Goal: Task Accomplishment & Management: Complete application form

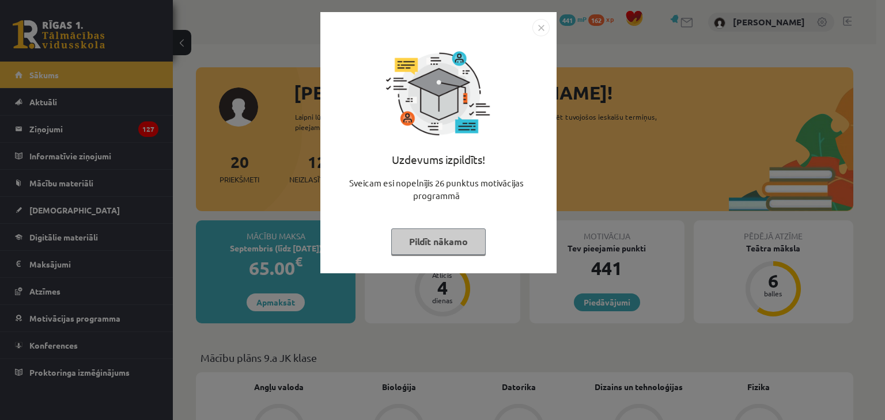
click at [545, 26] on img "Close" at bounding box center [540, 27] width 17 height 17
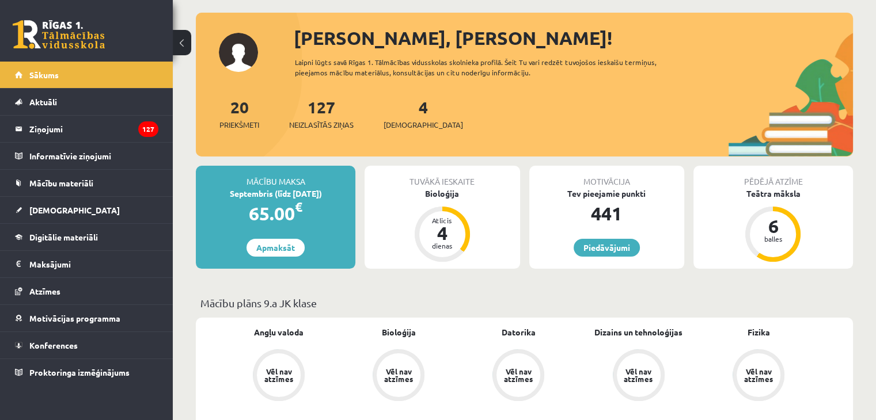
scroll to position [58, 0]
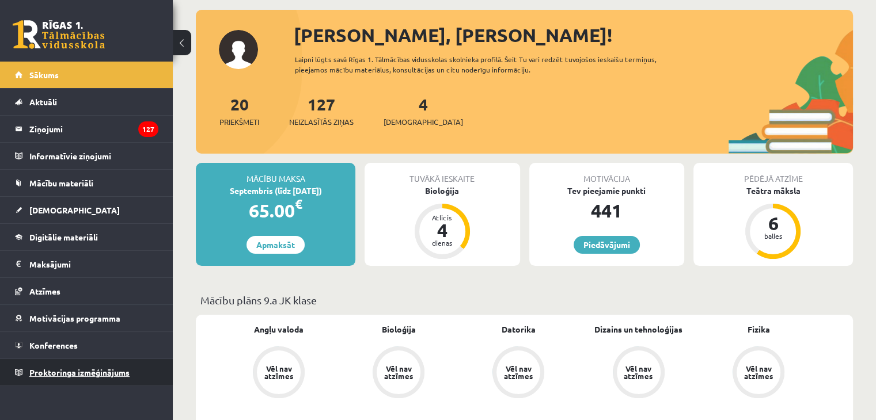
click at [73, 372] on span "Proktoringa izmēģinājums" at bounding box center [79, 372] width 100 height 10
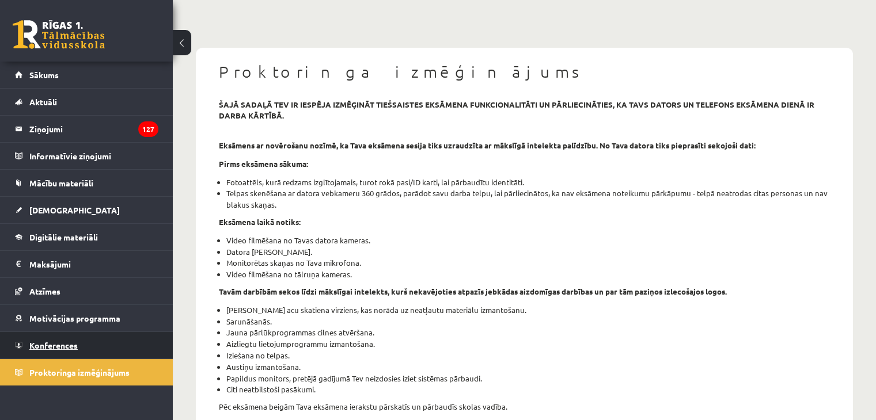
click at [70, 343] on span "Konferences" at bounding box center [53, 345] width 48 height 10
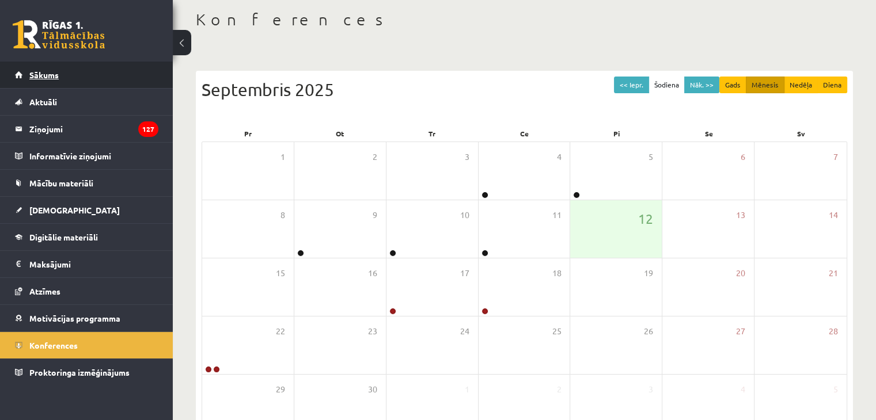
click at [78, 78] on link "Sākums" at bounding box center [86, 75] width 143 height 26
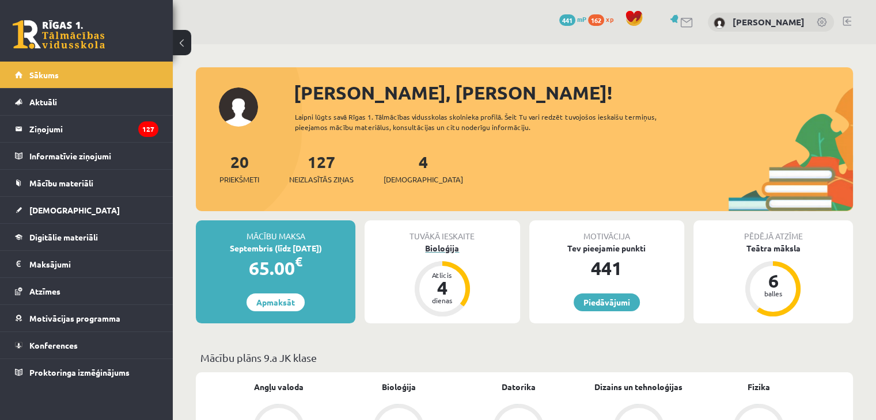
click at [447, 247] on div "Bioloģija" at bounding box center [442, 249] width 155 height 12
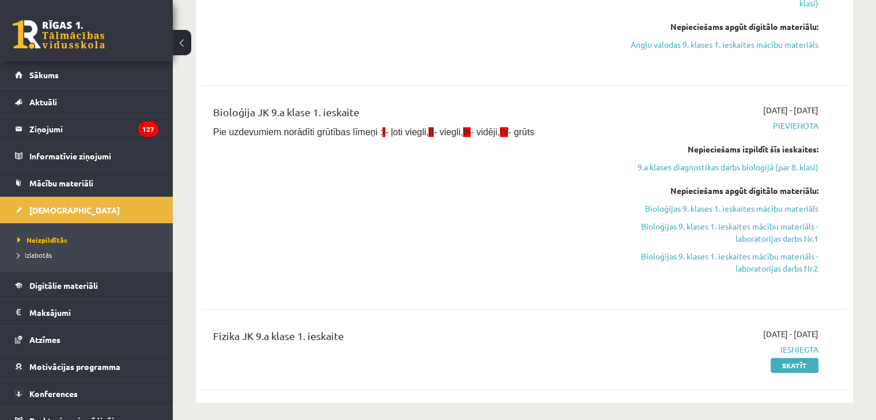
scroll to position [461, 0]
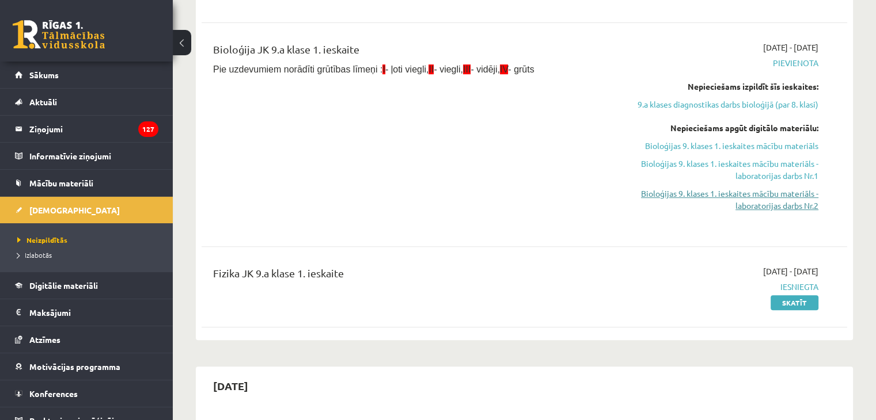
click at [739, 199] on link "Bioloģijas 9. klases 1. ieskaites mācību materiāls - laboratorijas darbs Nr.2" at bounding box center [723, 200] width 190 height 24
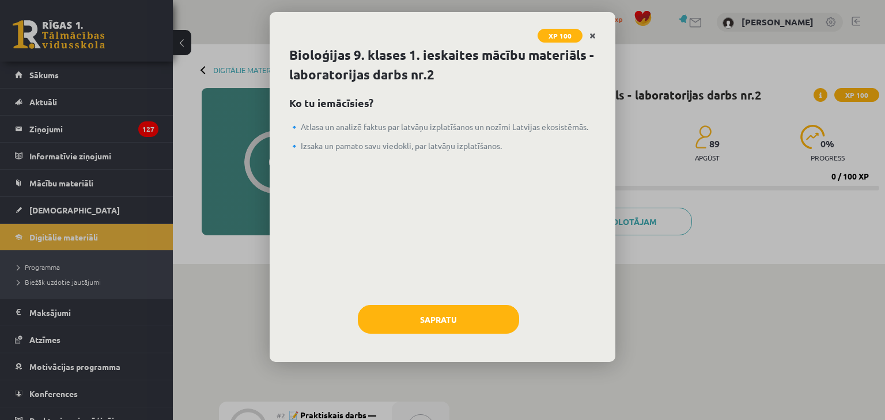
click at [594, 37] on icon "Close" at bounding box center [592, 36] width 6 height 8
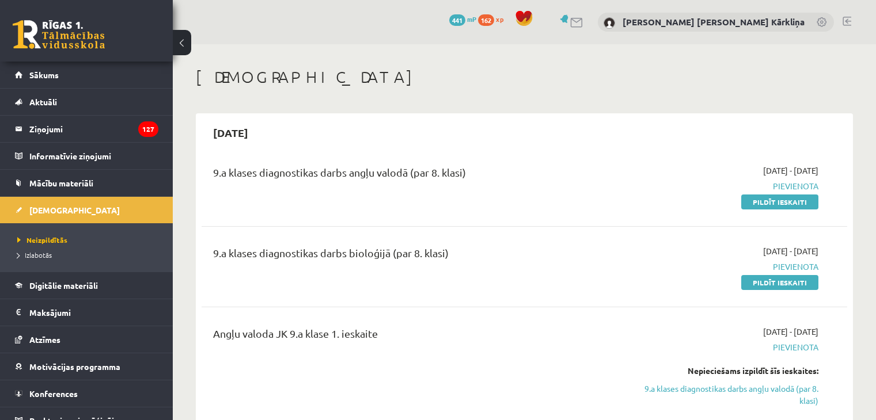
scroll to position [461, 0]
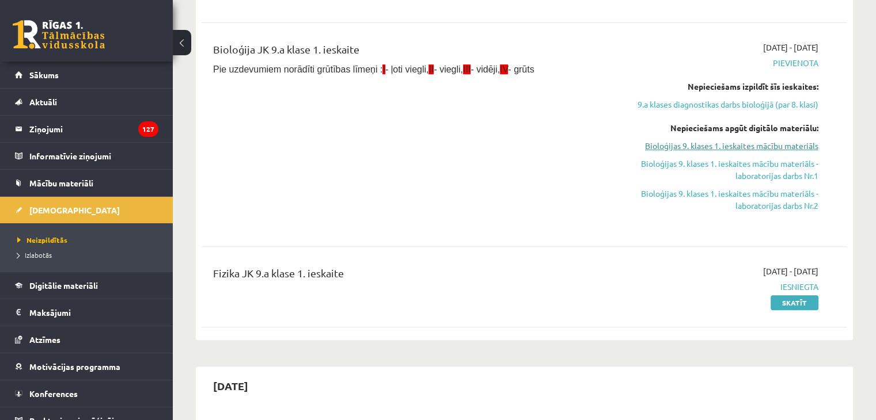
click at [711, 147] on link "Bioloģijas 9. klases 1. ieskaites mācību materiāls" at bounding box center [723, 146] width 190 height 12
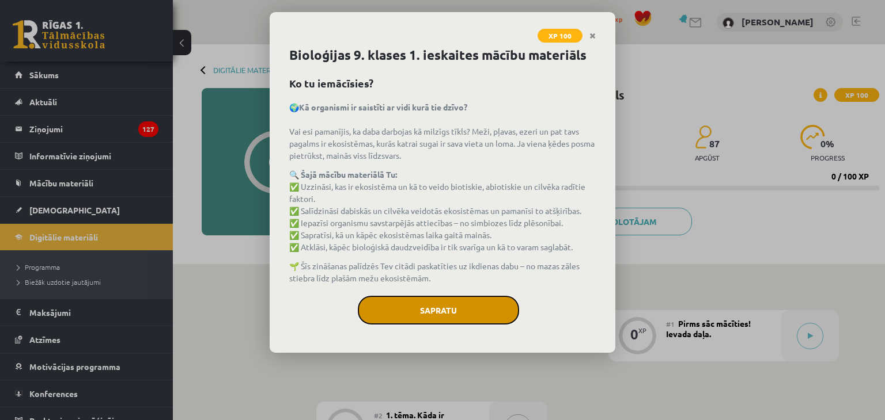
click at [401, 312] on button "Sapratu" at bounding box center [438, 310] width 161 height 29
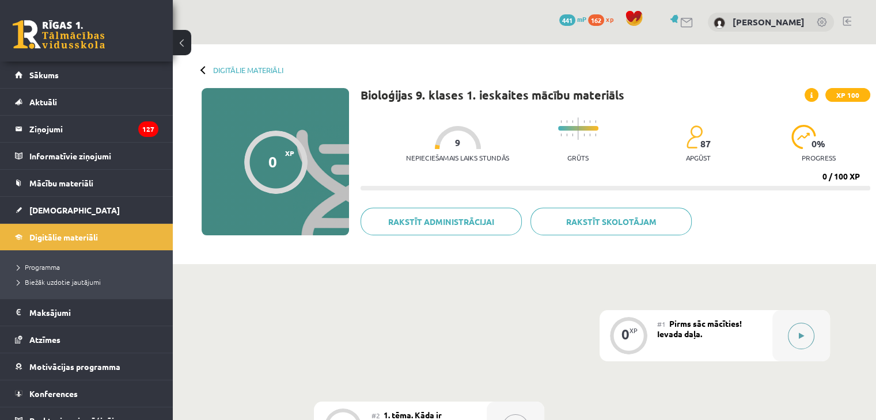
click at [812, 342] on div at bounding box center [801, 335] width 58 height 51
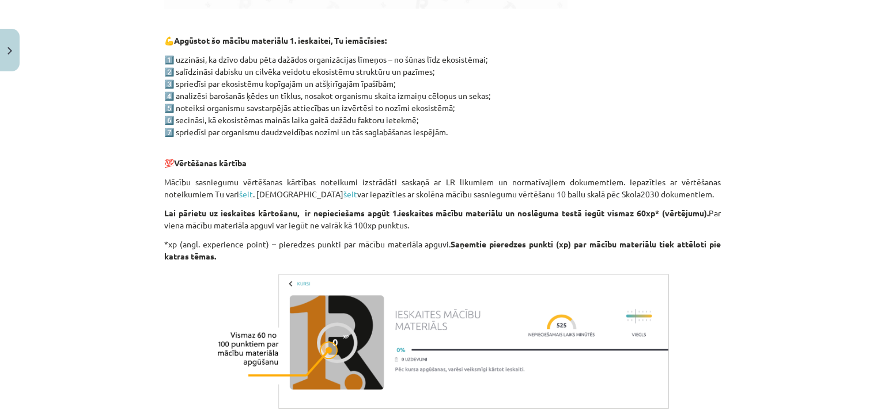
scroll to position [634, 0]
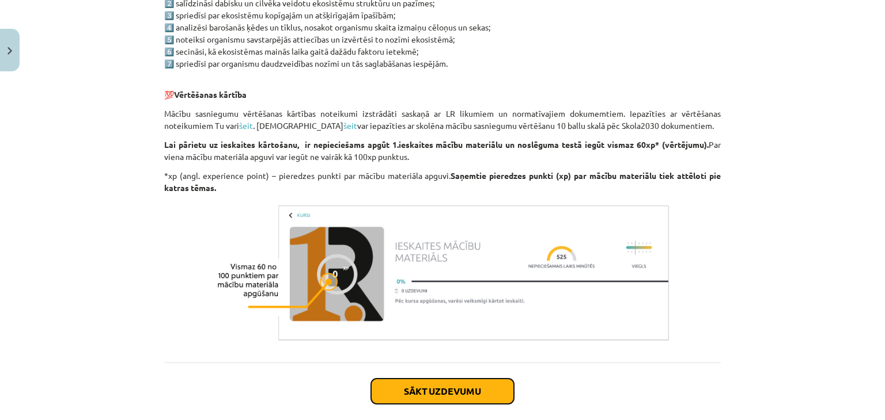
click at [433, 393] on button "Sākt uzdevumu" at bounding box center [442, 391] width 143 height 25
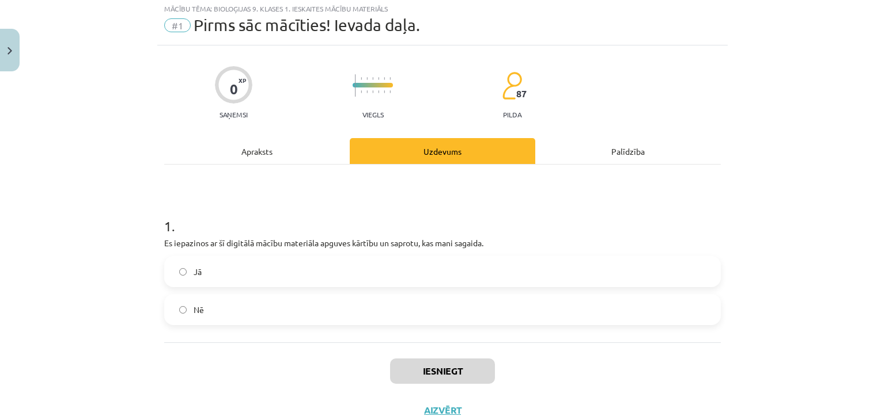
scroll to position [29, 0]
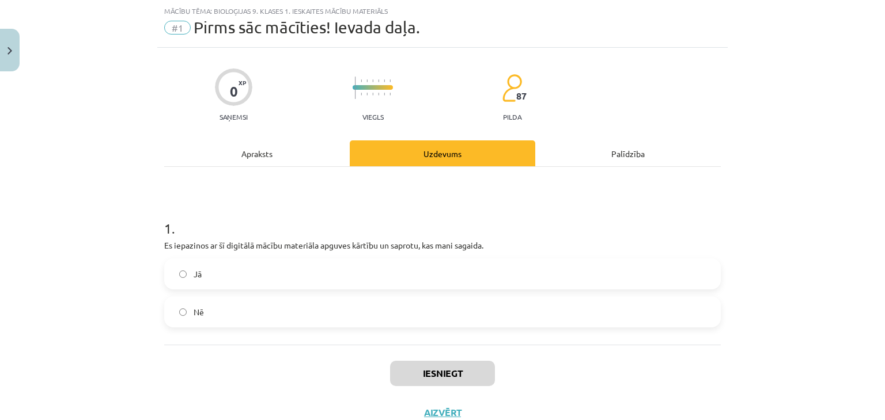
click at [276, 269] on label "Jā" at bounding box center [442, 274] width 554 height 29
click at [448, 369] on button "Iesniegt" at bounding box center [442, 373] width 105 height 25
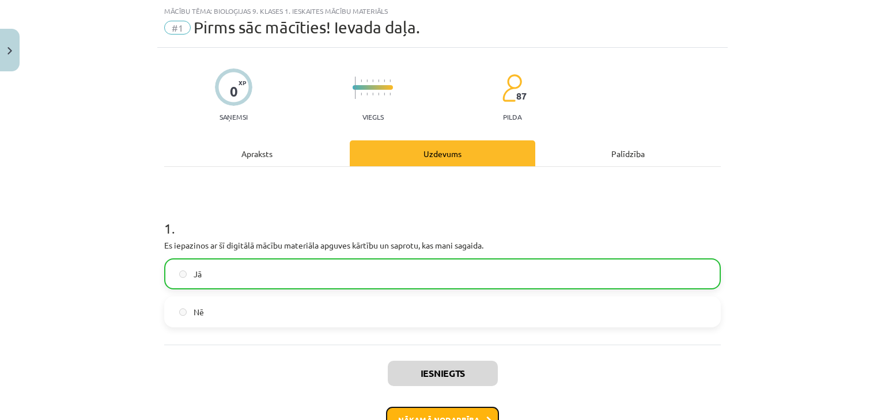
click at [446, 415] on button "Nākamā nodarbība" at bounding box center [442, 420] width 113 height 26
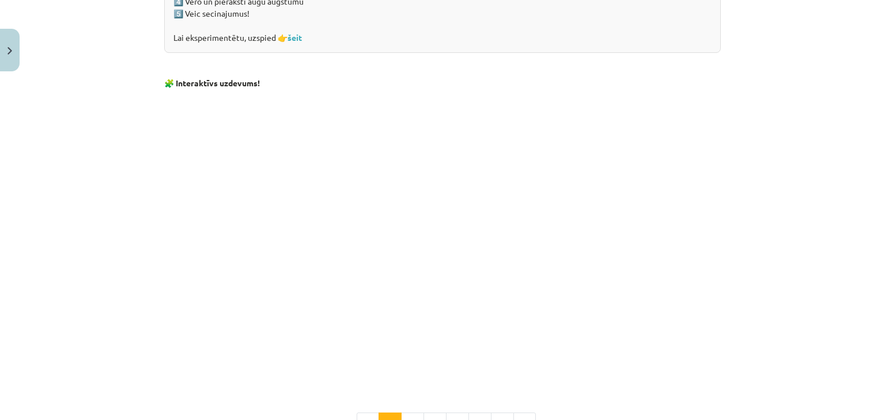
scroll to position [1066, 0]
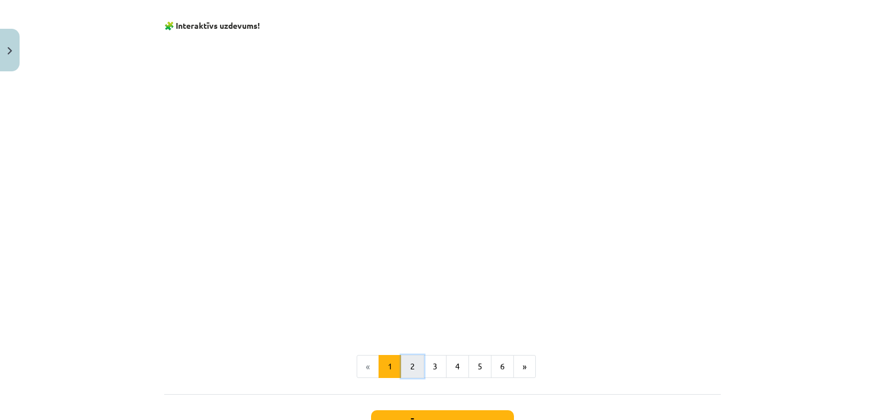
click at [403, 370] on button "2" at bounding box center [412, 366] width 23 height 23
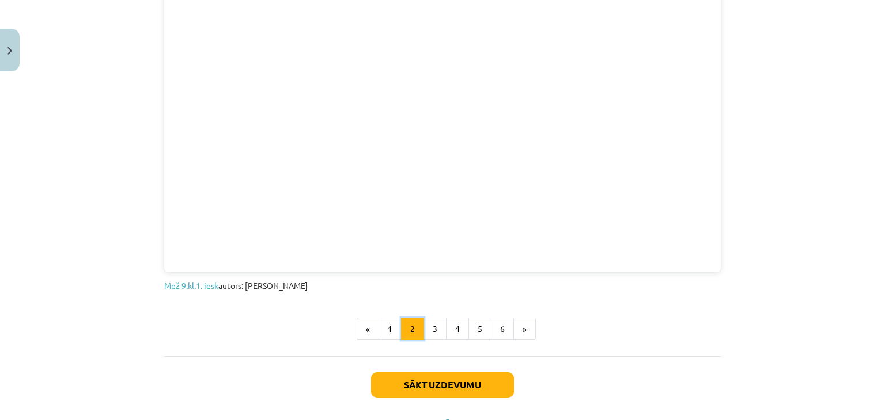
scroll to position [750, 0]
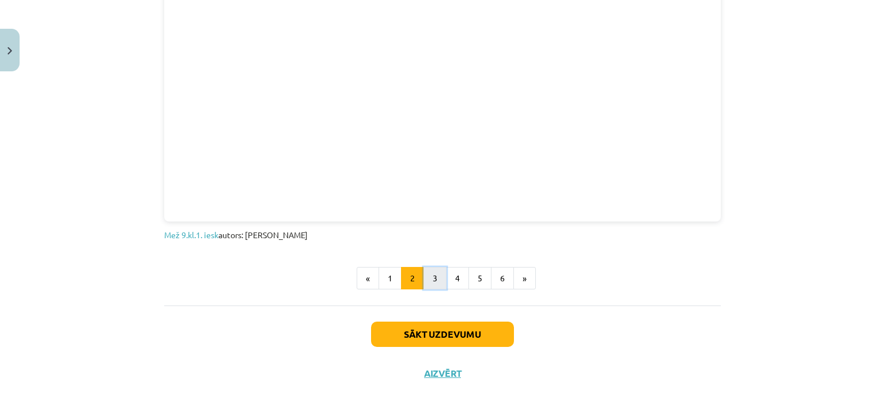
click at [433, 278] on button "3" at bounding box center [434, 278] width 23 height 23
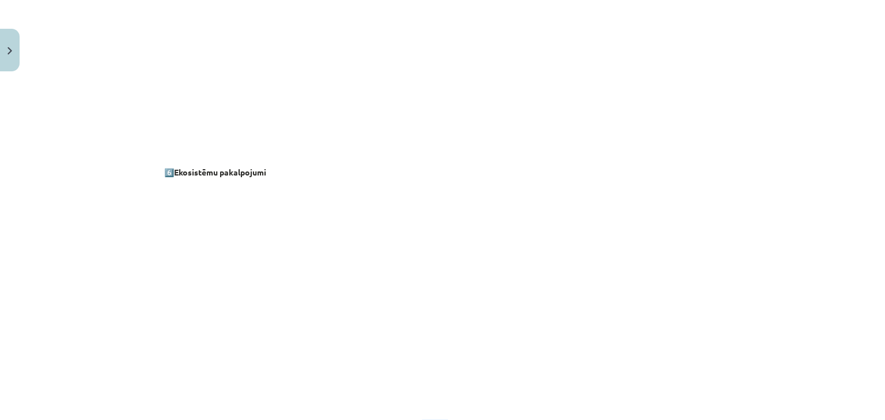
scroll to position [1598, 0]
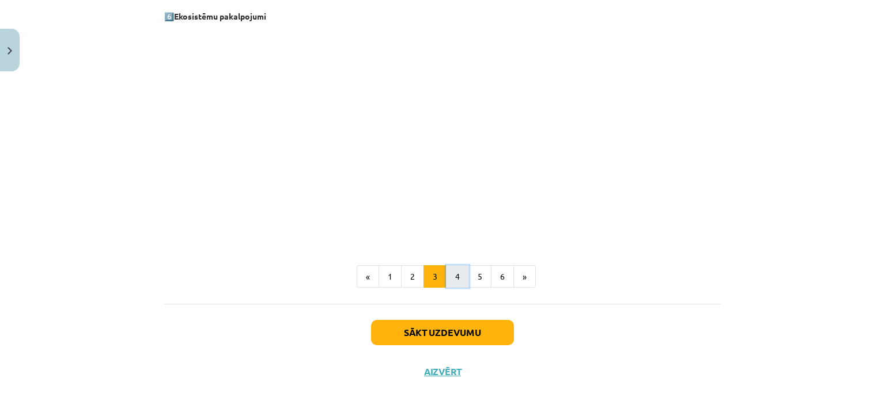
click at [450, 274] on button "4" at bounding box center [457, 277] width 23 height 23
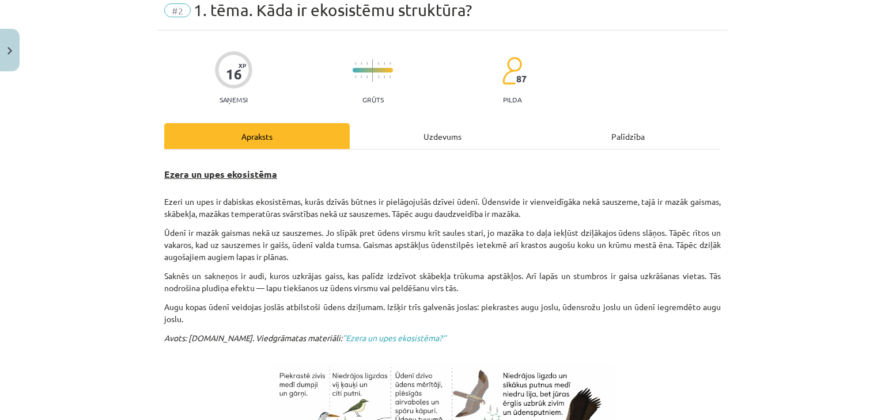
scroll to position [42, 0]
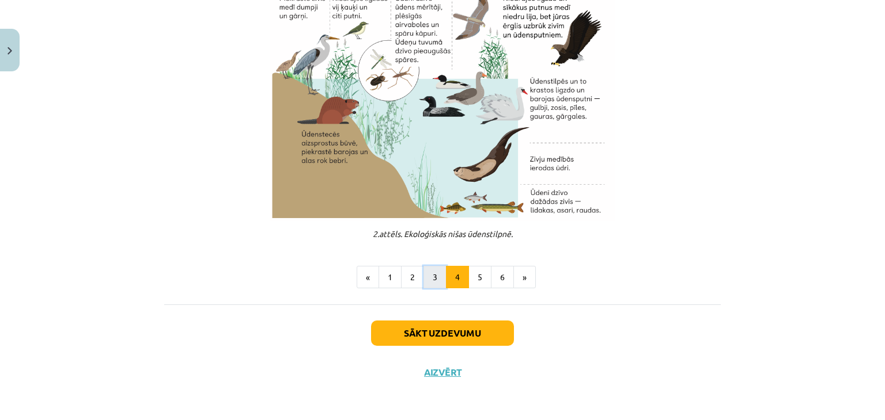
click at [431, 277] on button "3" at bounding box center [434, 277] width 23 height 23
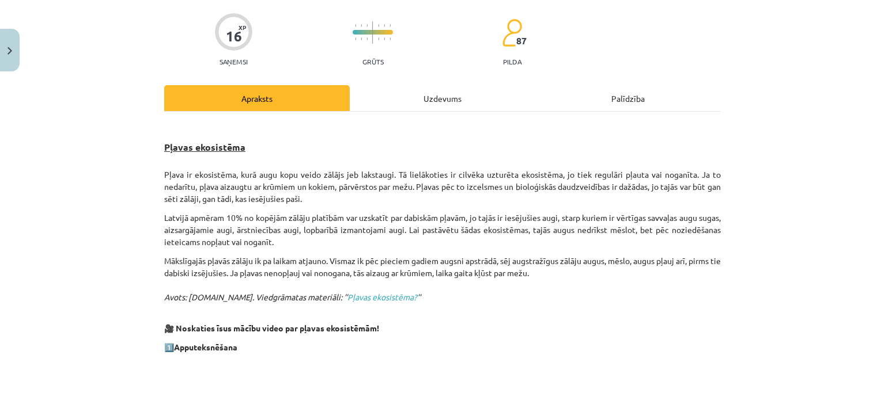
scroll to position [0, 0]
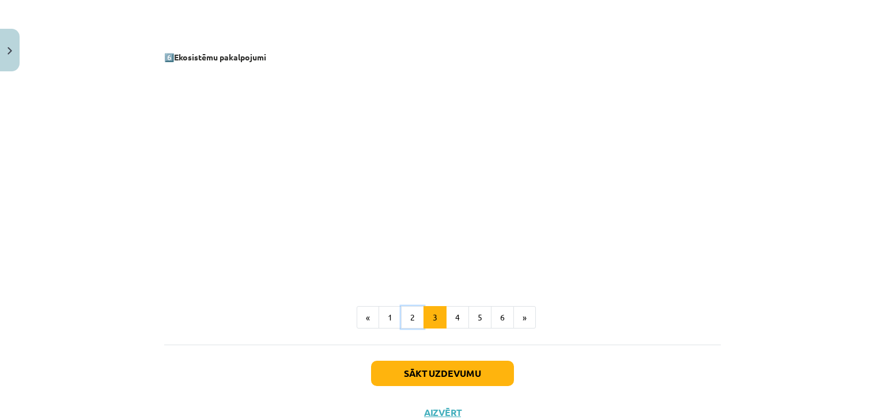
click at [401, 316] on button "2" at bounding box center [412, 317] width 23 height 23
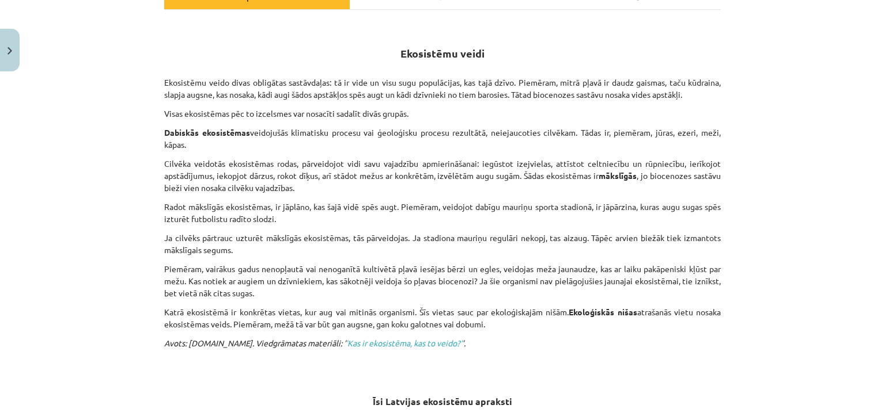
scroll to position [116, 0]
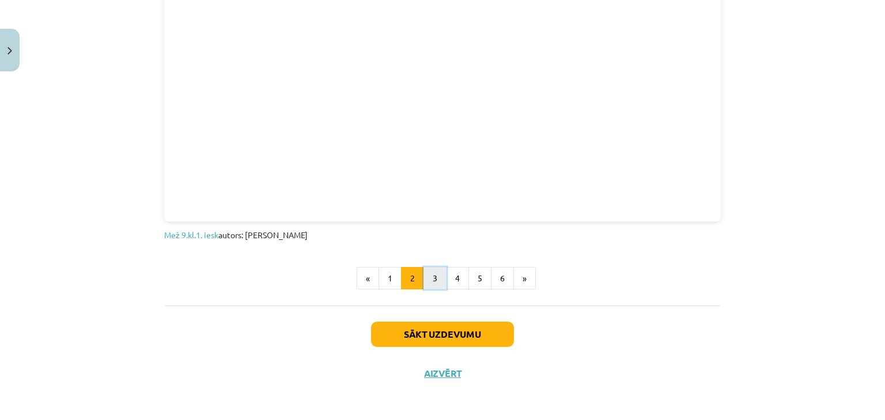
click at [435, 286] on button "3" at bounding box center [434, 278] width 23 height 23
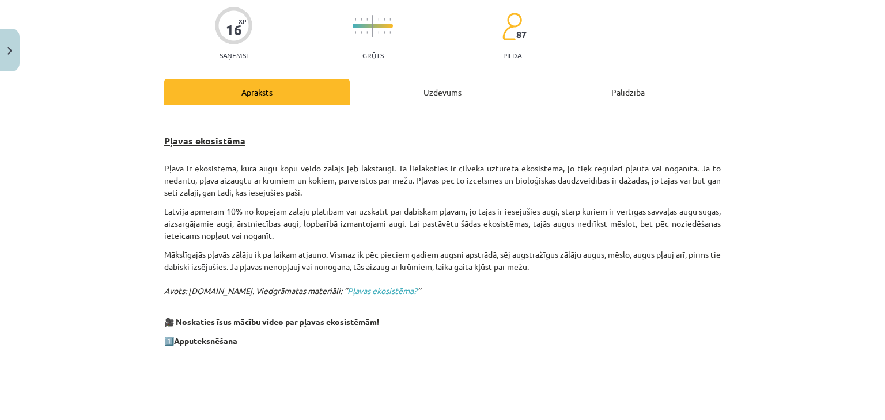
scroll to position [148, 0]
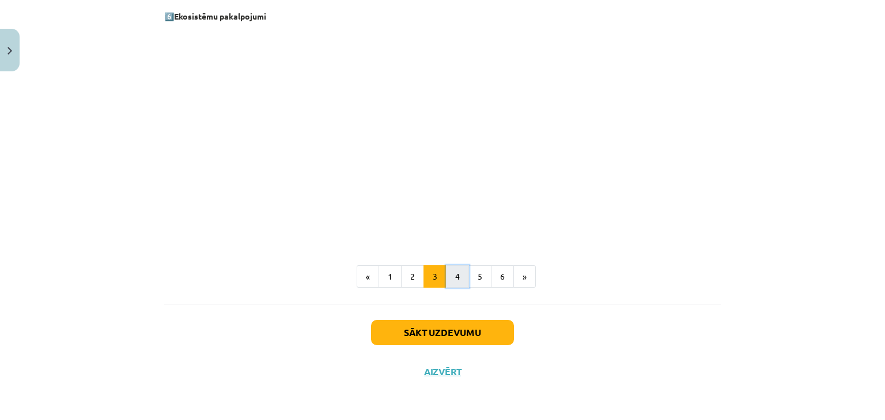
click at [449, 271] on button "4" at bounding box center [457, 277] width 23 height 23
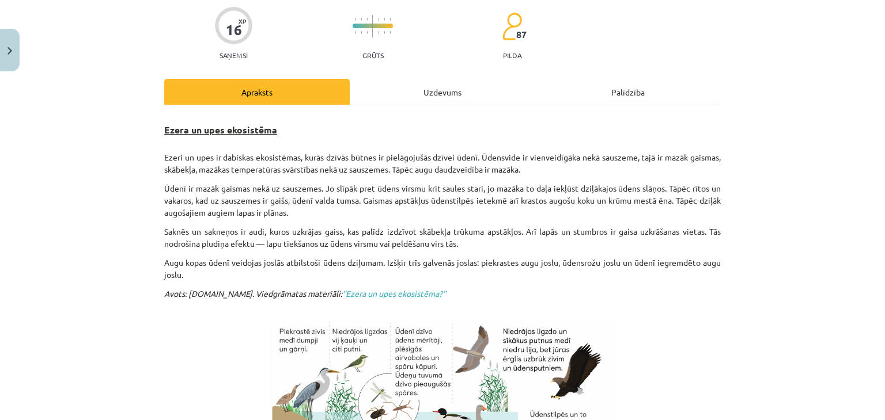
scroll to position [424, 0]
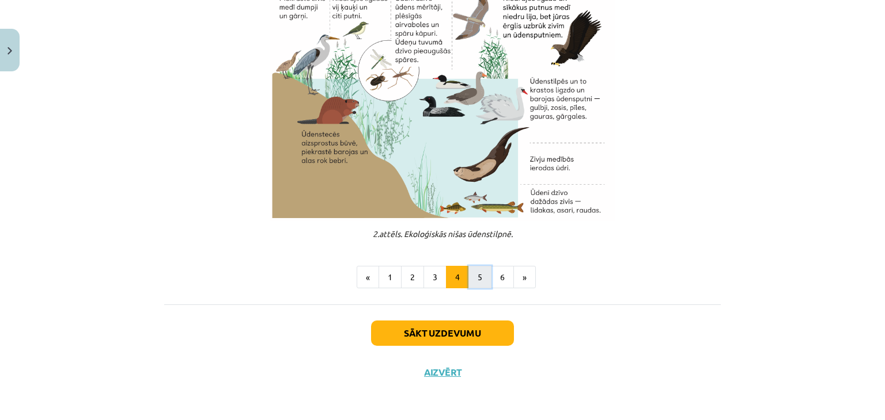
click at [485, 282] on button "5" at bounding box center [479, 277] width 23 height 23
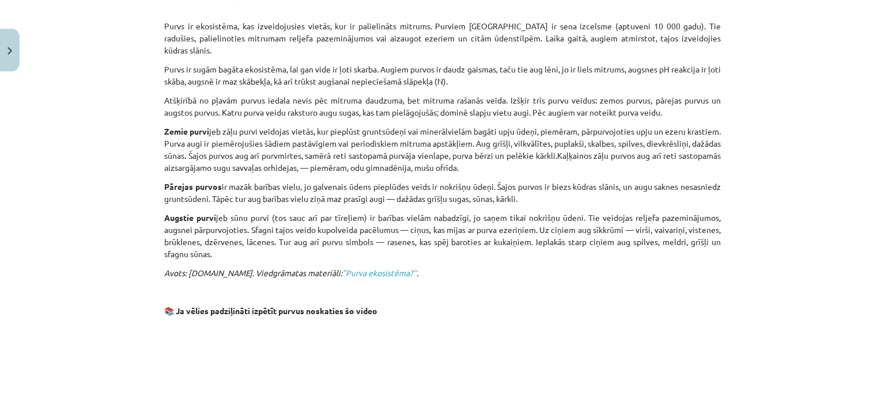
scroll to position [892, 0]
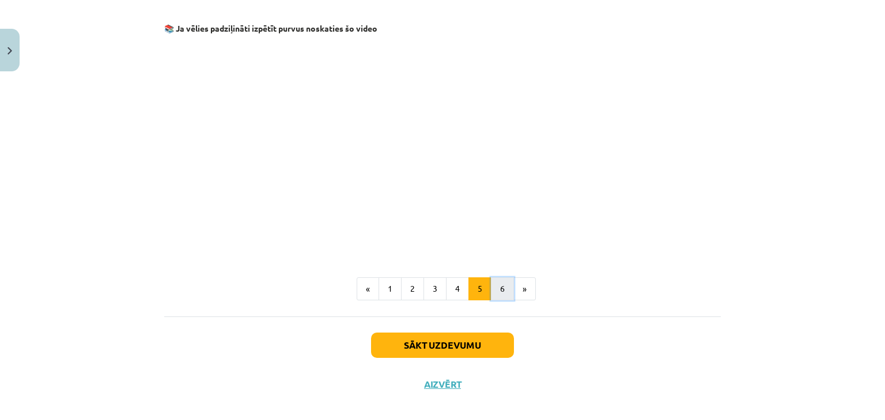
click at [492, 278] on button "6" at bounding box center [502, 289] width 23 height 23
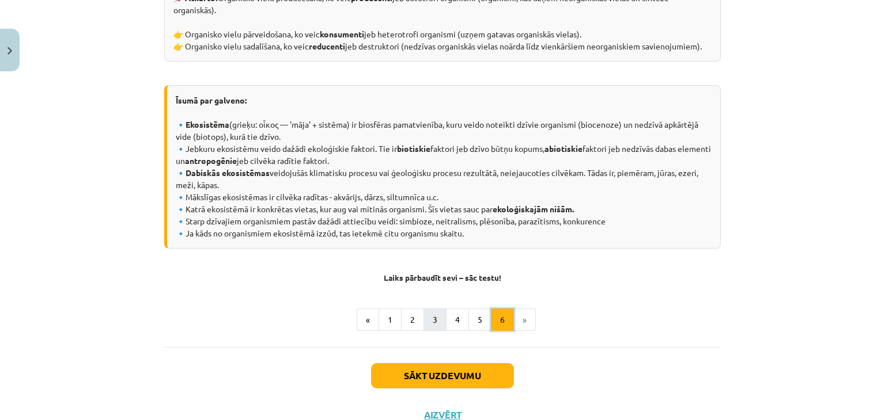
scroll to position [603, 0]
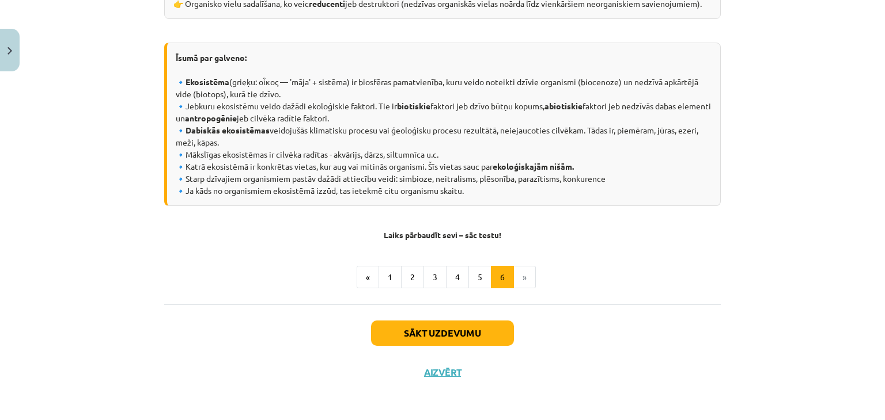
click at [521, 278] on li "»" at bounding box center [525, 277] width 22 height 23
click at [468, 332] on button "Sākt uzdevumu" at bounding box center [442, 333] width 143 height 25
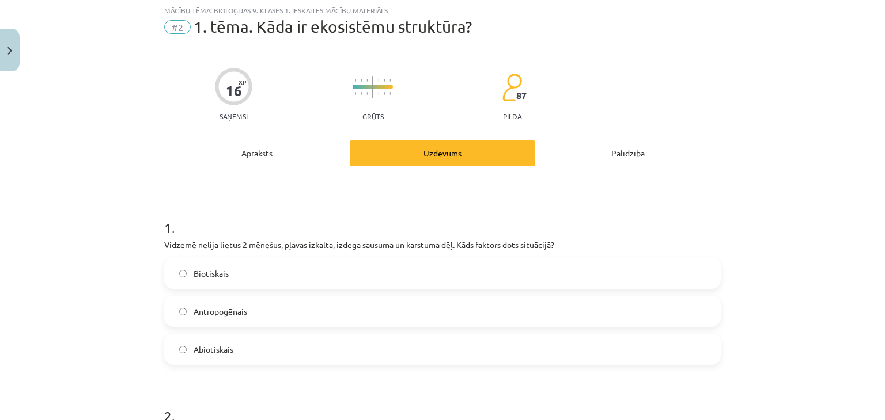
scroll to position [29, 0]
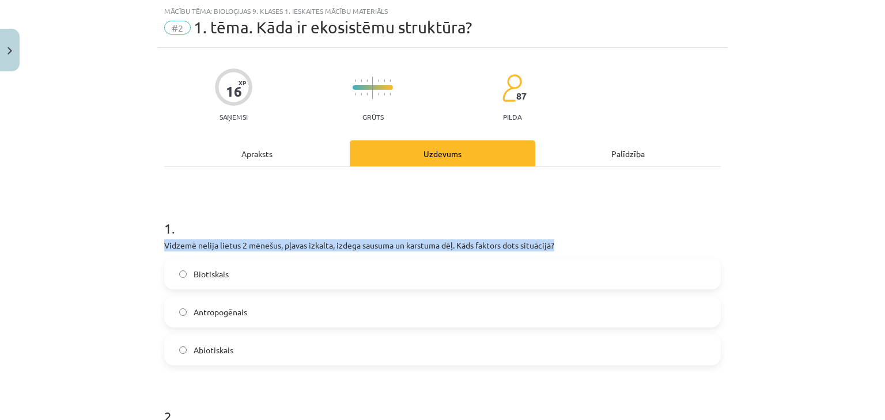
drag, startPoint x: 160, startPoint y: 245, endPoint x: 560, endPoint y: 249, distance: 400.9
click at [560, 249] on p "Vidzemē nelija lietus 2 mēnešus, pļavas izkalta, izdega sausuma un karstuma dēļ…" at bounding box center [442, 246] width 556 height 12
copy p "Vidzemē nelija lietus 2 mēnešus, pļavas izkalta, izdega sausuma un karstuma dēļ…"
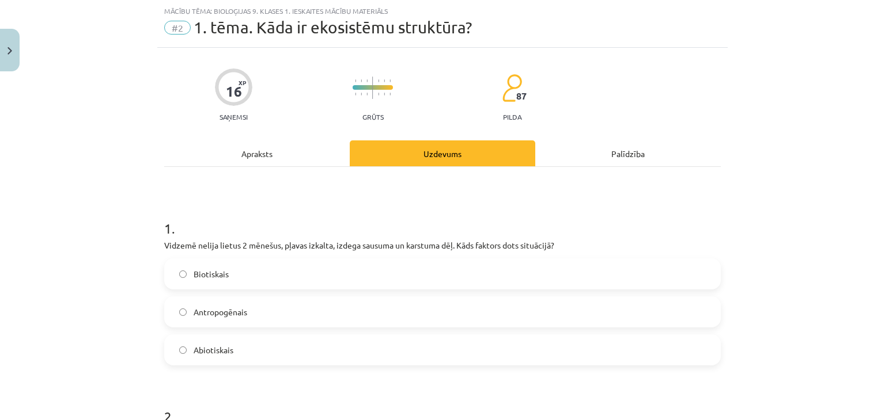
click at [695, 202] on h1 "1 ." at bounding box center [442, 218] width 556 height 36
drag, startPoint x: 189, startPoint y: 274, endPoint x: 245, endPoint y: 347, distance: 92.4
click at [245, 347] on div "Biotiskais Antropogēnais Abiotiskais" at bounding box center [442, 312] width 556 height 107
copy div "Biotiskais Antropogēnais Abiotiskais"
click at [115, 223] on div "Mācību tēma: Bioloģijas 9. klases 1. ieskaites mācību materiāls #2 1. tēma. Kād…" at bounding box center [442, 210] width 885 height 420
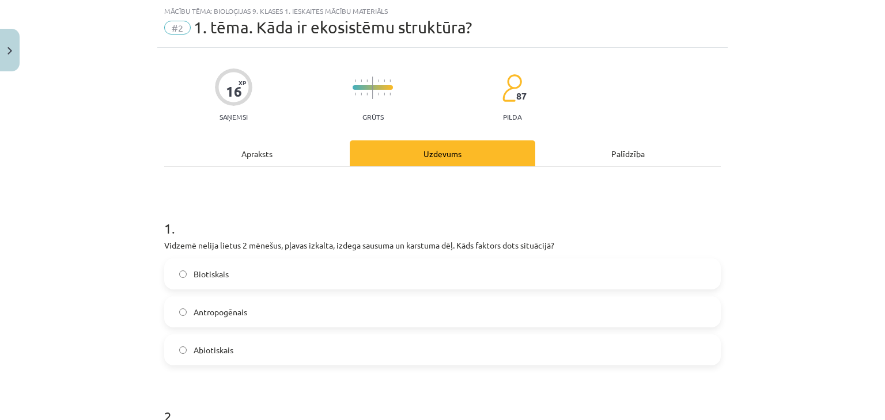
click at [221, 351] on span "Abiotiskais" at bounding box center [214, 350] width 40 height 12
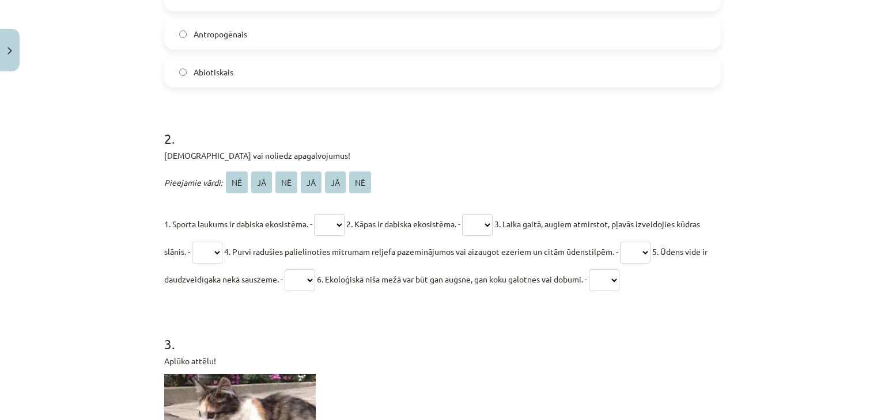
scroll to position [317, 0]
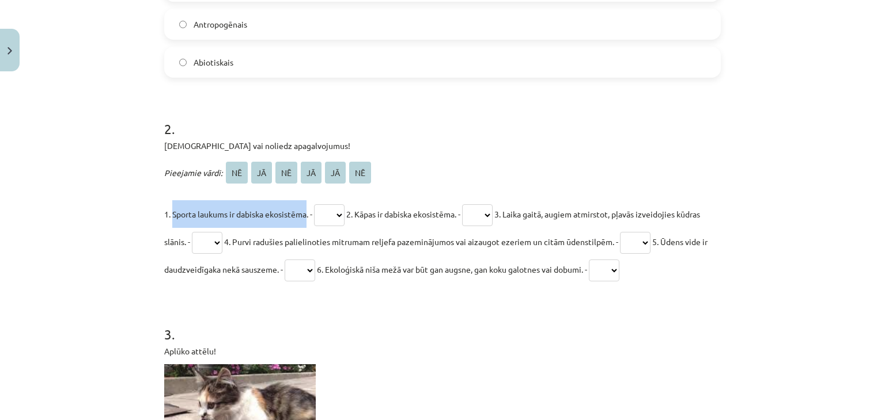
drag, startPoint x: 168, startPoint y: 214, endPoint x: 304, endPoint y: 217, distance: 136.0
click at [304, 217] on span "1. Sporta laukums ir dabiska ekosistēma. -" at bounding box center [238, 214] width 148 height 10
copy span "Sporta laukums ir dabiska ekosistēma"
click at [81, 176] on div "Mācību tēma: Bioloģijas 9. klases 1. ieskaites mācību materiāls #2 1. tēma. Kād…" at bounding box center [442, 210] width 885 height 420
click at [334, 214] on select "** ** ** ** ** **" at bounding box center [329, 215] width 31 height 22
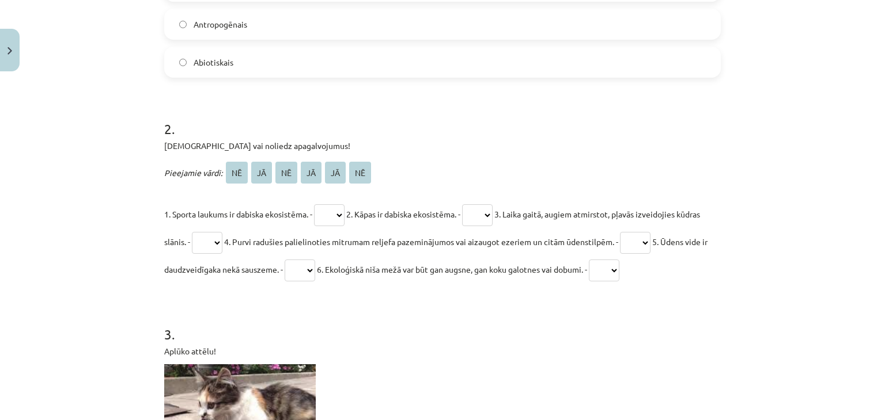
select select "**"
click at [315, 204] on select "** ** ** ** ** **" at bounding box center [329, 215] width 31 height 22
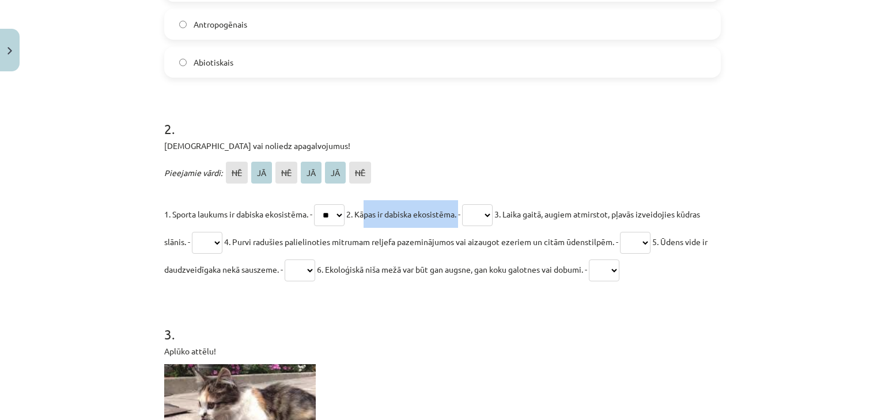
drag, startPoint x: 361, startPoint y: 212, endPoint x: 461, endPoint y: 221, distance: 100.0
click at [461, 221] on p "1. Sporta laukums ir dabiska ekosistēma. - ** ** ** ** ** ** 2. Kāpas ir dabisk…" at bounding box center [442, 241] width 556 height 83
copy span "Kāpas ir dabiska ekosistēma"
click at [434, 151] on p "Apstiprini vai noliedz apagalvojumus!" at bounding box center [442, 146] width 556 height 12
click at [482, 215] on select "** ** ** ** ** **" at bounding box center [477, 215] width 31 height 22
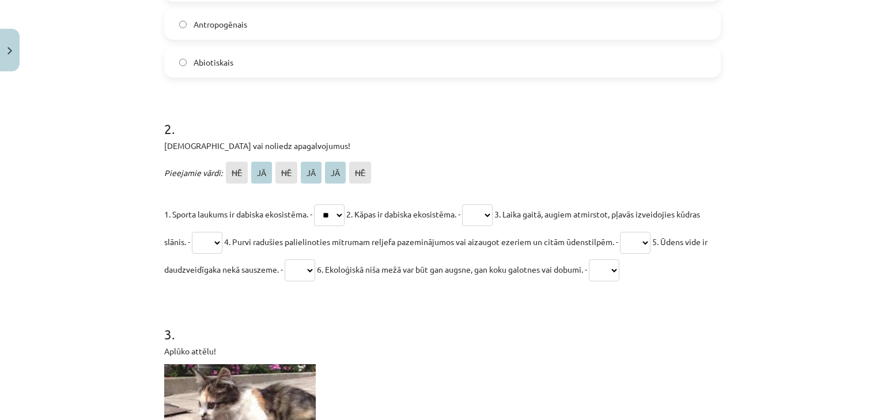
select select "**"
click at [472, 204] on select "** ** ** ** ** **" at bounding box center [477, 215] width 31 height 22
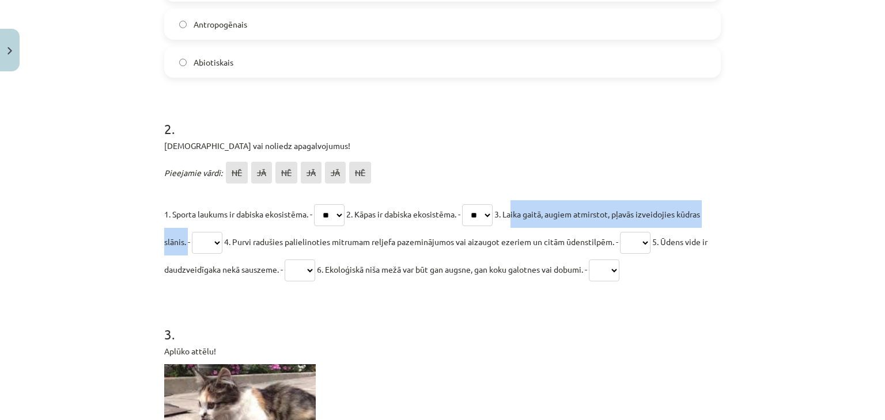
drag, startPoint x: 519, startPoint y: 213, endPoint x: 206, endPoint y: 246, distance: 315.1
click at [206, 246] on p "1. Sporta laukums ir dabiska ekosistēma. - ** ** ** ** ** ** 2. Kāpas ir dabisk…" at bounding box center [442, 241] width 556 height 83
copy span "Laika gaitā, augiem atmirstot, pļavās izveidojies kūdras slānis"
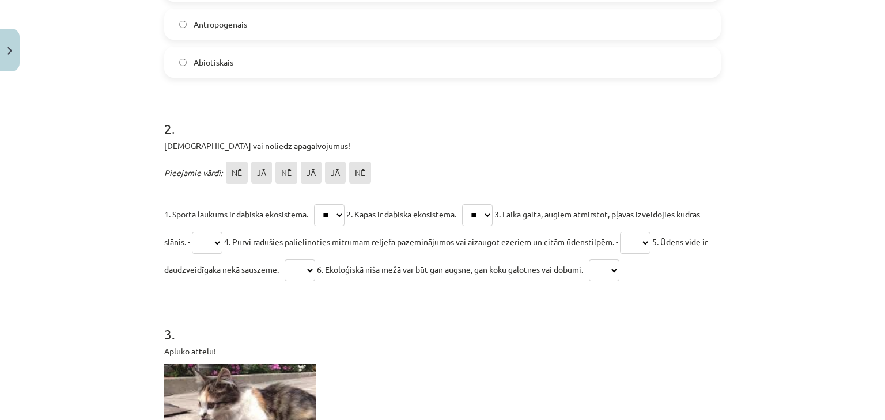
click at [46, 201] on div "Mācību tēma: Bioloģijas 9. klases 1. ieskaites mācību materiāls #2 1. tēma. Kād…" at bounding box center [442, 210] width 885 height 420
click at [221, 237] on select "** ** ** ** ** **" at bounding box center [207, 243] width 31 height 22
select select "**"
click at [216, 232] on select "** ** ** ** ** **" at bounding box center [207, 243] width 31 height 22
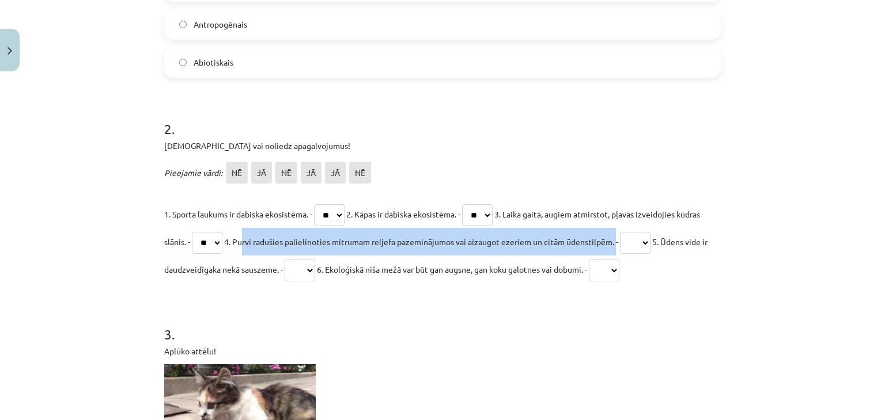
drag, startPoint x: 263, startPoint y: 240, endPoint x: 642, endPoint y: 248, distance: 379.1
click at [642, 248] on p "1. Sporta laukums ir dabiska ekosistēma. - ** ** ** ** ** ** 2. Kāpas ir dabisk…" at bounding box center [442, 241] width 556 height 83
copy span "Purvi radušies palielinoties mitrumam reljefa pazeminājumos vai aizaugot ezerie…"
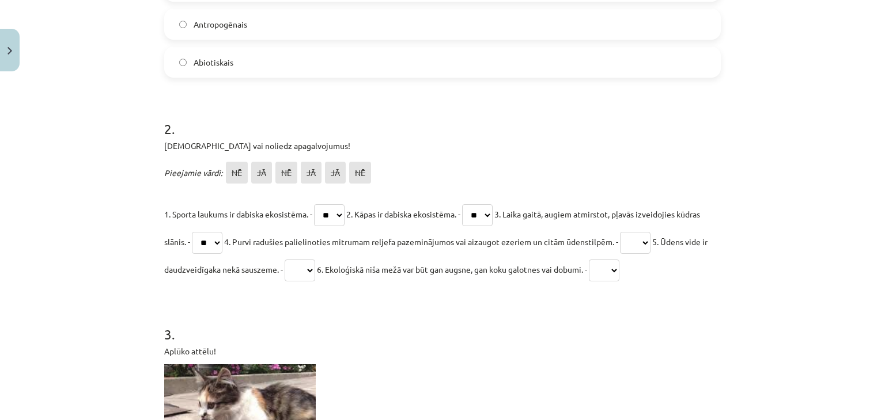
click at [866, 176] on div "Mācību tēma: Bioloģijas 9. klases 1. ieskaites mācību materiāls #2 1. tēma. Kād…" at bounding box center [442, 210] width 885 height 420
click at [650, 245] on select "** ** ** ** ** **" at bounding box center [635, 243] width 31 height 22
select select "**"
click at [650, 232] on select "** ** ** ** ** **" at bounding box center [635, 243] width 31 height 22
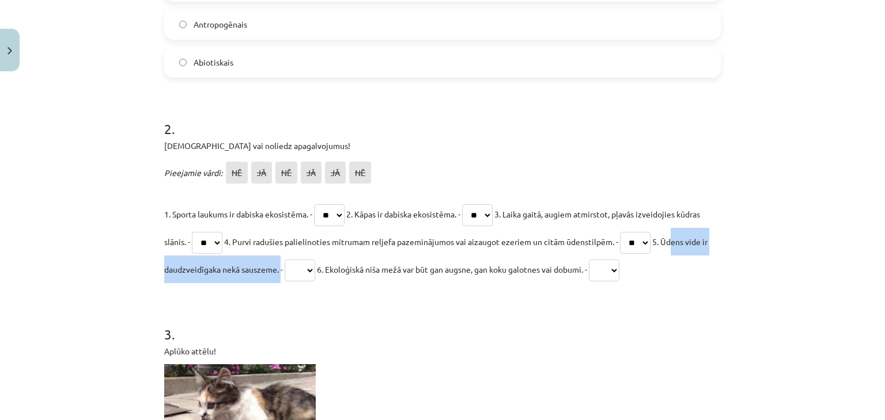
drag, startPoint x: 161, startPoint y: 268, endPoint x: 323, endPoint y: 280, distance: 162.3
click at [323, 280] on p "1. Sporta laukums ir dabiska ekosistēma. - ** ** ** ** ** ** 2. Kāpas ir dabisk…" at bounding box center [442, 241] width 556 height 83
copy span "Ūdens vide ir daudzveidīgaka nekā sauszeme"
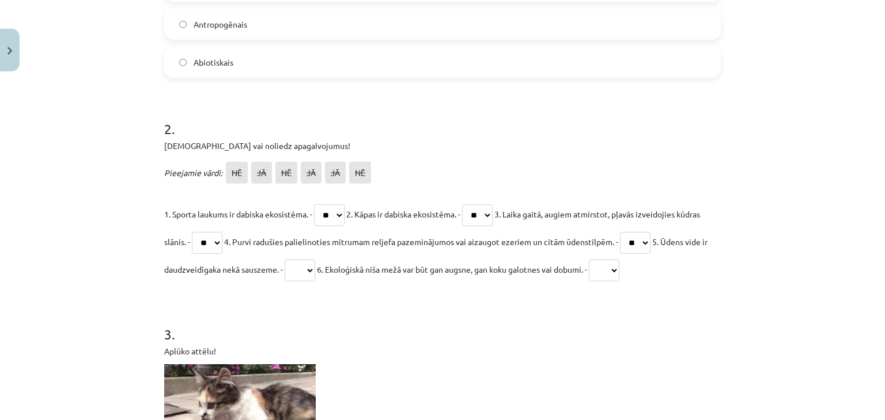
click at [48, 232] on div "Mācību tēma: Bioloģijas 9. klases 1. ieskaites mācību materiāls #2 1. tēma. Kād…" at bounding box center [442, 210] width 885 height 420
click at [315, 275] on select "** ** ** ** ** **" at bounding box center [300, 271] width 31 height 22
select select "**"
click at [315, 260] on select "** ** ** ** ** **" at bounding box center [300, 271] width 31 height 22
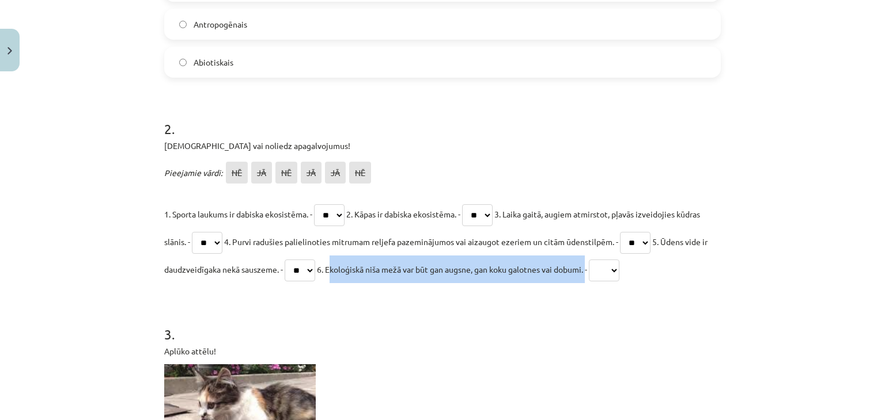
drag, startPoint x: 378, startPoint y: 268, endPoint x: 639, endPoint y: 272, distance: 261.0
click at [587, 272] on span "6. Ekoloģiskā niša mežā var būt gan augsne, gan koku galotnes vai dobumi. -" at bounding box center [452, 269] width 270 height 10
copy span "Ekoloģiskā niša mežā var būt gan augsne, gan koku galotnes vai dobumi"
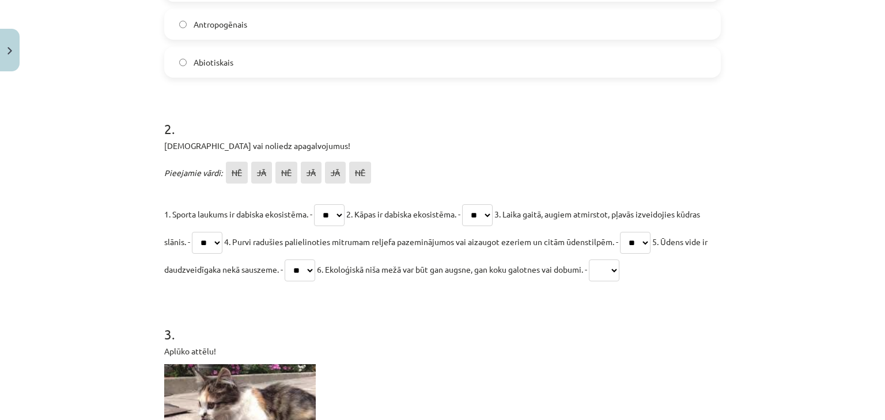
click at [532, 334] on h1 "3 ." at bounding box center [442, 324] width 556 height 36
click at [619, 267] on select "** ** ** ** ** **" at bounding box center [604, 271] width 31 height 22
select select "**"
click at [619, 260] on select "** ** ** ** ** **" at bounding box center [604, 271] width 31 height 22
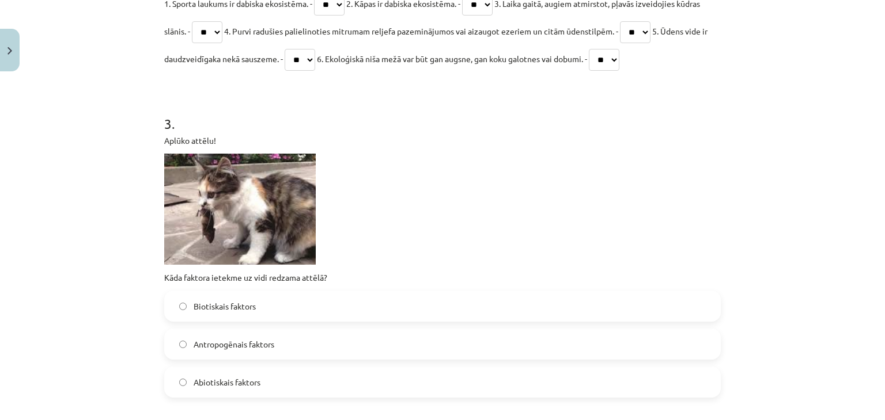
scroll to position [547, 0]
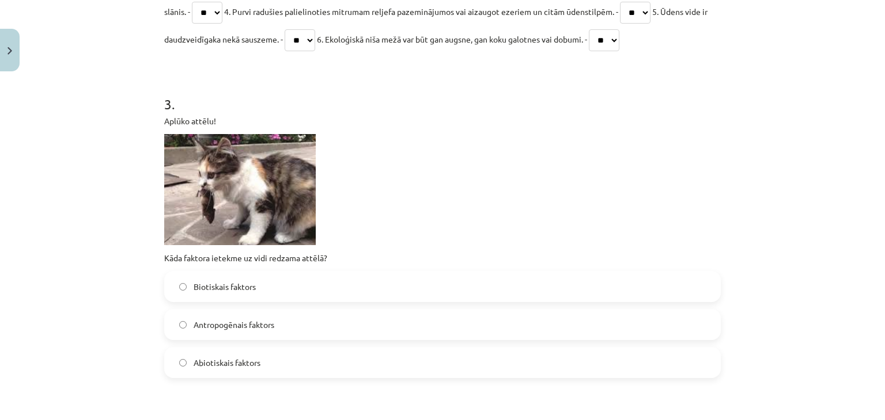
click at [223, 324] on span "Antropogēnais faktors" at bounding box center [234, 325] width 81 height 12
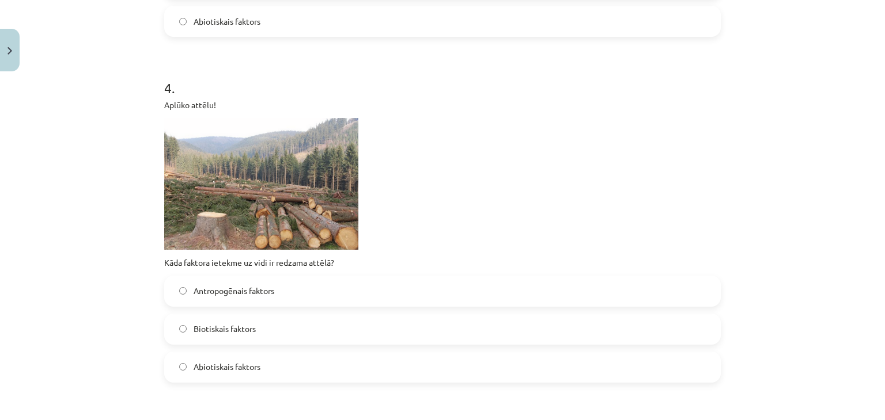
scroll to position [893, 0]
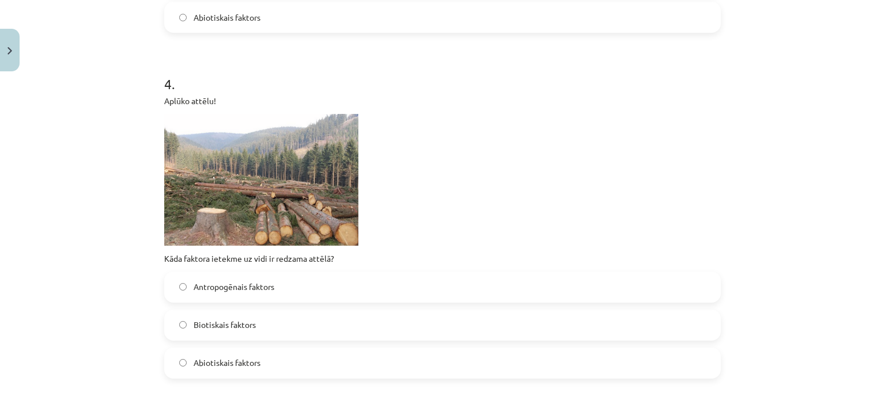
click at [286, 332] on label "Biotiskais faktors" at bounding box center [442, 325] width 554 height 29
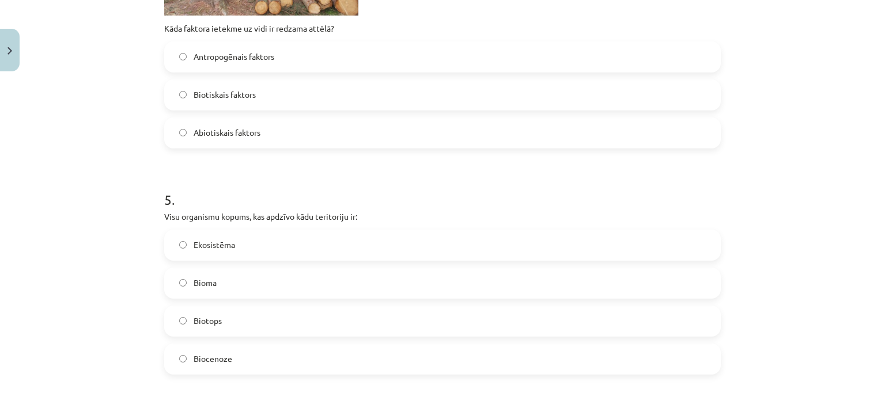
scroll to position [1181, 0]
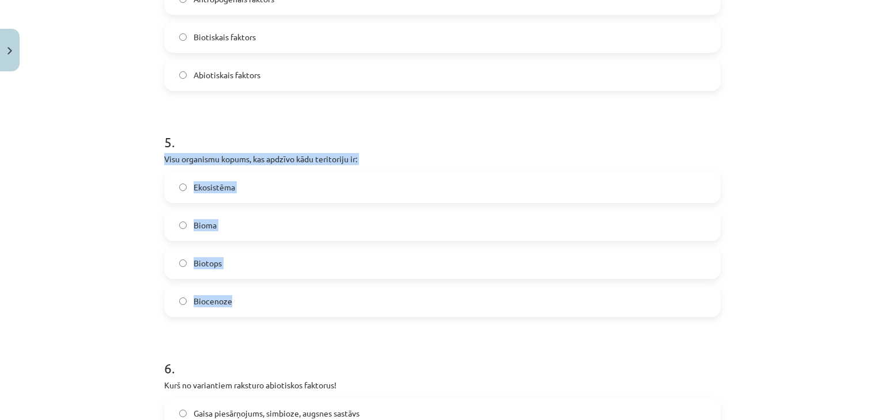
drag, startPoint x: 160, startPoint y: 155, endPoint x: 247, endPoint y: 293, distance: 163.0
click at [247, 293] on div "5 . Visu organismu kopums, kas apdzīvo kādu teritoriju ir: Ekosistēma Bioma Bio…" at bounding box center [442, 215] width 556 height 203
copy div "Visu organismu kopums, kas apdzīvo kādu teritoriju ir: Ekosistēma Bioma Biotops…"
click at [95, 188] on div "Mācību tēma: Bioloģijas 9. klases 1. ieskaites mācību materiāls #2 1. tēma. Kād…" at bounding box center [442, 210] width 885 height 420
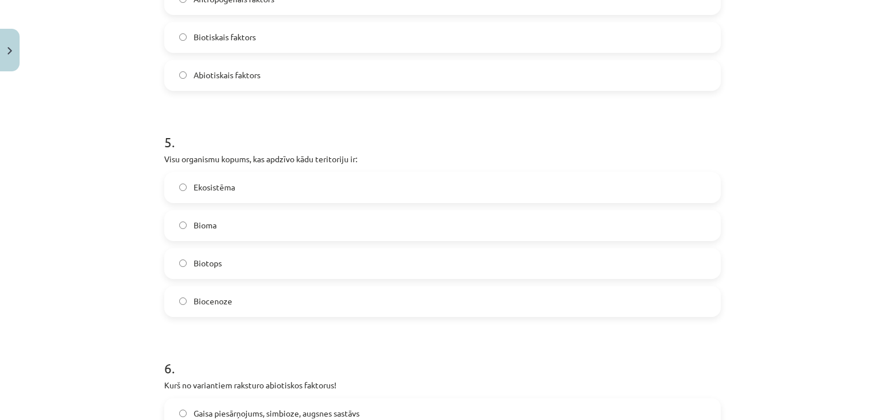
click at [186, 304] on label "Biocenoze" at bounding box center [442, 301] width 554 height 29
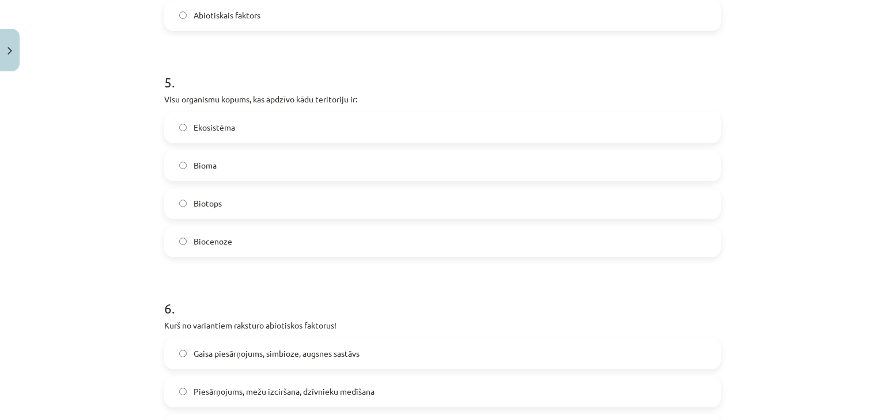
scroll to position [1354, 0]
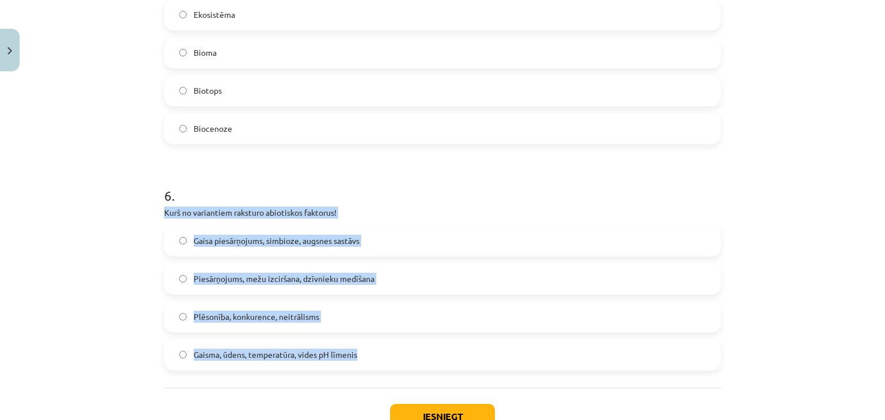
drag, startPoint x: 160, startPoint y: 213, endPoint x: 358, endPoint y: 373, distance: 255.2
copy div "Kurš no variantiem raksturo abiotiskos faktorus! Gaisa piesārņojums, simbioze, …"
click at [88, 248] on div "Mācību tēma: Bioloģijas 9. klases 1. ieskaites mācību materiāls #2 1. tēma. Kād…" at bounding box center [442, 210] width 885 height 420
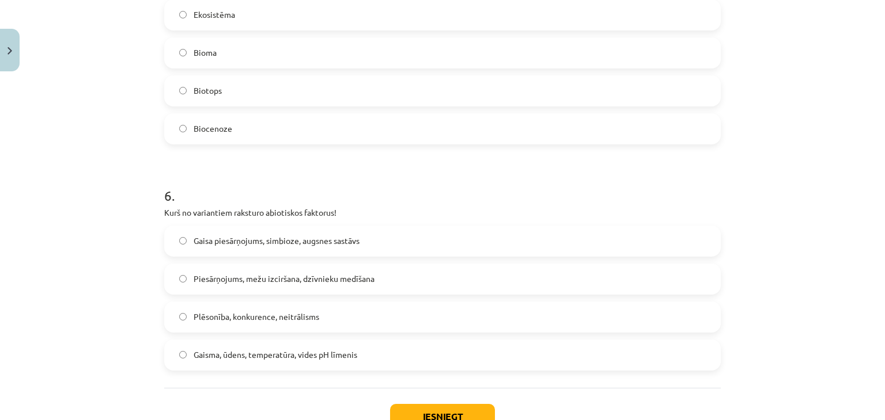
click at [226, 355] on span "Gaisma, ūdens, temperatūra, vides pH līmenis" at bounding box center [276, 355] width 164 height 12
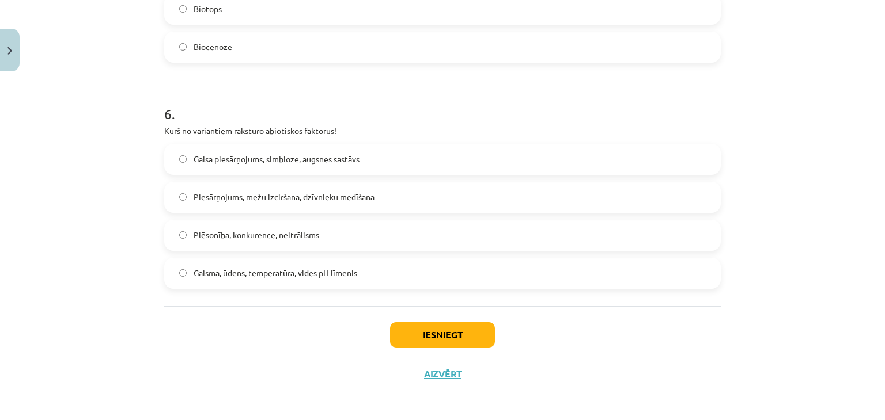
scroll to position [1437, 0]
click at [426, 328] on button "Iesniegt" at bounding box center [442, 333] width 105 height 25
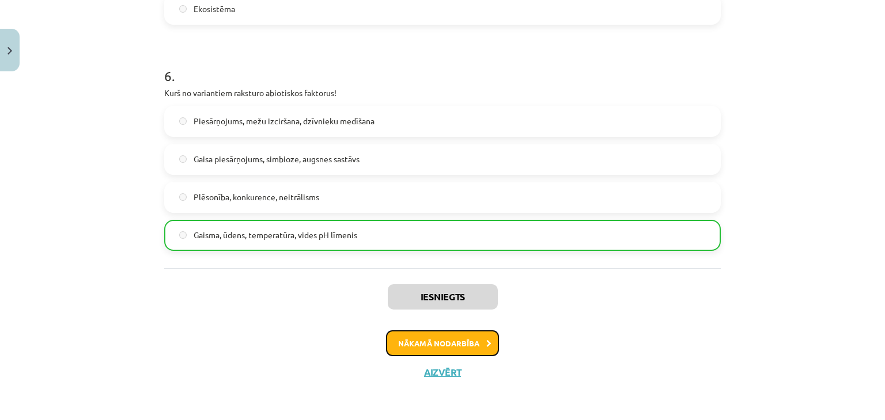
click at [420, 340] on button "Nākamā nodarbība" at bounding box center [442, 344] width 113 height 26
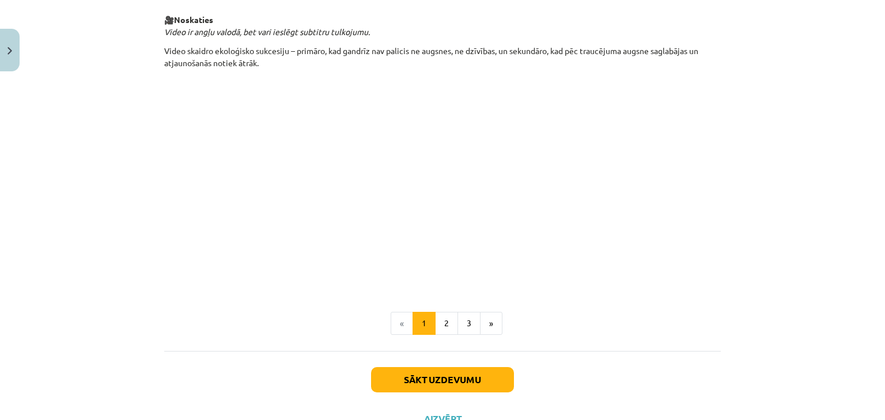
scroll to position [1219, 0]
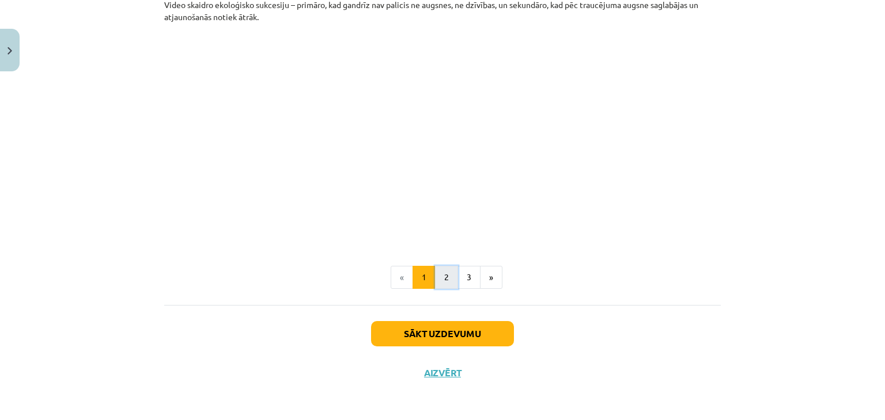
click at [448, 281] on button "2" at bounding box center [446, 277] width 23 height 23
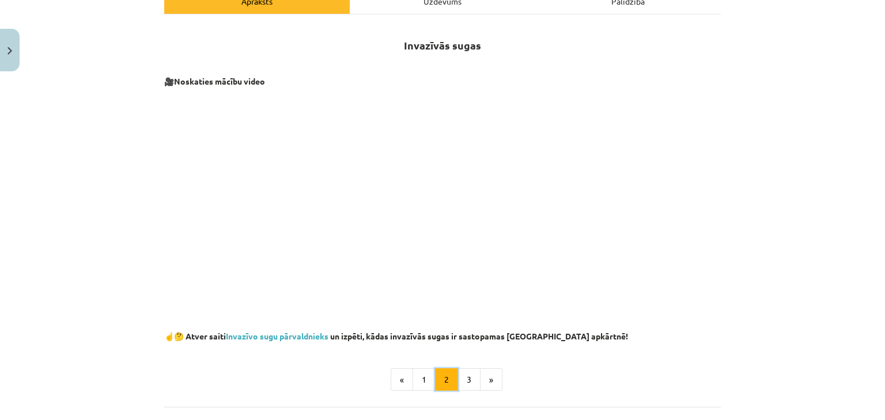
scroll to position [230, 0]
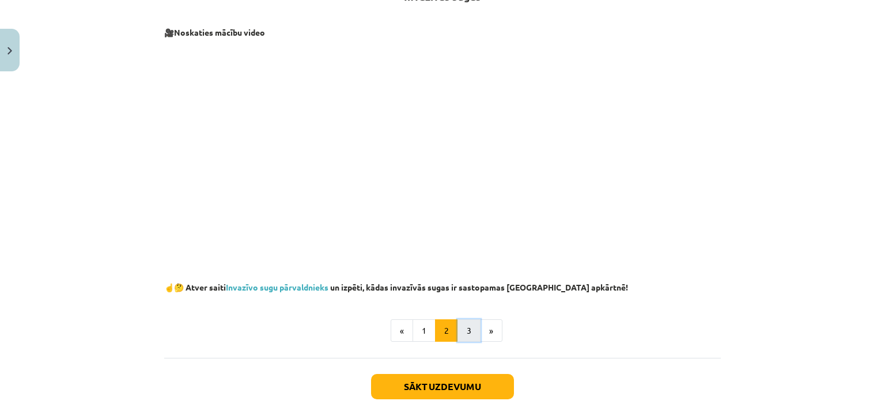
click at [459, 328] on button "3" at bounding box center [468, 331] width 23 height 23
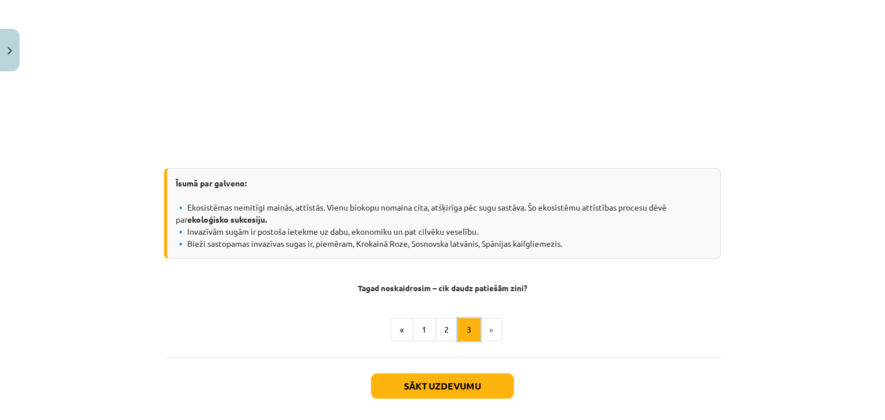
scroll to position [1113, 0]
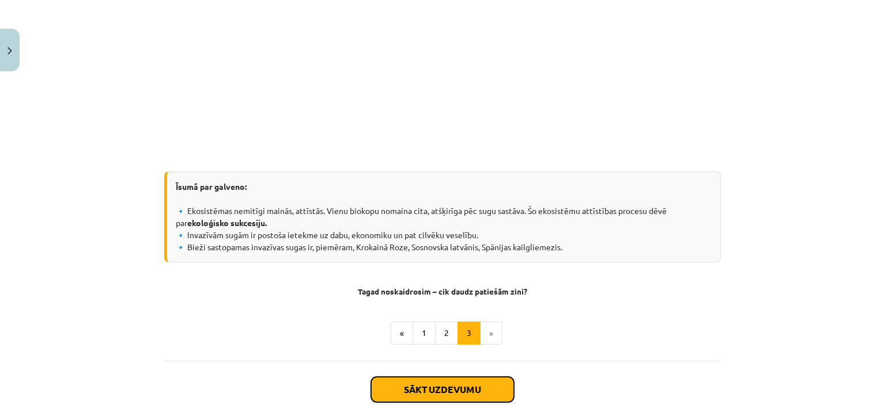
click at [461, 394] on button "Sākt uzdevumu" at bounding box center [442, 389] width 143 height 25
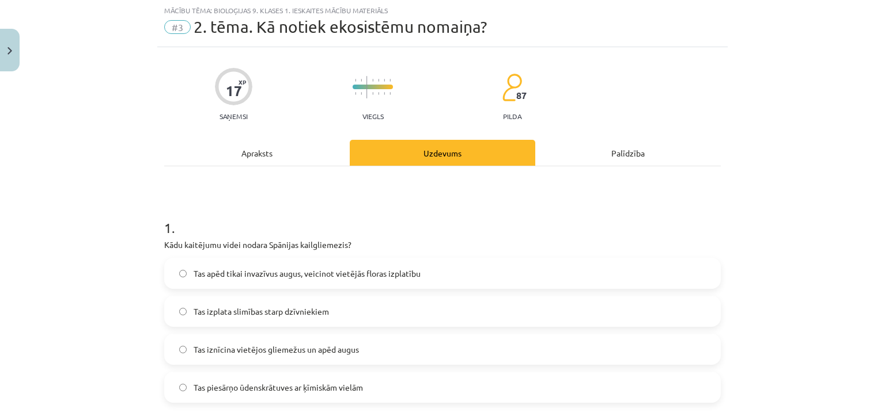
scroll to position [29, 0]
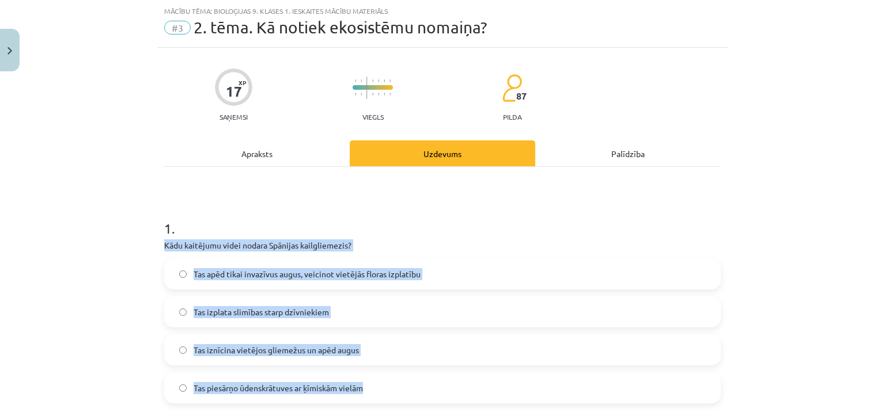
drag, startPoint x: 160, startPoint y: 245, endPoint x: 365, endPoint y: 394, distance: 253.6
click at [365, 394] on div "1 . Kādu kaitējumu videi nodara Spānijas kailgliemezis? Tas apēd tikai invazīvu…" at bounding box center [442, 301] width 556 height 203
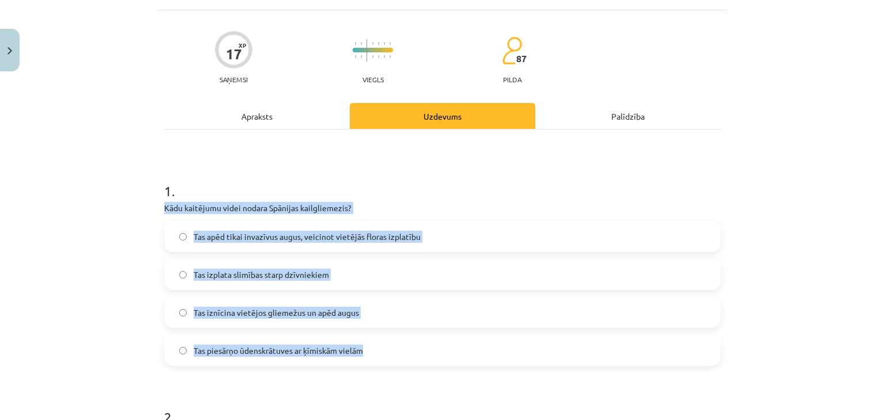
scroll to position [86, 0]
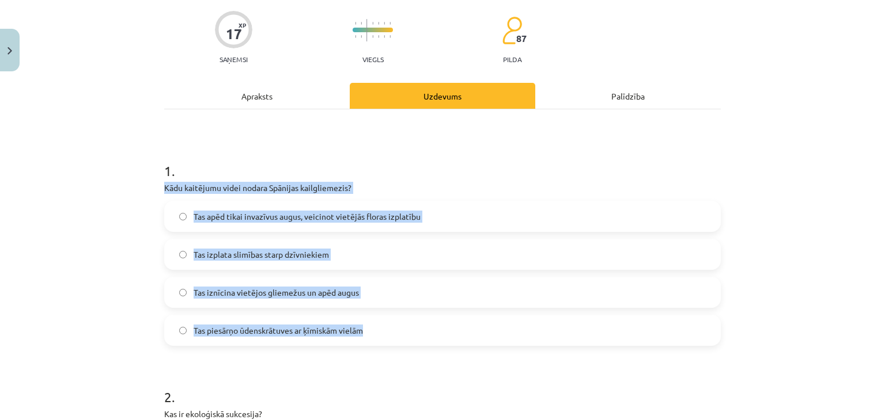
click at [113, 214] on div "Mācību tēma: Bioloģijas 9. klases 1. ieskaites mācību materiāls #3 2. tēma. Kā …" at bounding box center [442, 210] width 885 height 420
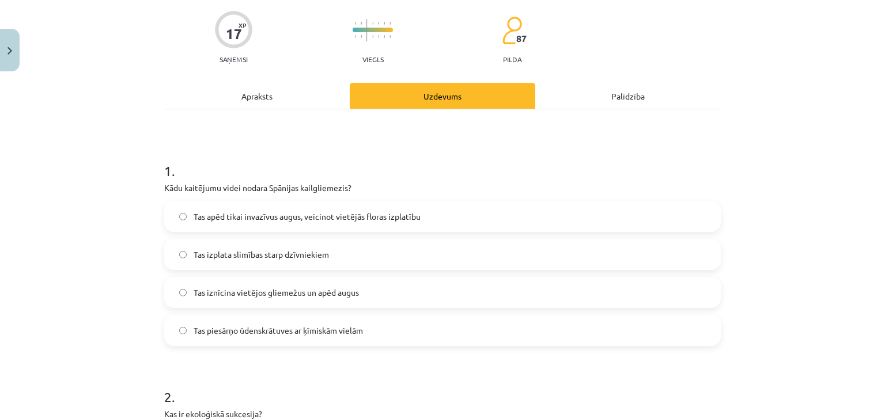
click at [210, 289] on span "Tas iznīcina vietējos gliemežus un apēd augus" at bounding box center [276, 293] width 165 height 12
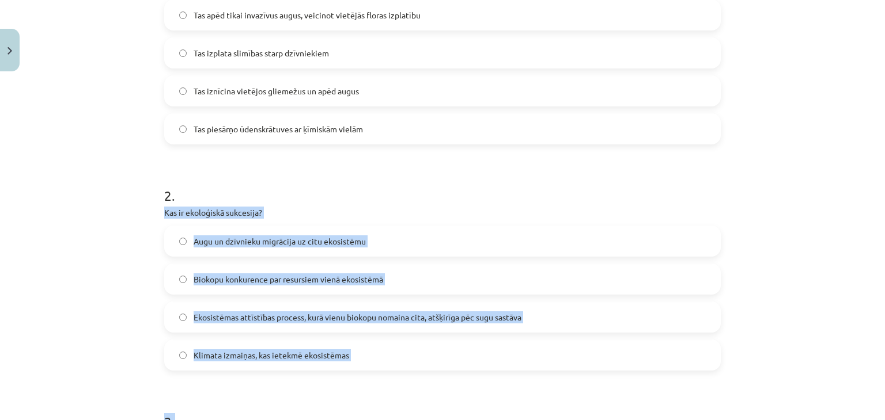
scroll to position [374, 0]
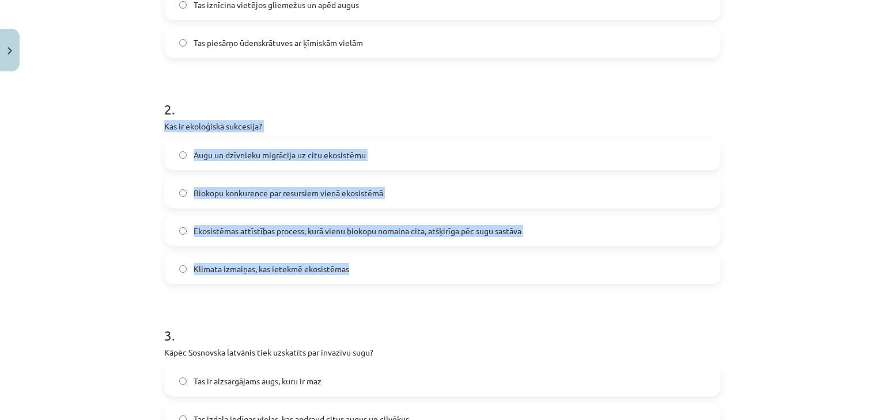
drag, startPoint x: 160, startPoint y: 241, endPoint x: 362, endPoint y: 262, distance: 203.2
click at [362, 262] on div "2 . Kas ir ekoloģiskā sukcesija? Augu un dzīvnieku migrācija uz citu ekosistēmu…" at bounding box center [442, 182] width 556 height 203
click at [107, 212] on div "Mācību tēma: Bioloģijas 9. klases 1. ieskaites mācību materiāls #3 2. tēma. Kā …" at bounding box center [442, 210] width 885 height 420
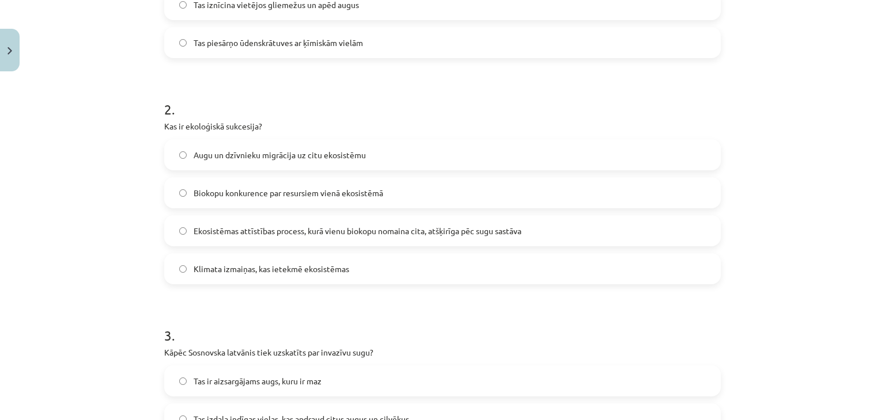
click at [266, 229] on span "Ekosistēmas attīstības process, kurā vienu biokopu nomaina cita, atšķirīga pēc …" at bounding box center [358, 231] width 328 height 12
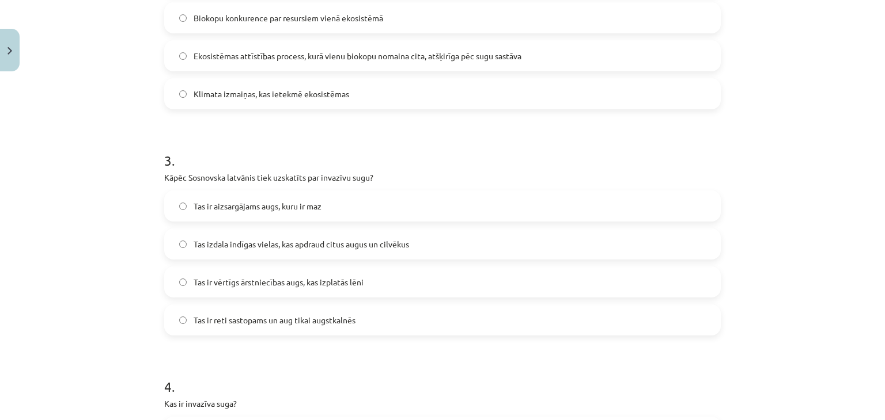
scroll to position [605, 0]
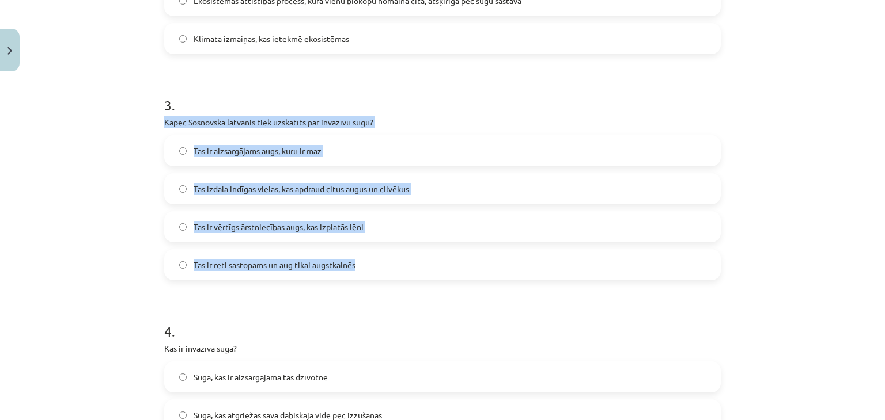
drag, startPoint x: 160, startPoint y: 122, endPoint x: 372, endPoint y: 224, distance: 235.7
click at [379, 261] on div "3 . Kāpēc Sosnovska latvānis tiek uzskatīts par invazīvu sugu? Tas ir aizsargāj…" at bounding box center [442, 178] width 556 height 203
click at [97, 166] on div "Mācību tēma: Bioloģijas 9. klases 1. ieskaites mācību materiāls #3 2. tēma. Kā …" at bounding box center [442, 210] width 885 height 420
click at [71, 215] on div "Mācību tēma: Bioloģijas 9. klases 1. ieskaites mācību materiāls #3 2. tēma. Kā …" at bounding box center [442, 210] width 885 height 420
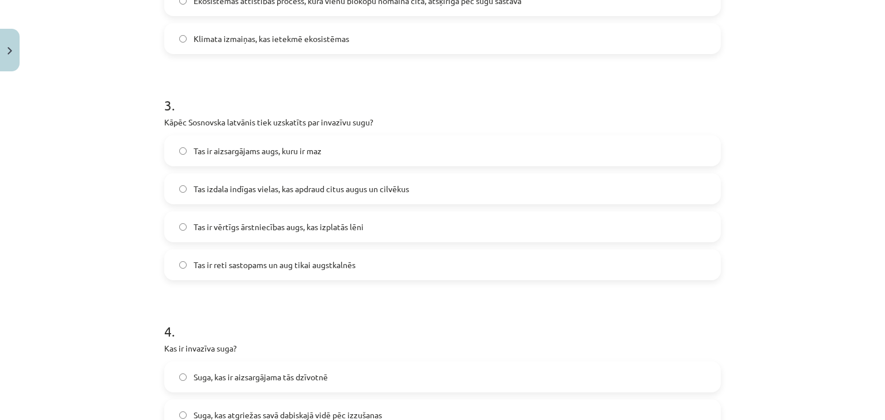
click at [224, 194] on label "Tas izdala indīgas vielas, kas apdraud citus augus un cilvēkus" at bounding box center [442, 189] width 554 height 29
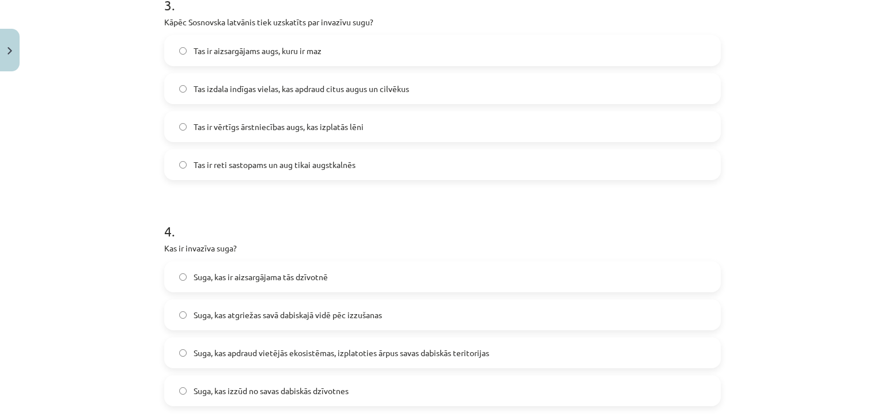
scroll to position [778, 0]
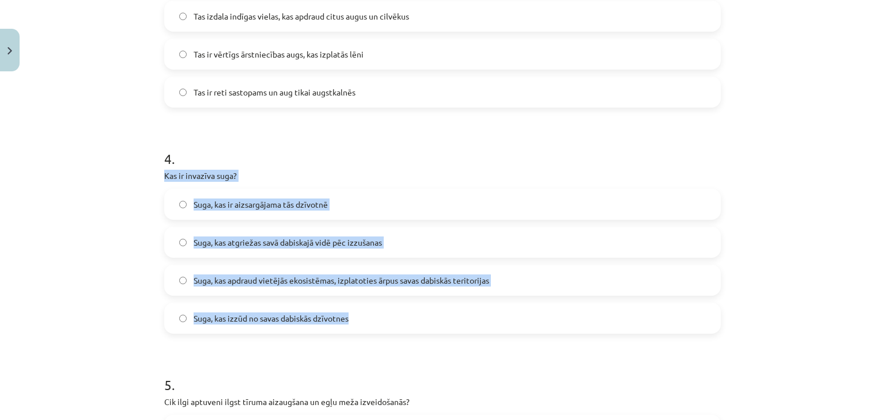
drag, startPoint x: 161, startPoint y: 177, endPoint x: 429, endPoint y: 326, distance: 306.6
click at [429, 326] on div "4 . Kas ir invazīva suga? Suga, kas ir aizsargājama tās dzīvotnē Suga, kas atgr…" at bounding box center [442, 232] width 556 height 203
click at [94, 238] on div "Mācību tēma: Bioloģijas 9. klases 1. ieskaites mācību materiāls #3 2. tēma. Kā …" at bounding box center [442, 210] width 885 height 420
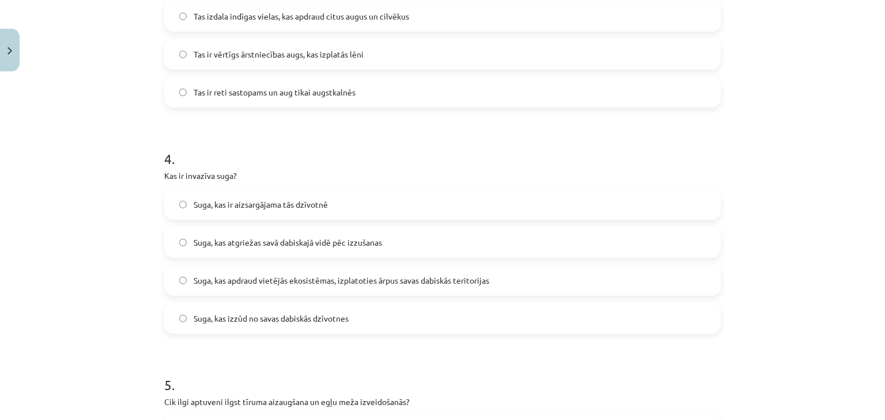
click at [212, 286] on label "Suga, kas apdraud vietējās ekosistēmas, izplatoties ārpus savas dabiskās terito…" at bounding box center [442, 280] width 554 height 29
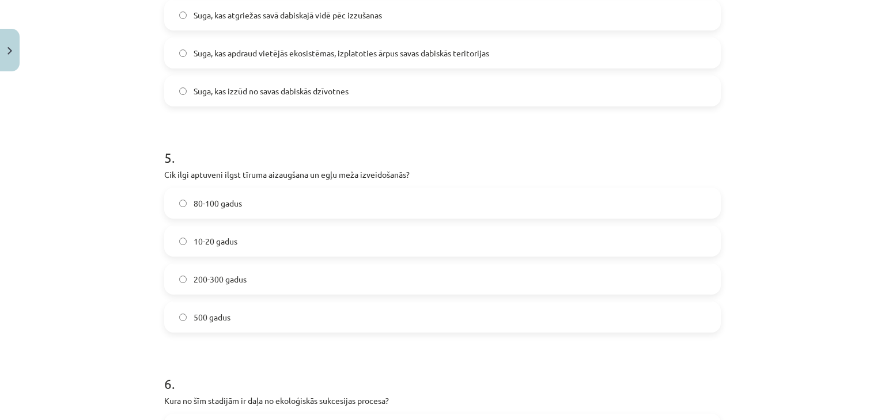
scroll to position [1008, 0]
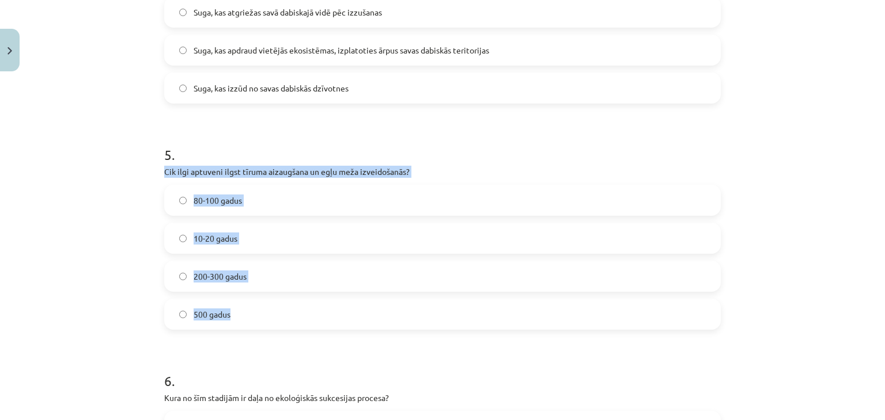
drag, startPoint x: 161, startPoint y: 173, endPoint x: 283, endPoint y: 263, distance: 151.6
click at [282, 305] on div "5 . Cik ilgi aptuveni ilgst tīruma aizaugšana un egļu meža izveidošanās? 80-100…" at bounding box center [442, 228] width 556 height 203
click at [111, 195] on div "Mācību tēma: Bioloģijas 9. klases 1. ieskaites mācību materiāls #3 2. tēma. Kā …" at bounding box center [442, 210] width 885 height 420
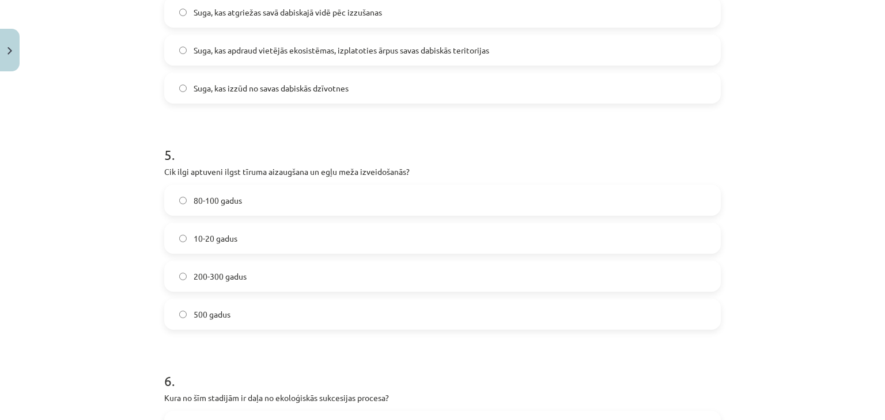
click at [254, 198] on label "80-100 gadus" at bounding box center [442, 200] width 554 height 29
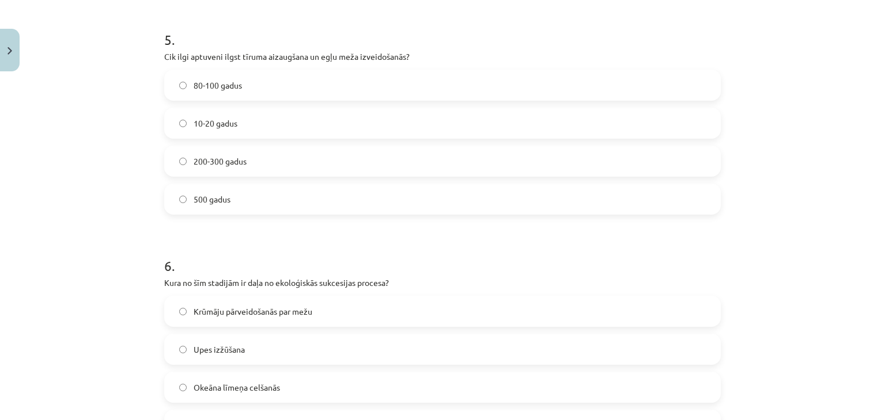
scroll to position [1238, 0]
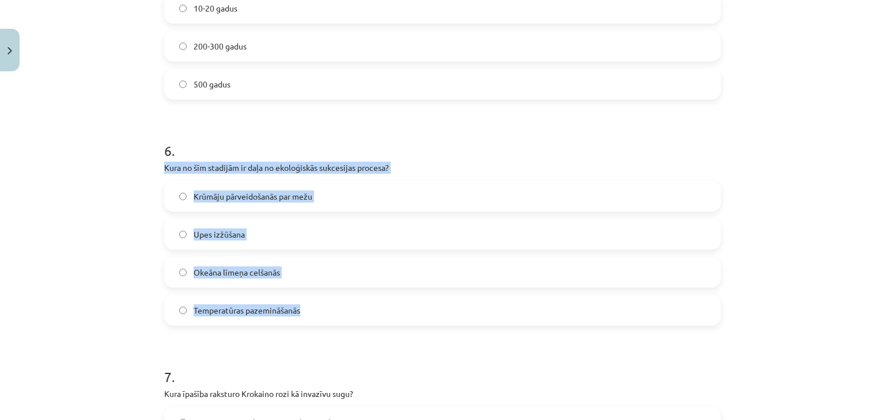
drag, startPoint x: 160, startPoint y: 168, endPoint x: 316, endPoint y: 247, distance: 174.1
click at [310, 318] on div "6 . Kura no šīm stadijām ir daļa no ekoloģiskās sukcesijas procesa? Krūmāju pār…" at bounding box center [442, 224] width 556 height 203
click at [115, 191] on div "Mācību tēma: Bioloģijas 9. klases 1. ieskaites mācību materiāls #3 2. tēma. Kā …" at bounding box center [442, 210] width 885 height 420
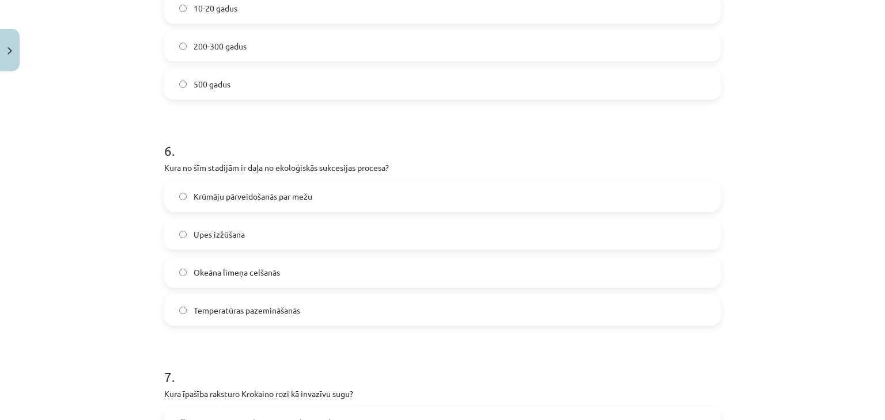
click at [98, 89] on div "Mācību tēma: Bioloģijas 9. klases 1. ieskaites mācību materiāls #3 2. tēma. Kā …" at bounding box center [442, 210] width 885 height 420
click at [211, 187] on label "Krūmāju pārveidošanās par mežu" at bounding box center [442, 196] width 554 height 29
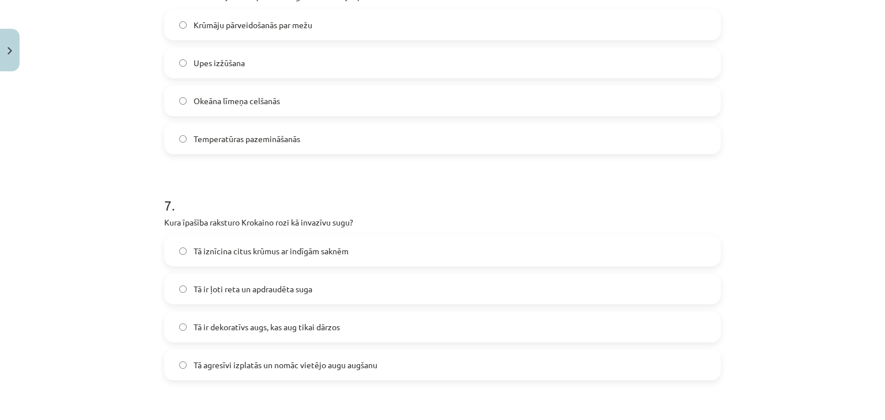
scroll to position [1469, 0]
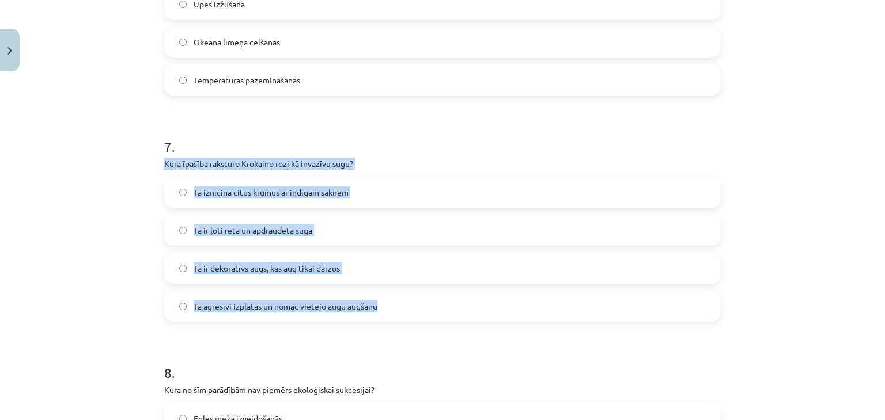
drag, startPoint x: 160, startPoint y: 163, endPoint x: 406, endPoint y: 302, distance: 282.4
click at [406, 302] on div "7 . Kura īpašība raksturo Krokaino rozi kā invazīvu sugu? Tā iznīcina citus krū…" at bounding box center [442, 220] width 556 height 203
click at [84, 188] on div "Mācību tēma: Bioloģijas 9. klases 1. ieskaites mācību materiāls #3 2. tēma. Kā …" at bounding box center [442, 210] width 885 height 420
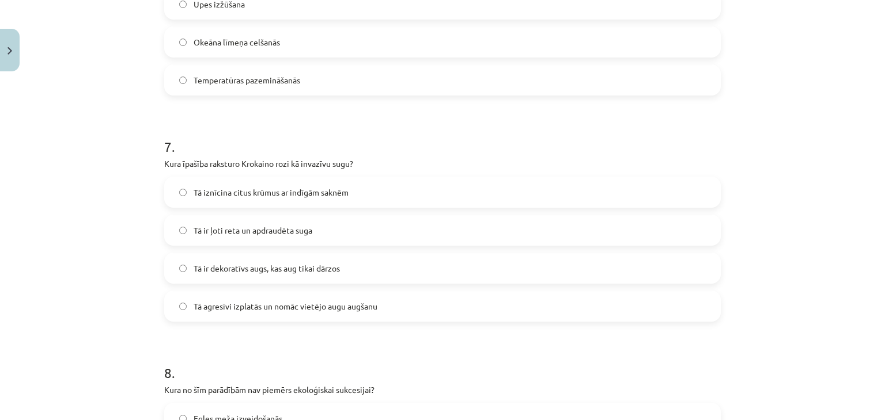
click at [226, 309] on span "Tā agresīvi izplatās un nomāc vietējo augu augšanu" at bounding box center [286, 307] width 184 height 12
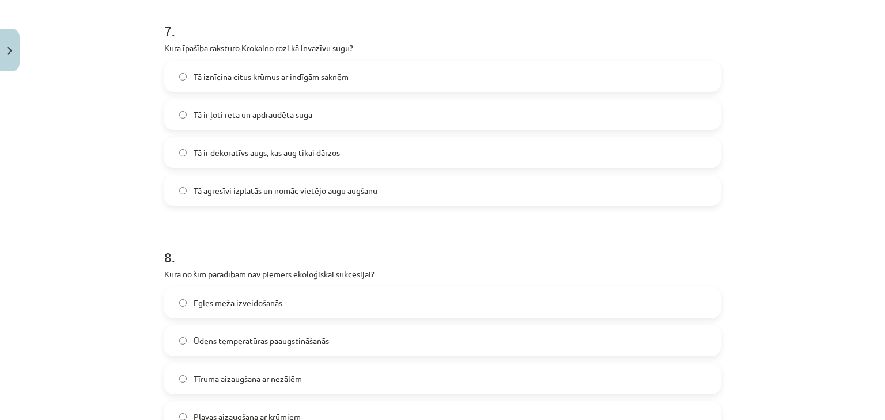
scroll to position [1642, 0]
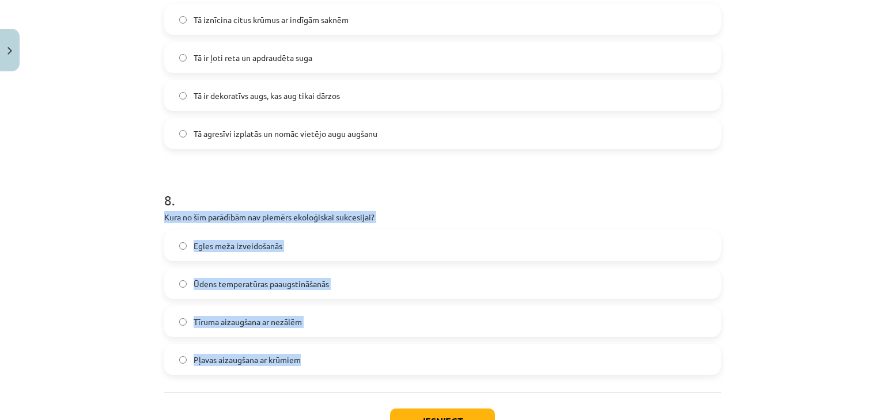
drag, startPoint x: 160, startPoint y: 217, endPoint x: 321, endPoint y: 346, distance: 206.5
click at [321, 346] on div "8 . Kura no šīm parādībām nav piemērs ekoloģiskai sukcesijai? Egles meža izveid…" at bounding box center [442, 273] width 556 height 203
click at [102, 221] on div "Mācību tēma: Bioloģijas 9. klases 1. ieskaites mācību materiāls #3 2. tēma. Kā …" at bounding box center [442, 210] width 885 height 420
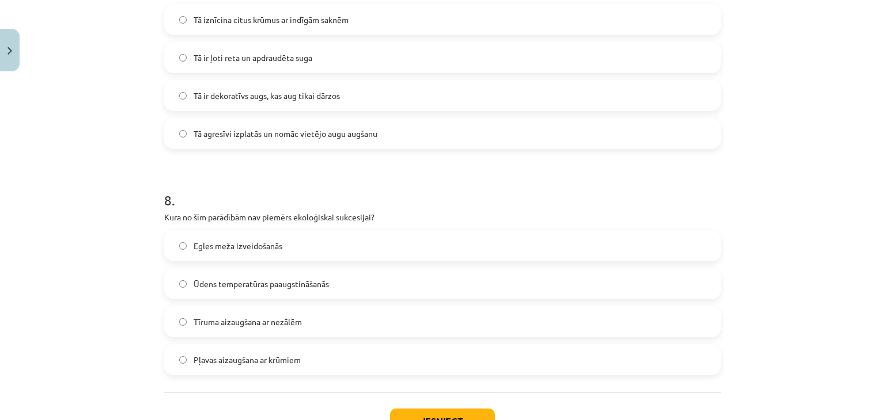
drag, startPoint x: 262, startPoint y: 282, endPoint x: 268, endPoint y: 290, distance: 9.4
click at [262, 283] on span "Ūdens temperatūras paaugstināšanās" at bounding box center [261, 284] width 135 height 12
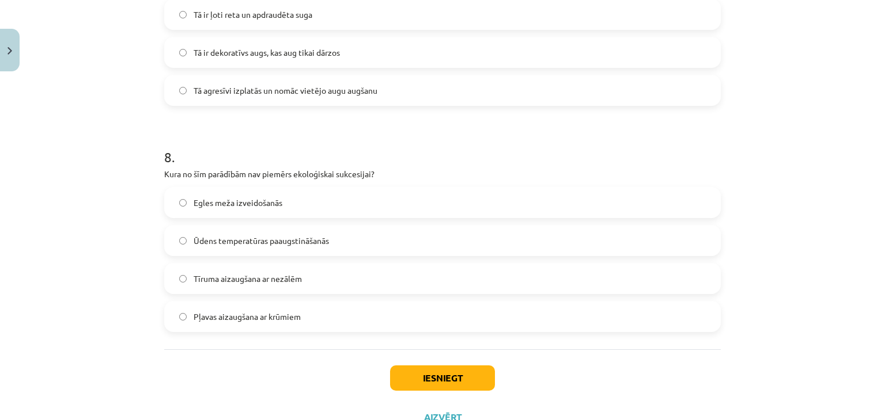
scroll to position [1730, 0]
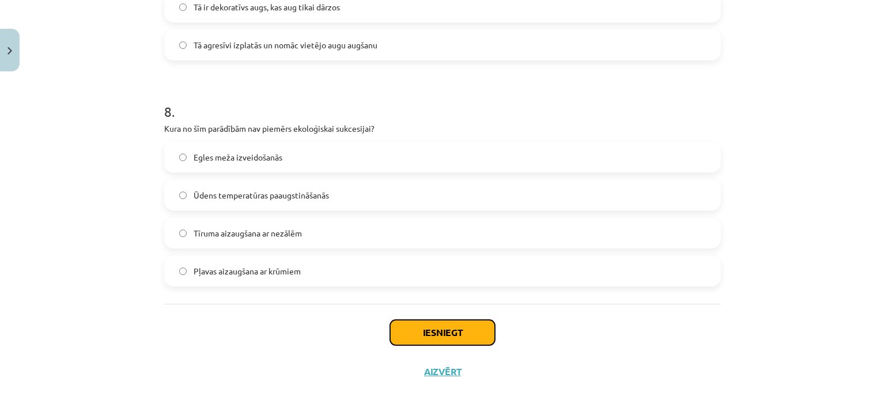
click at [461, 342] on button "Iesniegt" at bounding box center [442, 332] width 105 height 25
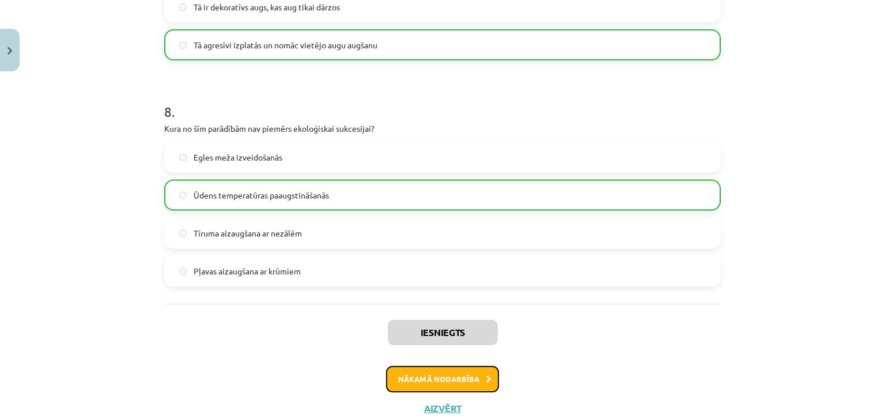
click at [456, 372] on button "Nākamā nodarbība" at bounding box center [442, 379] width 113 height 26
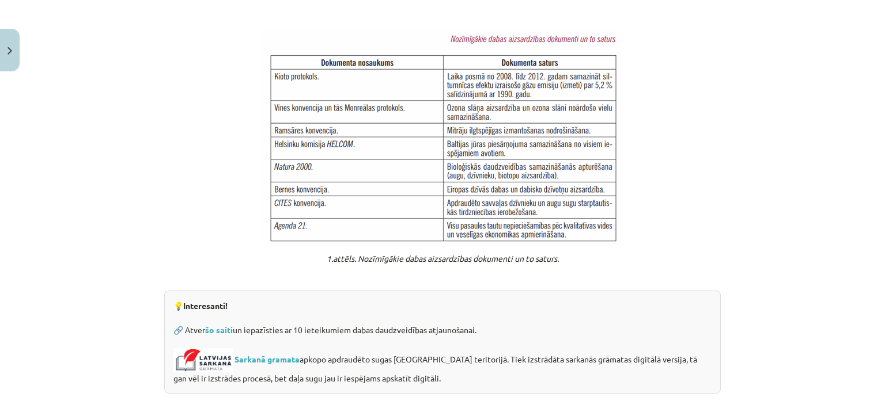
scroll to position [931, 0]
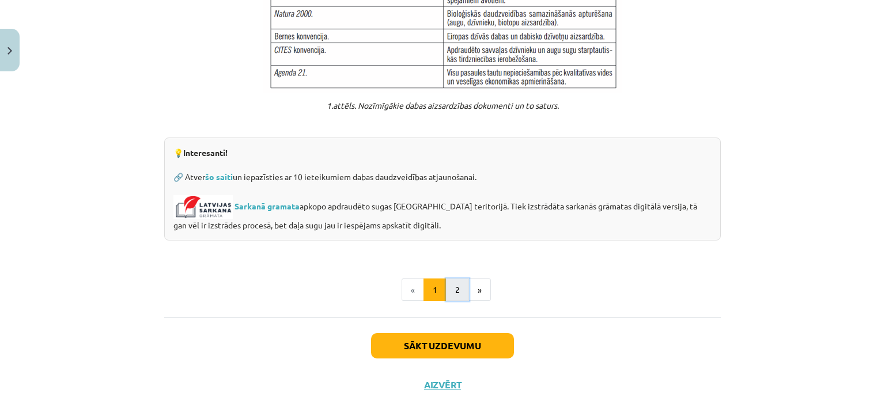
click at [446, 286] on button "2" at bounding box center [457, 290] width 23 height 23
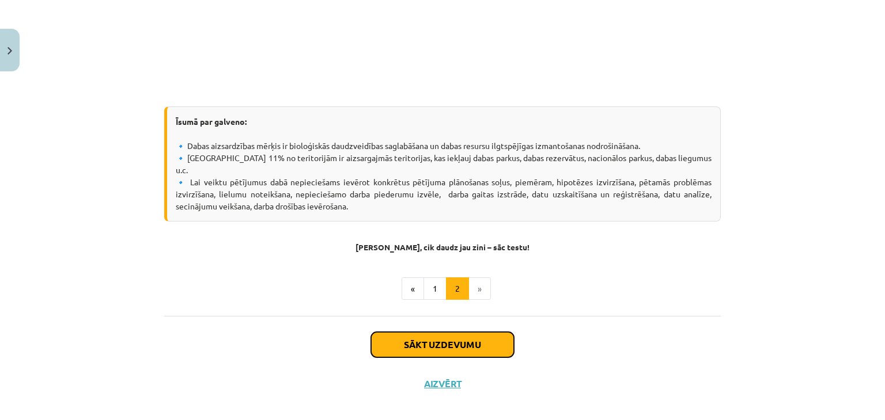
click at [440, 334] on button "Sākt uzdevumu" at bounding box center [442, 344] width 143 height 25
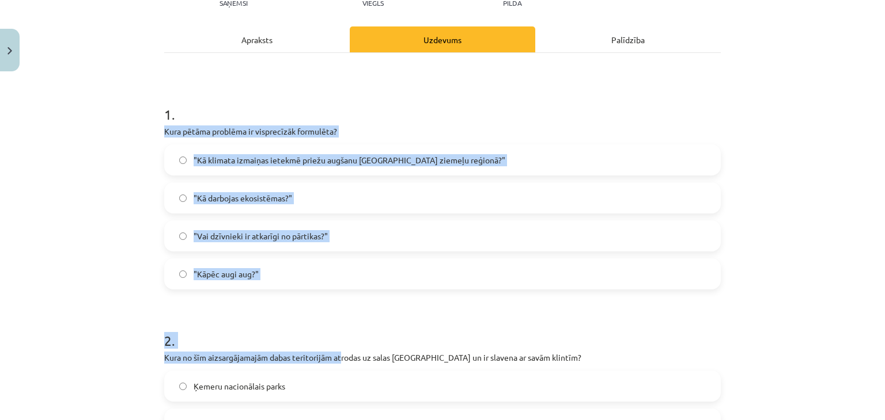
scroll to position [144, 0]
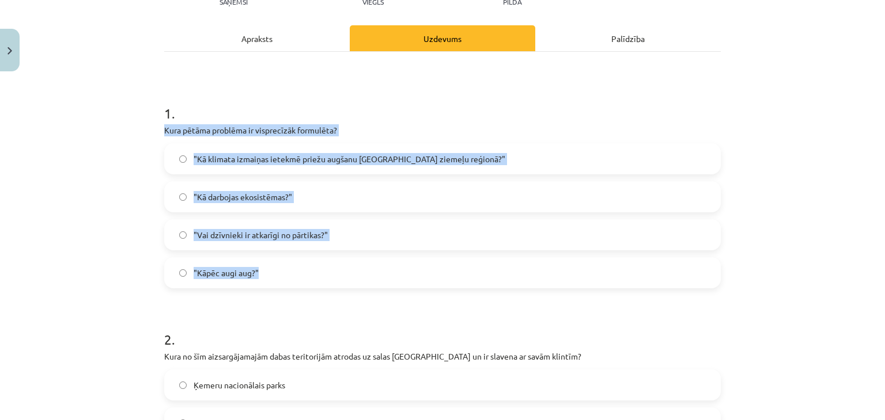
drag, startPoint x: 159, startPoint y: 245, endPoint x: 308, endPoint y: 261, distance: 149.5
click at [308, 261] on div "1 . Kura pētāma problēma ir visprecīzāk formulēta? "Kā klimata izmaiņas ietekmē…" at bounding box center [442, 186] width 556 height 203
click at [135, 127] on div "Mācību tēma: Bioloģijas 9. klases 1. ieskaites mācību materiāls #4 3. tēma. Kāp…" at bounding box center [442, 210] width 885 height 420
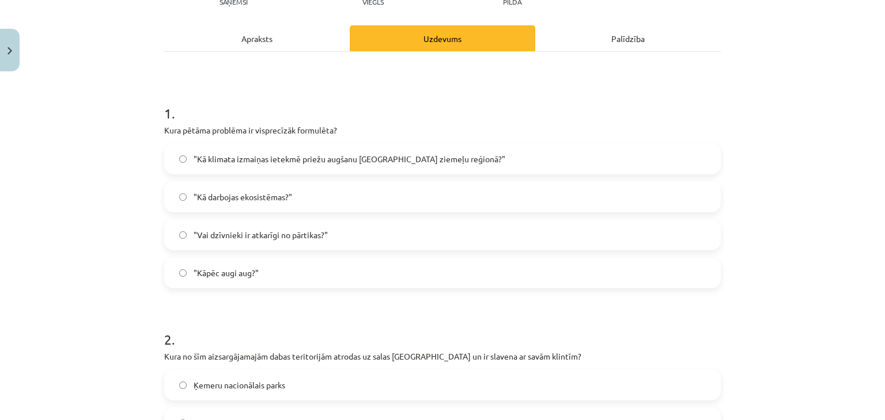
click at [205, 156] on span ""Kā klimata izmaiņas ietekmē priežu augšanu Latvijas ziemeļu reģionā?"" at bounding box center [350, 159] width 312 height 12
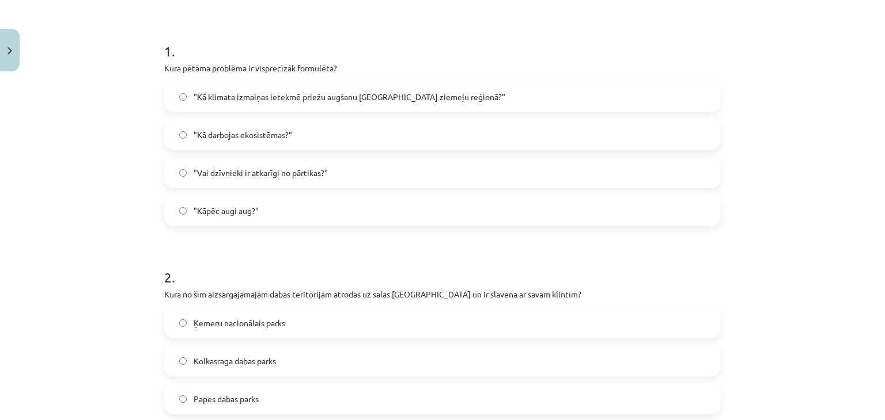
scroll to position [317, 0]
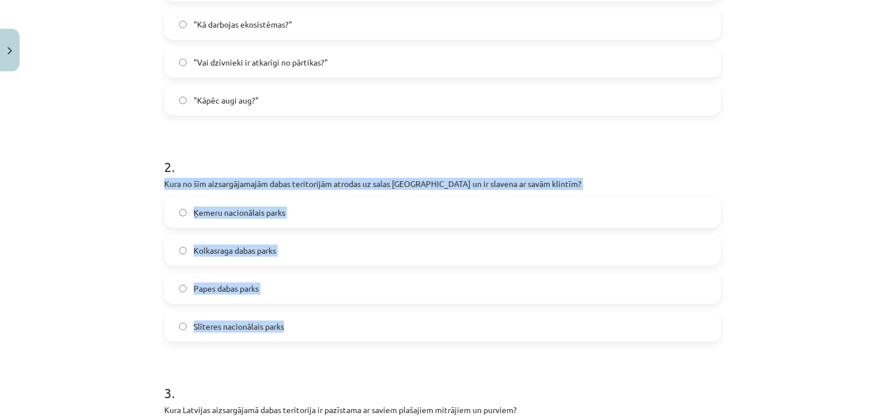
drag, startPoint x: 160, startPoint y: 183, endPoint x: 288, endPoint y: 253, distance: 146.2
click at [321, 333] on div "2 . Kura no šīm aizsargājamajām dabas teritorijām atrodas uz salas Baltijas jūr…" at bounding box center [442, 240] width 556 height 203
click at [108, 207] on div "Mācību tēma: Bioloģijas 9. klases 1. ieskaites mācību materiāls #4 3. tēma. Kāp…" at bounding box center [442, 210] width 885 height 420
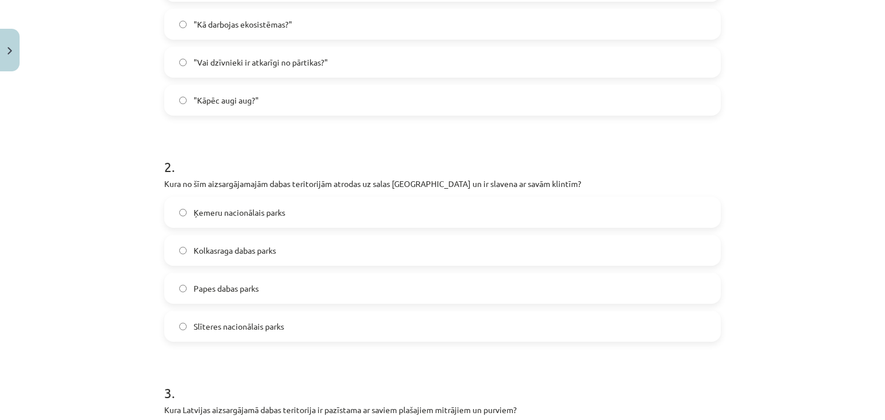
click at [210, 293] on span "Papes dabas parks" at bounding box center [226, 289] width 65 height 12
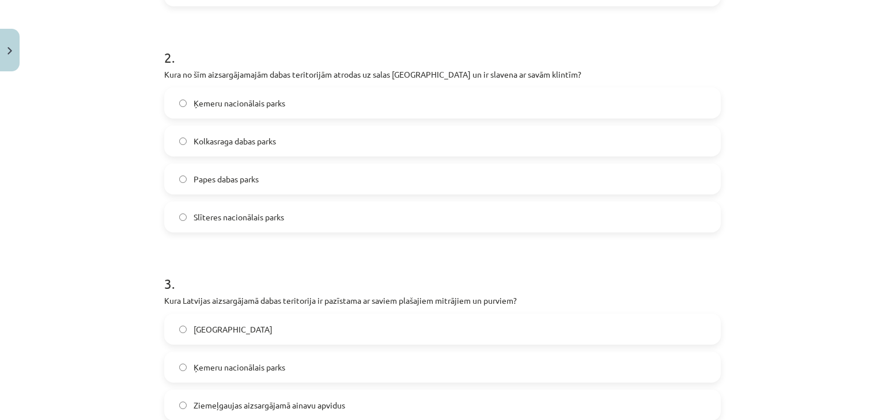
scroll to position [490, 0]
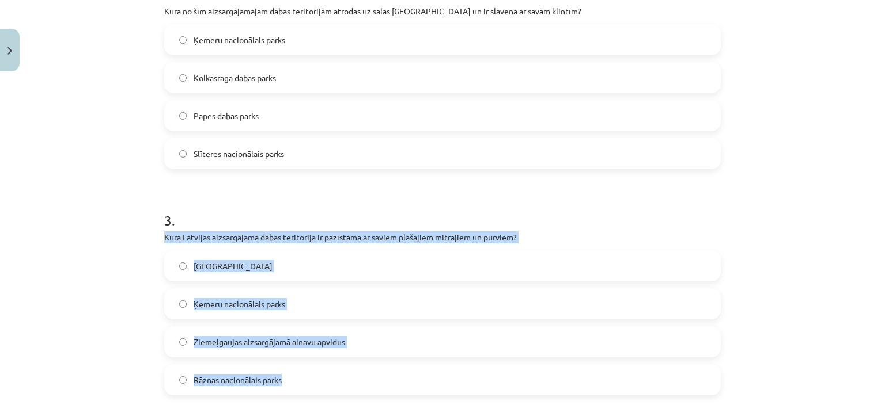
drag, startPoint x: 160, startPoint y: 236, endPoint x: 387, endPoint y: 352, distance: 254.8
click at [389, 364] on div "3 . Kura Latvijas aizsargājamā dabas teritorija ir pazīstama ar saviem plašajie…" at bounding box center [442, 293] width 556 height 203
click at [81, 229] on div "Mācību tēma: Bioloģijas 9. klases 1. ieskaites mācību materiāls #4 3. tēma. Kāp…" at bounding box center [442, 210] width 885 height 420
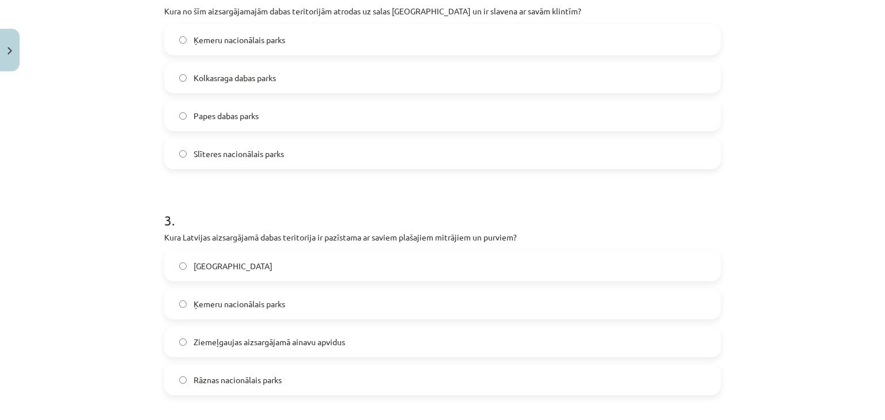
click at [237, 306] on span "Ķemeru nacionālais parks" at bounding box center [240, 304] width 92 height 12
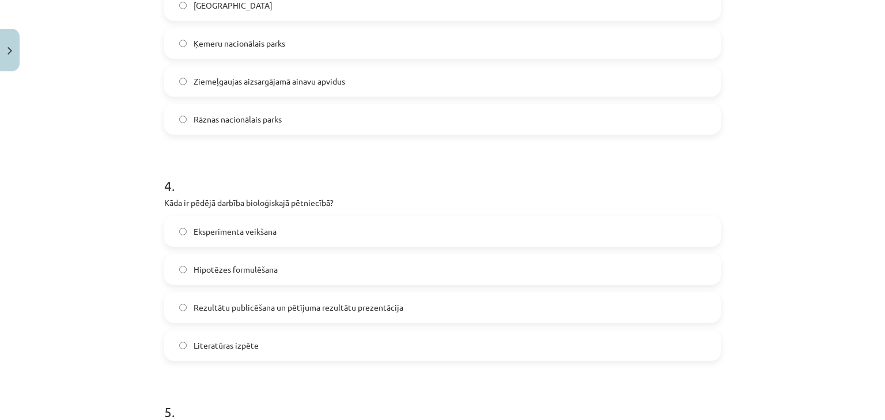
scroll to position [778, 0]
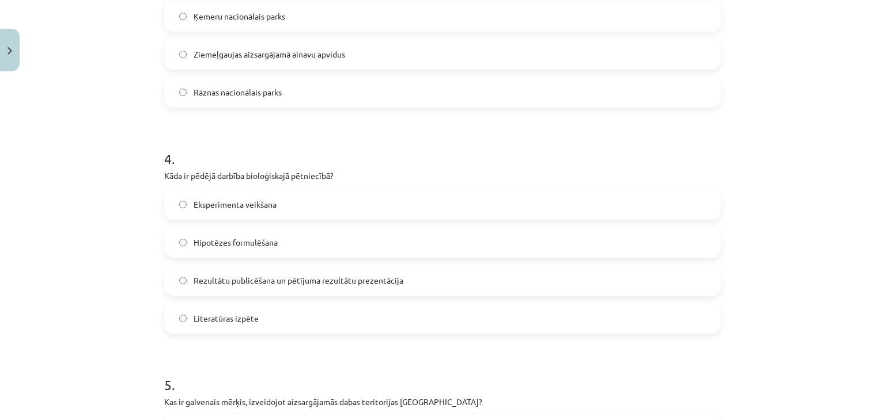
click at [164, 176] on p "Kāda ir pēdējā darbība bioloģiskajā pētniecībā?" at bounding box center [442, 176] width 556 height 12
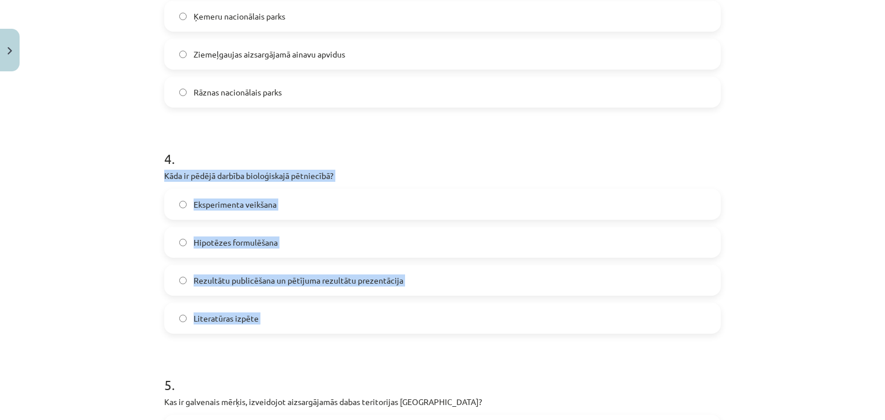
drag, startPoint x: 160, startPoint y: 176, endPoint x: 400, endPoint y: 300, distance: 270.5
click at [400, 300] on div "4 . Kāda ir pēdējā darbība bioloģiskajā pētniecībā? Eksperimenta veikšana Hipot…" at bounding box center [442, 232] width 556 height 203
click at [112, 253] on div "Mācību tēma: Bioloģijas 9. klases 1. ieskaites mācību materiāls #4 3. tēma. Kāp…" at bounding box center [442, 210] width 885 height 420
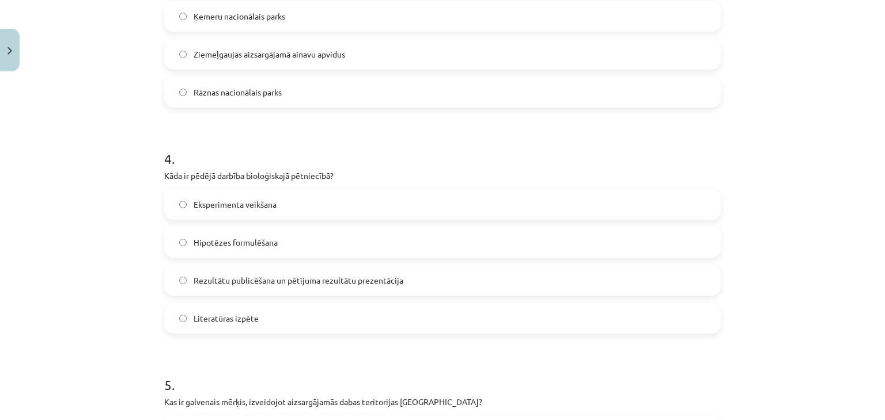
click at [215, 275] on span "Rezultātu publicēšana un pētījuma rezultātu prezentācija" at bounding box center [299, 281] width 210 height 12
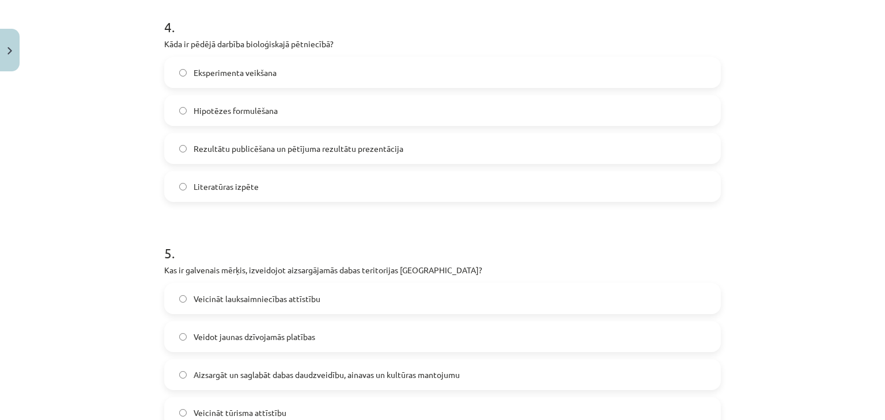
scroll to position [1008, 0]
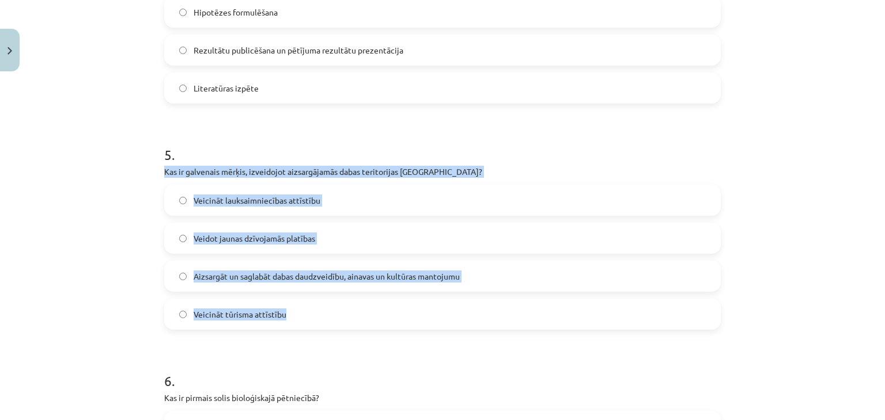
drag, startPoint x: 161, startPoint y: 171, endPoint x: 468, endPoint y: 302, distance: 333.9
click at [468, 302] on div "5 . Kas ir galvenais mērķis, izveidojot aizsargājamās dabas teritorijas Latvijā…" at bounding box center [442, 228] width 556 height 203
click at [102, 243] on div "Mācību tēma: Bioloģijas 9. klases 1. ieskaites mācību materiāls #4 3. tēma. Kāp…" at bounding box center [442, 210] width 885 height 420
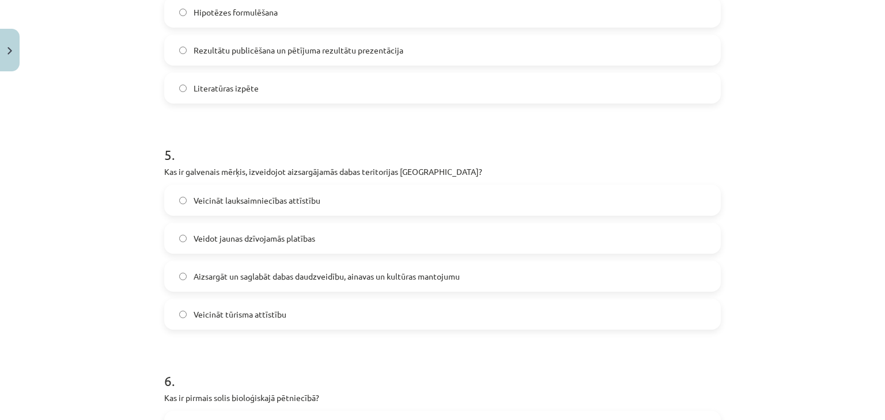
click at [86, 160] on div "Mācību tēma: Bioloģijas 9. klases 1. ieskaites mācību materiāls #4 3. tēma. Kāp…" at bounding box center [442, 210] width 885 height 420
click at [221, 274] on span "Aizsargāt un saglabāt dabas daudzveidību, ainavas un kultūras mantojumu" at bounding box center [327, 277] width 266 height 12
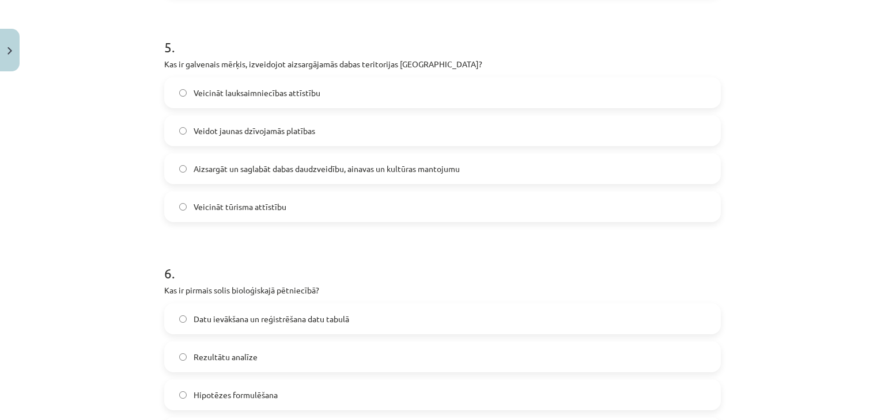
scroll to position [1238, 0]
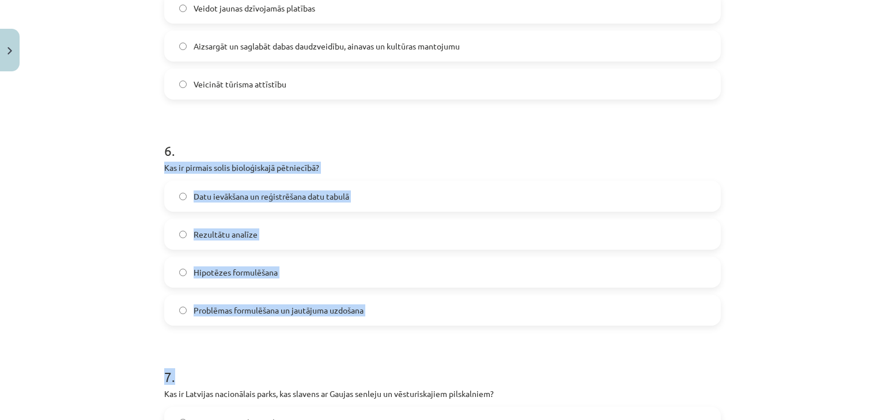
drag, startPoint x: 161, startPoint y: 166, endPoint x: 390, endPoint y: 334, distance: 283.5
click at [58, 164] on div "Mācību tēma: Bioloģijas 9. klases 1. ieskaites mācību materiāls #4 3. tēma. Kāp…" at bounding box center [442, 210] width 885 height 420
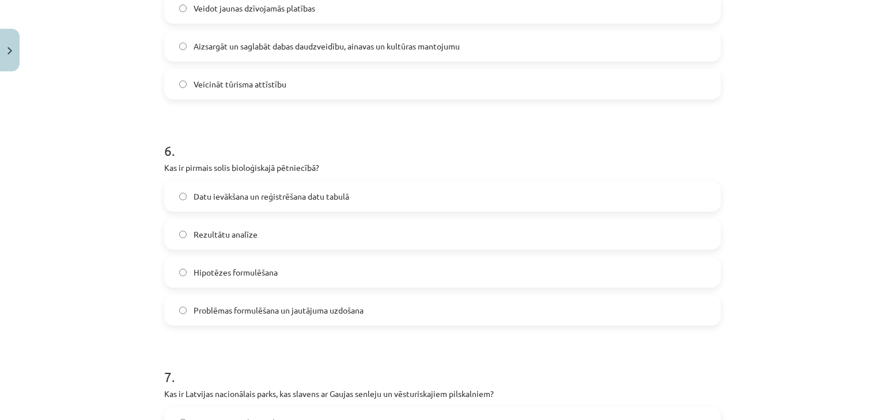
click at [76, 131] on div "Mācību tēma: Bioloģijas 9. klases 1. ieskaites mācību materiāls #4 3. tēma. Kāp…" at bounding box center [442, 210] width 885 height 420
click at [226, 306] on span "Problēmas formulēšana un jautājuma uzdošana" at bounding box center [279, 311] width 170 height 12
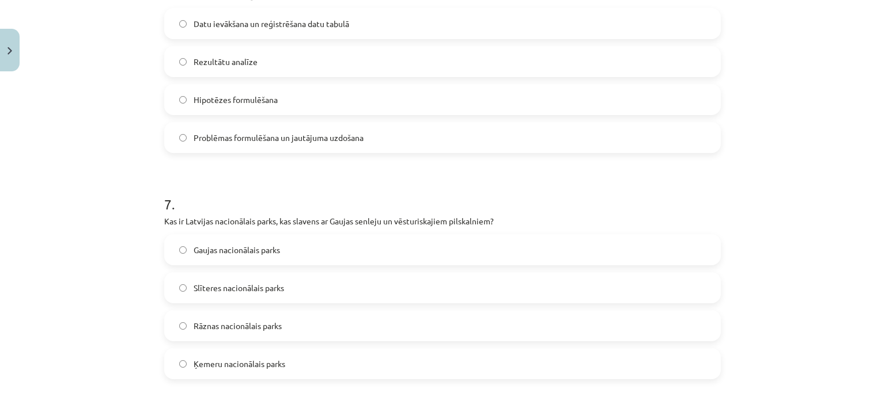
scroll to position [1526, 0]
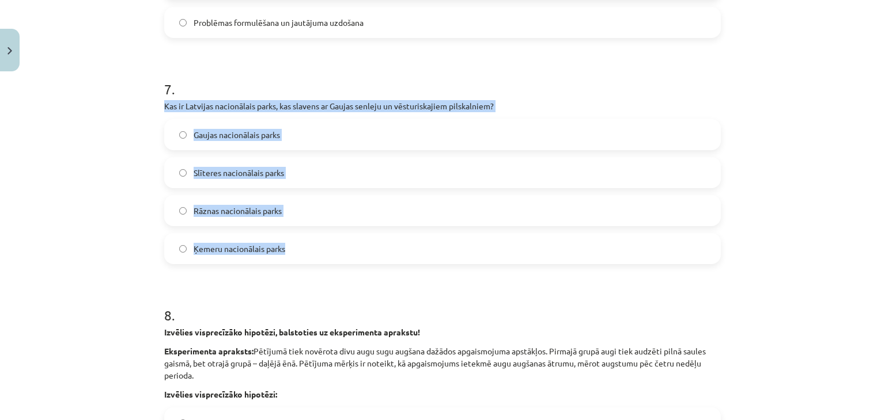
drag, startPoint x: 160, startPoint y: 104, endPoint x: 332, endPoint y: 245, distance: 222.7
click at [332, 245] on div "7 . Kas ir Latvijas nacionālais parks, kas slavens ar Gaujas senleju un vēsturi…" at bounding box center [442, 162] width 556 height 203
click at [96, 145] on div "Mācību tēma: Bioloģijas 9. klases 1. ieskaites mācību materiāls #4 3. tēma. Kāp…" at bounding box center [442, 210] width 885 height 420
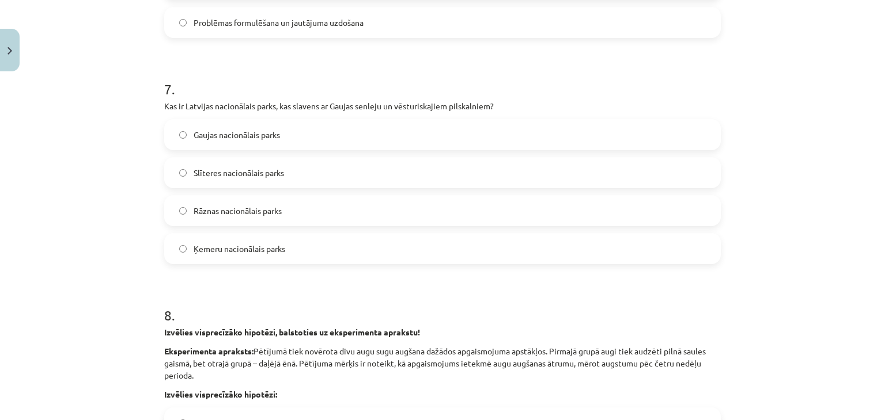
click at [241, 132] on span "Gaujas nacionālais parks" at bounding box center [237, 135] width 86 height 12
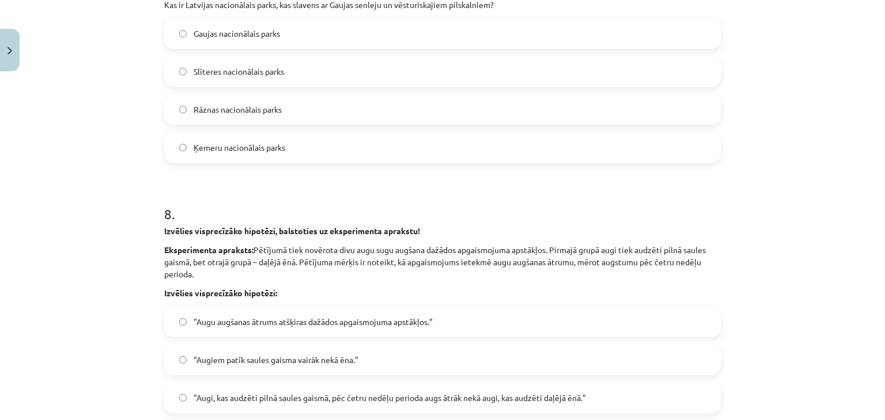
scroll to position [1699, 0]
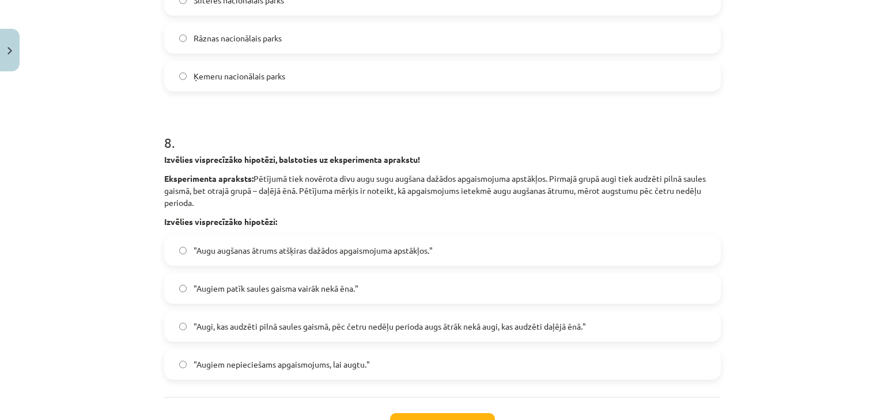
drag, startPoint x: 161, startPoint y: 160, endPoint x: 270, endPoint y: 201, distance: 116.5
click at [270, 201] on div "Izvēlies visprecīzāko hipotēzi, balstoties uz eksperimenta aprakstu! Eksperimen…" at bounding box center [442, 191] width 556 height 74
click at [88, 147] on div "Mācību tēma: Bioloģijas 9. klases 1. ieskaites mācību materiāls #4 3. tēma. Kāp…" at bounding box center [442, 210] width 885 height 420
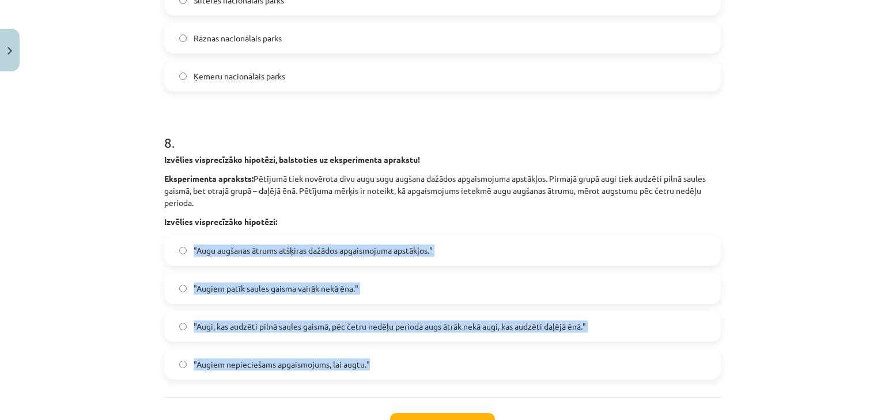
drag, startPoint x: 189, startPoint y: 248, endPoint x: 434, endPoint y: 371, distance: 274.3
click at [434, 371] on div ""Augu augšanas ātrums atšķiras dažādos apgaismojuma apstākļos." "Augiem patīk s…" at bounding box center [442, 307] width 556 height 145
click at [103, 267] on div "Mācību tēma: Bioloģijas 9. klases 1. ieskaites mācību materiāls #4 3. tēma. Kāp…" at bounding box center [442, 210] width 885 height 420
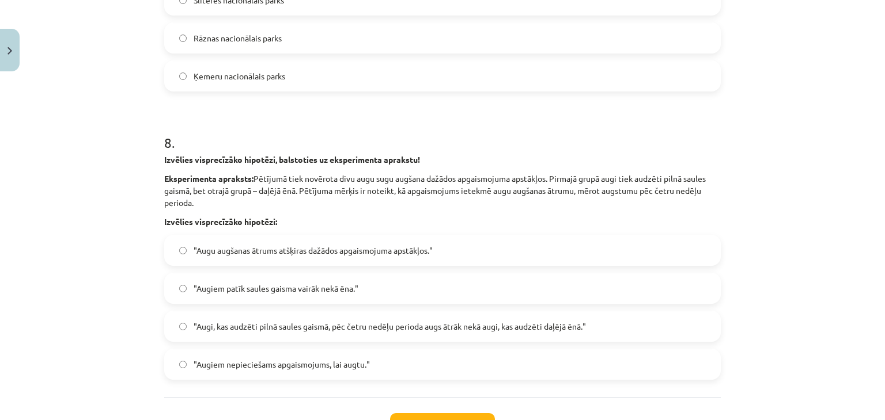
click at [232, 325] on span ""Augi, kas audzēti pilnā saules gaismā, pēc četru nedēļu perioda augs ātrāk nek…" at bounding box center [390, 327] width 392 height 12
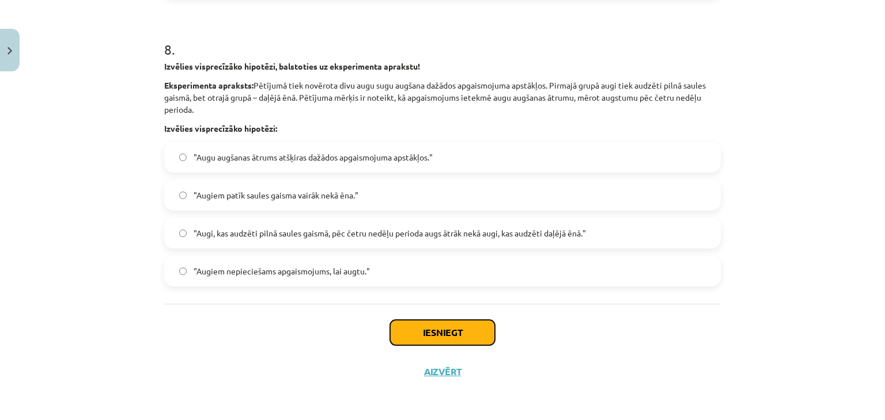
click at [419, 337] on button "Iesniegt" at bounding box center [442, 332] width 105 height 25
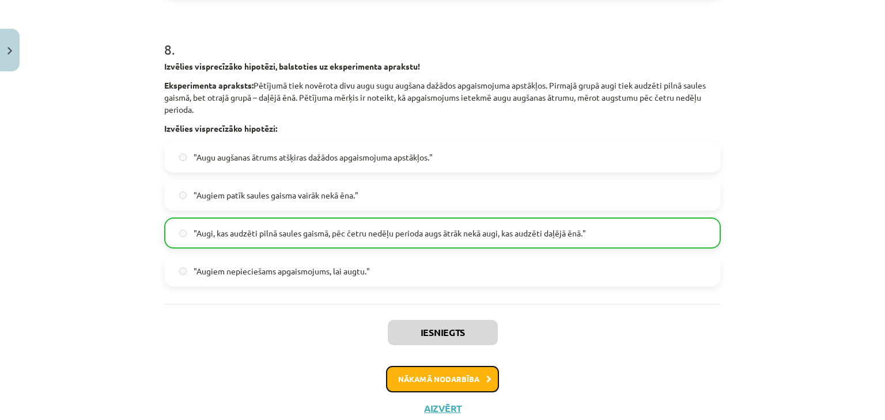
click at [420, 383] on button "Nākamā nodarbība" at bounding box center [442, 379] width 113 height 26
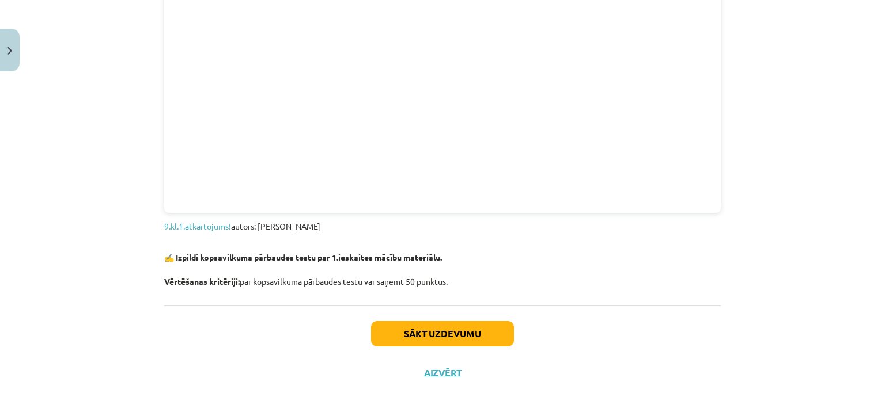
scroll to position [1261, 0]
click at [415, 329] on button "Sākt uzdevumu" at bounding box center [442, 333] width 143 height 25
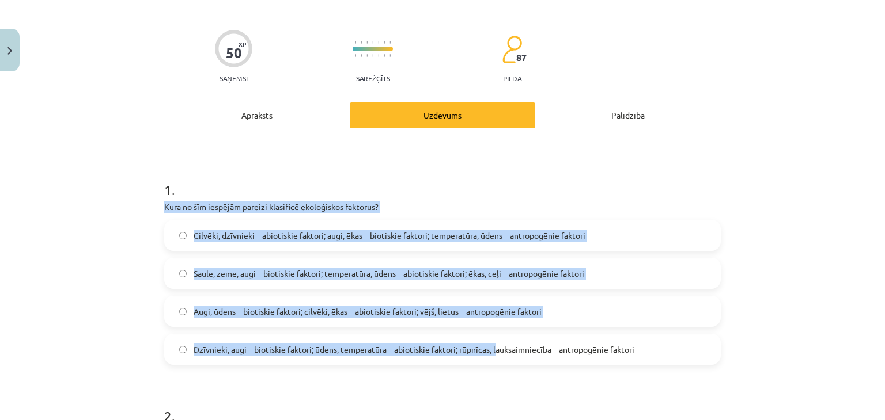
scroll to position [86, 0]
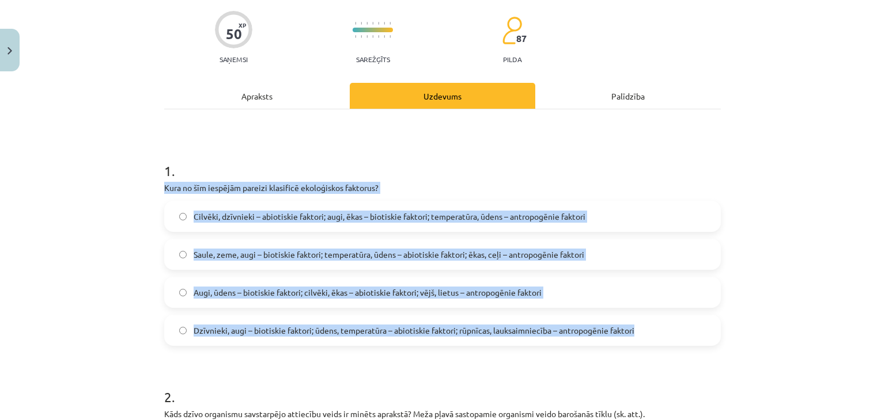
drag, startPoint x: 160, startPoint y: 245, endPoint x: 636, endPoint y: 332, distance: 484.7
click at [636, 332] on div "1 . Kura no šīm iespējām pareizi klasificē ekoloģiskos faktorus? Cilvēki, dzīvn…" at bounding box center [442, 244] width 556 height 203
click at [55, 213] on div "Mācību tēma: Bioloģijas 9. klases 1. ieskaites mācību materiāls #5 Noslēguma te…" at bounding box center [442, 210] width 885 height 420
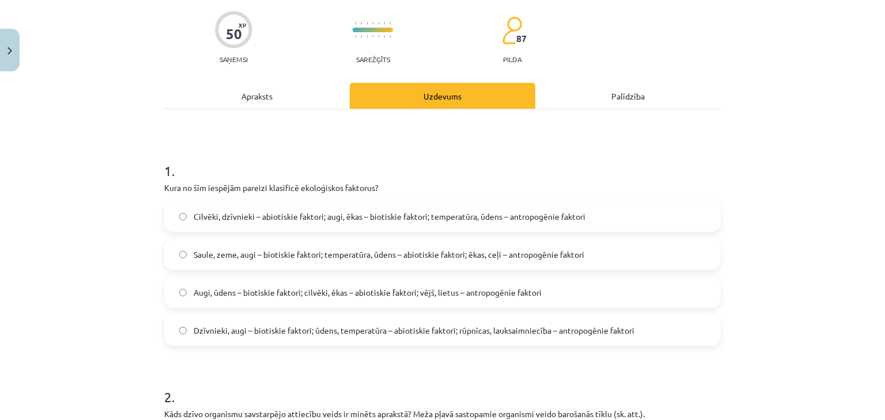
click at [219, 334] on span "Dzīvnieki, augi – biotiskie faktori; ūdens, temperatūra – abiotiskie faktori; r…" at bounding box center [414, 331] width 441 height 12
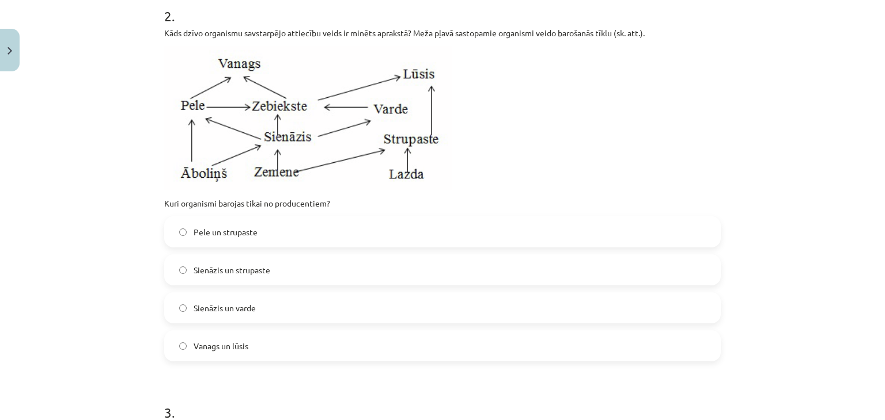
scroll to position [374, 0]
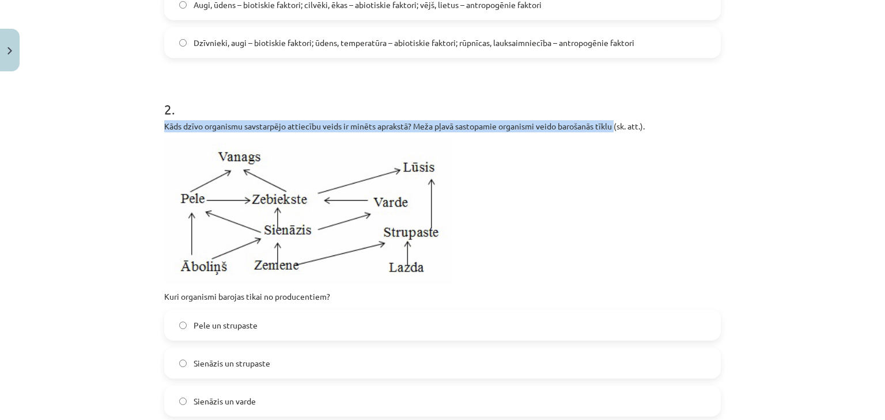
drag, startPoint x: 160, startPoint y: 125, endPoint x: 612, endPoint y: 127, distance: 452.8
click at [612, 127] on p "Kāds dzīvo organismu savstarpējo attiecību veids ir minēts aprakstā? Meža pļavā…" at bounding box center [442, 126] width 556 height 12
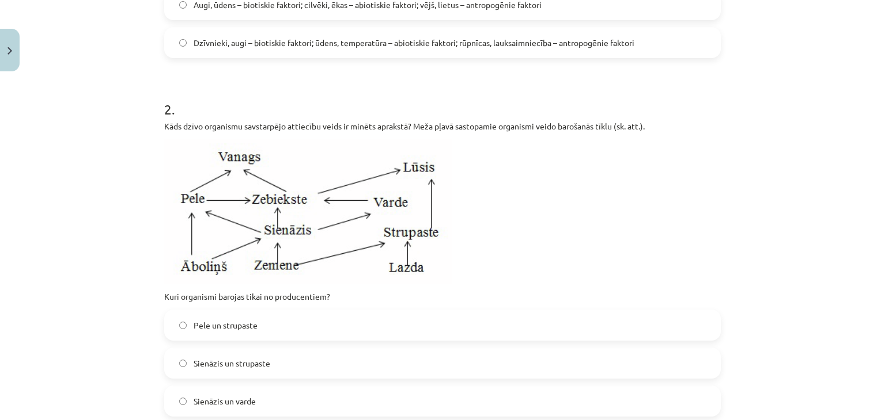
click at [575, 183] on p at bounding box center [442, 211] width 556 height 145
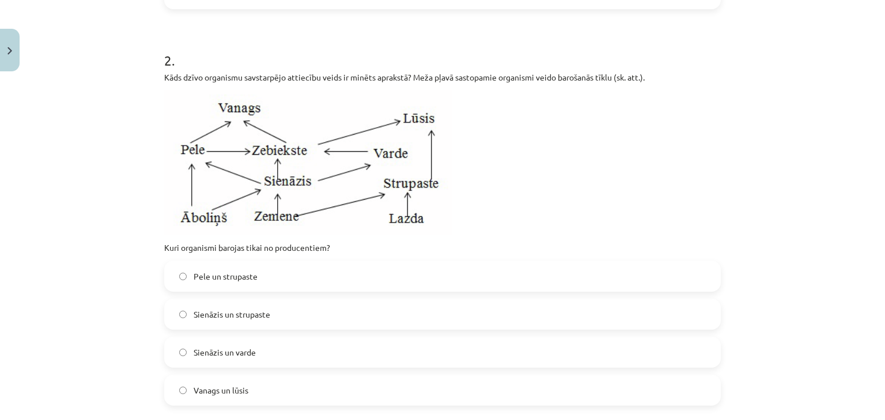
scroll to position [490, 0]
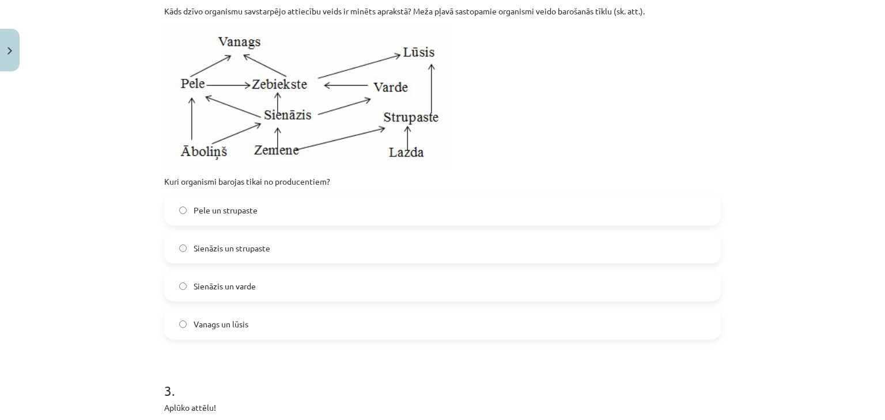
click at [222, 243] on span "Sienāzis un strupaste" at bounding box center [232, 249] width 77 height 12
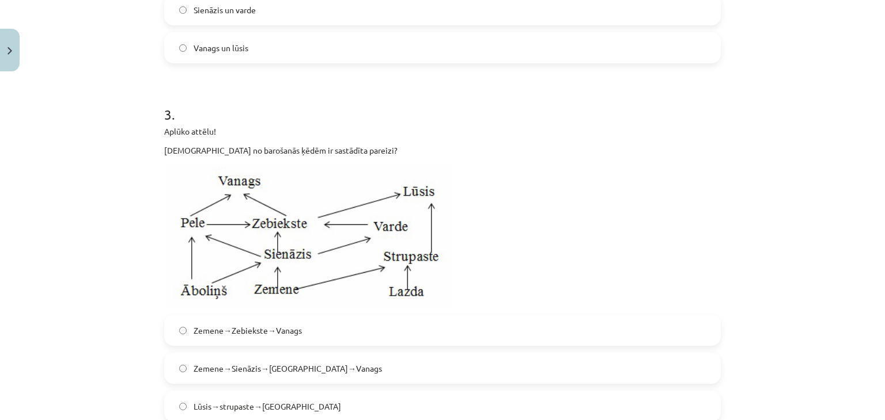
scroll to position [835, 0]
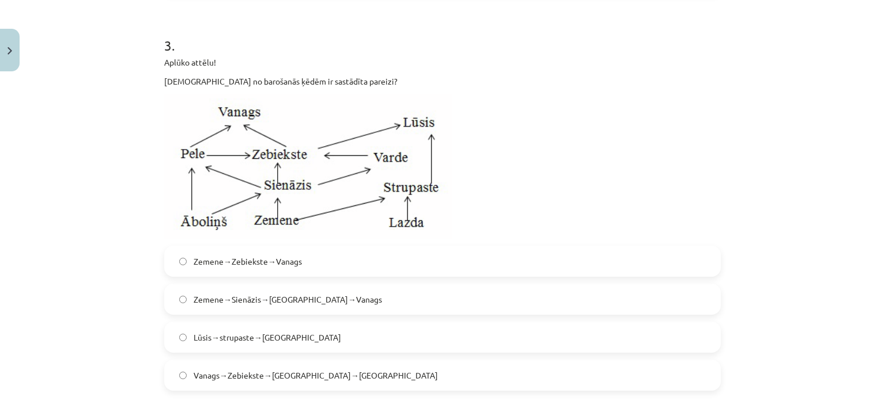
click at [242, 301] on span "Zemene→Sienāzis→Zebiekste→Vanags" at bounding box center [288, 300] width 188 height 12
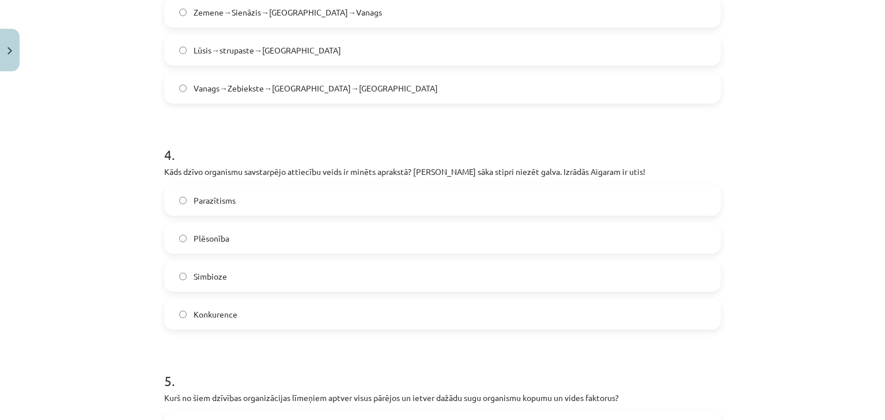
scroll to position [1123, 0]
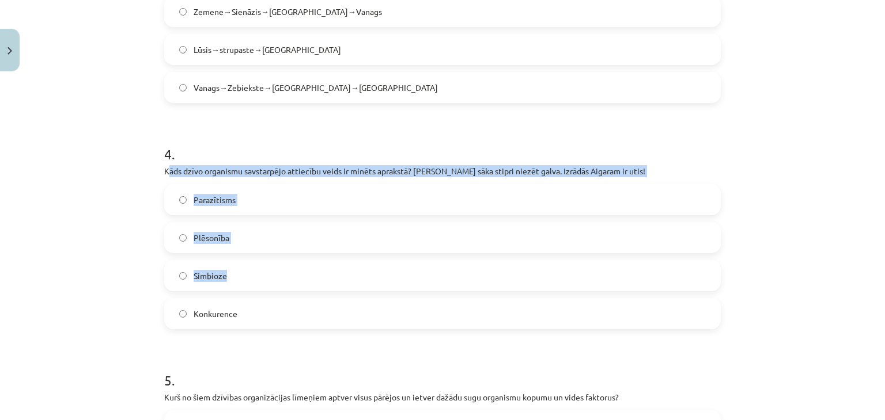
drag, startPoint x: 164, startPoint y: 169, endPoint x: 266, endPoint y: 270, distance: 144.2
click at [266, 270] on div "4 . Kāds dzīvo organismu savstarpējo attiecību veids ir minēts aprakstā? Aigara…" at bounding box center [442, 227] width 556 height 203
click at [117, 192] on div "Mācību tēma: Bioloģijas 9. klases 1. ieskaites mācību materiāls #5 Noslēguma te…" at bounding box center [442, 210] width 885 height 420
drag, startPoint x: 161, startPoint y: 170, endPoint x: 270, endPoint y: 293, distance: 164.5
click at [270, 293] on div "4 . Kāds dzīvo organismu savstarpējo attiecību veids ir minēts aprakstā? Aigara…" at bounding box center [442, 227] width 556 height 203
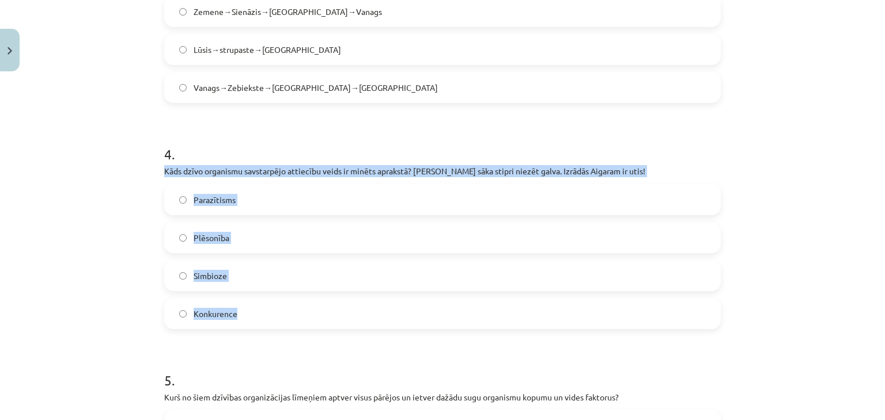
click at [78, 194] on div "Mācību tēma: Bioloģijas 9. klases 1. ieskaites mācību materiāls #5 Noslēguma te…" at bounding box center [442, 210] width 885 height 420
click at [81, 206] on div "Mācību tēma: Bioloģijas 9. klases 1. ieskaites mācību materiāls #5 Noslēguma te…" at bounding box center [442, 210] width 885 height 420
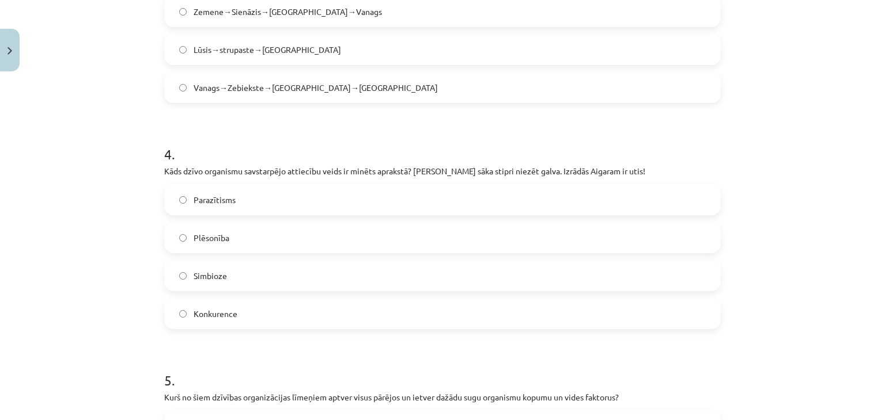
click at [233, 206] on label "Parazītisms" at bounding box center [442, 199] width 554 height 29
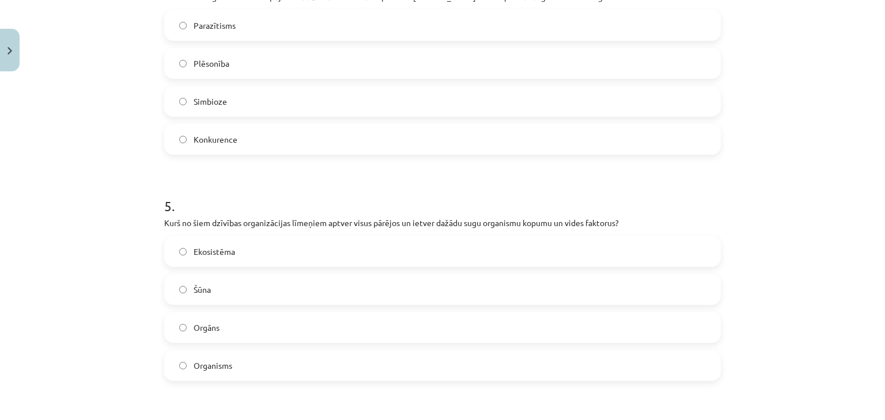
scroll to position [1296, 0]
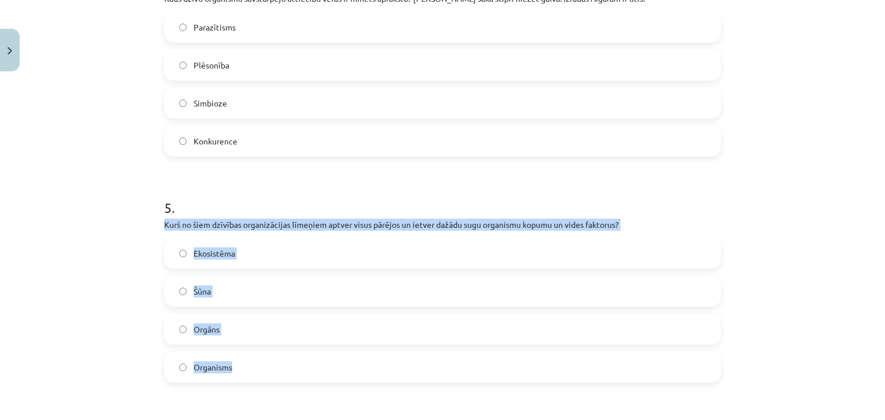
drag, startPoint x: 160, startPoint y: 224, endPoint x: 237, endPoint y: 362, distance: 158.6
click at [237, 362] on div "5 . Kurš no šiem dzīvības organizācijas līmeņiem aptver visus pārējos un ietver…" at bounding box center [442, 281] width 556 height 203
click at [99, 233] on div "Mācību tēma: Bioloģijas 9. klases 1. ieskaites mācību materiāls #5 Noslēguma te…" at bounding box center [442, 210] width 885 height 420
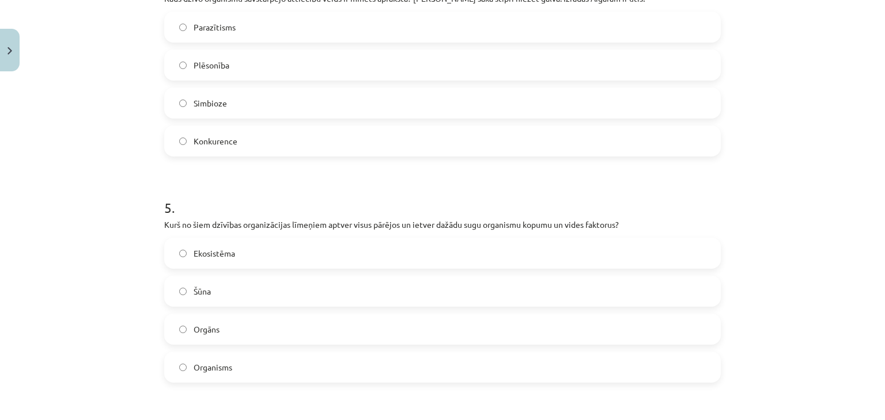
drag, startPoint x: 49, startPoint y: 166, endPoint x: 49, endPoint y: 173, distance: 6.9
click at [49, 168] on div "Mācību tēma: Bioloģijas 9. klases 1. ieskaites mācību materiāls #5 Noslēguma te…" at bounding box center [442, 210] width 885 height 420
click at [226, 255] on span "Ekosistēma" at bounding box center [214, 254] width 41 height 12
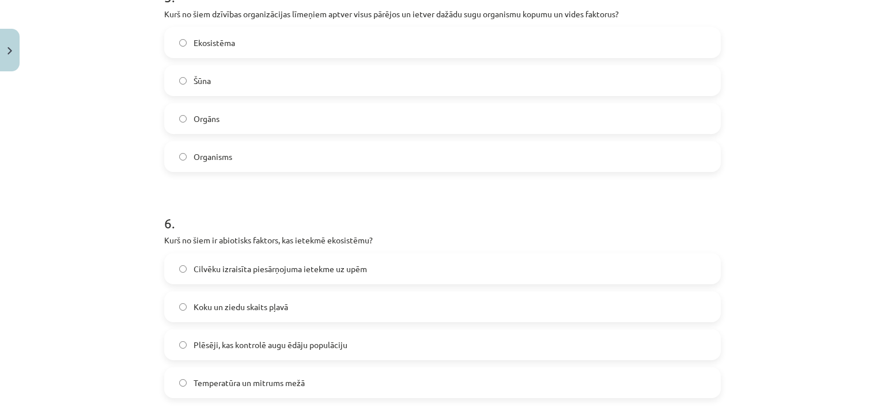
scroll to position [1526, 0]
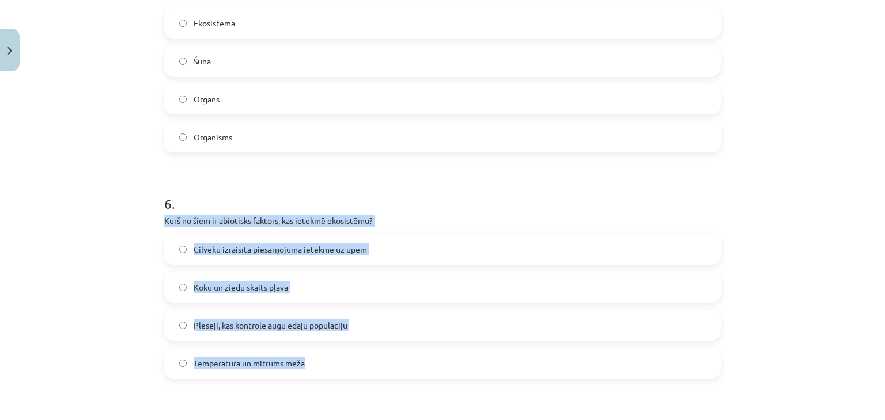
drag, startPoint x: 161, startPoint y: 220, endPoint x: 338, endPoint y: 355, distance: 221.9
click at [338, 355] on div "6 . Kurš no šiem ir abiotisks faktors, kas ietekmē ekosistēmu? Cilvēku izraisīt…" at bounding box center [442, 277] width 556 height 203
click at [115, 252] on div "Mācību tēma: Bioloģijas 9. klases 1. ieskaites mācību materiāls #5 Noslēguma te…" at bounding box center [442, 210] width 885 height 420
click at [109, 282] on div "Mācību tēma: Bioloģijas 9. klases 1. ieskaites mācību materiāls #5 Noslēguma te…" at bounding box center [442, 210] width 885 height 420
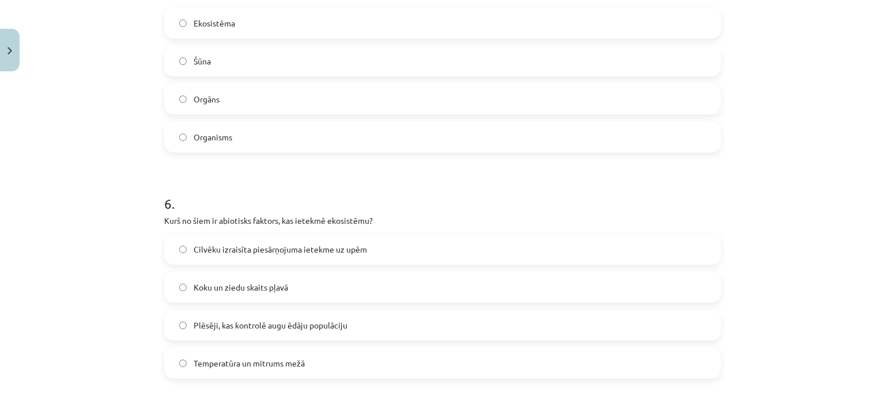
click at [235, 363] on span "Temperatūra un mitrums mežā" at bounding box center [249, 364] width 111 height 12
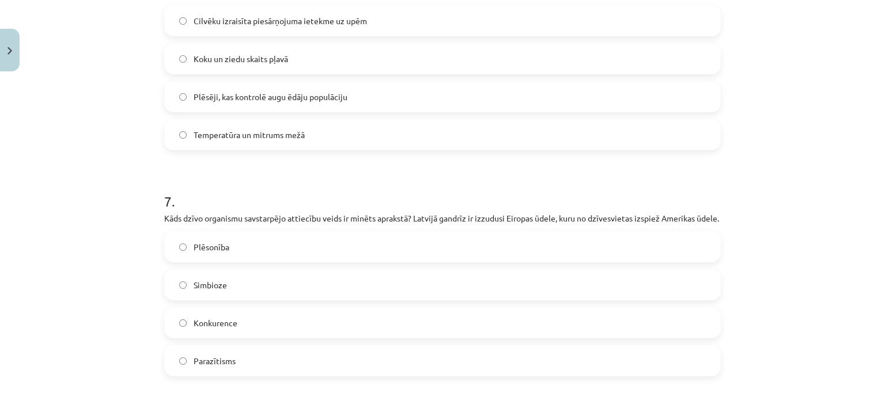
scroll to position [1757, 0]
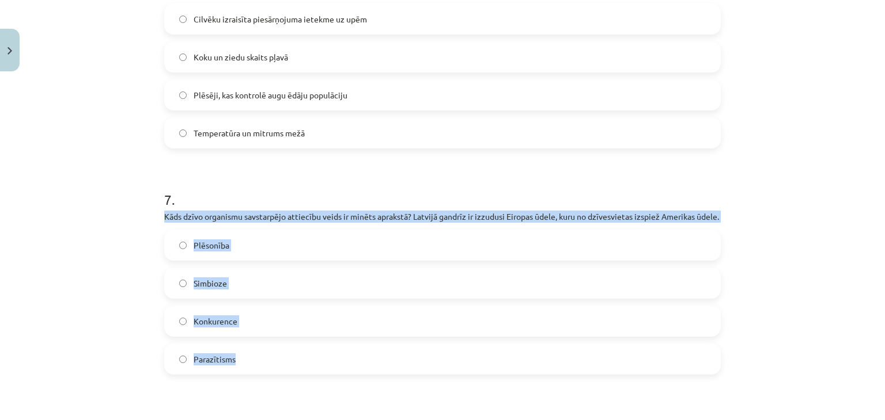
drag, startPoint x: 160, startPoint y: 217, endPoint x: 255, endPoint y: 366, distance: 176.4
click at [255, 366] on div "7 . Kāds dzīvo organismu savstarpējo attiecību veids ir minēts aprakstā? Latvij…" at bounding box center [442, 273] width 556 height 203
click at [124, 238] on div "Mācību tēma: Bioloģijas 9. klases 1. ieskaites mācību materiāls #5 Noslēguma te…" at bounding box center [442, 210] width 885 height 420
click at [100, 248] on div "Mācību tēma: Bioloģijas 9. klases 1. ieskaites mācību materiāls #5 Noslēguma te…" at bounding box center [442, 210] width 885 height 420
click at [63, 240] on div "Mācību tēma: Bioloģijas 9. klases 1. ieskaites mācību materiāls #5 Noslēguma te…" at bounding box center [442, 210] width 885 height 420
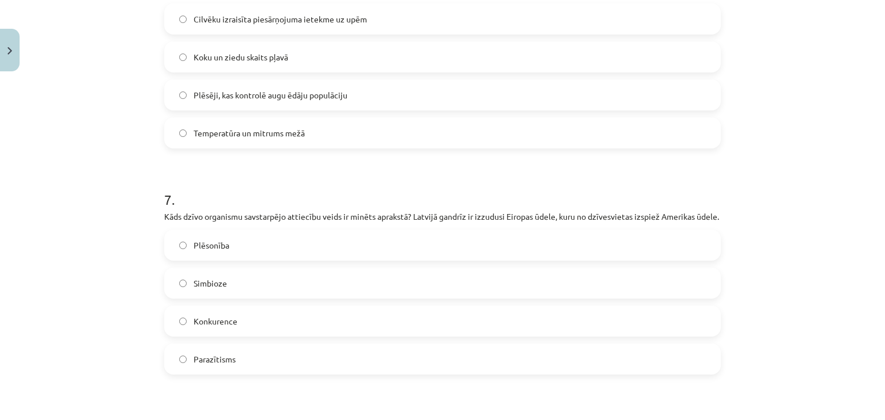
click at [97, 142] on div "Mācību tēma: Bioloģijas 9. klases 1. ieskaites mācību materiāls #5 Noslēguma te…" at bounding box center [442, 210] width 885 height 420
click at [254, 320] on label "Konkurence" at bounding box center [442, 321] width 554 height 29
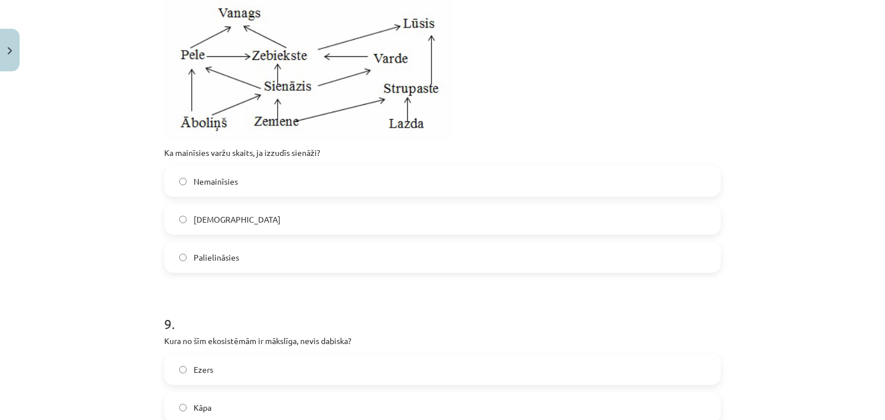
scroll to position [2160, 0]
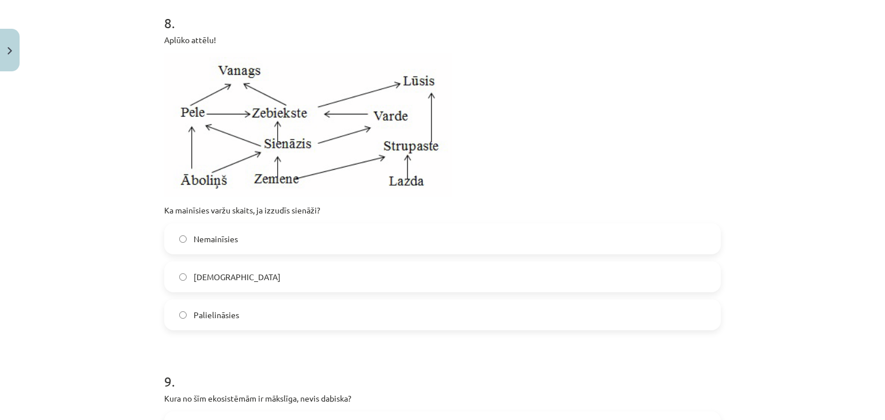
click at [222, 321] on span "Palielināsies" at bounding box center [217, 315] width 46 height 12
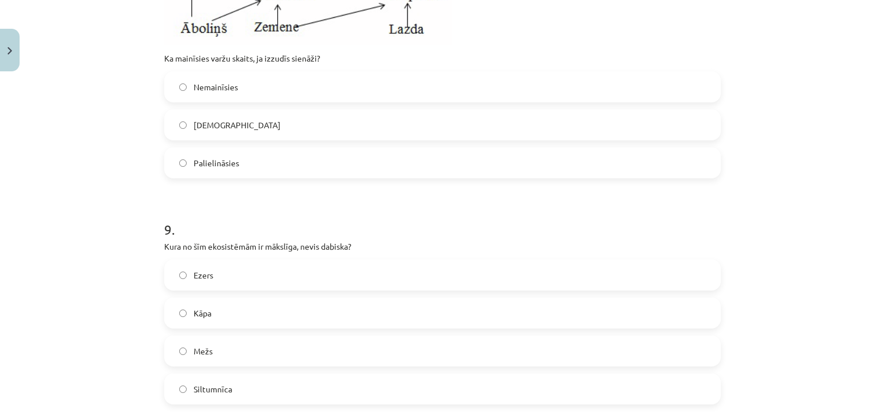
scroll to position [2390, 0]
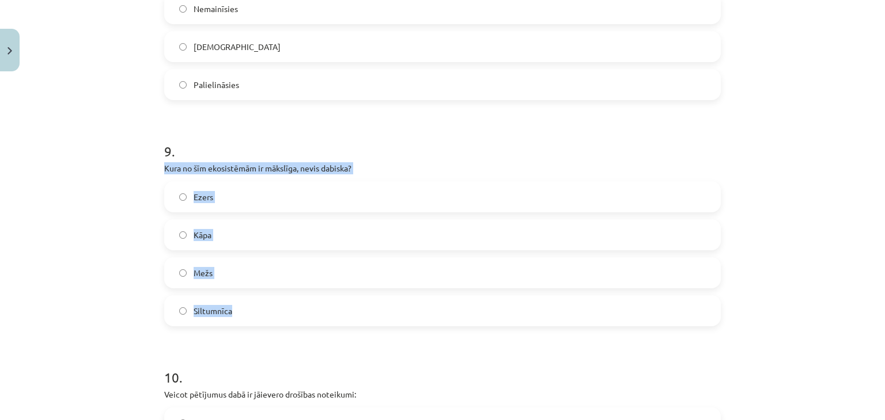
drag, startPoint x: 161, startPoint y: 180, endPoint x: 276, endPoint y: 313, distance: 176.0
click at [276, 313] on div "9 . Kura no šīm ekosistēmām ir mākslīga, nevis dabiska? Ezers Kāpa Mežs Siltumn…" at bounding box center [442, 224] width 556 height 203
click at [128, 206] on div "Mācību tēma: Bioloģijas 9. klases 1. ieskaites mācību materiāls #5 Noslēguma te…" at bounding box center [442, 210] width 885 height 420
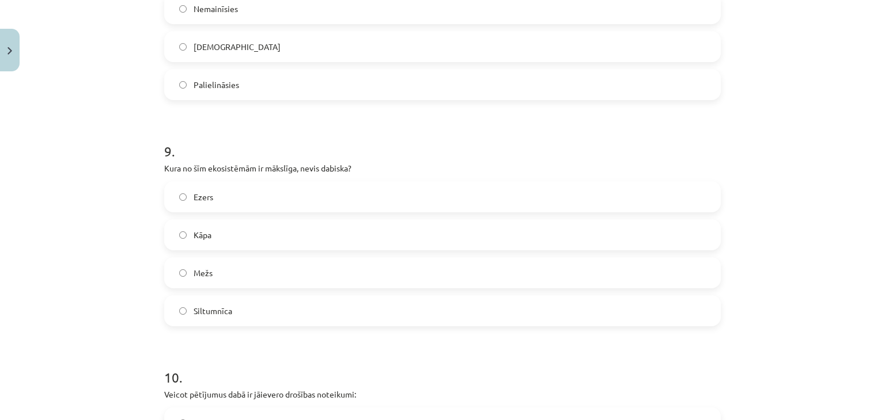
click at [210, 325] on label "Siltumnīca" at bounding box center [442, 311] width 554 height 29
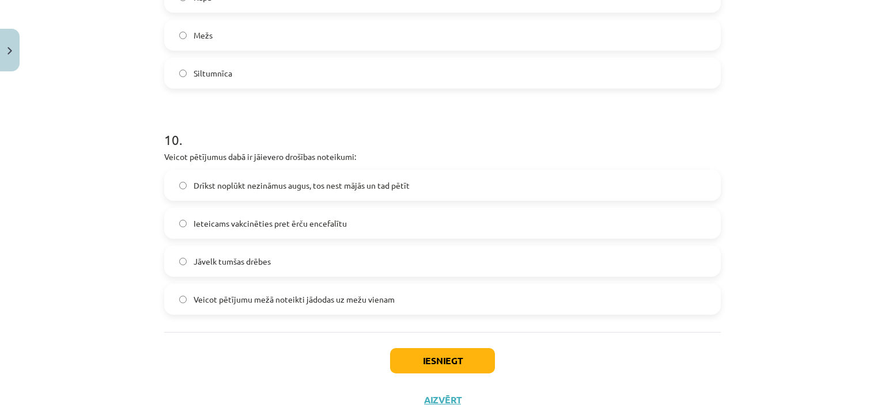
scroll to position [2668, 0]
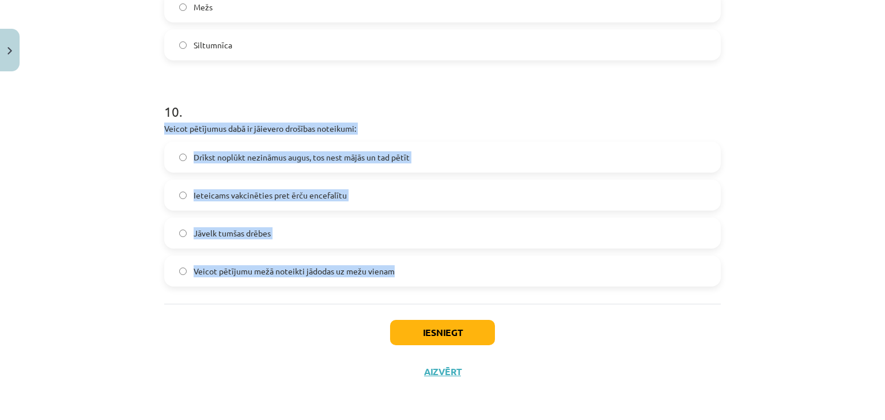
drag, startPoint x: 160, startPoint y: 128, endPoint x: 393, endPoint y: 280, distance: 278.0
click at [393, 280] on div "10 . Veicot pētījumus dabā ir jāievero drošības noteikumi: Drīkst noplūkt nezin…" at bounding box center [442, 185] width 556 height 203
click at [127, 171] on div "Mācību tēma: Bioloģijas 9. klases 1. ieskaites mācību materiāls #5 Noslēguma te…" at bounding box center [442, 210] width 885 height 420
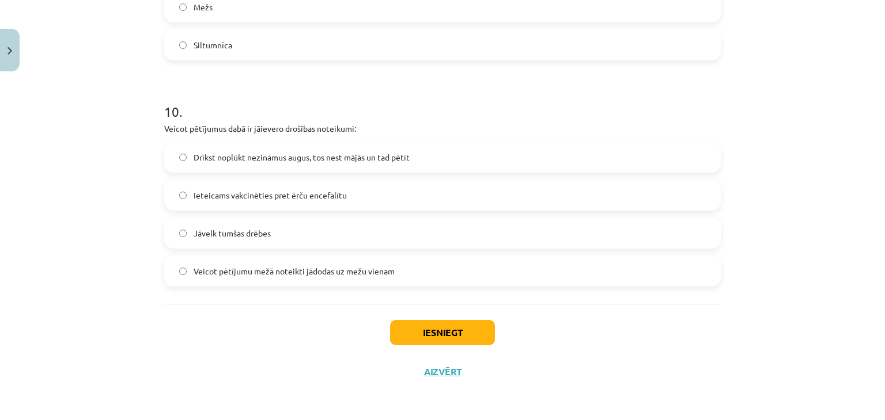
click at [198, 192] on span "Ieteicams vakcinēties pret ērču encefalītu" at bounding box center [270, 196] width 153 height 12
click at [403, 337] on button "Iesniegt" at bounding box center [442, 332] width 105 height 25
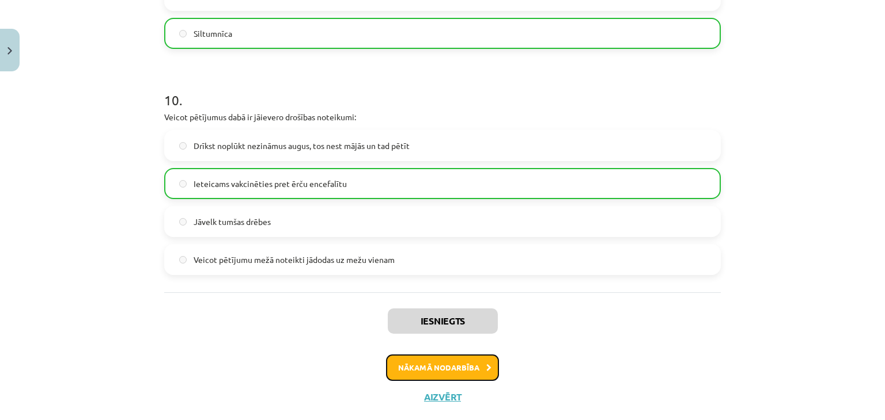
click at [431, 381] on button "Nākamā nodarbība" at bounding box center [442, 368] width 113 height 26
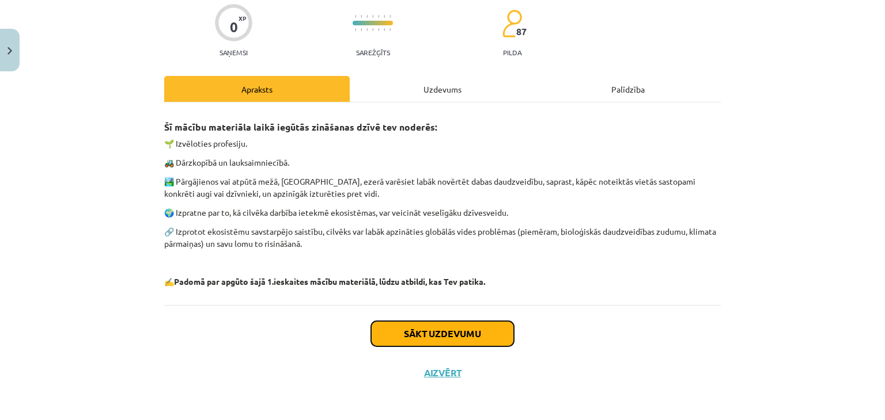
click at [430, 330] on button "Sākt uzdevumu" at bounding box center [442, 333] width 143 height 25
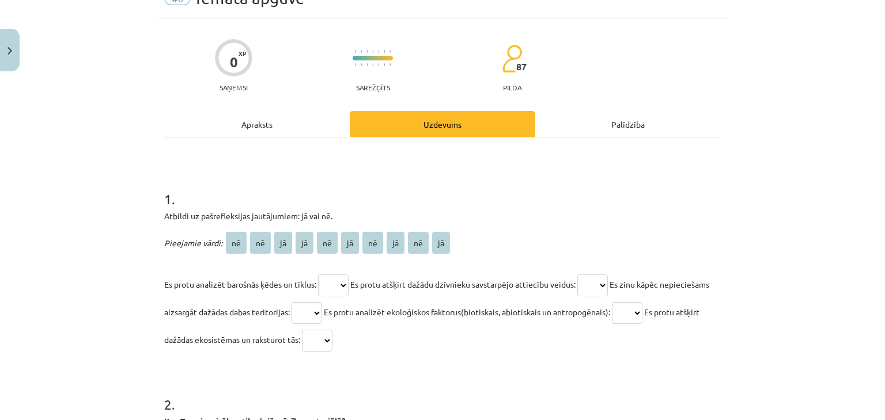
scroll to position [86, 0]
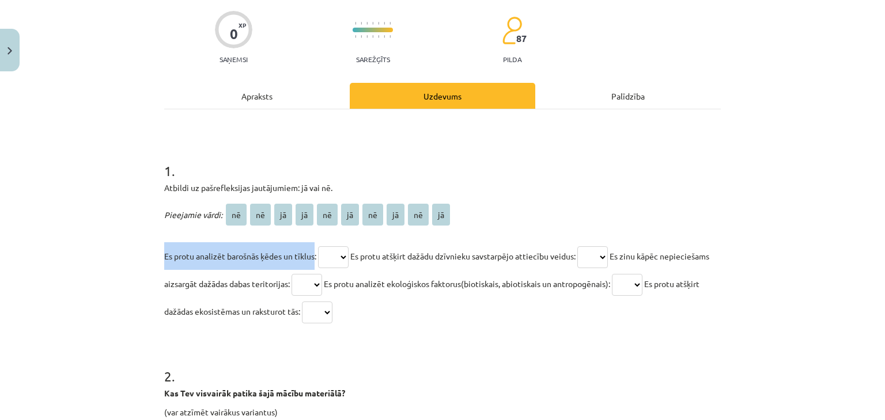
drag, startPoint x: 161, startPoint y: 256, endPoint x: 311, endPoint y: 256, distance: 149.8
click at [311, 256] on span "Es protu analizēt barošnās ķēdes un tīklus:" at bounding box center [240, 256] width 152 height 10
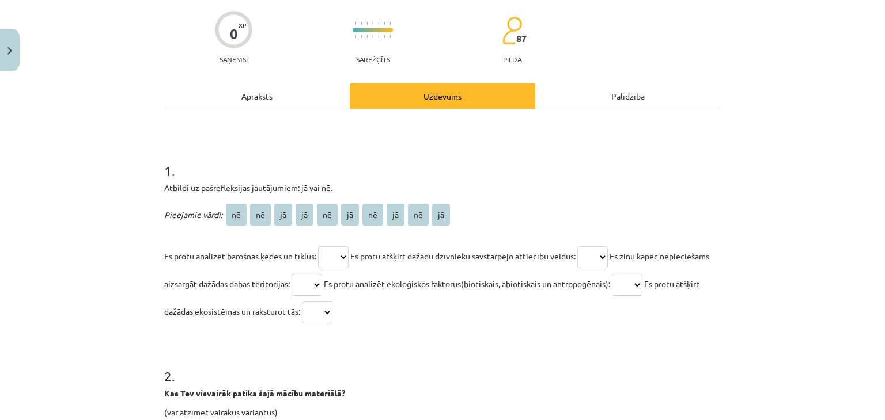
click at [310, 367] on h1 "2 ." at bounding box center [442, 366] width 556 height 36
click at [337, 259] on select "** ** ** ** ** ** ** ** ** **" at bounding box center [333, 258] width 31 height 22
select select "**"
click at [318, 247] on select "** ** ** ** ** ** ** ** ** **" at bounding box center [333, 258] width 31 height 22
click at [601, 256] on select "** ** ** ** ** ** ** ** ** **" at bounding box center [592, 258] width 31 height 22
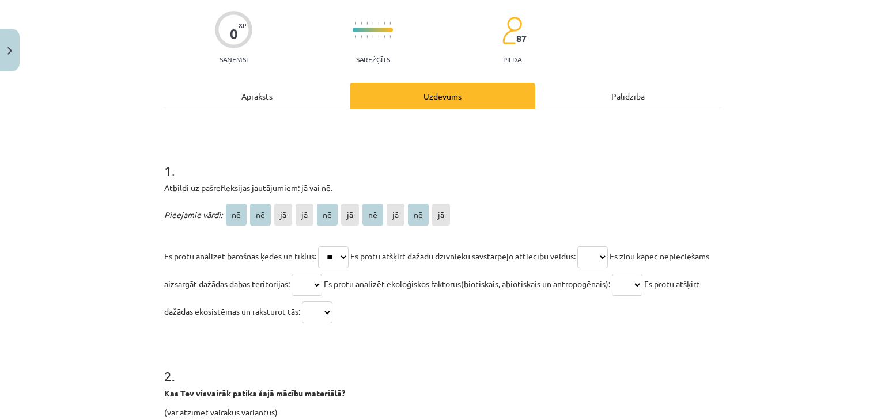
select select "**"
click at [584, 247] on select "** ** ** ** ** ** ** ** ** **" at bounding box center [592, 258] width 31 height 22
click at [322, 282] on select "** ** ** ** ** ** ** ** ** **" at bounding box center [306, 285] width 31 height 22
select select "**"
click at [322, 274] on select "** ** ** ** ** ** ** ** ** **" at bounding box center [306, 285] width 31 height 22
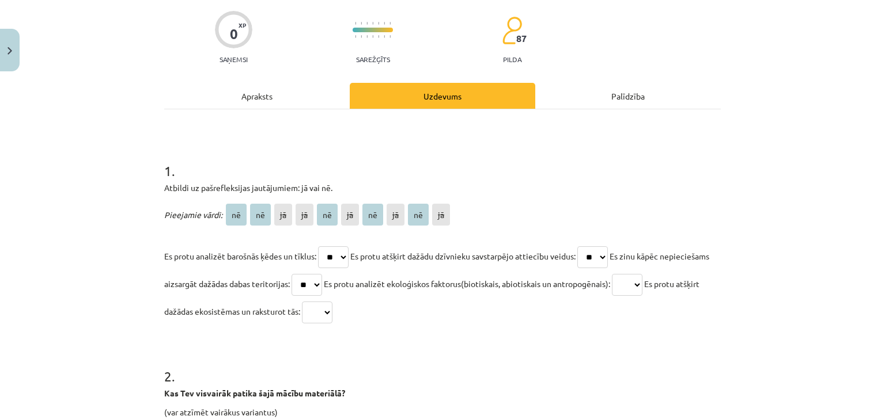
click at [642, 282] on select "** ** ** ** ** ** ** ** ** **" at bounding box center [627, 285] width 31 height 22
select select "**"
click at [642, 274] on select "** ** ** ** ** ** ** ** ** **" at bounding box center [627, 285] width 31 height 22
click at [332, 311] on select "** ** ** ** ** ** ** ** ** **" at bounding box center [317, 313] width 31 height 22
select select "**"
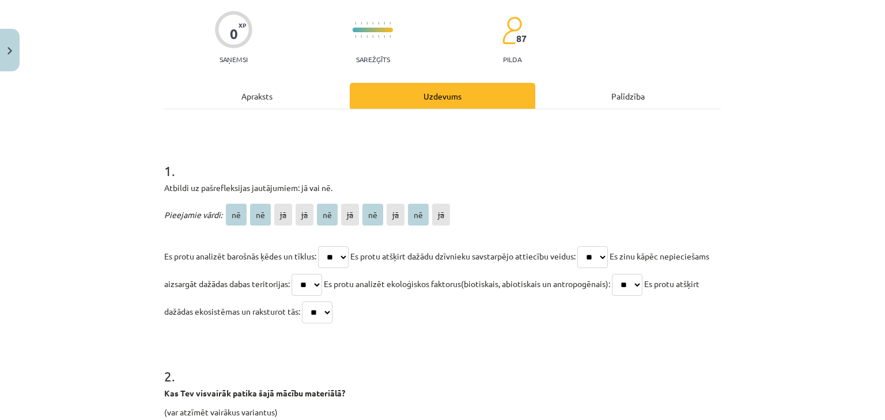
click at [332, 302] on select "** ** ** ** ** ** ** ** ** **" at bounding box center [317, 313] width 31 height 22
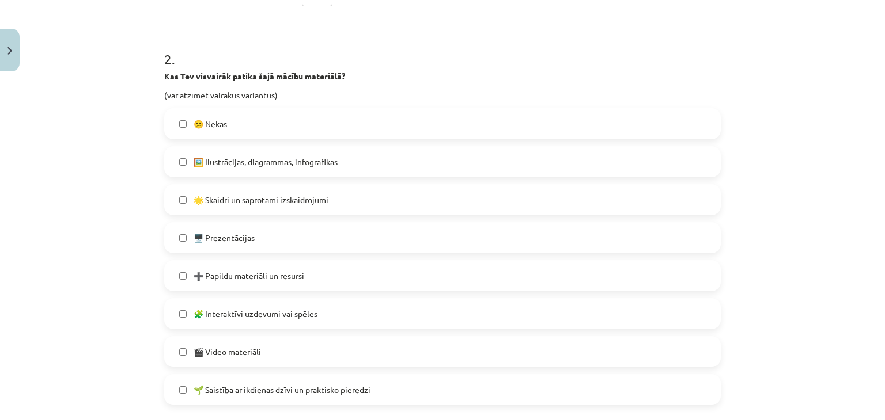
scroll to position [490, 0]
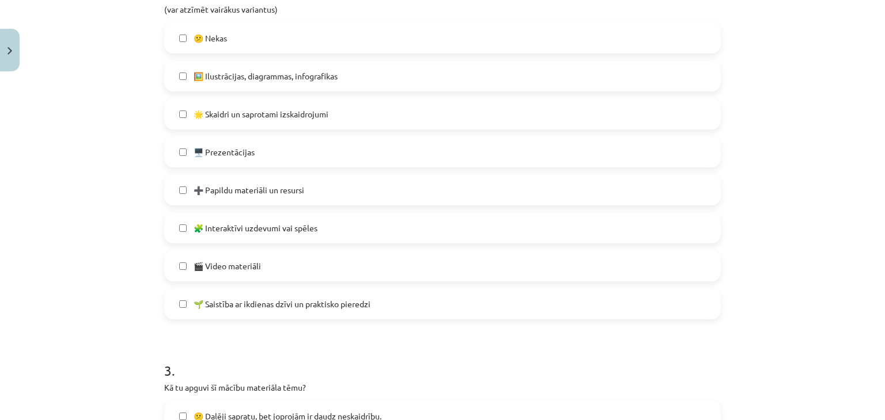
click at [234, 116] on span "🌟 Skaidri un saprotami izskaidrojumi" at bounding box center [261, 114] width 135 height 12
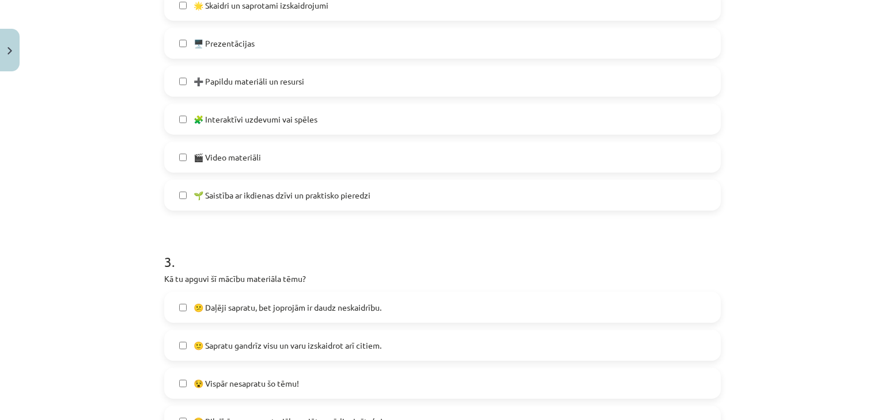
scroll to position [720, 0]
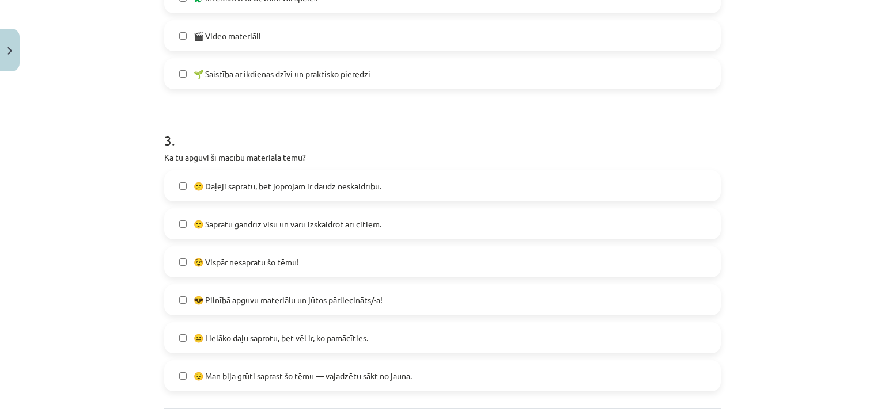
click at [199, 189] on span "😕 Daļēji sapratu, bet joprojām ir daudz neskaidrību." at bounding box center [288, 186] width 188 height 12
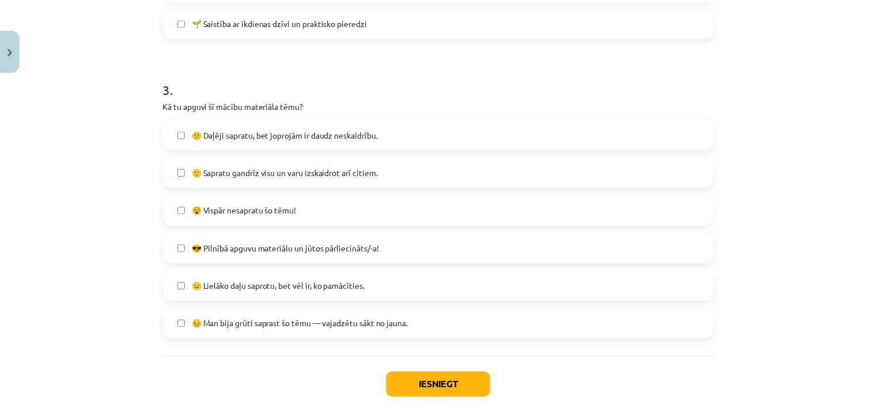
scroll to position [825, 0]
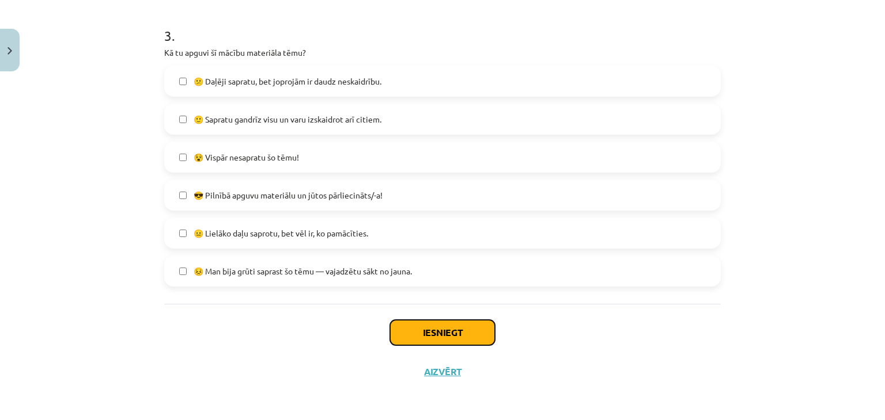
click at [429, 325] on button "Iesniegt" at bounding box center [442, 332] width 105 height 25
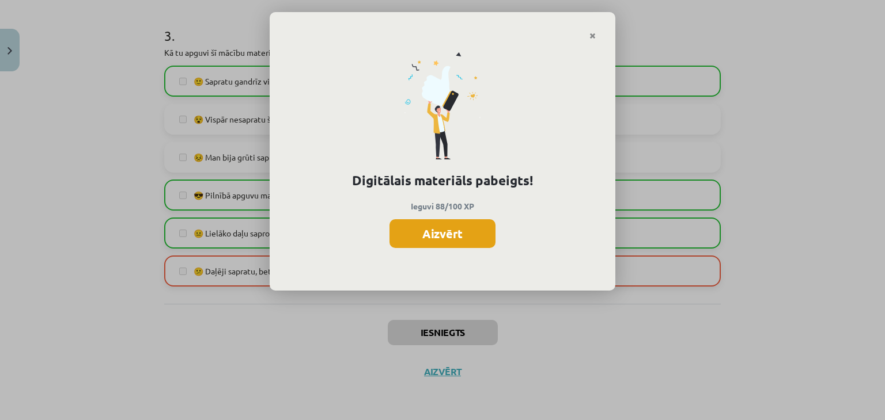
click at [479, 243] on button "Aizvērt" at bounding box center [442, 233] width 106 height 29
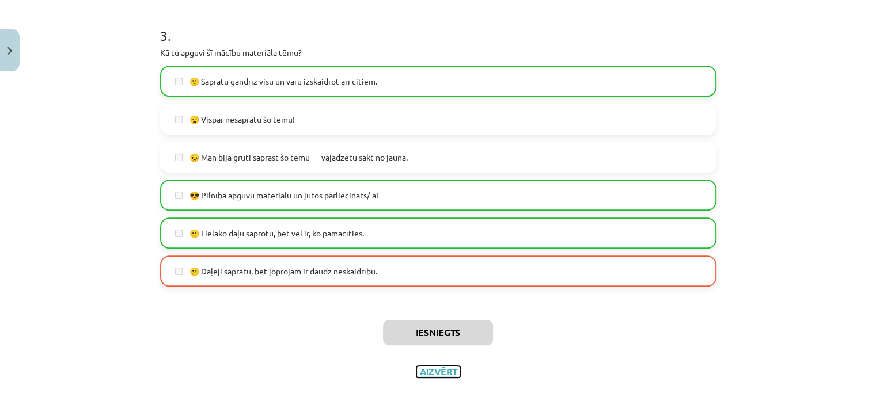
click at [421, 370] on button "Aizvērt" at bounding box center [438, 372] width 44 height 12
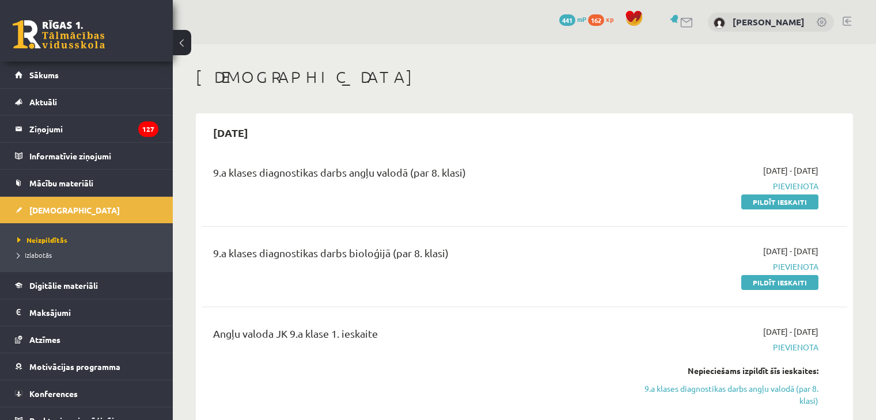
scroll to position [461, 0]
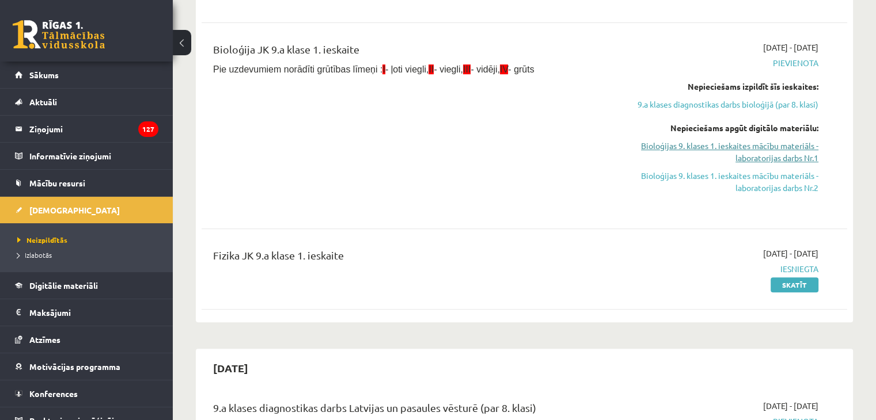
click at [715, 147] on link "Bioloģijas 9. klases 1. ieskaites mācību materiāls - laboratorijas darbs Nr.1" at bounding box center [723, 152] width 190 height 24
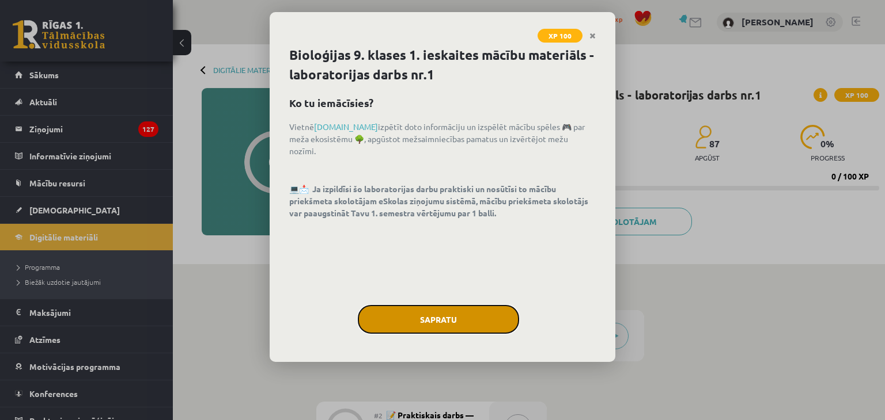
click at [452, 316] on button "Sapratu" at bounding box center [438, 319] width 161 height 29
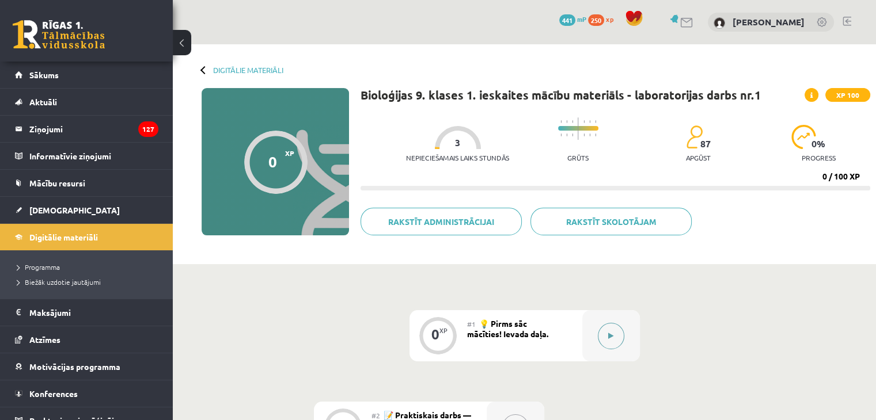
click at [615, 339] on button at bounding box center [611, 336] width 26 height 26
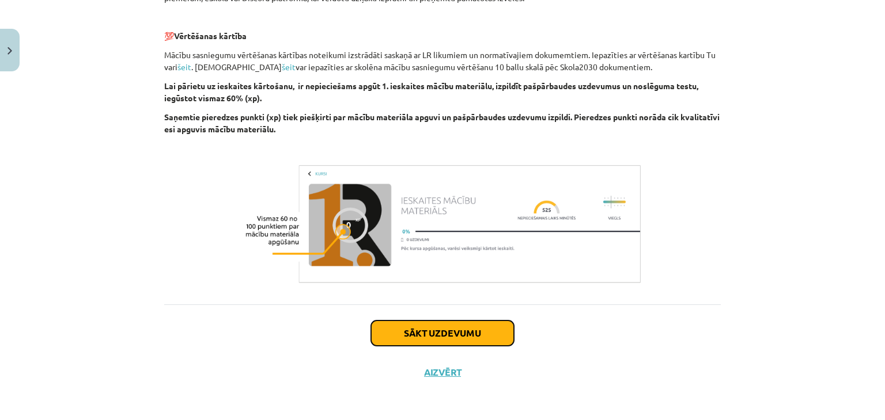
click at [412, 335] on button "Sākt uzdevumu" at bounding box center [442, 333] width 143 height 25
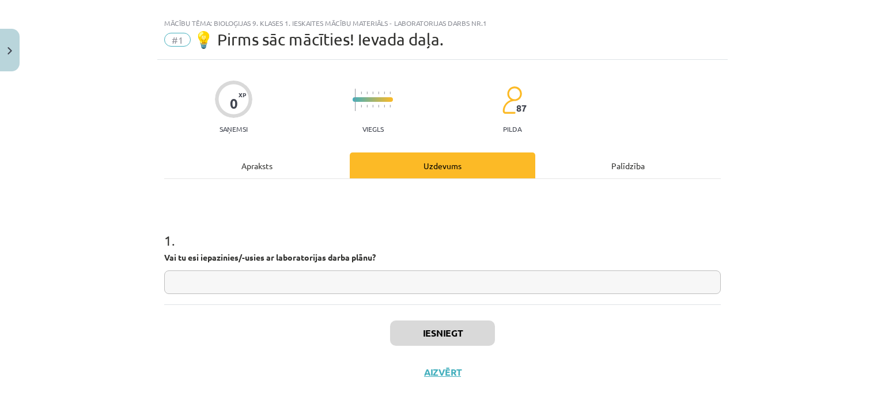
click at [283, 282] on input "text" at bounding box center [442, 283] width 556 height 24
type input "**"
click at [404, 331] on button "Iesniegt" at bounding box center [442, 333] width 105 height 25
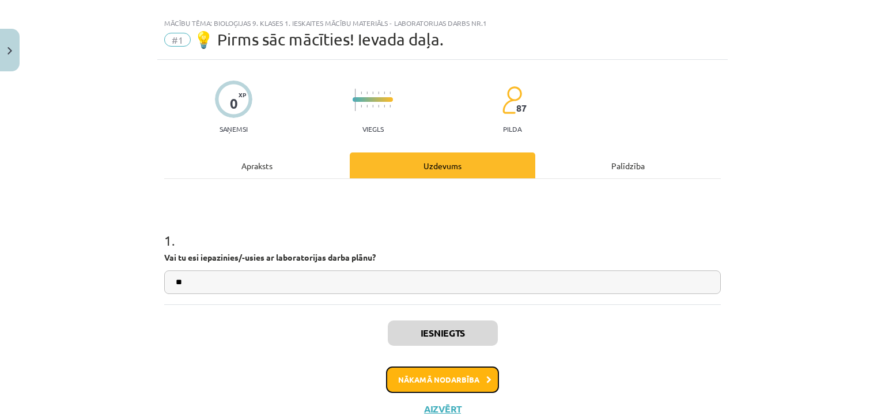
click at [417, 381] on button "Nākamā nodarbība" at bounding box center [442, 380] width 113 height 26
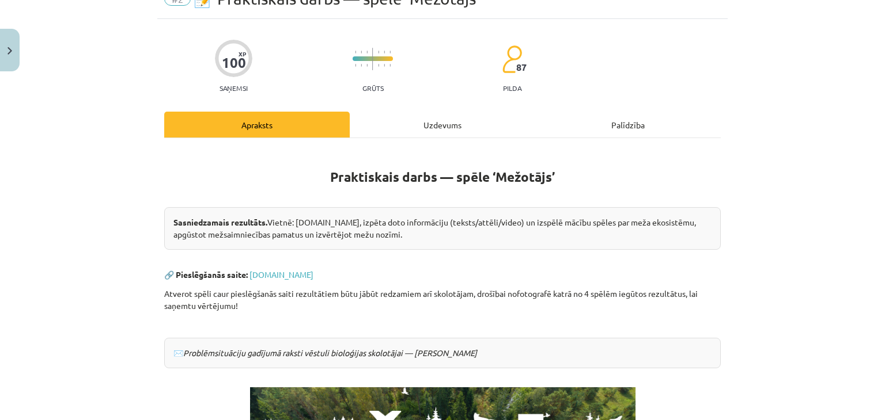
scroll to position [288, 0]
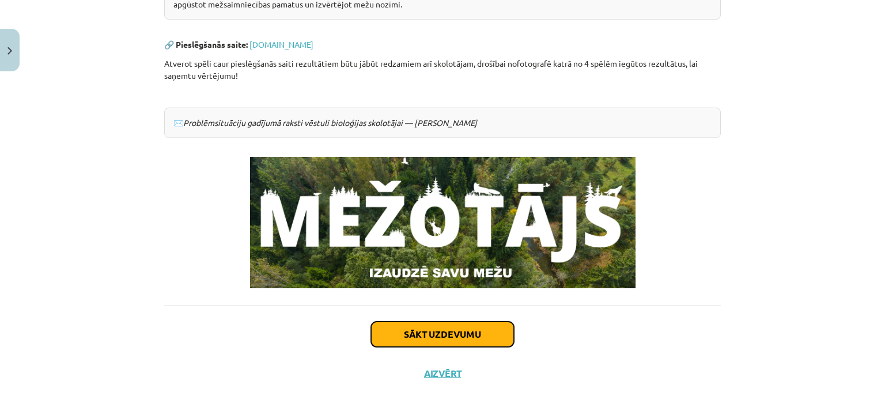
click at [423, 334] on button "Sākt uzdevumu" at bounding box center [442, 334] width 143 height 25
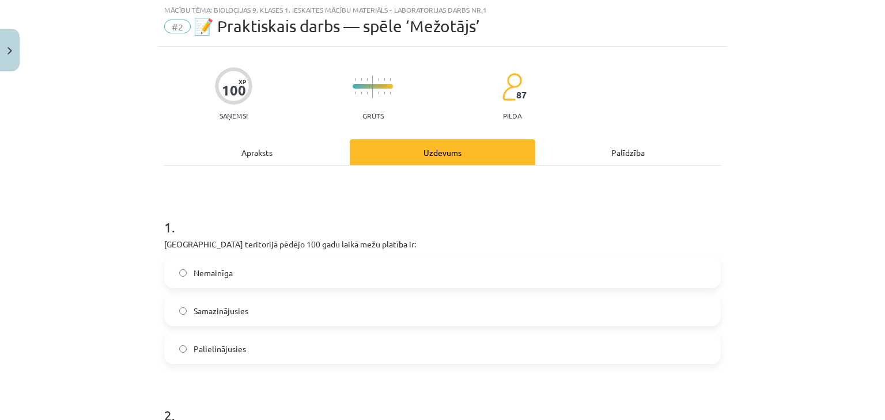
scroll to position [29, 0]
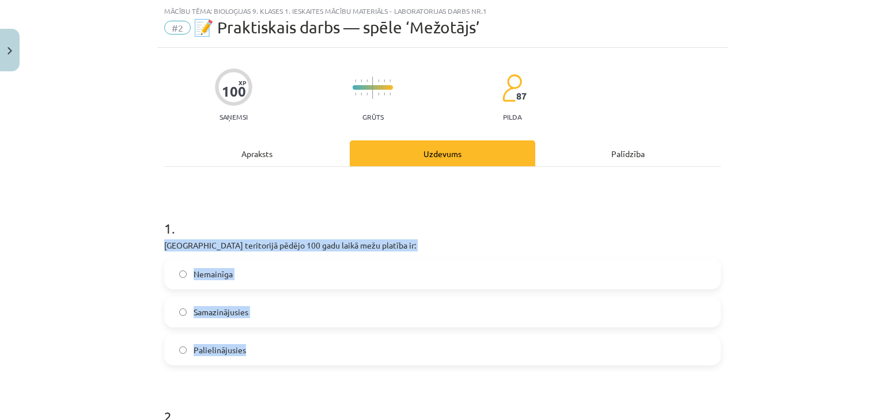
drag, startPoint x: 159, startPoint y: 244, endPoint x: 259, endPoint y: 359, distance: 152.7
copy div "Latvijas teritorijā pēdējo 100 gadu laikā mežu platība ir: Nemainīga Samazināju…"
click at [108, 243] on div "Mācību tēma: Bioloģijas 9. klases 1. ieskaites mācību materiāls - laboratorijas…" at bounding box center [442, 210] width 885 height 420
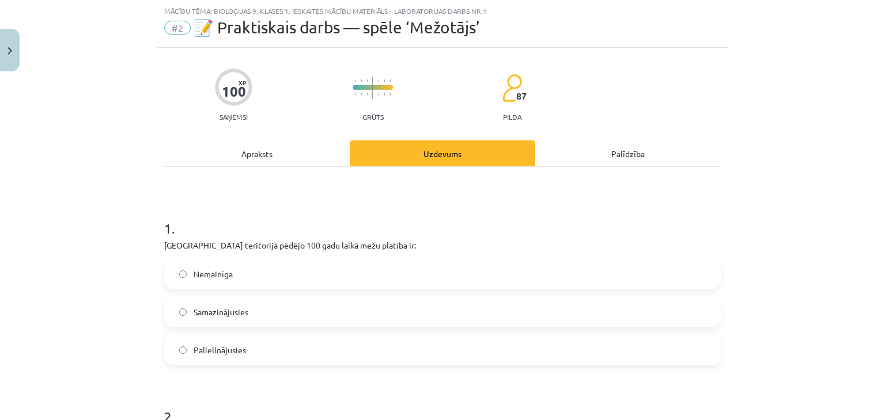
click at [237, 359] on label "Palielinājusies" at bounding box center [442, 350] width 554 height 29
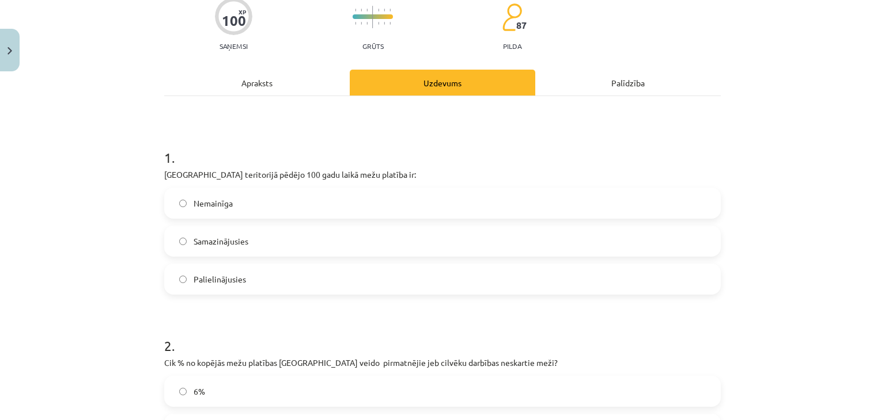
scroll to position [202, 0]
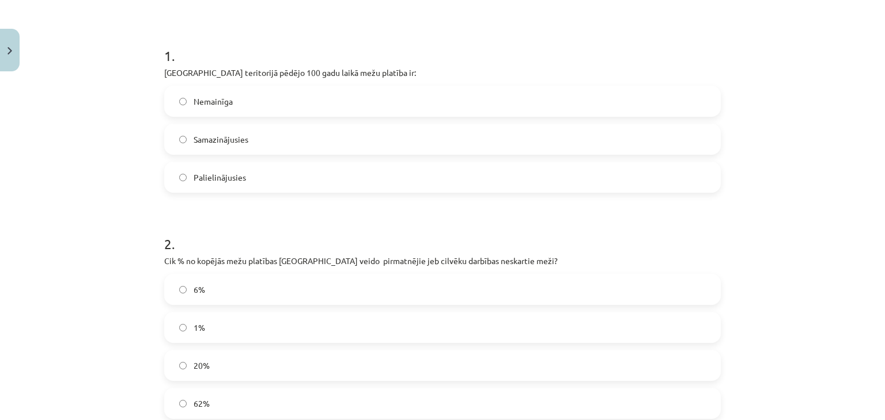
click at [165, 260] on p "Cik % no kopējās mežu platības Latvijā veido pirmatnējie jeb cilvēku darbības n…" at bounding box center [442, 261] width 556 height 12
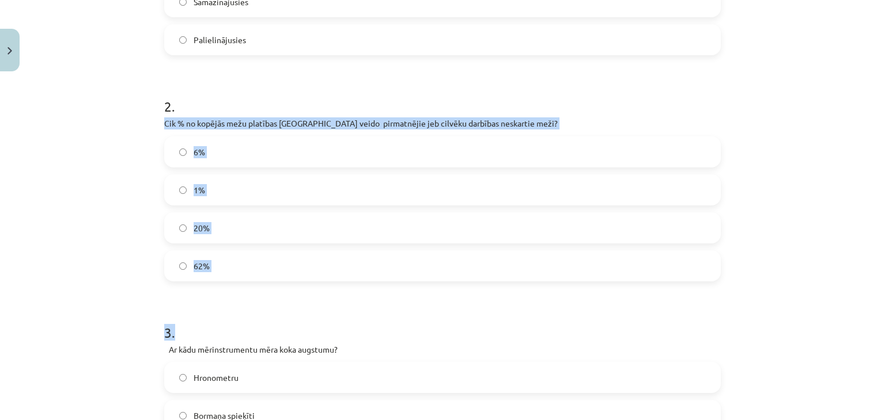
scroll to position [374, 0]
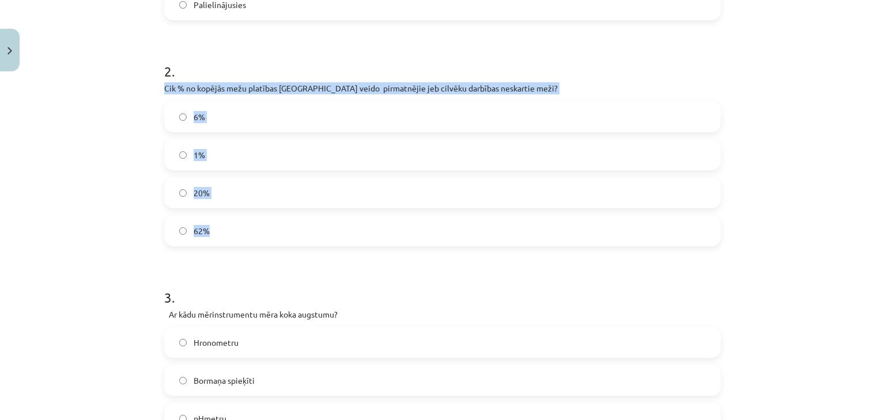
drag, startPoint x: 161, startPoint y: 260, endPoint x: 240, endPoint y: 187, distance: 106.8
click at [250, 228] on div "2 . Cik % no kopējās mežu platības Latvijā veido pirmatnējie jeb cilvēku darbīb…" at bounding box center [442, 144] width 556 height 203
copy div "Cik % no kopējās mežu platības Latvijā veido pirmatnējie jeb cilvēku darbības n…"
click at [113, 137] on div "Mācību tēma: Bioloģijas 9. klases 1. ieskaites mācību materiāls - laboratorijas…" at bounding box center [442, 210] width 885 height 420
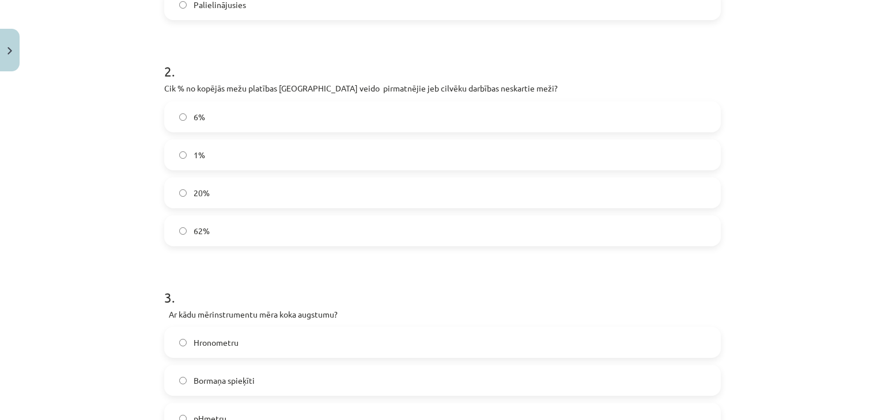
click at [216, 157] on label "1%" at bounding box center [442, 155] width 554 height 29
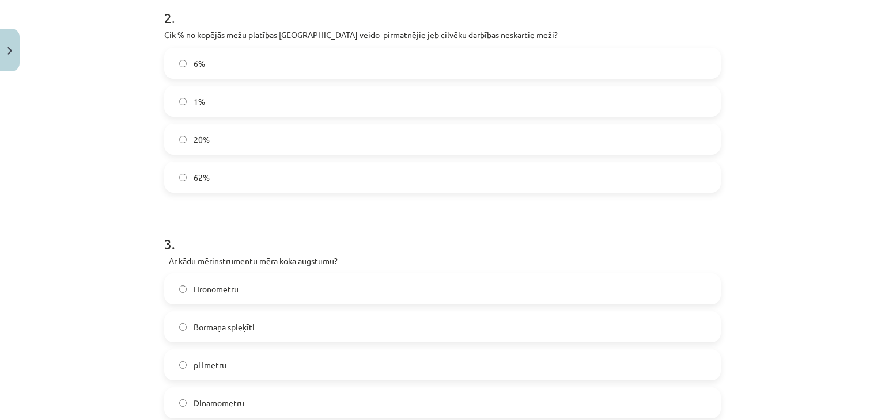
scroll to position [490, 0]
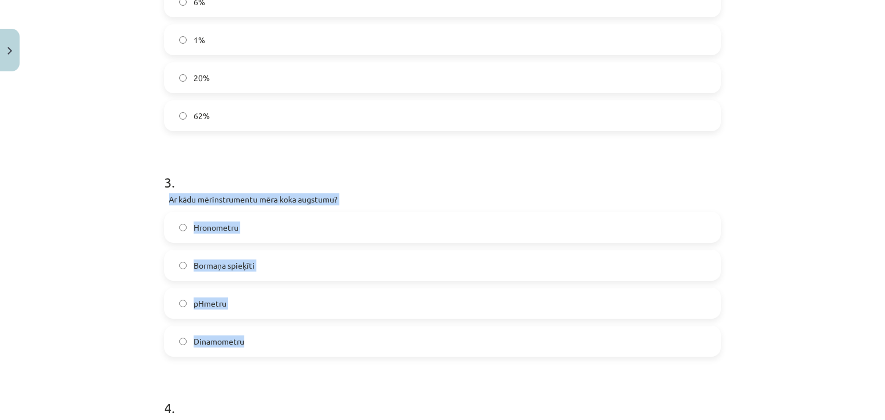
drag, startPoint x: 165, startPoint y: 198, endPoint x: 272, endPoint y: 328, distance: 169.4
click at [272, 328] on div "3 . Ar kādu mērinstrumentu mēra koka augstumu? Hronometru Bormaņa spieķīti pHme…" at bounding box center [442, 255] width 556 height 203
copy div "Ar kādu mērinstrumentu mēra koka augstumu? Hronometru Bormaņa spieķīti pHmetru …"
click at [98, 203] on div "Mācību tēma: Bioloģijas 9. klases 1. ieskaites mācību materiāls - laboratorijas…" at bounding box center [442, 210] width 885 height 420
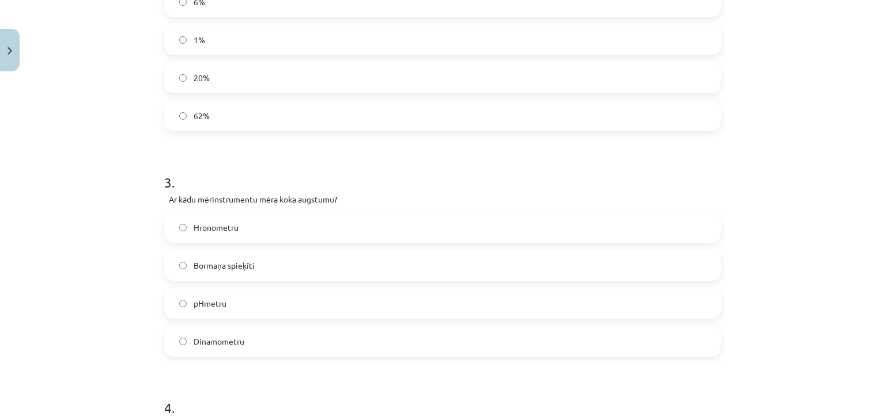
click at [236, 269] on span "Bormaņa spieķīti" at bounding box center [224, 266] width 61 height 12
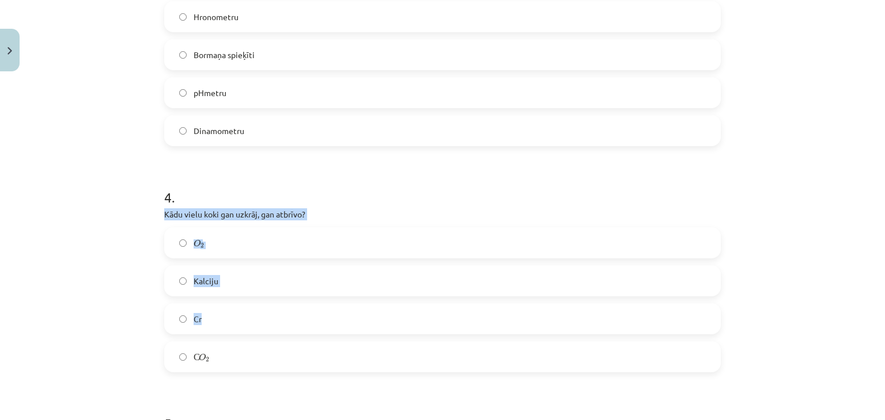
scroll to position [720, 0]
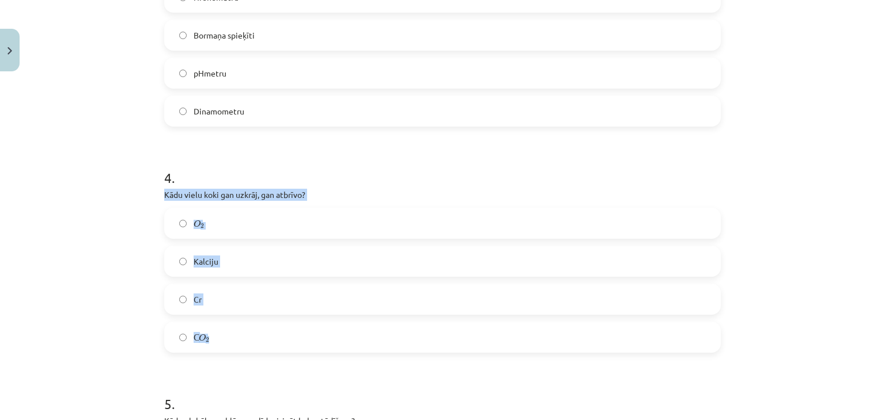
drag, startPoint x: 160, startPoint y: 252, endPoint x: 242, endPoint y: 321, distance: 107.5
click at [241, 322] on div "4 . Kādu vielu koki gan uzkrāj, gan atbrīvo? O 2 O 2 Kalciju Cr С O 2 С O 2" at bounding box center [442, 251] width 556 height 203
copy div "Kādu vielu koki gan uzkrāj, gan atbrīvo? O 2 O 2 Kalciju Cr С O 2"
click at [92, 191] on div "Mācību tēma: Bioloģijas 9. klases 1. ieskaites mācību materiāls - laboratorijas…" at bounding box center [442, 210] width 885 height 420
click at [209, 340] on label "С O 2 С O 2" at bounding box center [442, 337] width 554 height 29
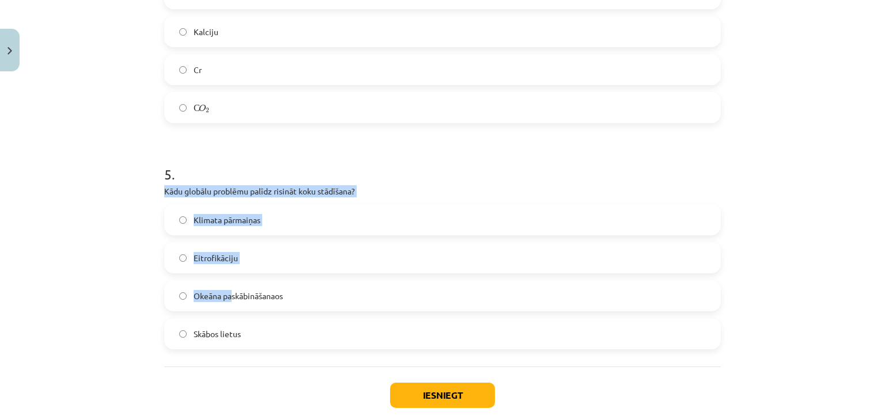
scroll to position [950, 0]
drag, startPoint x: 161, startPoint y: 247, endPoint x: 267, endPoint y: 327, distance: 132.9
click at [267, 327] on div "5 . Kādu globālu problēmu palīdz risināt koku stādīšana? Klimata pārmaiņas Eitr…" at bounding box center [442, 247] width 556 height 203
copy div "Kādu globālu problēmu palīdz risināt koku stādīšana? Klimata pārmaiņas Eitrofik…"
click at [95, 259] on div "Mācību tēma: Bioloģijas 9. klases 1. ieskaites mācību materiāls - laboratorijas…" at bounding box center [442, 210] width 885 height 420
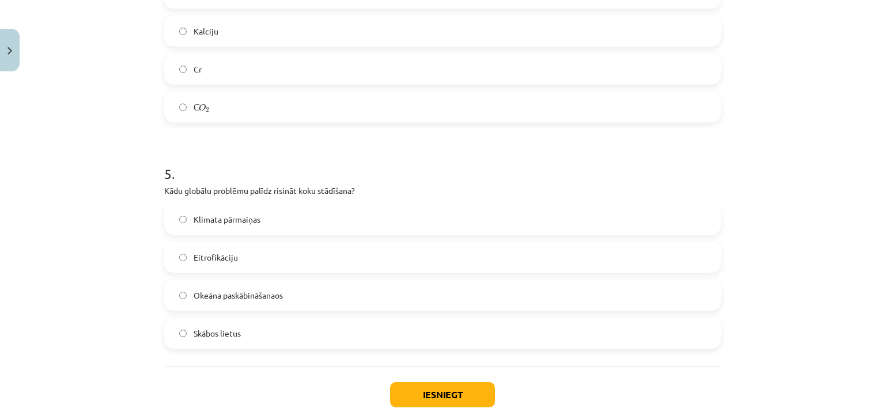
click at [238, 210] on label "Klimata pārmaiņas" at bounding box center [442, 219] width 554 height 29
click at [417, 399] on button "Iesniegt" at bounding box center [442, 394] width 105 height 25
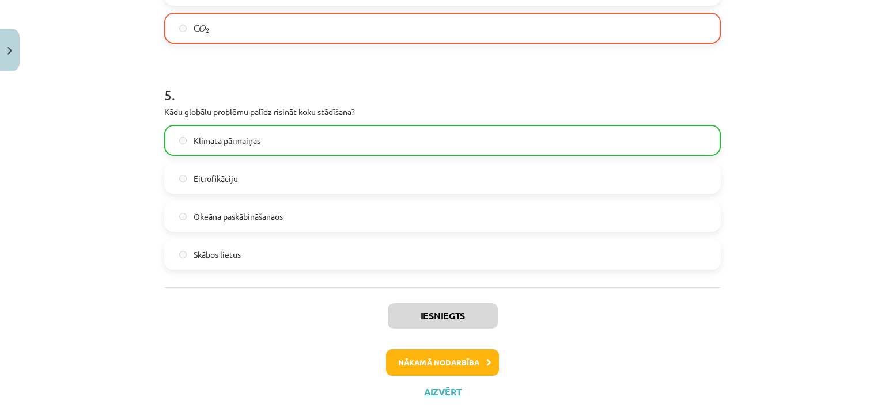
scroll to position [1048, 0]
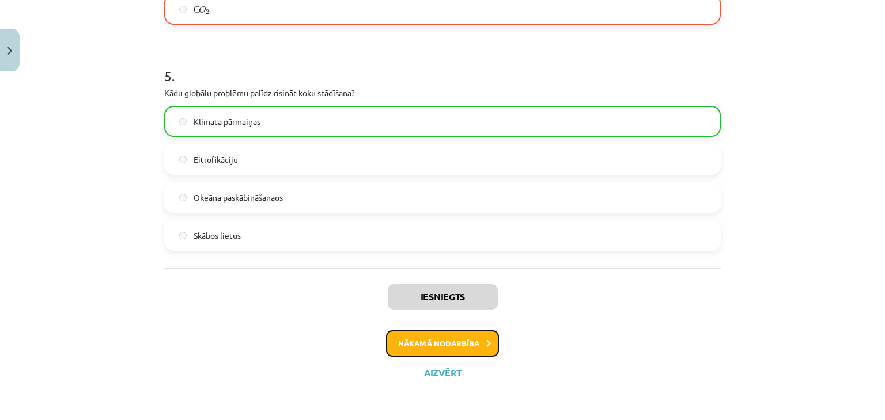
click at [447, 345] on button "Nākamā nodarbība" at bounding box center [442, 344] width 113 height 26
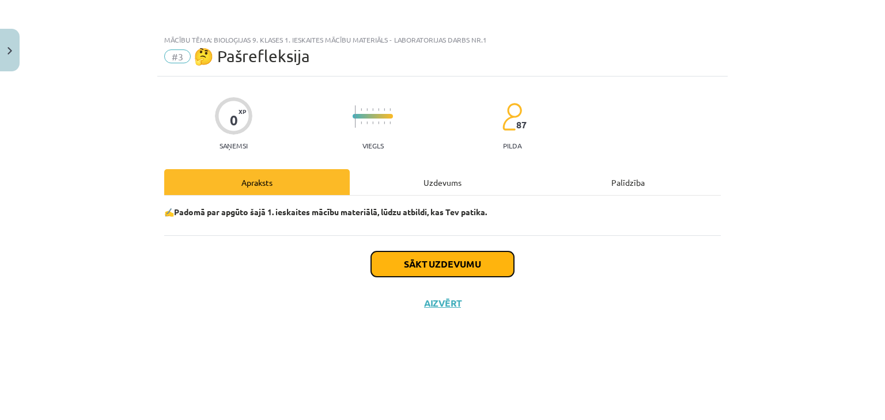
click at [440, 266] on button "Sākt uzdevumu" at bounding box center [442, 264] width 143 height 25
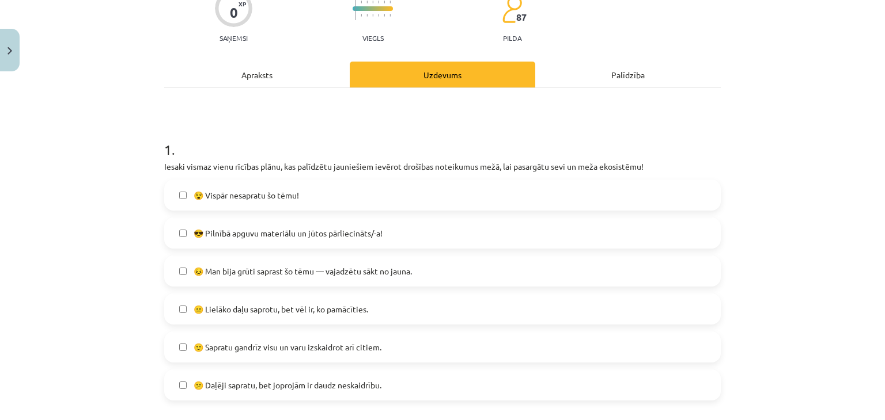
scroll to position [115, 0]
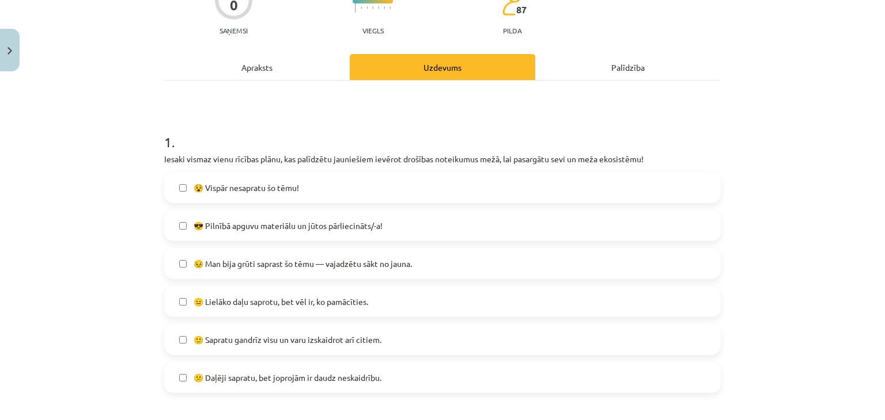
click at [230, 306] on span "😐 Lielāko daļu saprotu, bet vēl ir, ko pamācīties." at bounding box center [281, 302] width 175 height 12
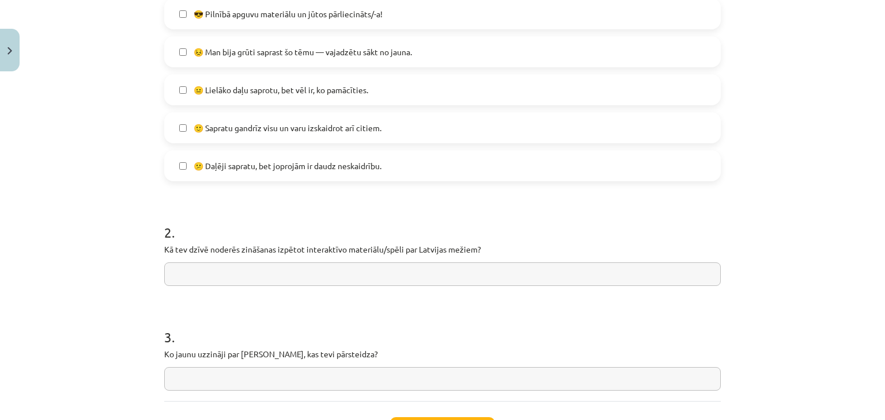
scroll to position [346, 0]
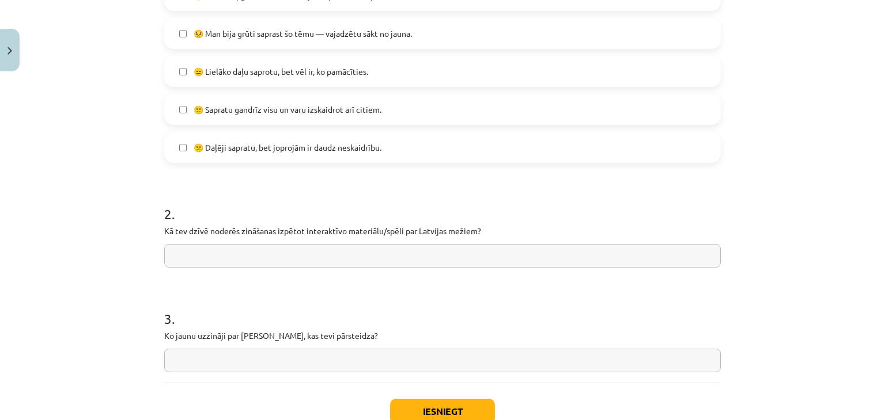
click at [204, 259] on input "text" at bounding box center [442, 256] width 556 height 24
type input "**********"
click at [339, 361] on input "text" at bounding box center [442, 361] width 556 height 24
type input "**********"
click at [422, 402] on button "Iesniegt" at bounding box center [442, 411] width 105 height 25
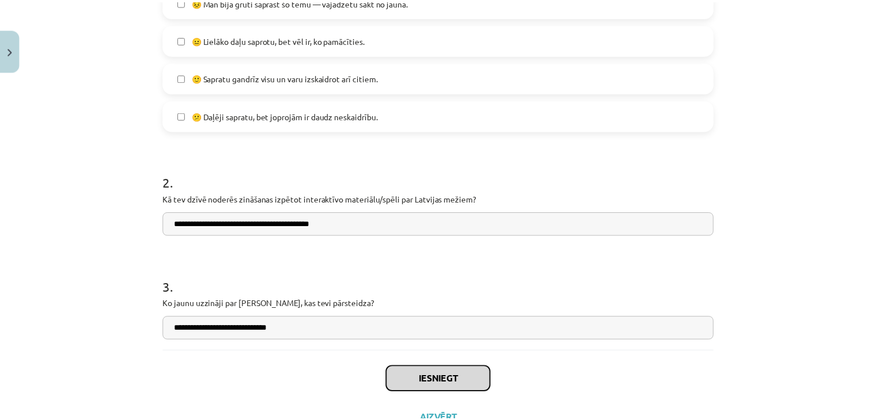
scroll to position [424, 0]
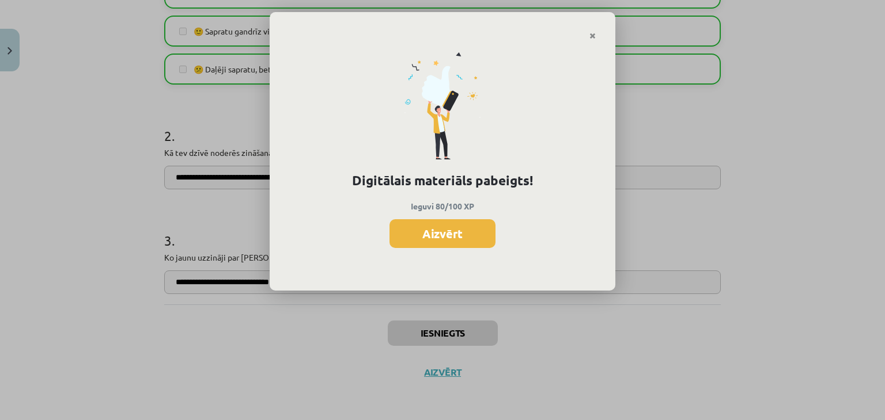
click at [452, 246] on button "Aizvērt" at bounding box center [442, 233] width 106 height 29
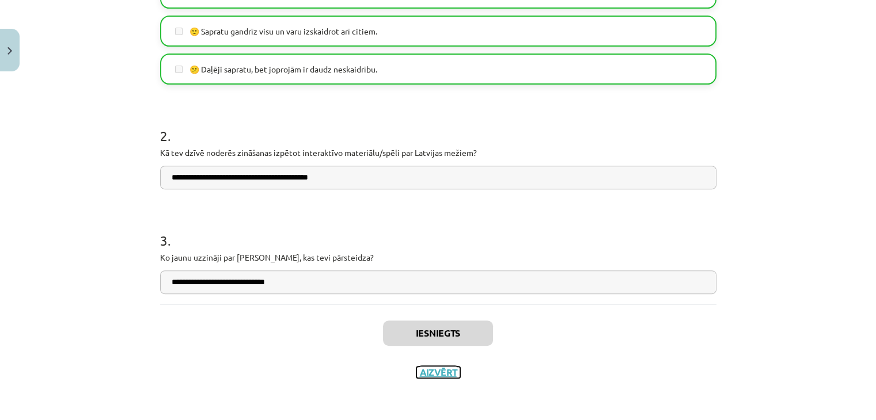
click at [429, 367] on button "Aizvērt" at bounding box center [438, 373] width 44 height 12
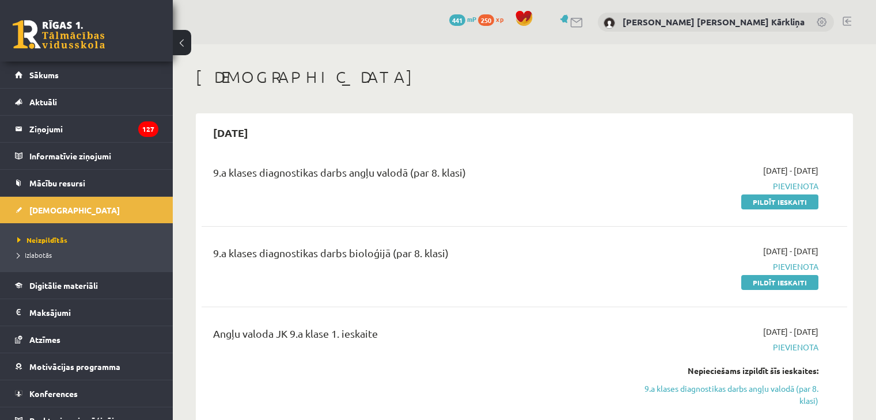
scroll to position [461, 0]
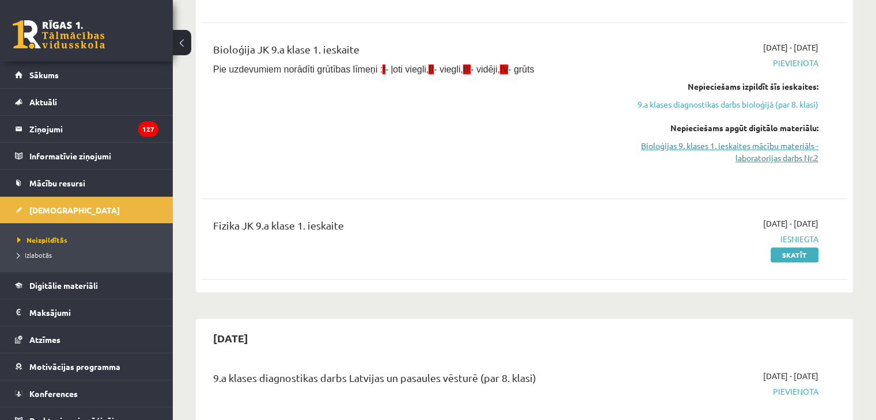
click at [764, 151] on link "Bioloģijas 9. klases 1. ieskaites mācību materiāls - laboratorijas darbs Nr.2" at bounding box center [723, 152] width 190 height 24
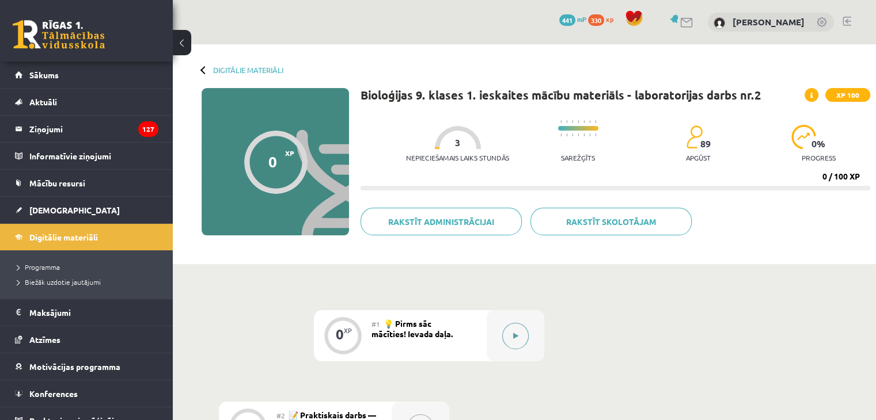
click at [518, 336] on button at bounding box center [515, 336] width 26 height 26
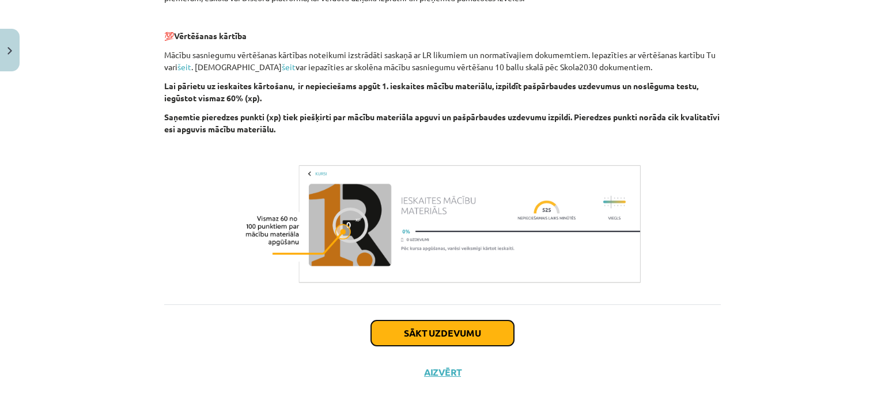
click at [402, 332] on button "Sākt uzdevumu" at bounding box center [442, 333] width 143 height 25
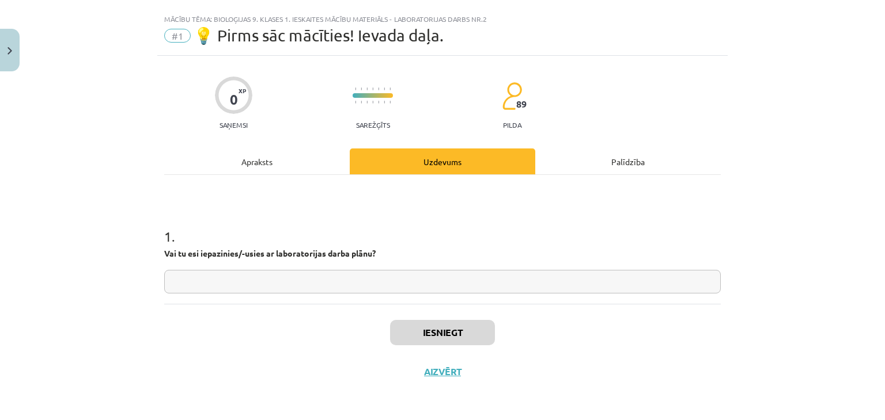
click at [331, 281] on input "text" at bounding box center [442, 282] width 556 height 24
type input "**"
click at [412, 328] on button "Iesniegt" at bounding box center [442, 332] width 105 height 25
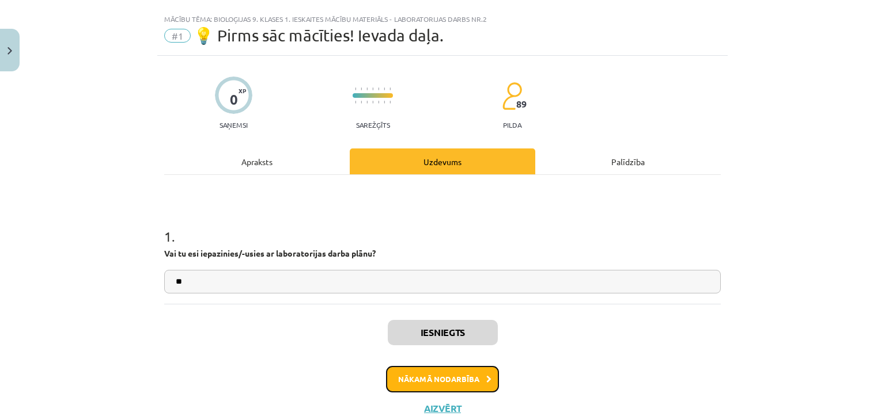
click at [419, 383] on button "Nākamā nodarbība" at bounding box center [442, 379] width 113 height 26
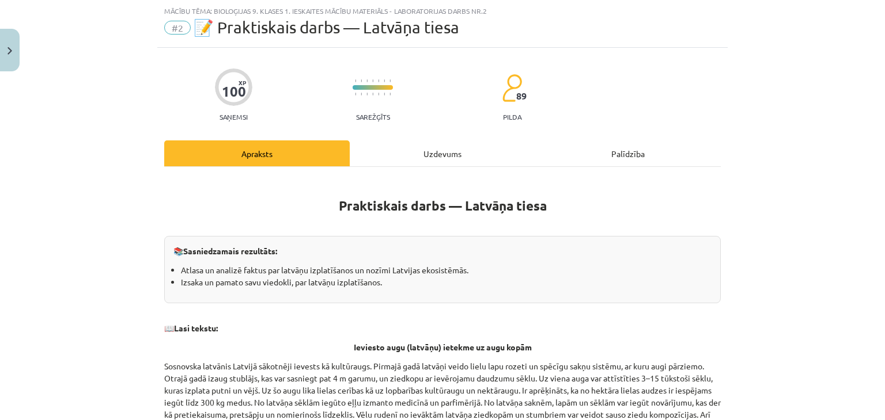
scroll to position [259, 0]
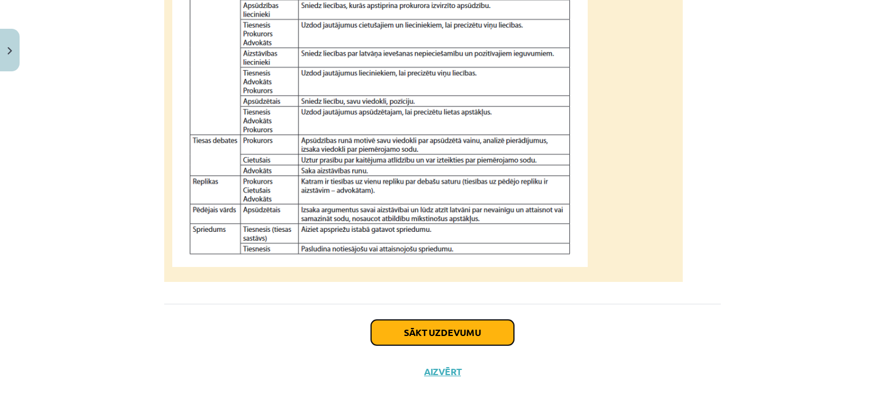
click at [419, 332] on button "Sākt uzdevumu" at bounding box center [442, 332] width 143 height 25
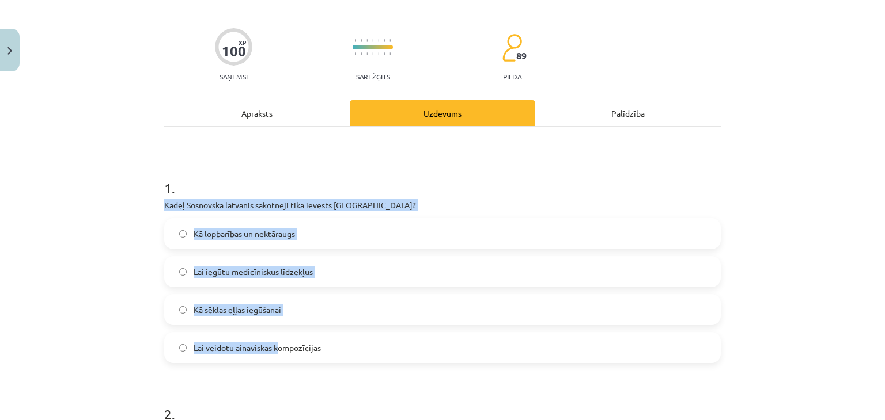
scroll to position [86, 0]
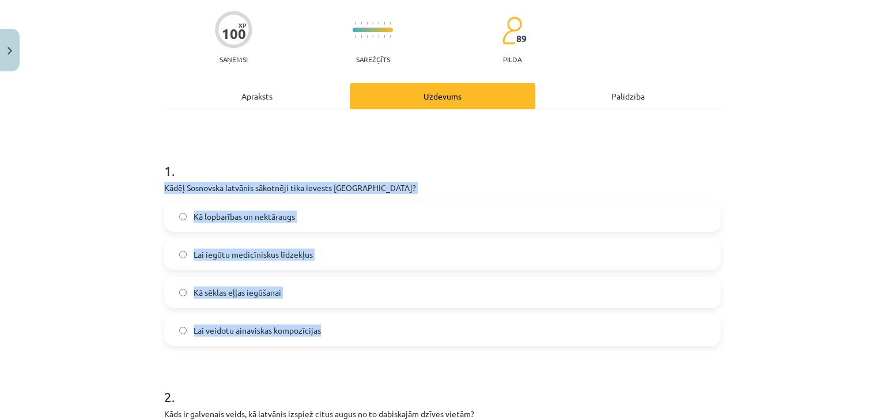
drag, startPoint x: 161, startPoint y: 244, endPoint x: 318, endPoint y: 337, distance: 182.1
click at [318, 338] on div "1 . Kādēļ [GEOGRAPHIC_DATA] latvānis sākotnēji tika ievests [GEOGRAPHIC_DATA]? …" at bounding box center [442, 244] width 556 height 203
copy div "Kādēļ Sosnovska latvānis sākotnēji tika ievests [GEOGRAPHIC_DATA]? Kā lopbarība…"
click at [86, 208] on div "Mācību tēma: Bioloģijas 9. klases 1. ieskaites mācību materiāls - laboratorijas…" at bounding box center [442, 210] width 885 height 420
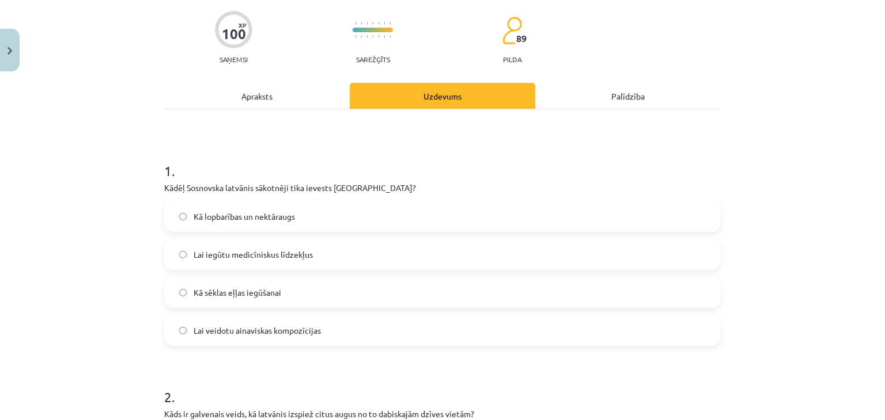
drag, startPoint x: 29, startPoint y: 125, endPoint x: 37, endPoint y: 124, distance: 8.7
click at [29, 127] on div "Mācību tēma: Bioloģijas 9. klases 1. ieskaites mācību materiāls - laboratorijas…" at bounding box center [442, 210] width 885 height 420
click at [221, 218] on span "Kā lopbarības un nektāraugs" at bounding box center [244, 217] width 101 height 12
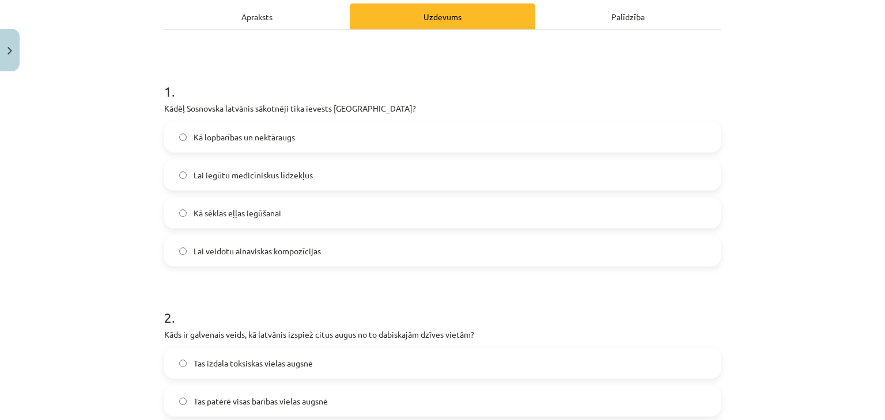
scroll to position [259, 0]
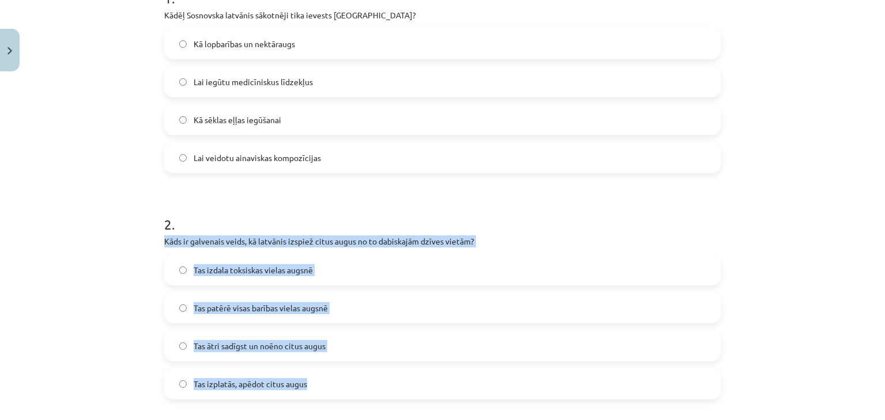
drag, startPoint x: 161, startPoint y: 240, endPoint x: 312, endPoint y: 374, distance: 201.6
click at [312, 374] on div "2 . Kāds ir galvenais veids, kā latvānis izspiež citus augus no to dabiskajām d…" at bounding box center [442, 297] width 556 height 203
copy div "Kāds ir galvenais veids, kā latvānis izspiež citus augus no to dabiskajām dzīve…"
click at [98, 251] on div "Mācību tēma: Bioloģijas 9. klases 1. ieskaites mācību materiāls - laboratorijas…" at bounding box center [442, 210] width 885 height 420
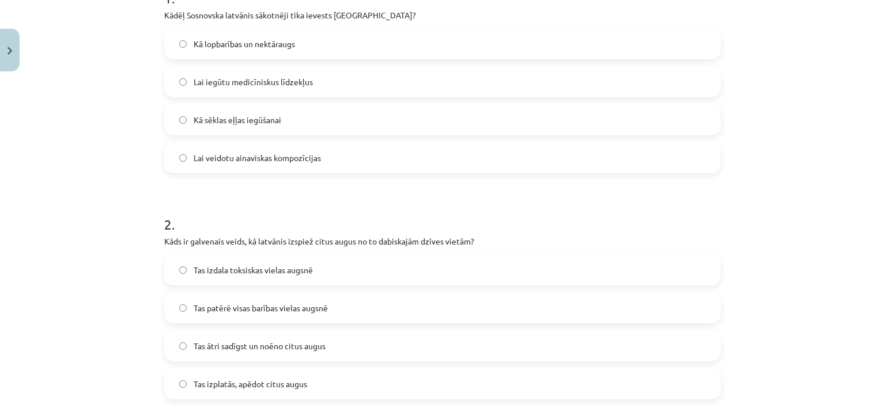
click at [242, 347] on span "Tas ātri sadīgst un noēno citus augus" at bounding box center [260, 346] width 132 height 12
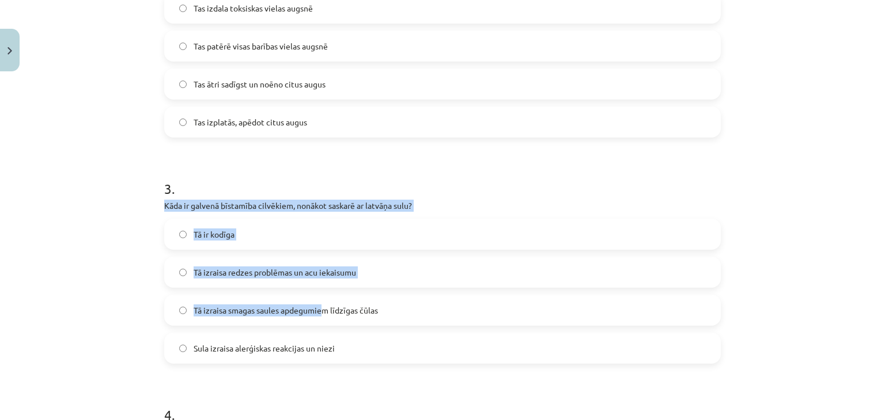
scroll to position [547, 0]
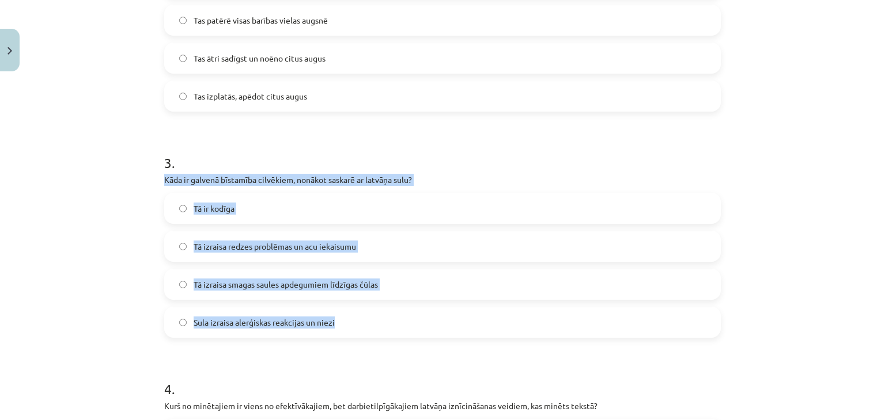
drag, startPoint x: 160, startPoint y: 234, endPoint x: 371, endPoint y: 307, distance: 223.5
click at [370, 308] on div "3 . Kāda ir galvenā bīstamība cilvēkiem, nonākot saskarē ar latvāņa sulu? Tā ir…" at bounding box center [442, 236] width 556 height 203
copy div "Kāda ir galvenā bīstamība cilvēkiem, nonākot saskarē ar latvāņa sulu? Tā ir kod…"
click at [111, 195] on div "Mācību tēma: Bioloģijas 9. klases 1. ieskaites mācību materiāls - laboratorijas…" at bounding box center [442, 210] width 885 height 420
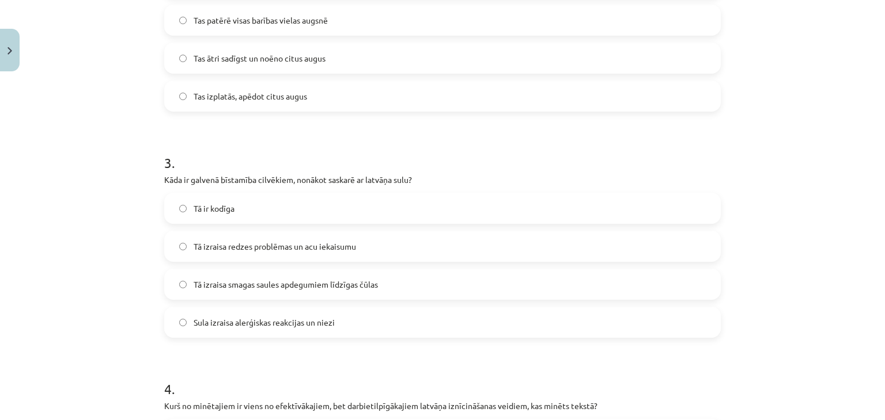
click at [276, 288] on span "Tā izraisa smagas saules apdegumiem līdzīgas čūlas" at bounding box center [286, 285] width 184 height 12
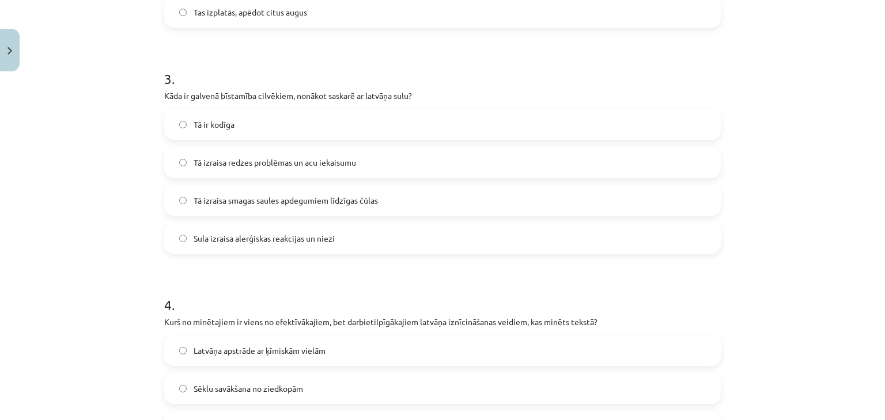
scroll to position [720, 0]
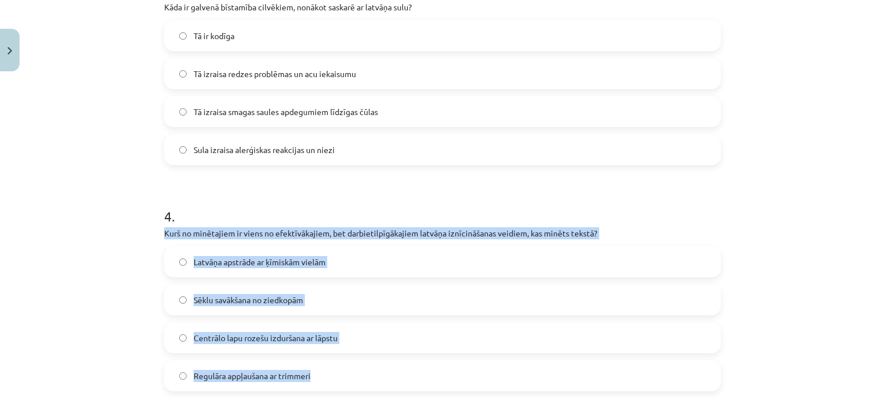
drag, startPoint x: 161, startPoint y: 233, endPoint x: 341, endPoint y: 369, distance: 225.8
click at [341, 369] on div "4 . Kurš no minētajiem ir viens no efektīvākajiem, bet darbietilpīgākajiem latv…" at bounding box center [442, 289] width 556 height 203
copy div "Kurš no minētajiem ir viens no efektīvākajiem, bet darbietilpīgākajiem latvāņa …"
click at [103, 247] on div "Mācību tēma: Bioloģijas 9. klases 1. ieskaites mācību materiāls - laboratorijas…" at bounding box center [442, 210] width 885 height 420
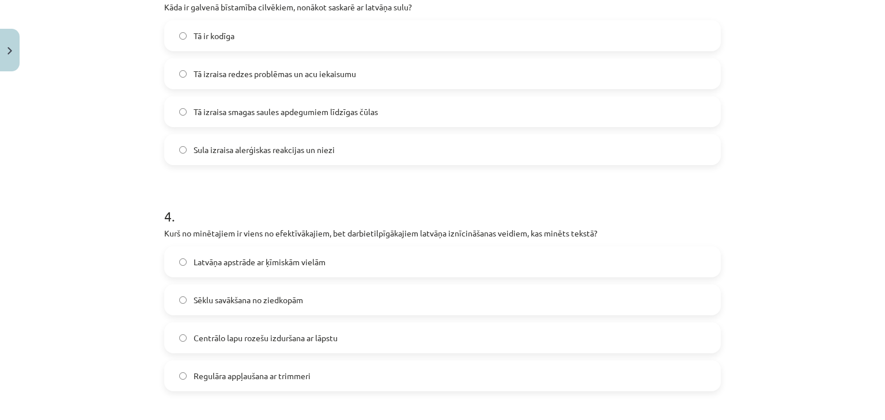
click at [214, 344] on label "Centrālo lapu rozešu izduršana ar lāpstu" at bounding box center [442, 338] width 554 height 29
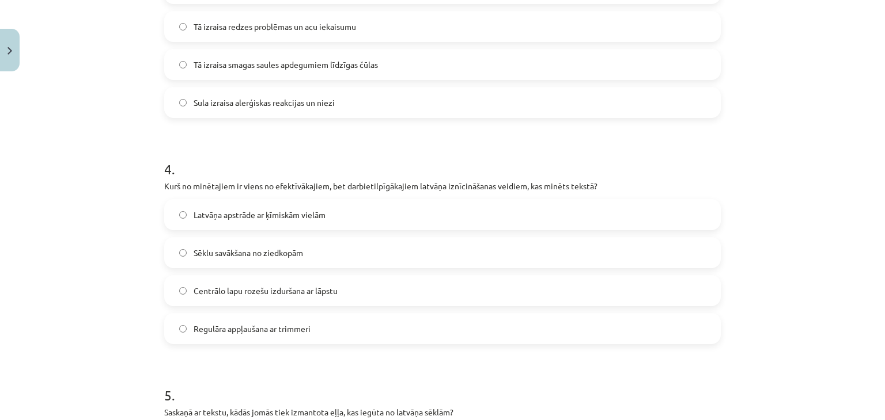
scroll to position [893, 0]
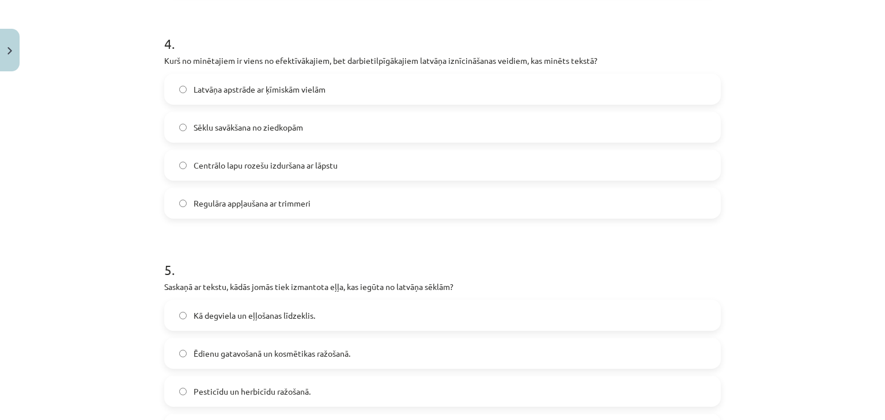
click at [164, 286] on p "Saskaņā ar tekstu, kādās jomās tiek izmantota eļļa, kas iegūta no latvāņa sēklā…" at bounding box center [442, 287] width 556 height 12
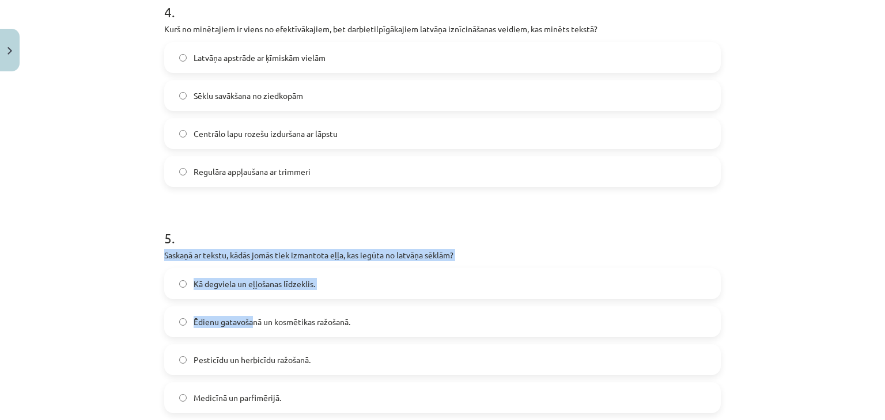
scroll to position [950, 0]
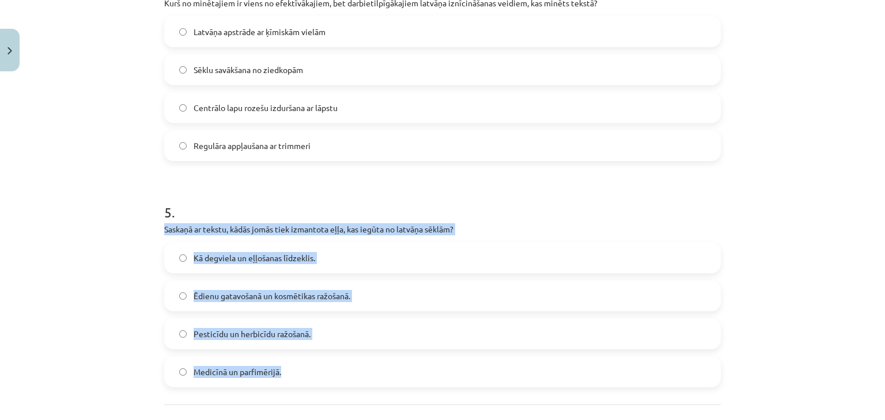
drag, startPoint x: 161, startPoint y: 286, endPoint x: 287, endPoint y: 346, distance: 139.6
click at [286, 360] on div "5 . Saskaņā ar tekstu, kādās jomās tiek izmantota eļļa, kas iegūta no latvāņa s…" at bounding box center [442, 285] width 556 height 203
copy div "Saskaņā ar tekstu, kādās jomās tiek izmantota eļļa, kas iegūta no latvāņa sēklā…"
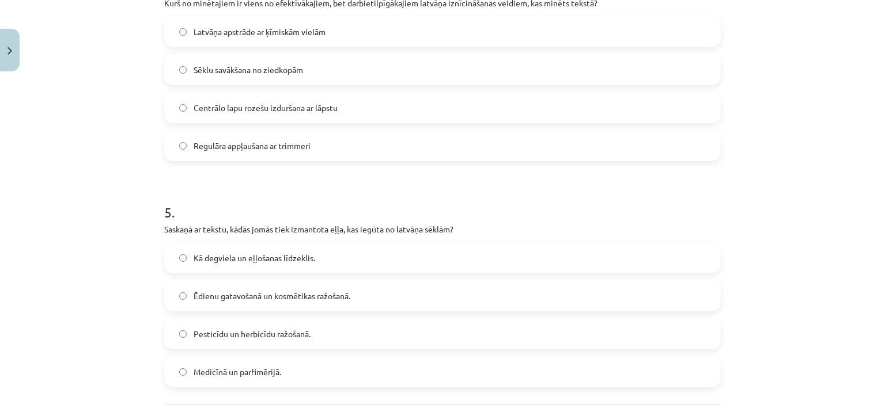
click at [99, 215] on div "Mācību tēma: Bioloģijas 9. klases 1. ieskaites mācību materiāls - laboratorijas…" at bounding box center [442, 210] width 885 height 420
click at [226, 282] on label "Ēdienu gatavošanā un kosmētikas ražošanā." at bounding box center [442, 296] width 554 height 29
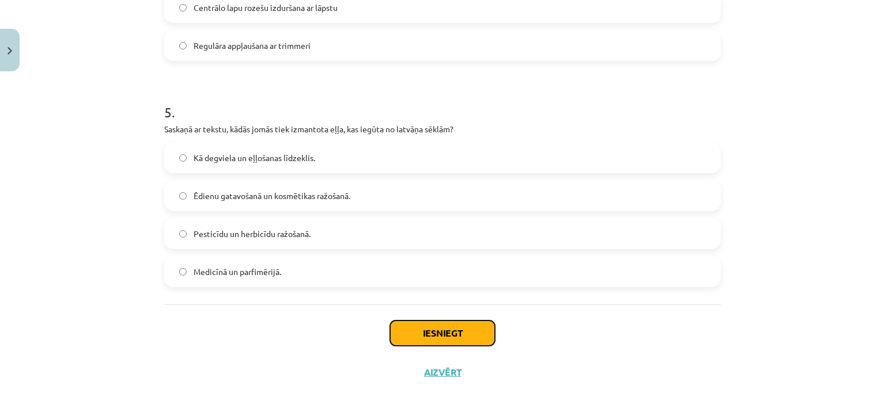
click at [440, 332] on button "Iesniegt" at bounding box center [442, 333] width 105 height 25
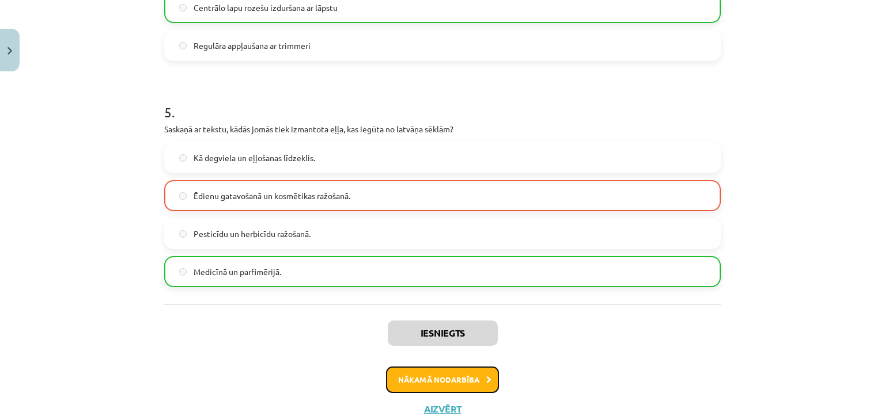
click at [435, 378] on button "Nākamā nodarbība" at bounding box center [442, 380] width 113 height 26
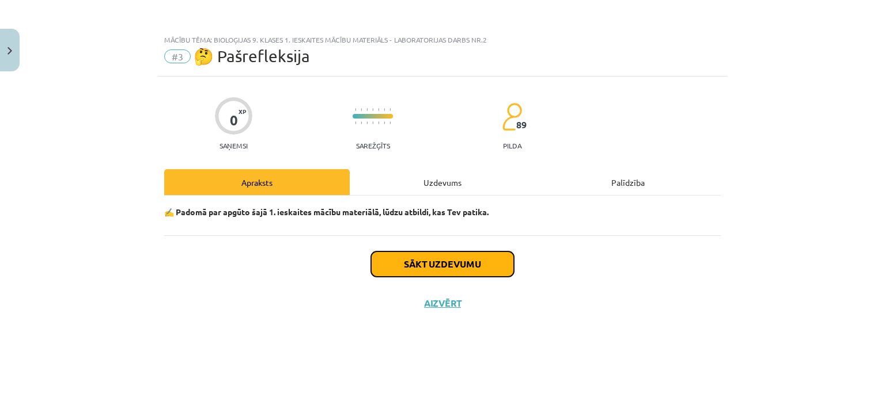
click at [410, 267] on button "Sākt uzdevumu" at bounding box center [442, 264] width 143 height 25
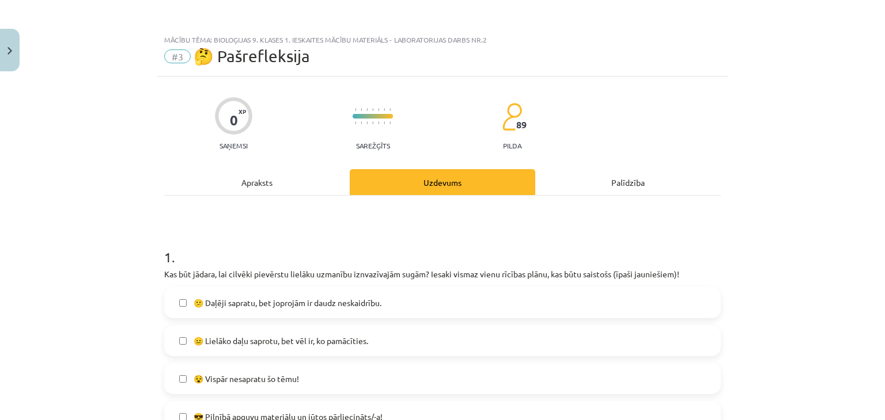
scroll to position [58, 0]
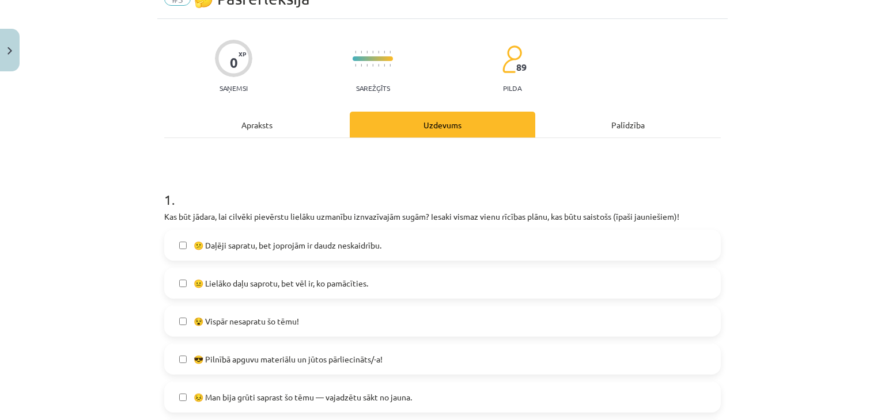
click at [235, 247] on span "😕 Daļēji sapratu, bet joprojām ir daudz neskaidrību." at bounding box center [288, 246] width 188 height 12
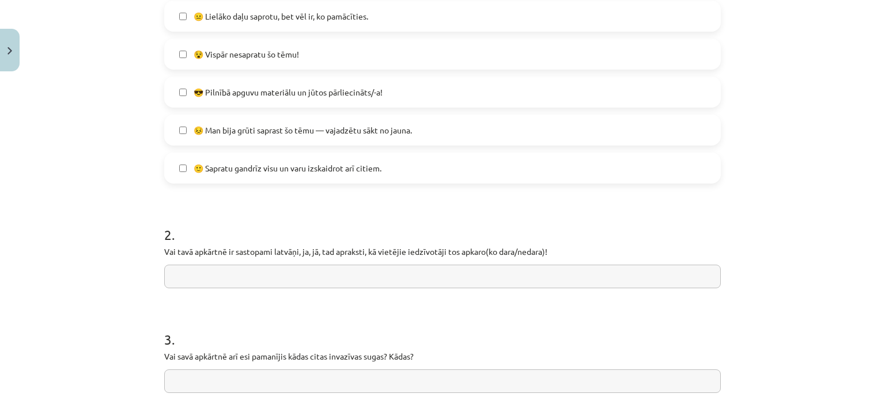
scroll to position [346, 0]
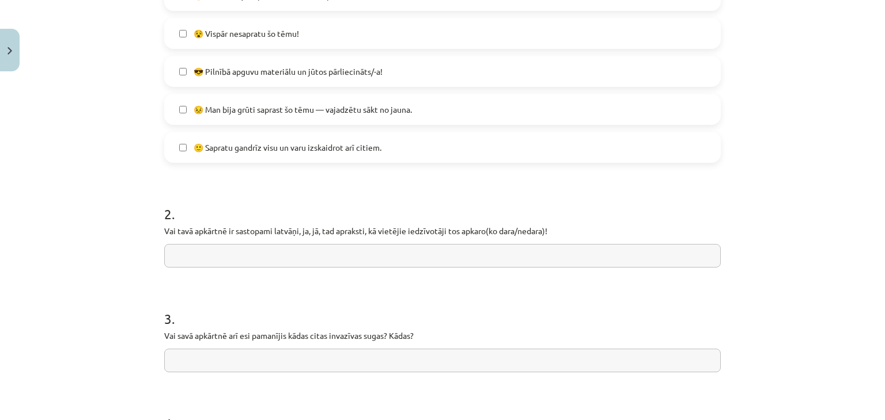
click at [305, 255] on input "text" at bounding box center [442, 256] width 556 height 24
type input "**********"
click at [207, 356] on input "text" at bounding box center [442, 361] width 556 height 24
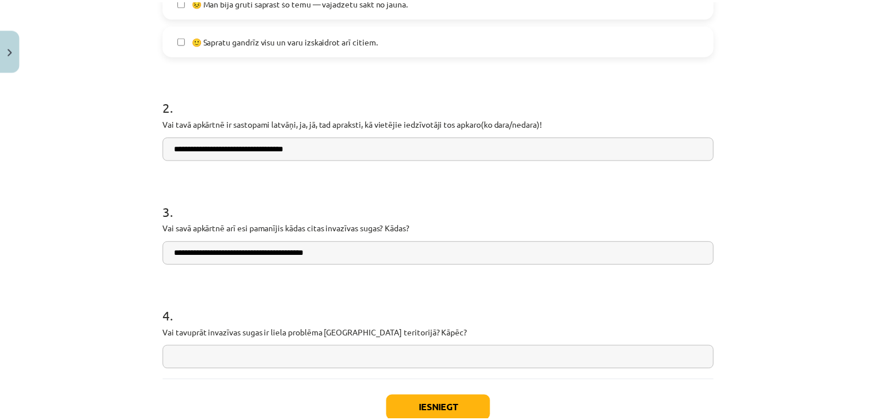
scroll to position [518, 0]
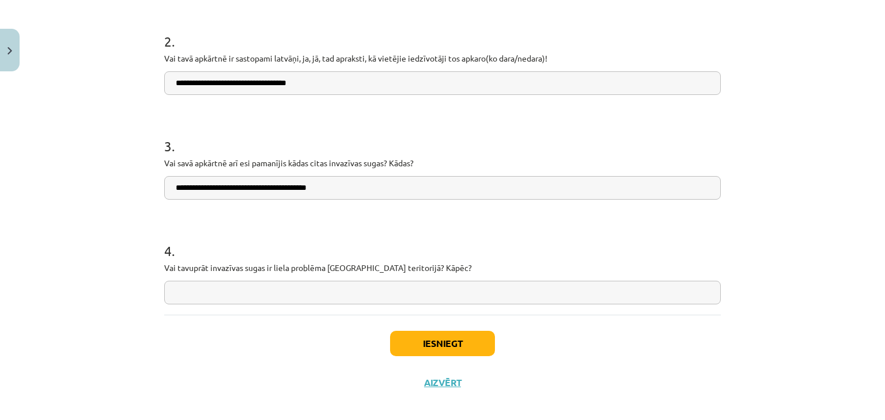
type input "**********"
click at [274, 289] on input "text" at bounding box center [442, 293] width 556 height 24
type input "**********"
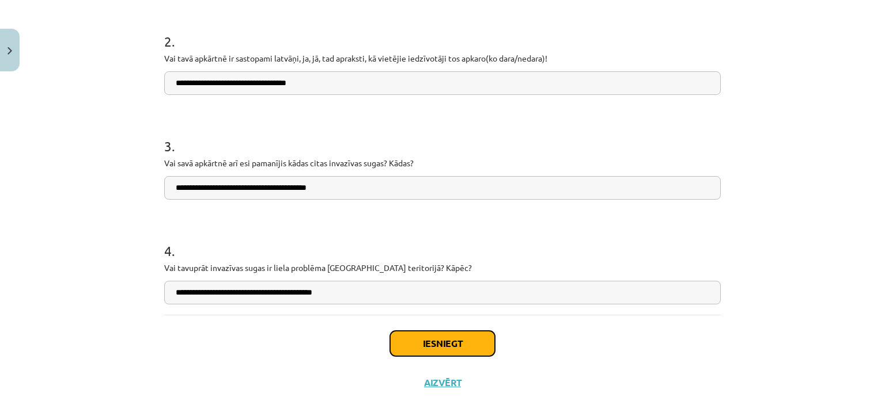
click at [408, 342] on button "Iesniegt" at bounding box center [442, 343] width 105 height 25
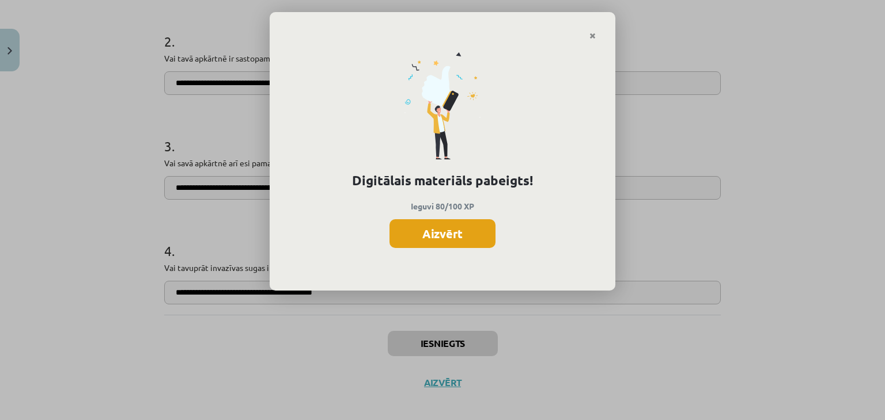
click at [423, 233] on button "Aizvērt" at bounding box center [442, 233] width 106 height 29
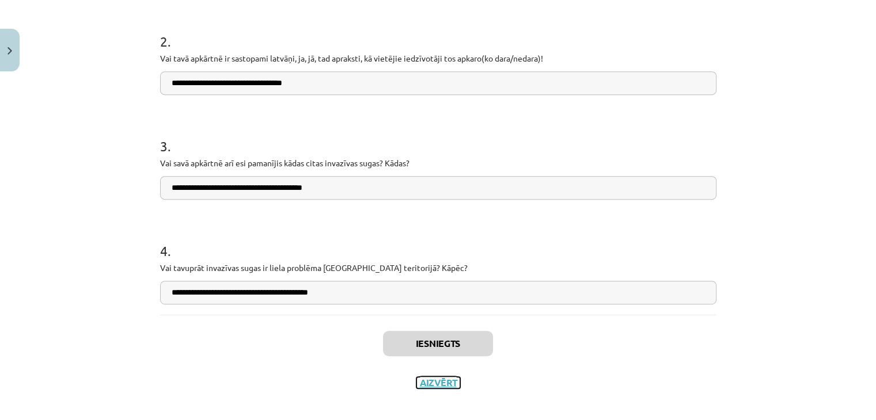
click at [433, 386] on button "Aizvērt" at bounding box center [438, 383] width 44 height 12
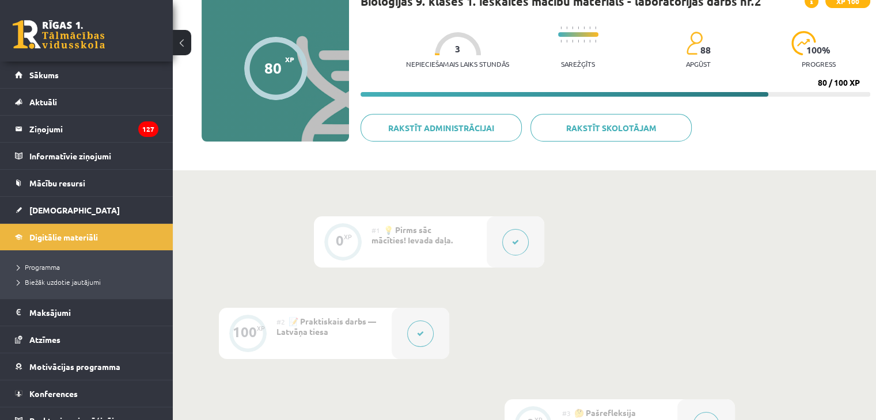
scroll to position [115, 0]
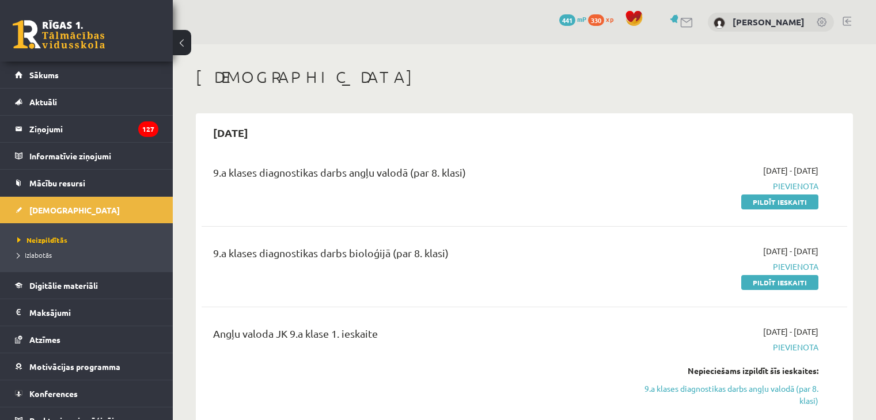
scroll to position [461, 0]
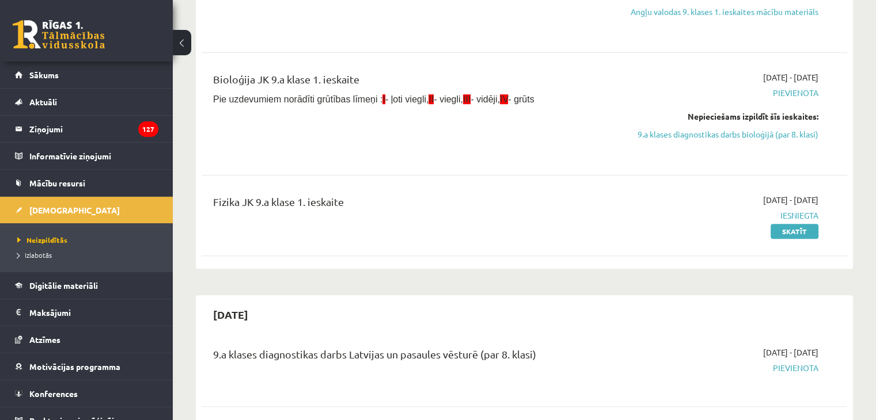
scroll to position [403, 0]
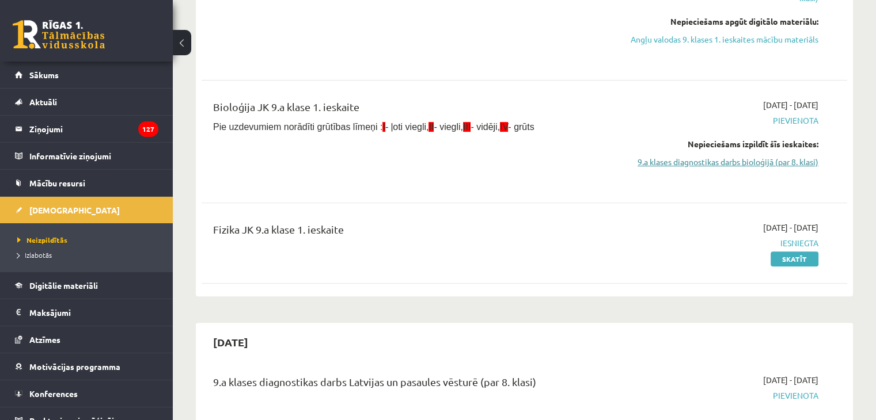
click at [754, 164] on link "9.a klases diagnostikas darbs bioloģijā (par 8. klasi)" at bounding box center [723, 162] width 190 height 12
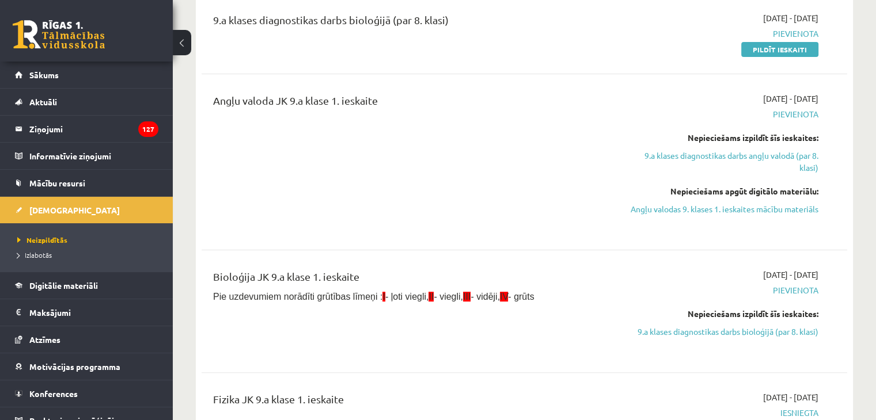
scroll to position [406, 0]
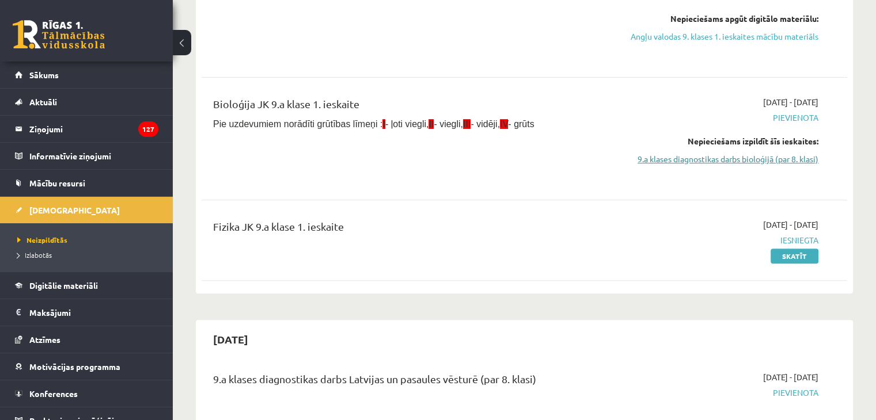
click at [703, 157] on link "9.a klases diagnostikas darbs bioloģijā (par 8. klasi)" at bounding box center [723, 159] width 190 height 12
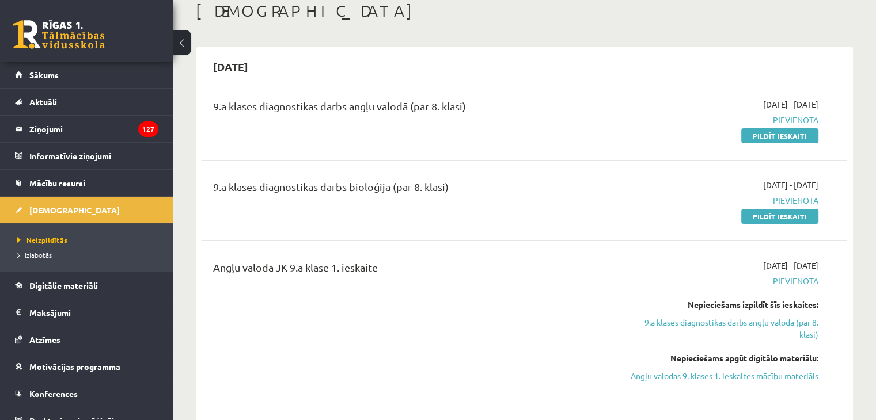
scroll to position [60, 0]
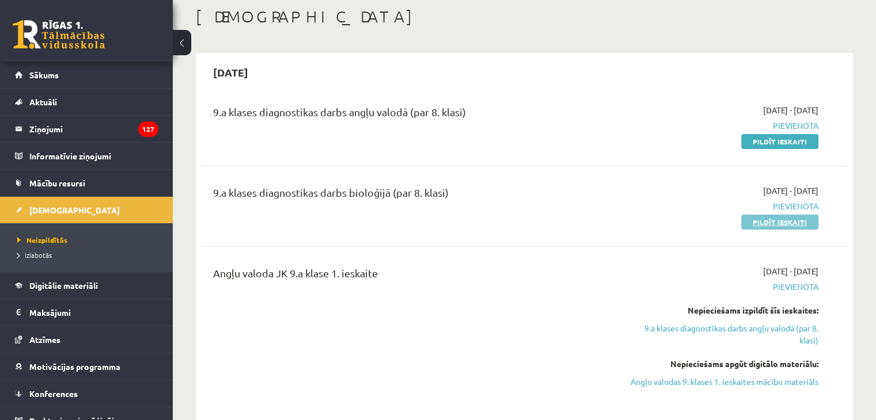
click at [755, 220] on link "Pildīt ieskaiti" at bounding box center [779, 222] width 77 height 15
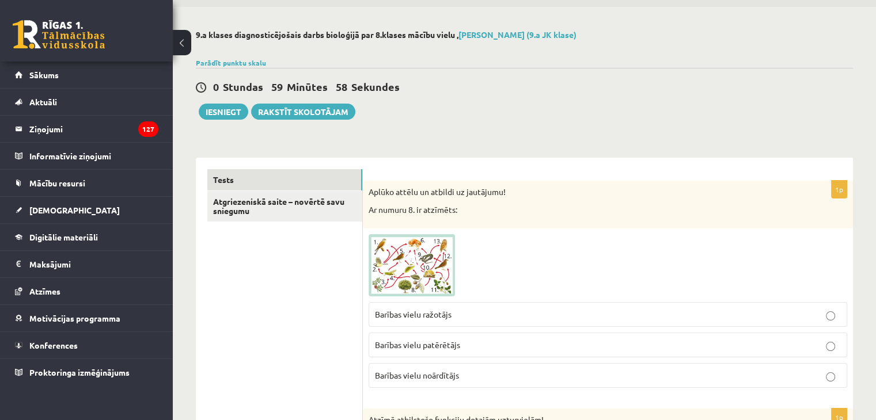
scroll to position [58, 0]
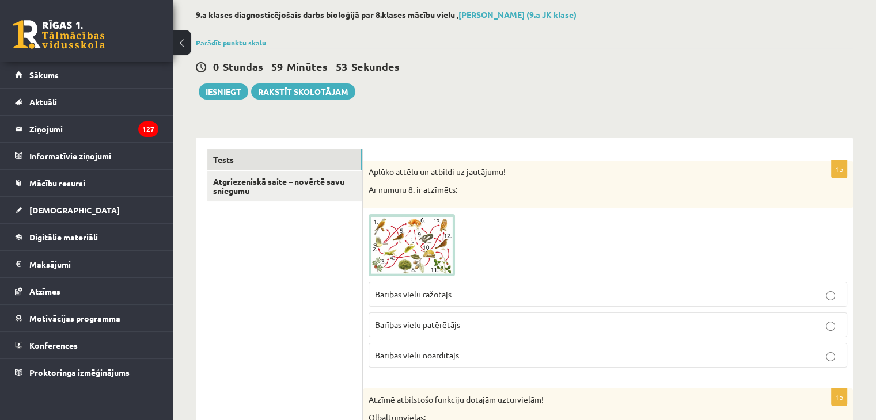
click at [408, 262] on img at bounding box center [412, 245] width 86 height 62
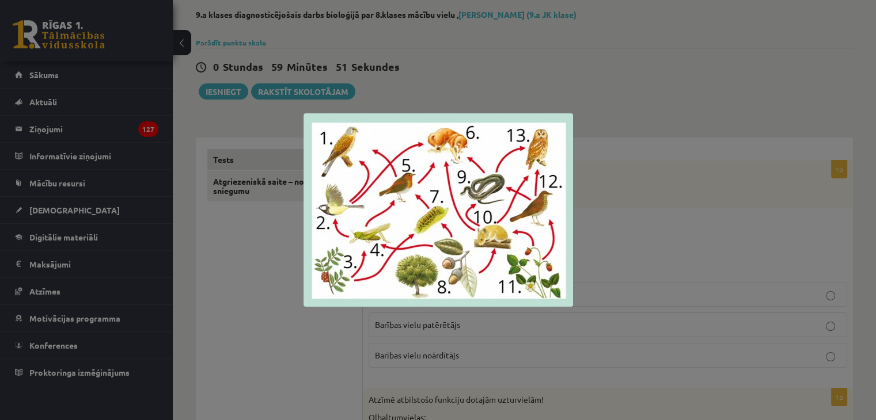
click at [622, 241] on div at bounding box center [438, 210] width 876 height 420
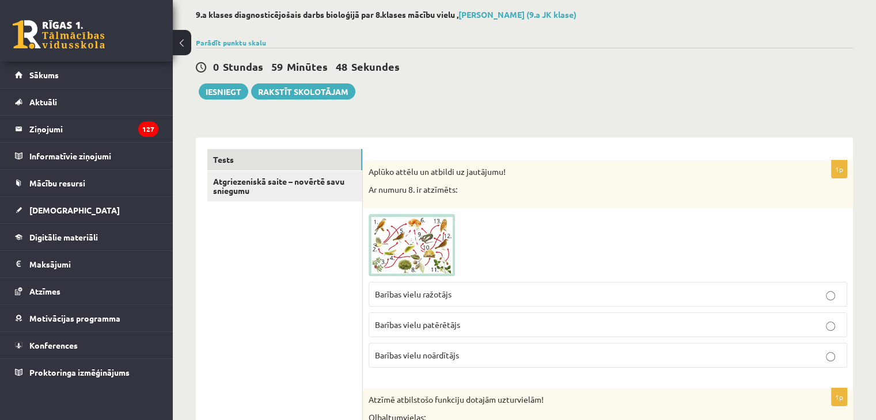
click at [400, 238] on img at bounding box center [412, 245] width 86 height 62
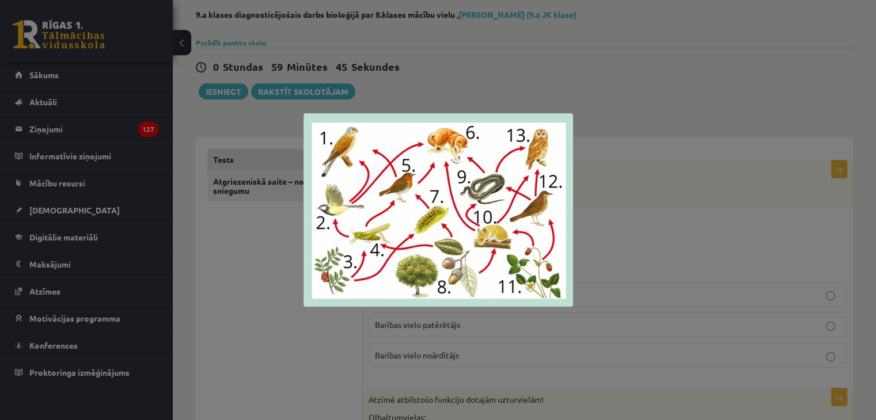
click at [594, 229] on div at bounding box center [438, 210] width 876 height 420
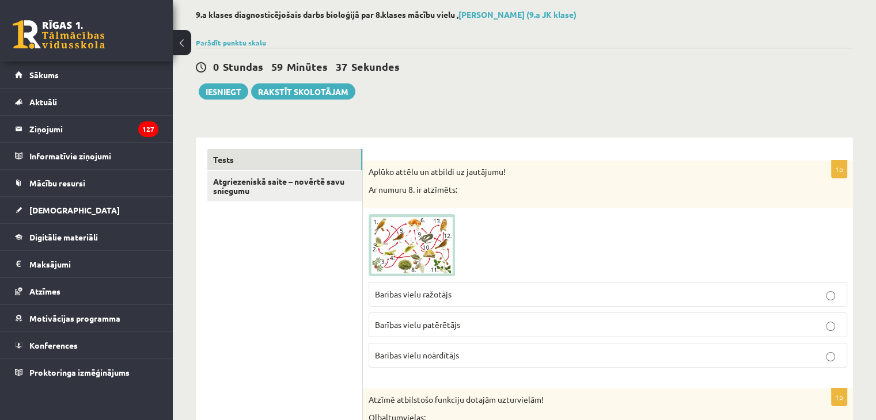
click at [463, 294] on p "Barības vielu ražotājs" at bounding box center [608, 295] width 466 height 12
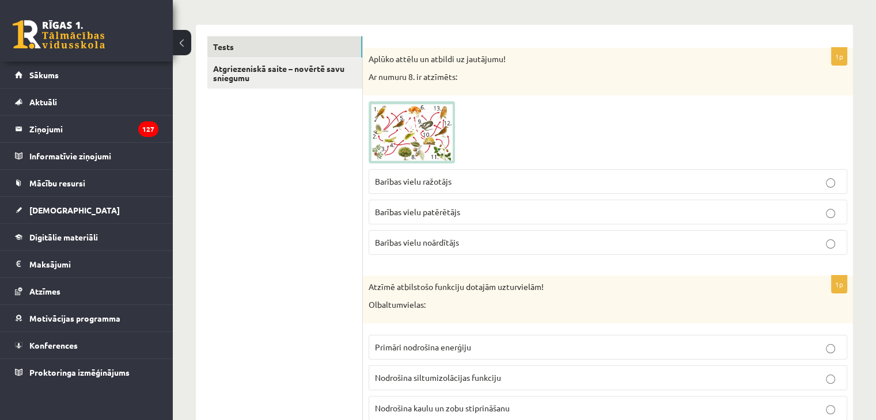
scroll to position [230, 0]
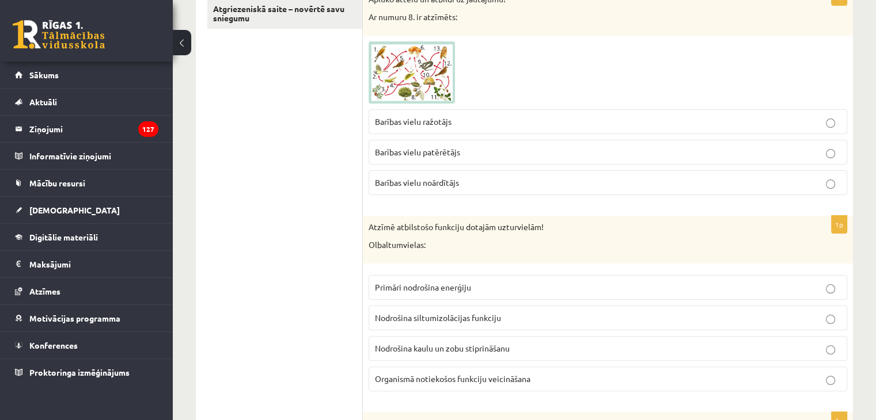
click at [424, 293] on label "Primāri nodrošina enerģiju" at bounding box center [608, 287] width 479 height 25
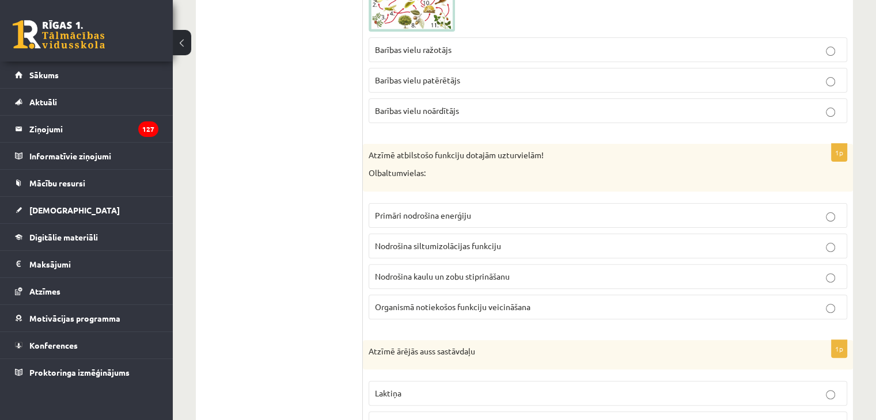
scroll to position [403, 0]
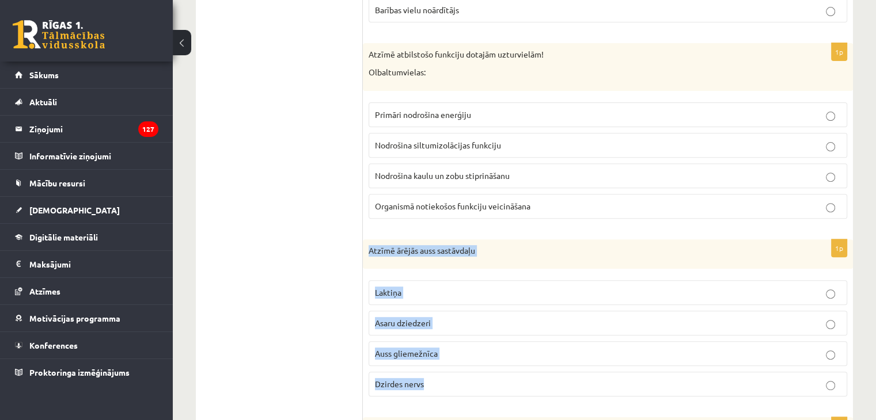
drag, startPoint x: 370, startPoint y: 249, endPoint x: 448, endPoint y: 321, distance: 106.0
click at [450, 369] on div "1p Atzīmē ārējās auss sastāvdaļu Laktiņa Asaru dziedzeri Auss gliemežnīca Dzird…" at bounding box center [608, 323] width 490 height 167
copy div "Atzīmē ārējās auss sastāvdaļu Laktiņa Asaru dziedzeri Auss gliemežnīca Dzirdes …"
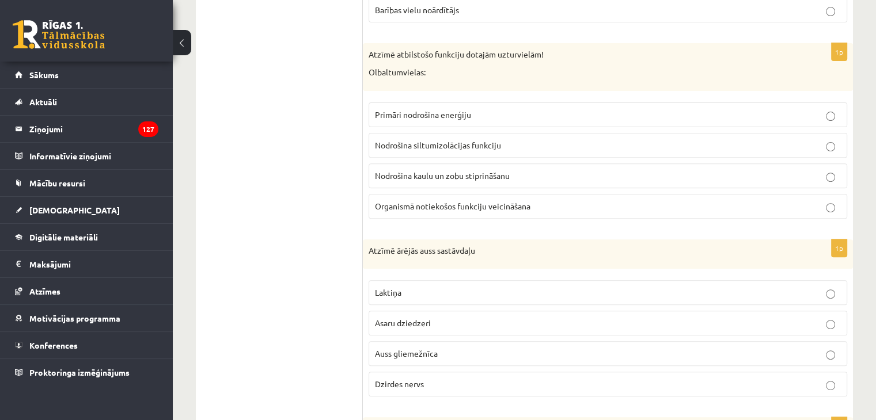
click at [472, 355] on p "Auss gliemežnīca" at bounding box center [608, 354] width 466 height 12
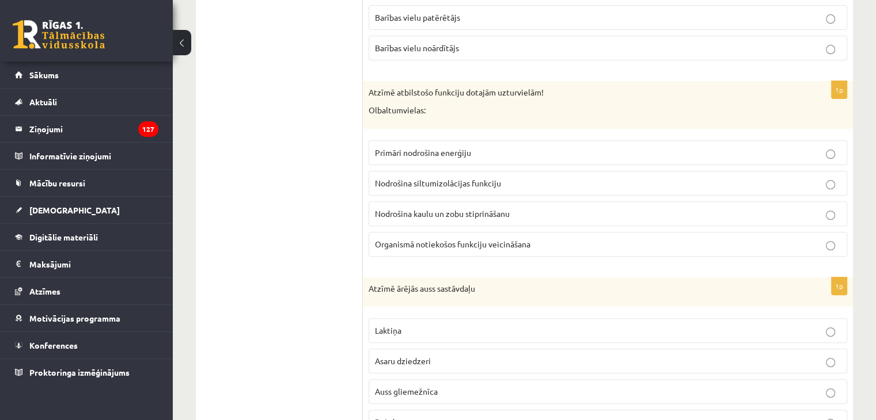
scroll to position [346, 0]
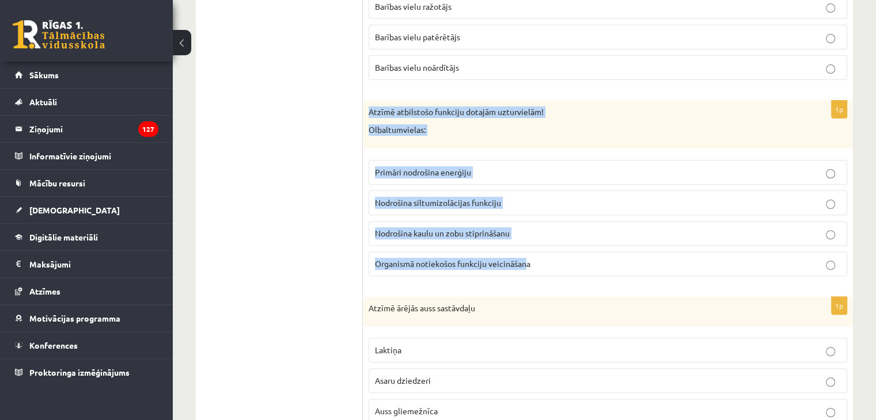
drag, startPoint x: 369, startPoint y: 109, endPoint x: 526, endPoint y: 262, distance: 218.8
click at [526, 262] on div "1p Atzīmē atbilstošo funkciju dotajām uzturvielām! Olbaltumvielas: Primāri nodr…" at bounding box center [608, 193] width 490 height 185
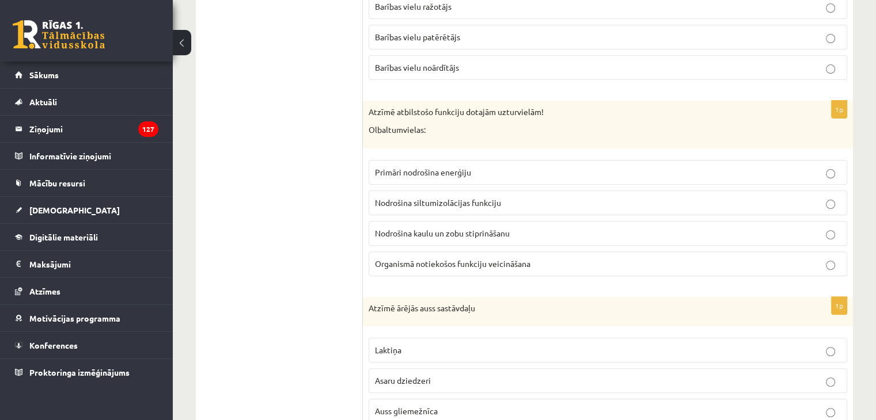
click at [372, 112] on p "Atzīmē atbilstošo funkciju dotajām uzturvielām!" at bounding box center [579, 113] width 421 height 12
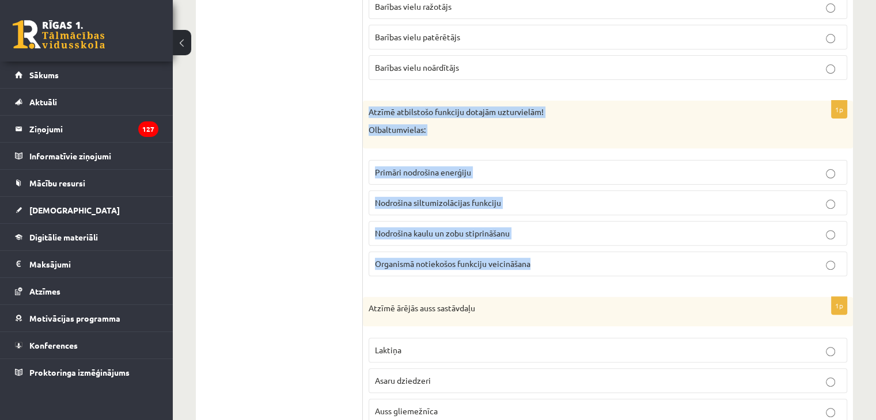
drag, startPoint x: 369, startPoint y: 111, endPoint x: 548, endPoint y: 262, distance: 233.9
click at [548, 262] on div "1p Atzīmē atbilstošo funkciju dotajām uzturvielām! Olbaltumvielas: Primāri nodr…" at bounding box center [608, 193] width 490 height 185
copy div "Atzīmē atbilstošo funkciju dotajām uzturvielām! Olbaltumvielas: Primāri nodroši…"
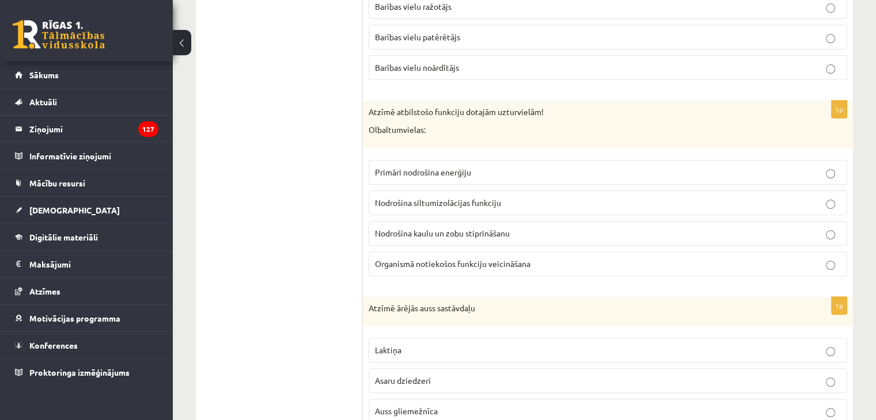
click at [477, 272] on label "Organismā notiekošos funkciju veicināšana" at bounding box center [608, 264] width 479 height 25
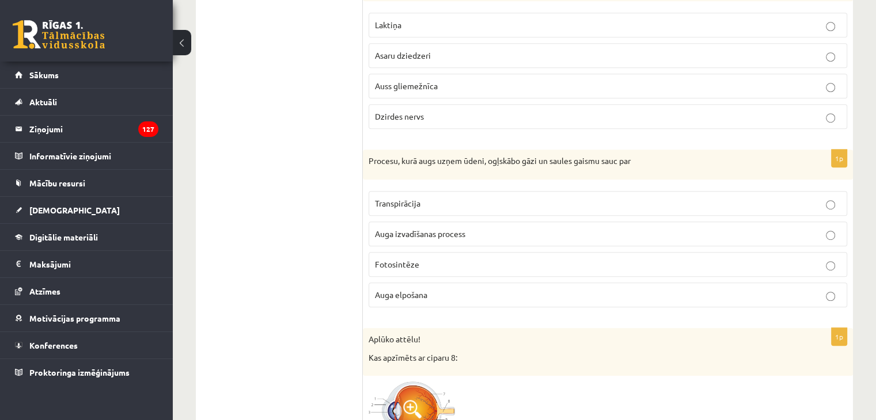
scroll to position [691, 0]
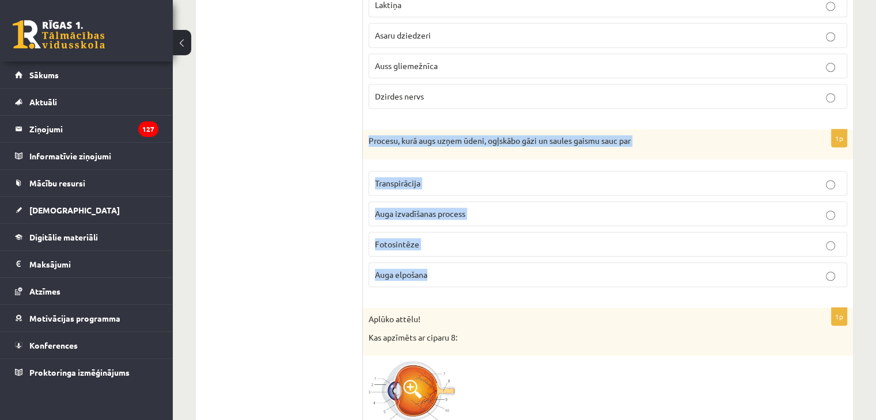
drag, startPoint x: 370, startPoint y: 138, endPoint x: 439, endPoint y: 272, distance: 150.7
click at [439, 274] on div "1p Procesu, kurā augs uzņem ūdeni, ogļskābo gāzi un saules gaismu sauc par Tran…" at bounding box center [608, 213] width 490 height 167
copy div "Procesu, kurā augs uzņem ūdeni, ogļskābo gāzi un saules gaismu sauc par Transpi…"
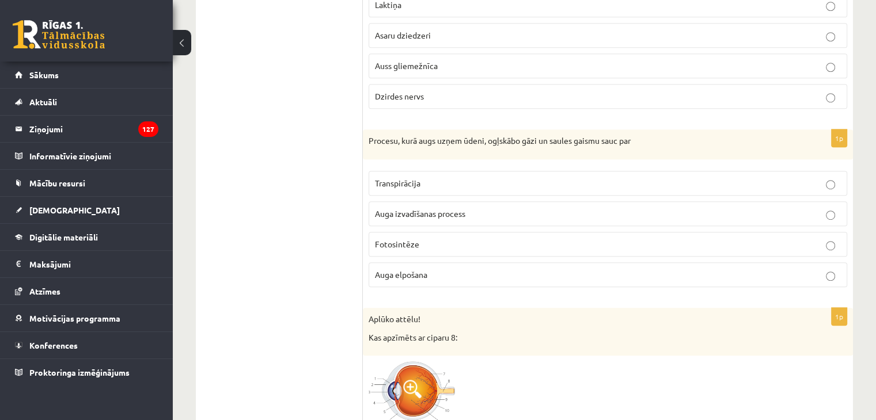
click at [419, 245] on p "Fotosintēze" at bounding box center [608, 244] width 466 height 12
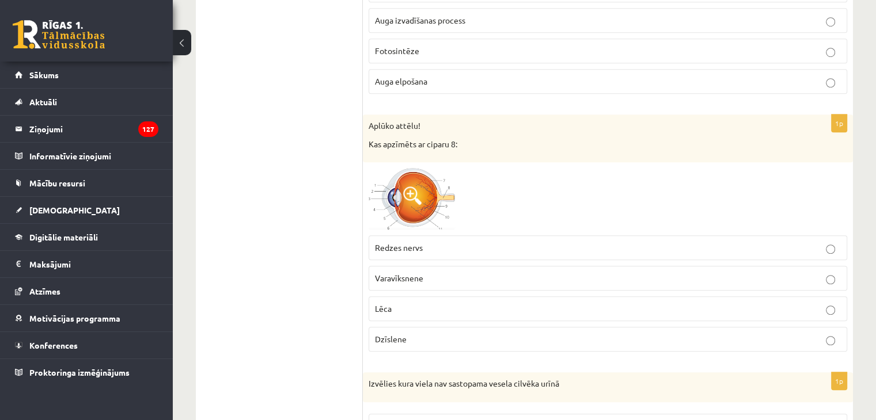
scroll to position [922, 0]
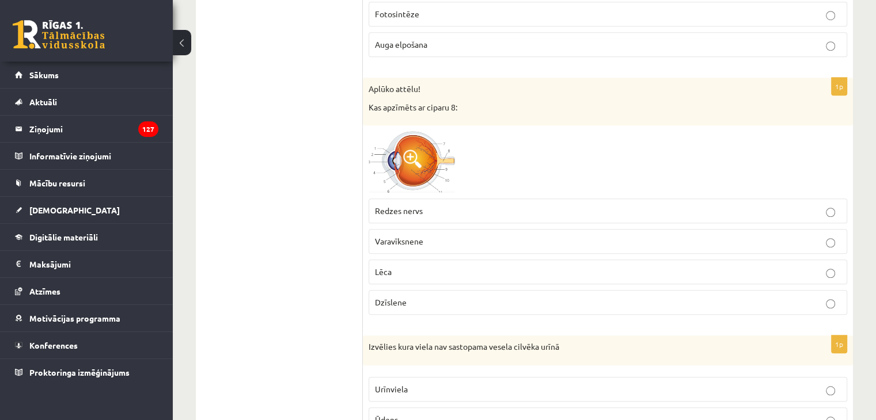
click at [404, 165] on img at bounding box center [412, 162] width 86 height 62
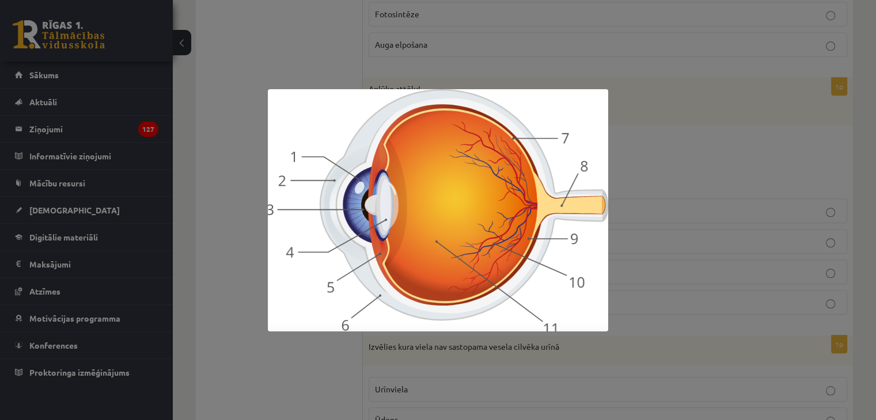
click at [660, 173] on div at bounding box center [438, 210] width 876 height 420
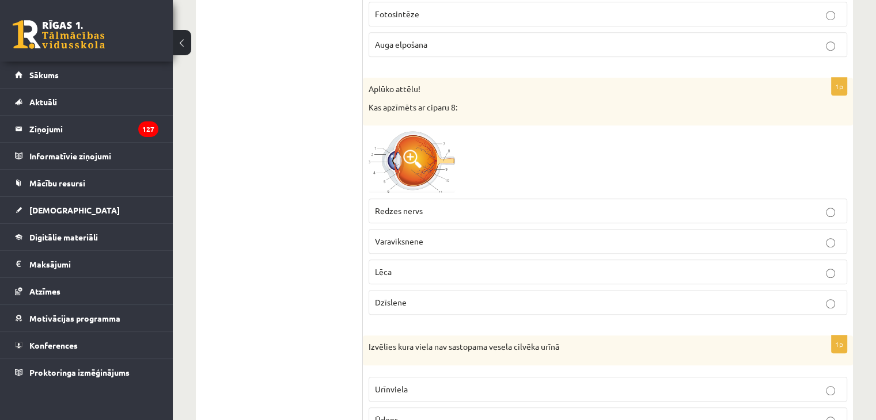
click at [395, 301] on span "Dzīslene" at bounding box center [391, 302] width 32 height 10
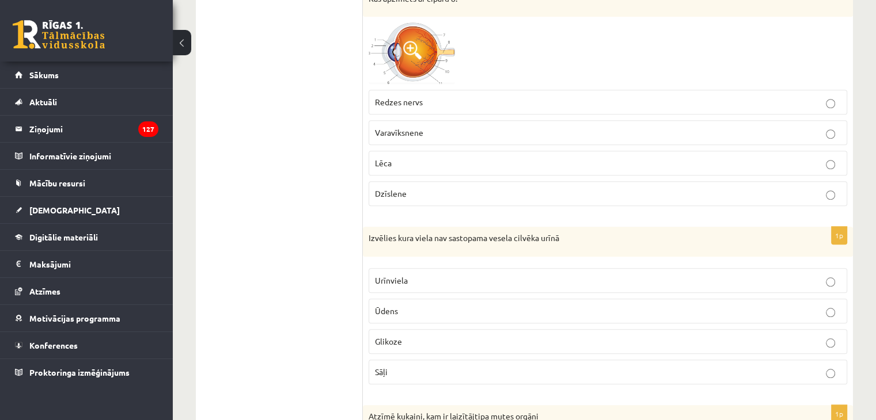
scroll to position [1152, 0]
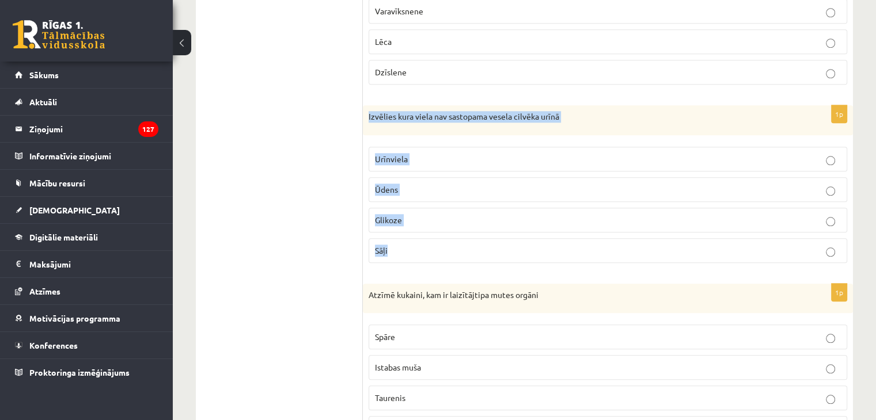
drag, startPoint x: 369, startPoint y: 111, endPoint x: 416, endPoint y: 240, distance: 137.9
click at [416, 240] on div "1p Izvēlies kura viela nav sastopama vesela cilvēka urīnā Urīnviela Ūdens Gliko…" at bounding box center [608, 188] width 490 height 167
copy div "Izvēlies kura viela nav sastopama vesela cilvēka urīnā Urīnviela Ūdens Glikoze …"
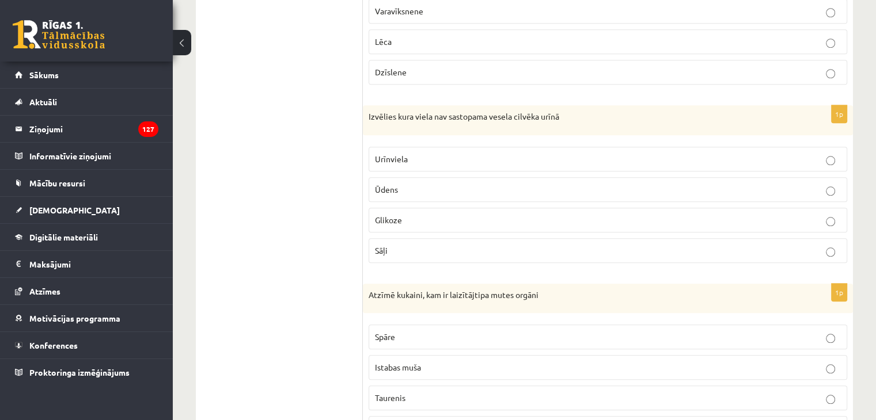
click at [400, 214] on p "Glikoze" at bounding box center [608, 220] width 466 height 12
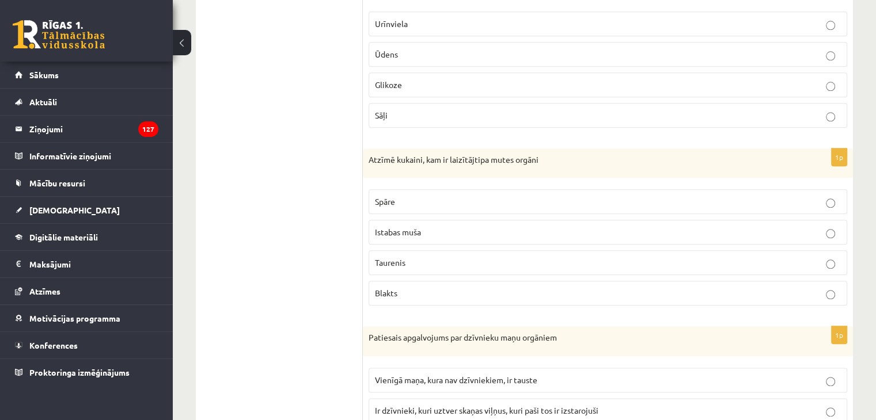
scroll to position [1267, 0]
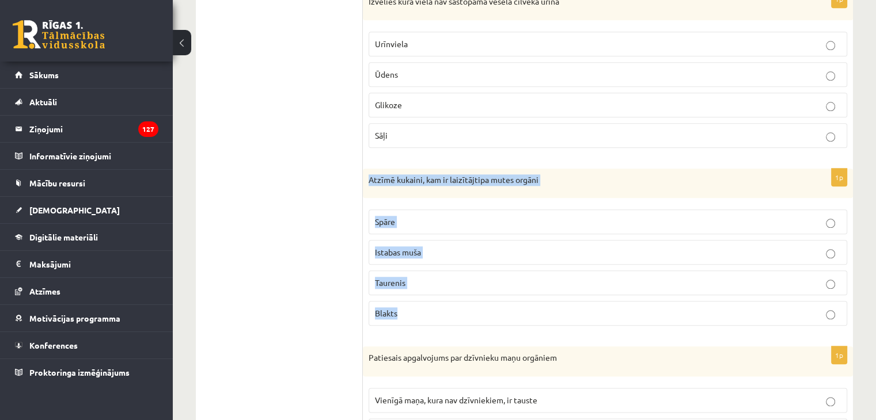
drag, startPoint x: 369, startPoint y: 175, endPoint x: 418, endPoint y: 291, distance: 126.2
click at [419, 295] on div "1p Atzīmē kukaini, kam ir laizītājtipa mutes orgāni Spāre Istabas muša Taurenis…" at bounding box center [608, 252] width 490 height 167
copy div "Atzīmē kukaini, kam ir laizītājtipa mutes orgāni Spāre Istabas muša Taurenis Bl…"
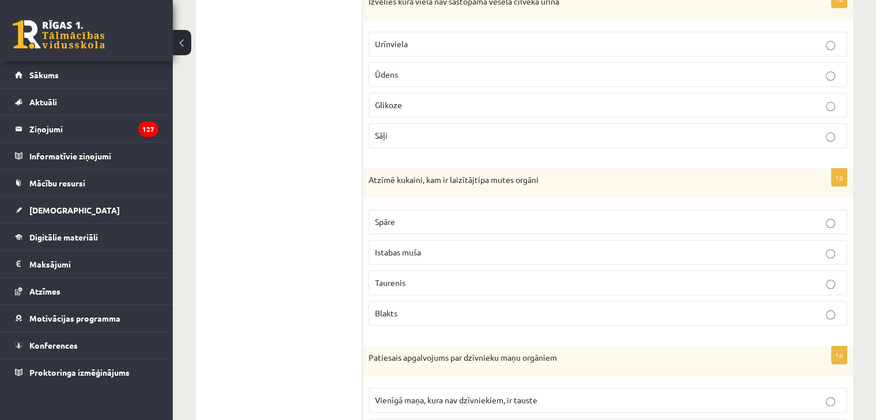
click at [398, 282] on p "Taurenis" at bounding box center [608, 283] width 466 height 12
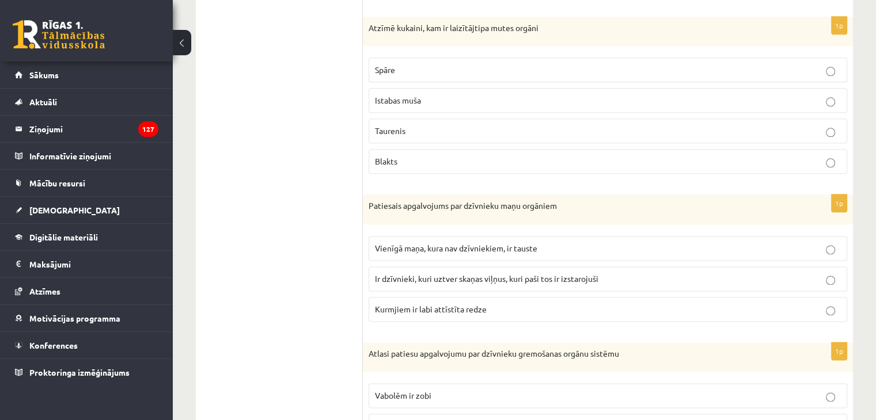
scroll to position [1440, 0]
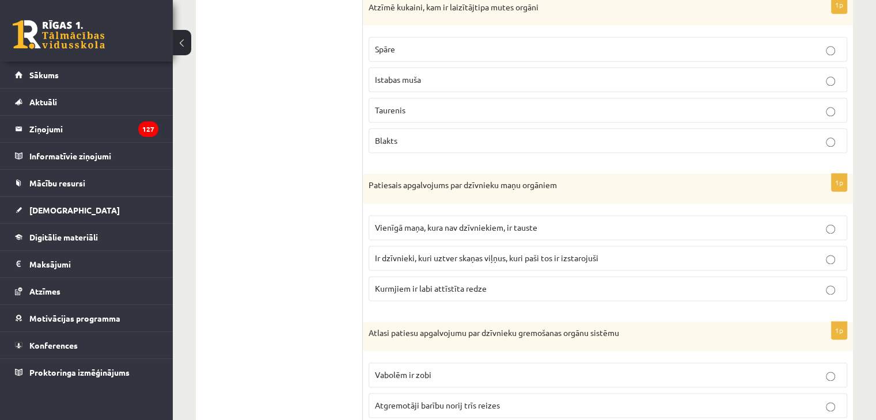
click at [528, 256] on p "Ir dzīvnieki, kuri uztver skaņas viļņus, kuri paši tos ir izstarojuši" at bounding box center [608, 258] width 466 height 12
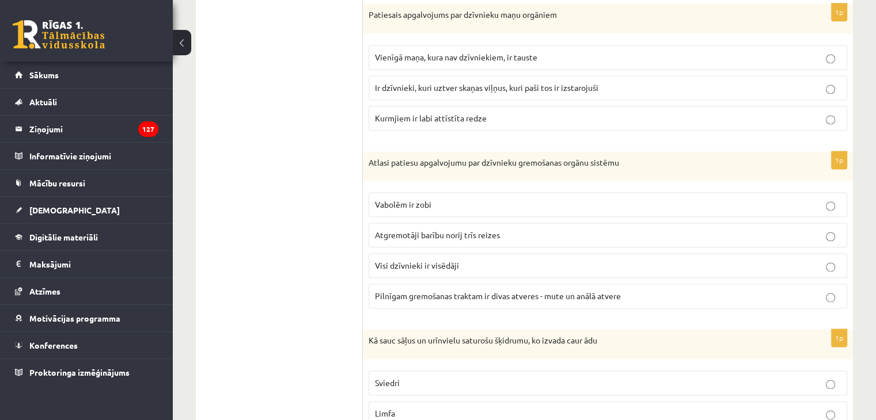
scroll to position [1613, 0]
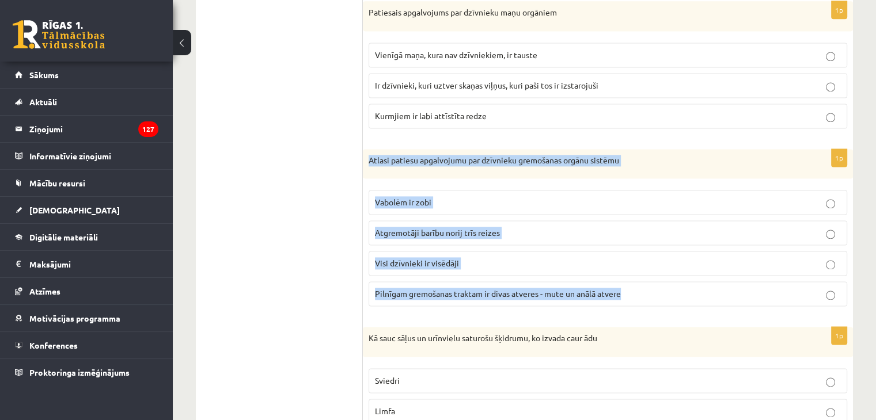
drag, startPoint x: 369, startPoint y: 150, endPoint x: 626, endPoint y: 293, distance: 293.4
click at [626, 293] on div "1p Atlasi patiesu apgalvojumu par dzīvnieku gremošanas orgānu sistēmu Vabolēm i…" at bounding box center [608, 232] width 490 height 167
copy div "Atlasi patiesu apgalvojumu par dzīvnieku gremošanas orgānu sistēmu Vabolēm ir z…"
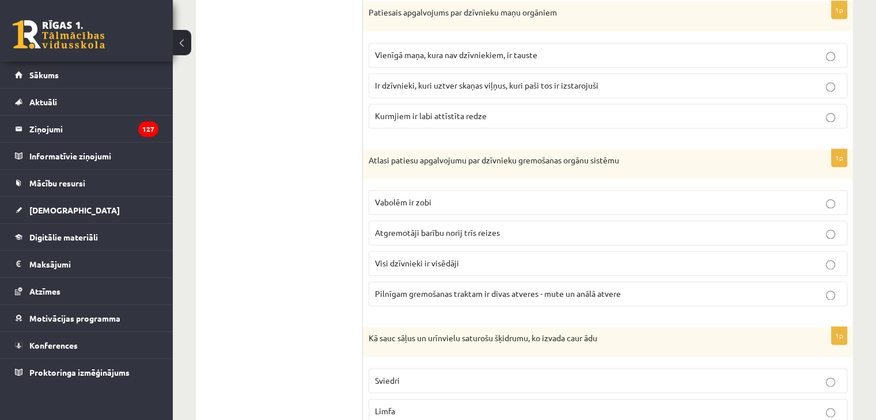
click at [440, 289] on span "Pilnīgam gremošanas traktam ir divas atveres - mute un anālā atvere" at bounding box center [498, 294] width 246 height 10
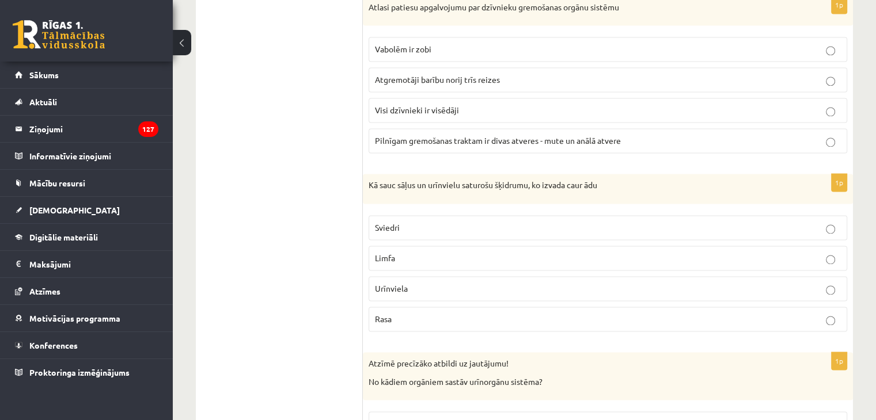
scroll to position [1786, 0]
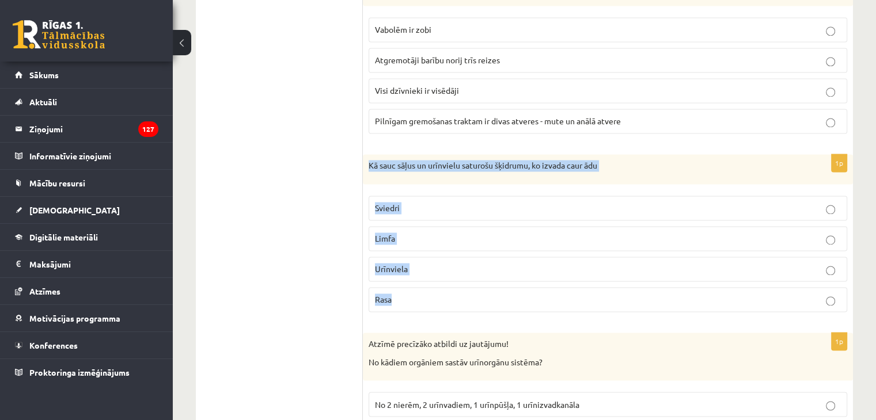
drag, startPoint x: 369, startPoint y: 159, endPoint x: 417, endPoint y: 206, distance: 66.8
click at [416, 287] on div "1p Kā sauc sāļus un urīnvielu saturošu šķidrumu, ko izvada caur ādu Sviedri Lim…" at bounding box center [608, 237] width 490 height 167
copy div "Kā sauc sāļus un urīnvielu saturošu šķidrumu, ko izvada caur ādu Sviedri Limfa …"
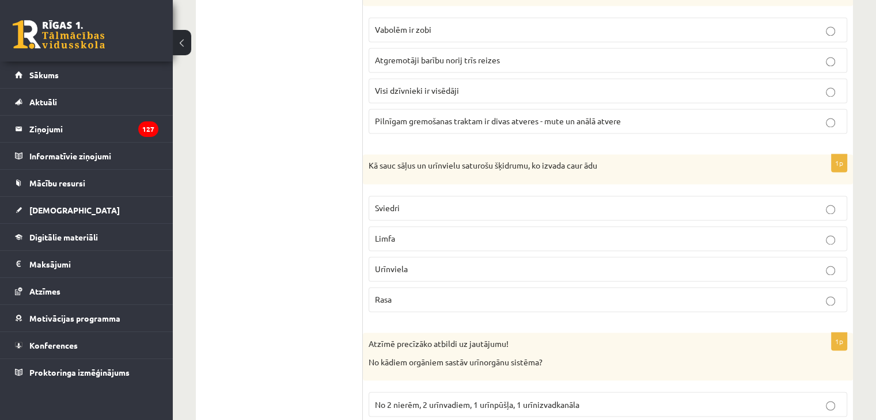
click at [393, 203] on span "Sviedri" at bounding box center [387, 208] width 25 height 10
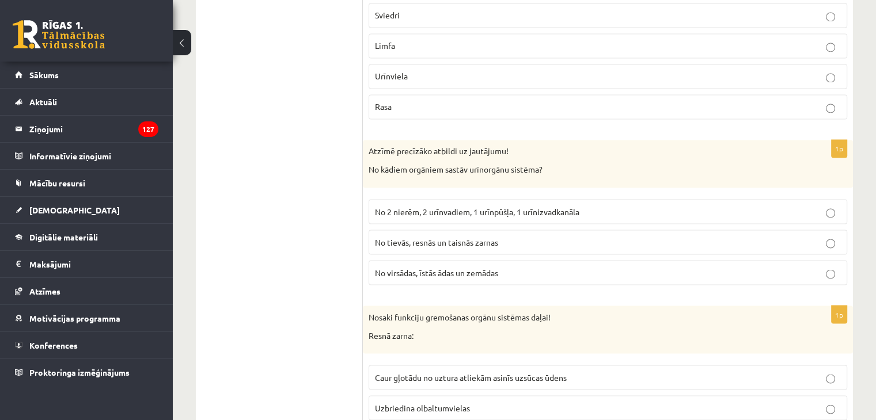
scroll to position [1958, 0]
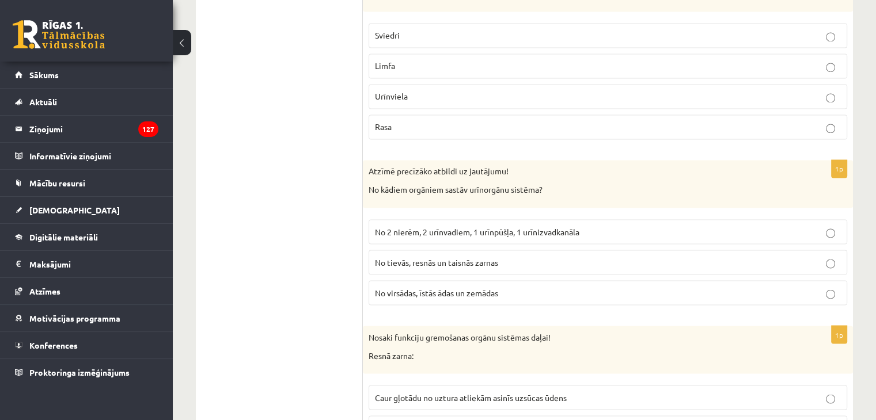
click at [423, 231] on label "No 2 nierēm, 2 urīnvadiem, 1 urīnpūšļa, 1 urīnizvadkanāla" at bounding box center [608, 231] width 479 height 25
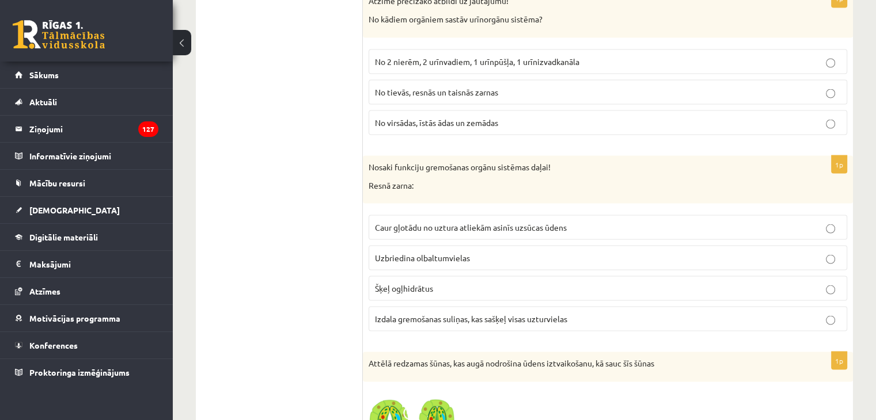
scroll to position [2189, 0]
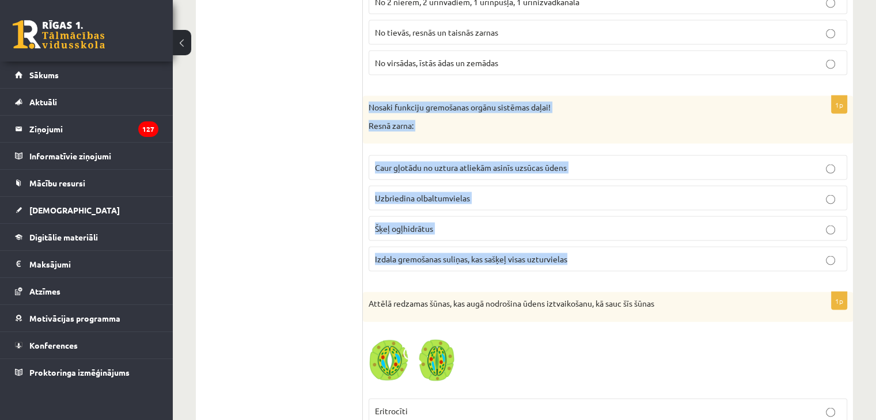
drag, startPoint x: 369, startPoint y: 96, endPoint x: 590, endPoint y: 267, distance: 279.7
click at [590, 267] on div "1p Nosaki funkciju gremošanas orgānu sistēmas daļai! Resnā zarna: Caur gļotādu …" at bounding box center [608, 188] width 490 height 185
copy div "Nosaki funkciju gremošanas orgānu sistēmas daļai! Resnā zarna: Caur gļotādu no …"
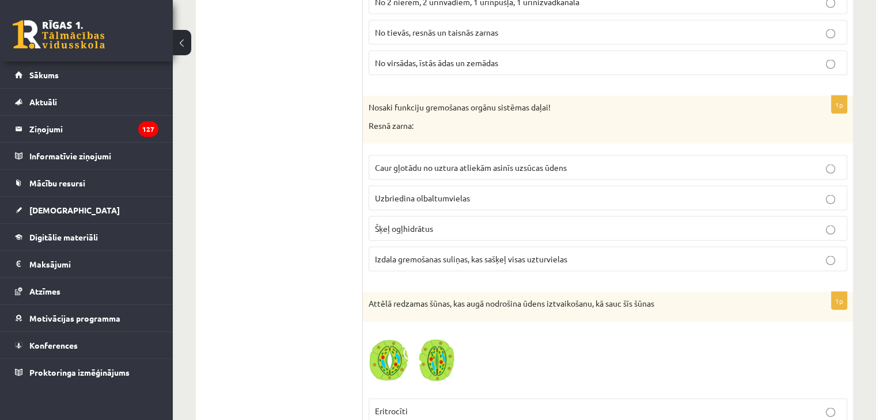
click at [390, 162] on p "Caur gļotādu no uztura atliekām asinīs uzsūcas ūdens" at bounding box center [608, 167] width 466 height 12
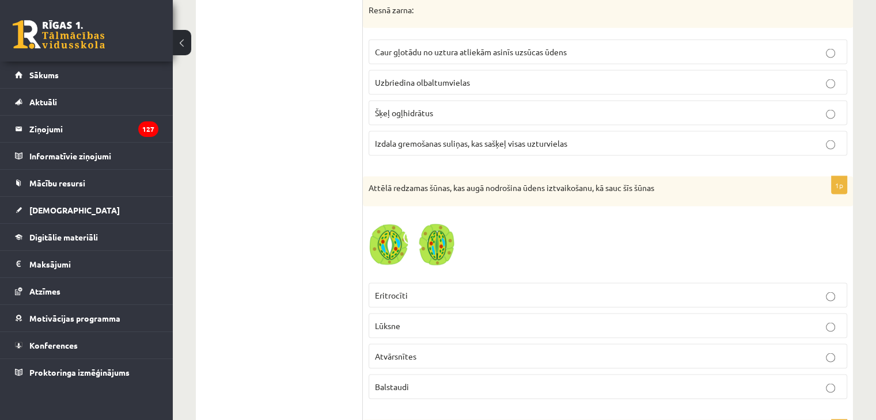
scroll to position [2419, 0]
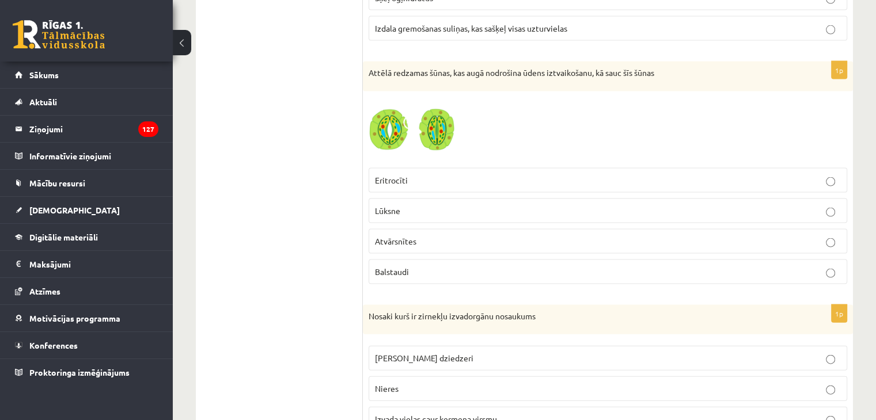
click at [407, 236] on span "Atvārsnītes" at bounding box center [395, 241] width 41 height 10
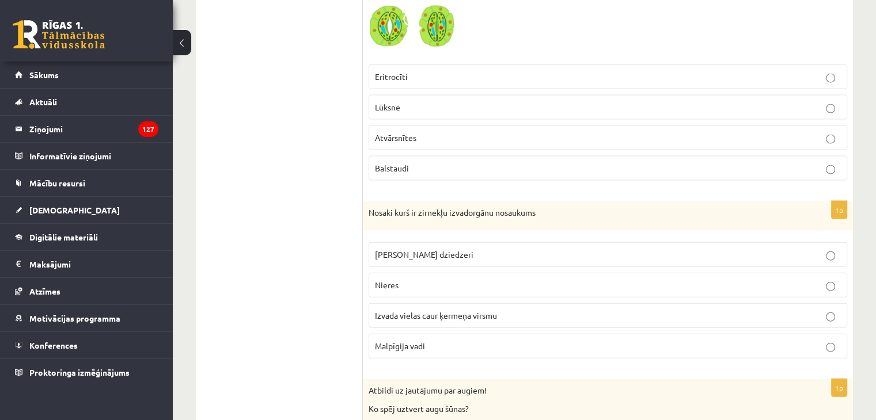
scroll to position [2592, 0]
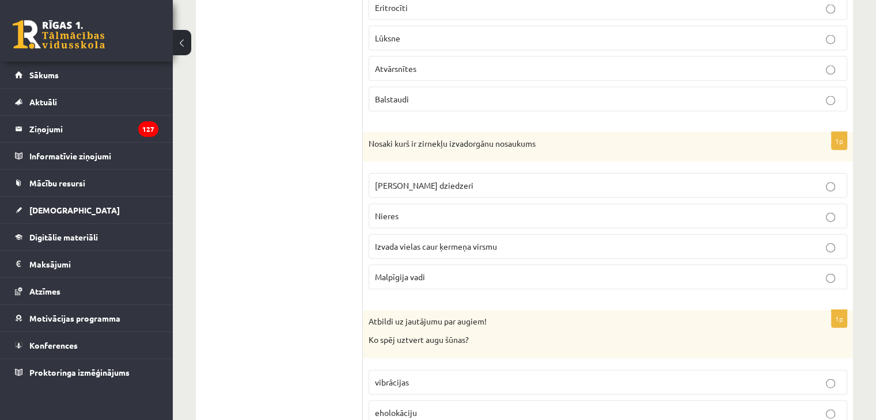
click at [391, 180] on span "Zaļie dziedzeri" at bounding box center [424, 185] width 98 height 10
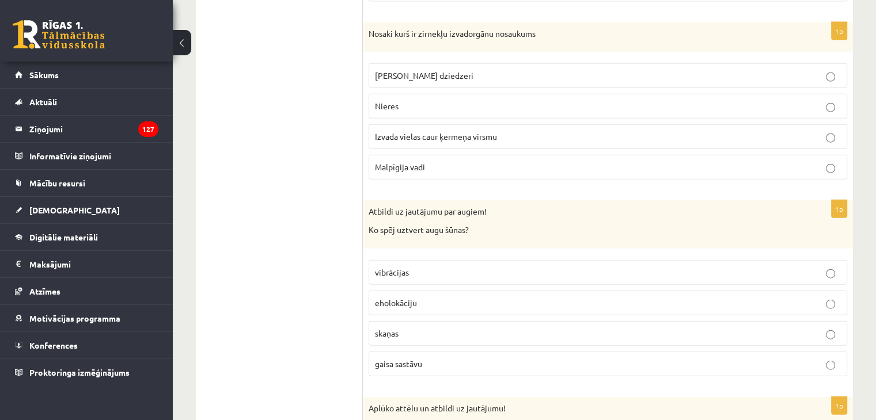
scroll to position [2707, 0]
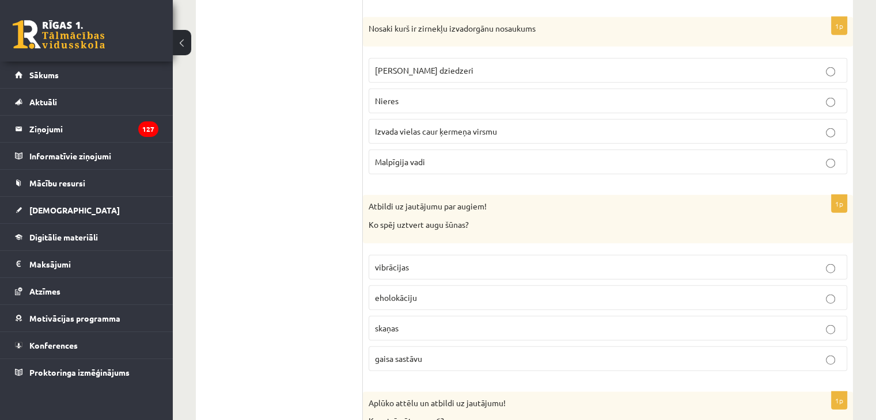
click at [431, 353] on p "gaisa sastāvu" at bounding box center [608, 359] width 466 height 12
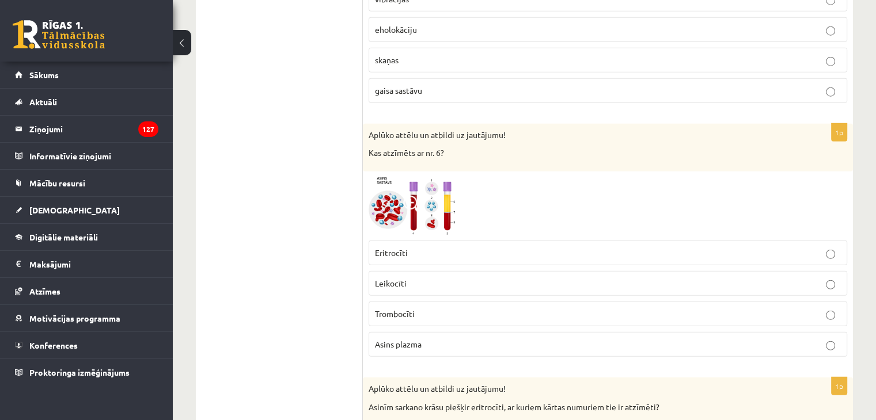
scroll to position [2995, 0]
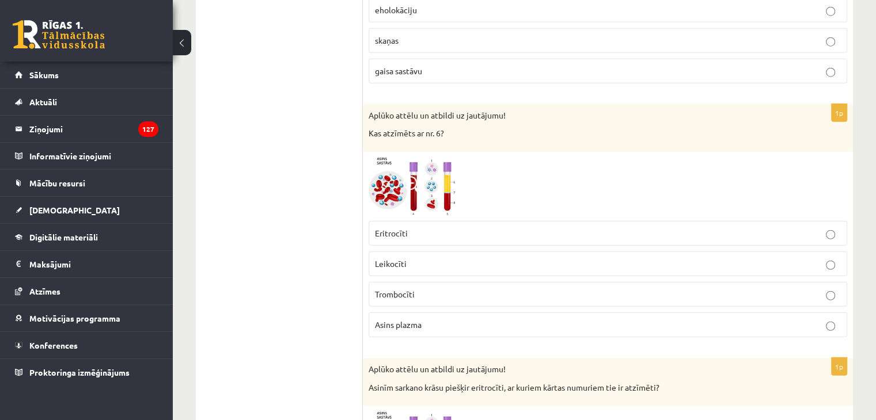
click at [404, 188] on img at bounding box center [412, 187] width 86 height 58
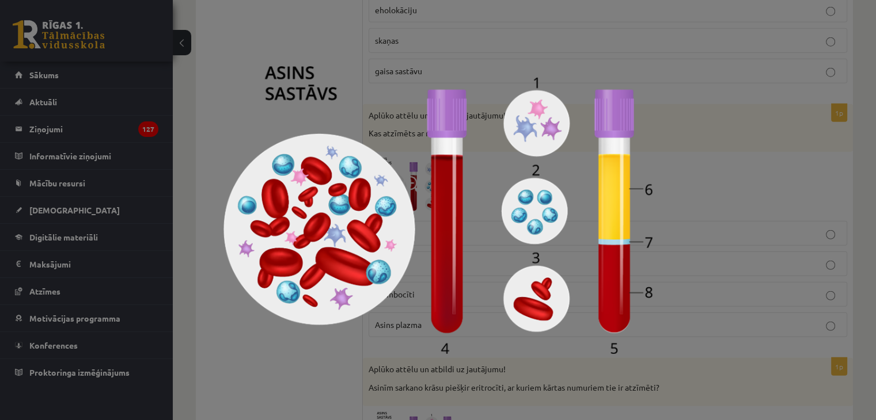
click at [664, 188] on div at bounding box center [438, 210] width 876 height 420
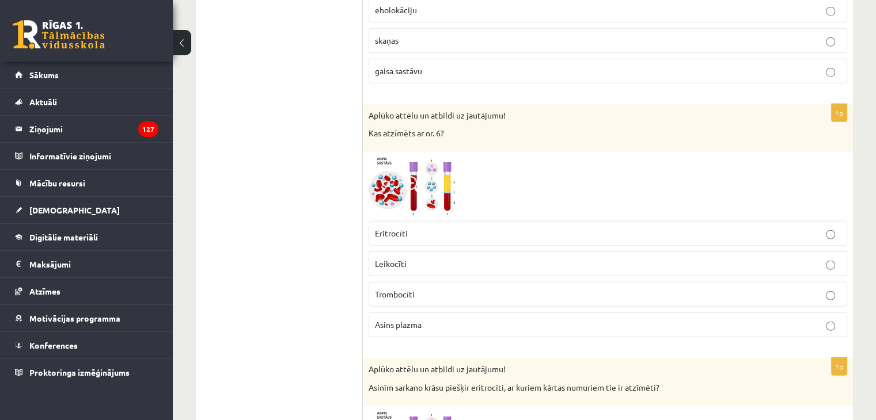
click at [426, 258] on p "Leikocīti" at bounding box center [608, 264] width 466 height 12
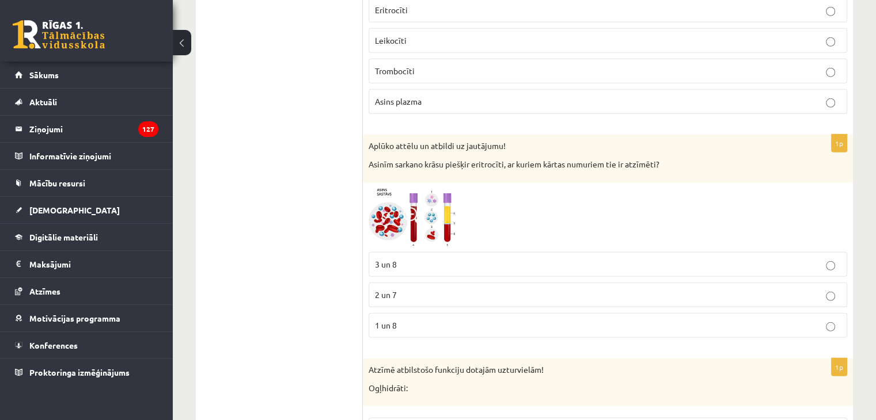
scroll to position [3226, 0]
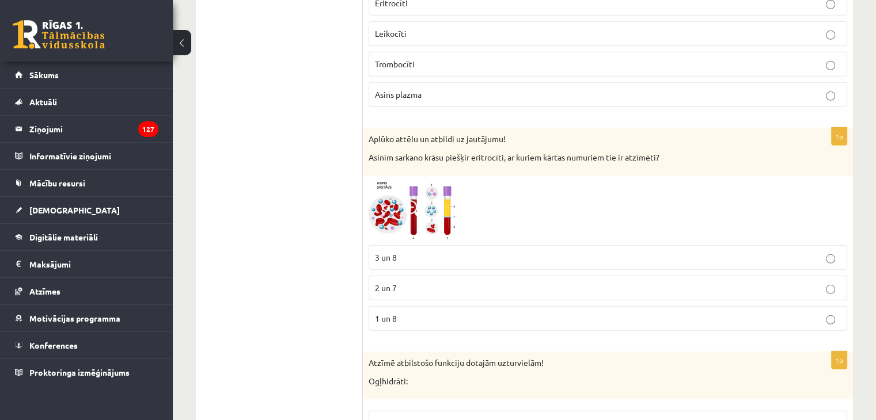
click at [414, 211] on img at bounding box center [412, 211] width 86 height 58
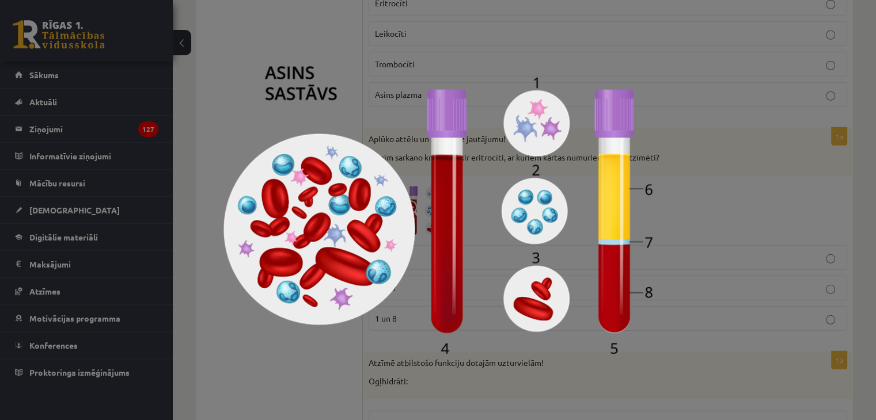
click at [689, 249] on div at bounding box center [438, 210] width 876 height 420
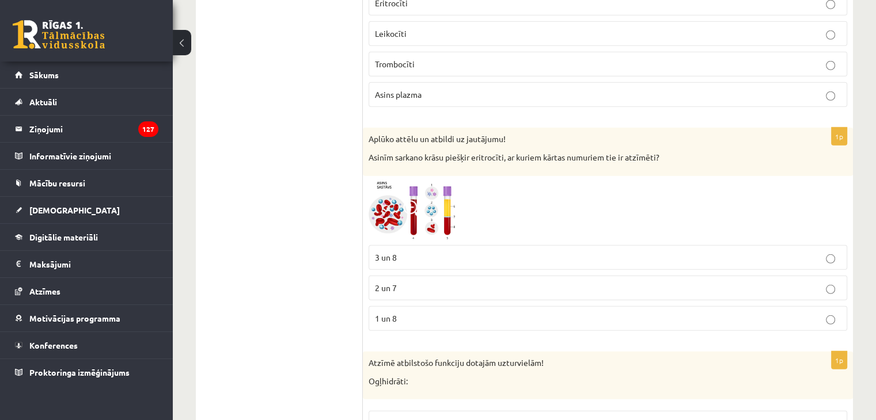
click at [442, 210] on img at bounding box center [412, 211] width 86 height 58
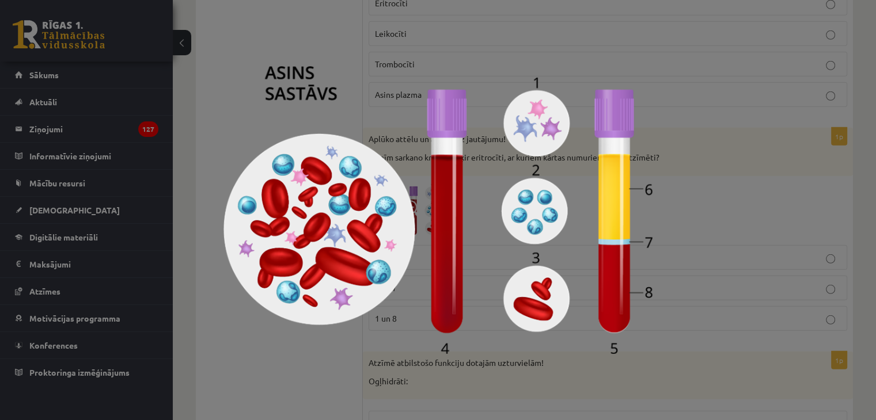
click at [643, 203] on img at bounding box center [437, 210] width 429 height 288
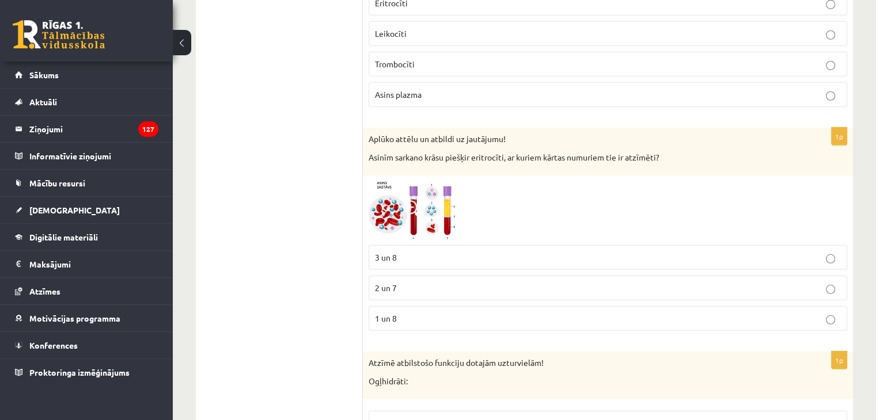
click at [434, 200] on img at bounding box center [412, 211] width 86 height 58
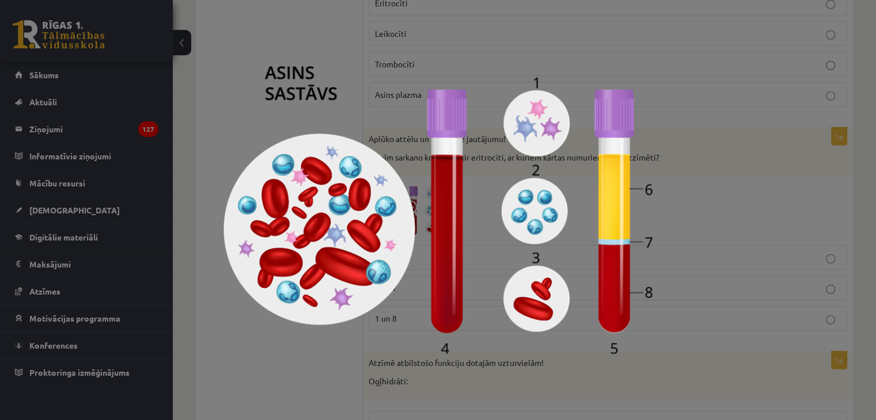
click at [675, 232] on div at bounding box center [438, 210] width 876 height 420
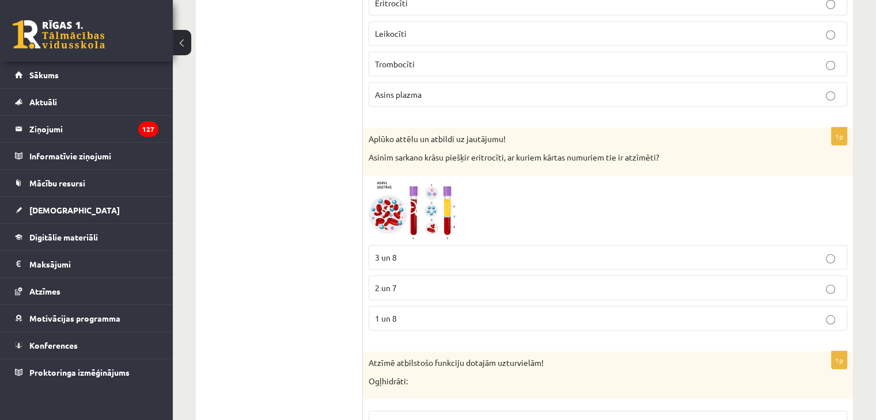
click at [419, 252] on p "3 un 8" at bounding box center [608, 258] width 466 height 12
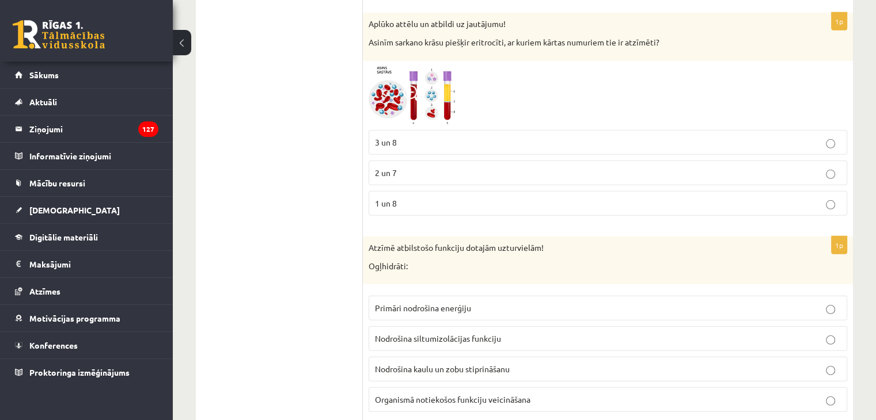
scroll to position [3456, 0]
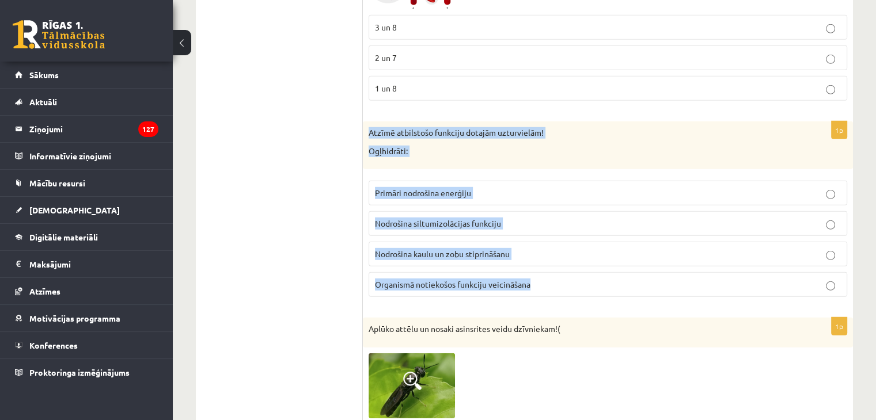
drag, startPoint x: 371, startPoint y: 118, endPoint x: 539, endPoint y: 275, distance: 230.3
click at [539, 275] on div "1p Atzīmē atbilstošo funkciju dotajām uzturvielām! Ogļhidrāti: Primāri nodrošin…" at bounding box center [608, 214] width 490 height 185
copy div "Atzīmē atbilstošo funkciju dotajām uzturvielām! Ogļhidrāti: Primāri nodrošina e…"
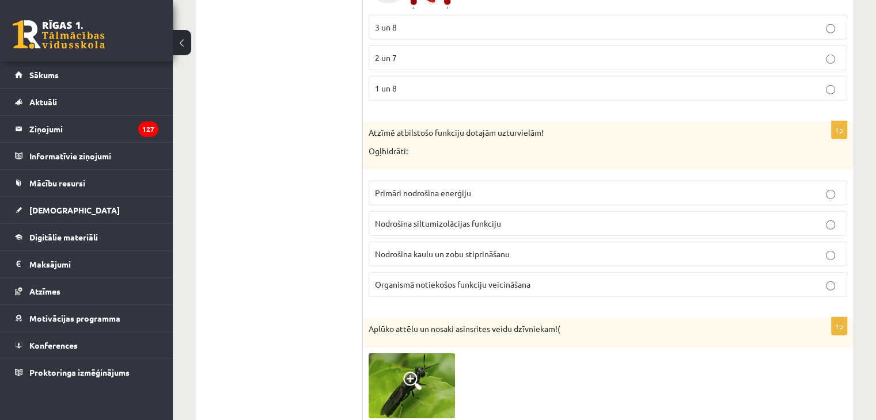
click at [471, 188] on span "Primāri nodrošina enerģiju" at bounding box center [423, 193] width 96 height 10
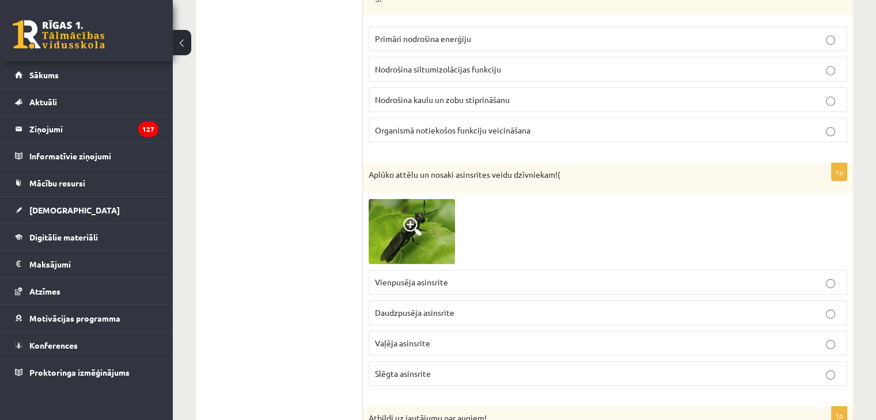
scroll to position [3629, 0]
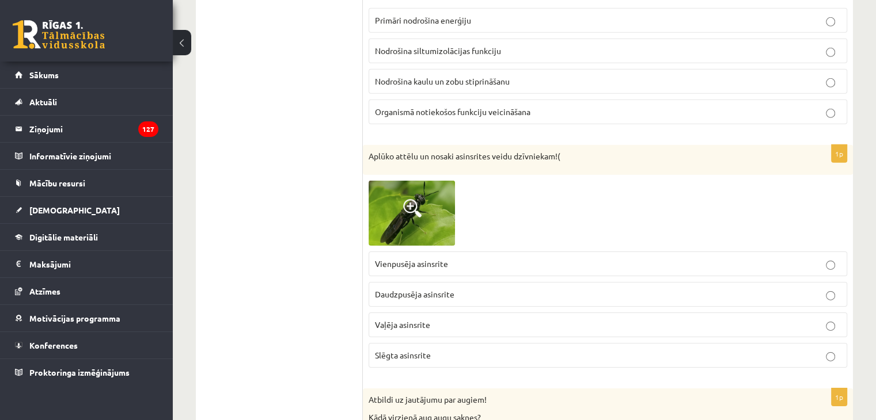
click at [429, 289] on span "Daudzpusēja asinsrite" at bounding box center [414, 294] width 79 height 10
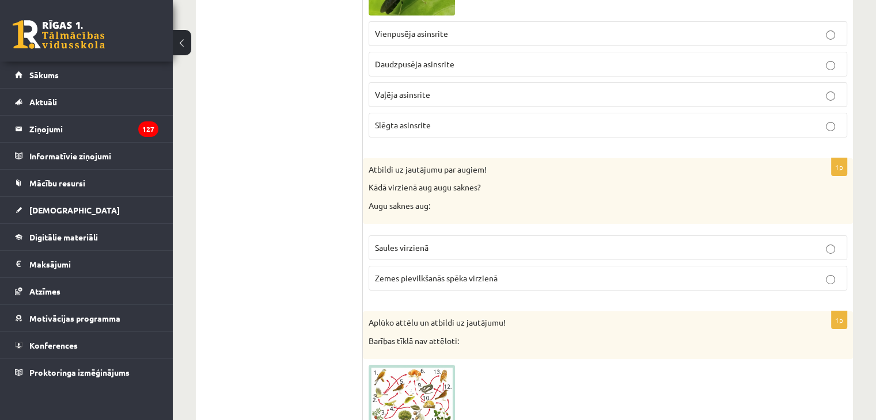
click at [404, 273] on span "Zemes pievilkšanās spēka virzienā" at bounding box center [436, 278] width 123 height 10
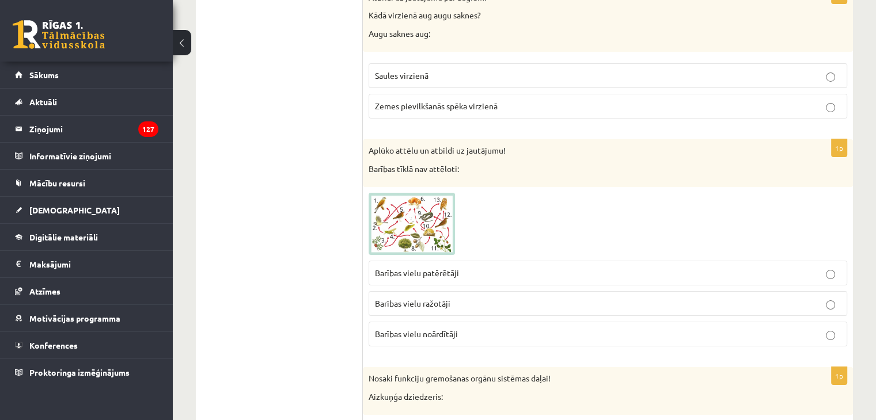
scroll to position [4032, 0]
click at [483, 328] on p "Barības vielu noārdītāji" at bounding box center [608, 334] width 466 height 12
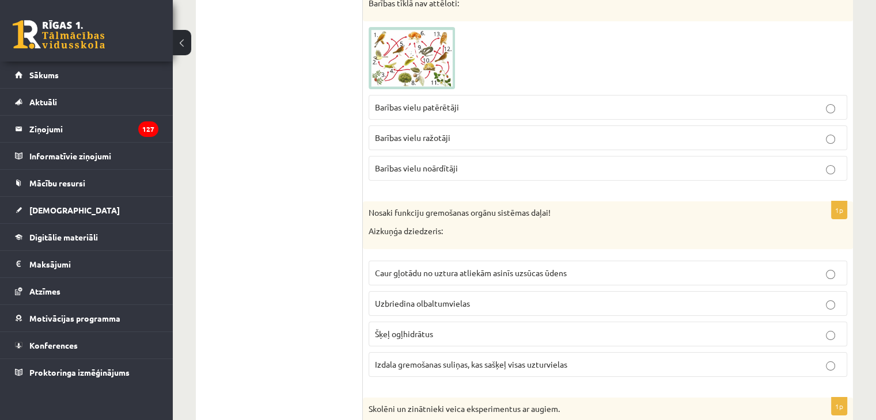
scroll to position [4263, 0]
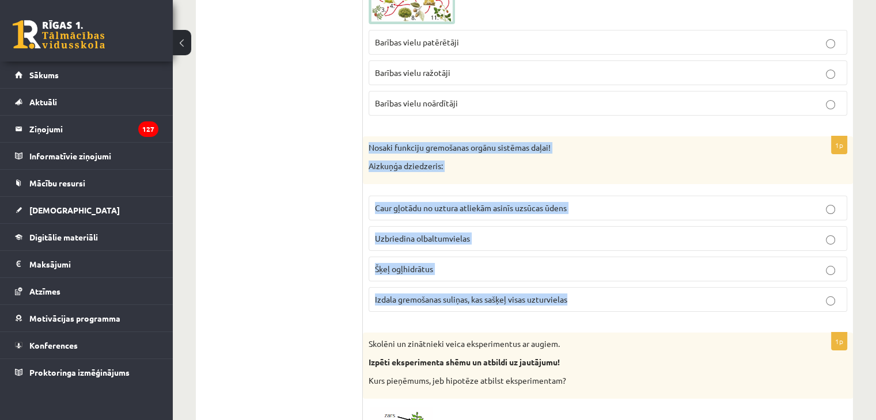
drag, startPoint x: 369, startPoint y: 127, endPoint x: 577, endPoint y: 286, distance: 261.6
click at [577, 286] on div "1p Nosaki funkciju gremošanas orgānu sistēmas daļai! Aizkuņģa dziedzeris: Caur …" at bounding box center [608, 229] width 490 height 185
copy div "Nosaki funkciju gremošanas orgānu sistēmas daļai! Aizkuņģa dziedzeris: Caur gļo…"
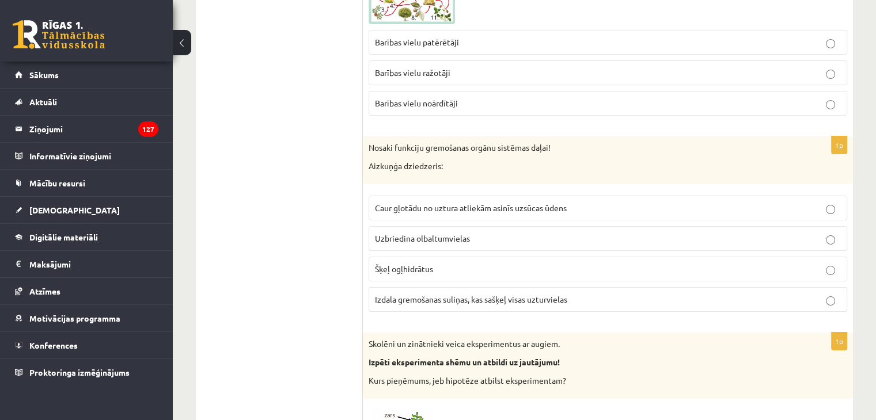
click at [420, 294] on span "Izdala gremošanas suliņas, kas sašķeļ visas uzturvielas" at bounding box center [471, 299] width 192 height 10
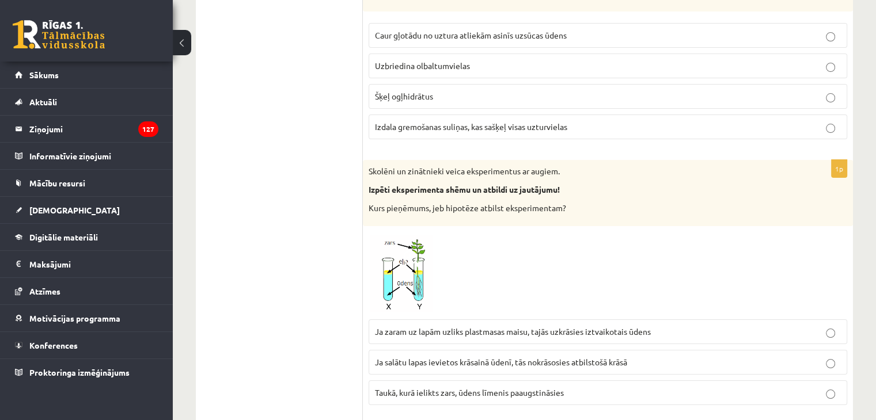
click at [401, 327] on span "Ja zaram uz lapām uzliks plastmasas maisu, tajās uzkrāsies iztvaikotais ūdens" at bounding box center [513, 332] width 276 height 10
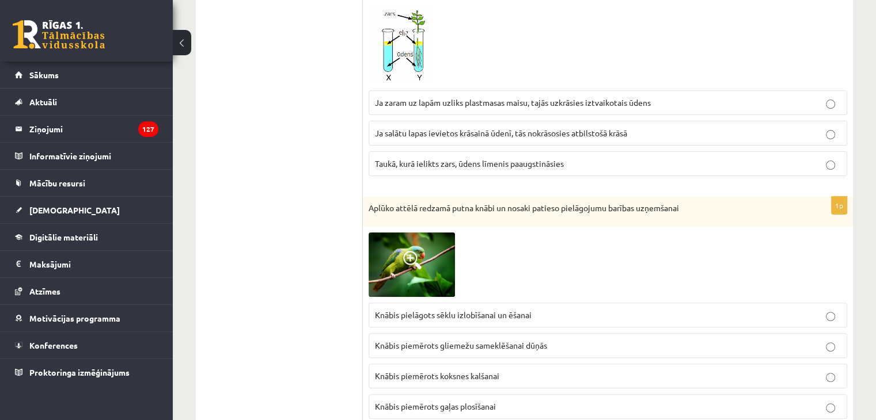
scroll to position [4723, 0]
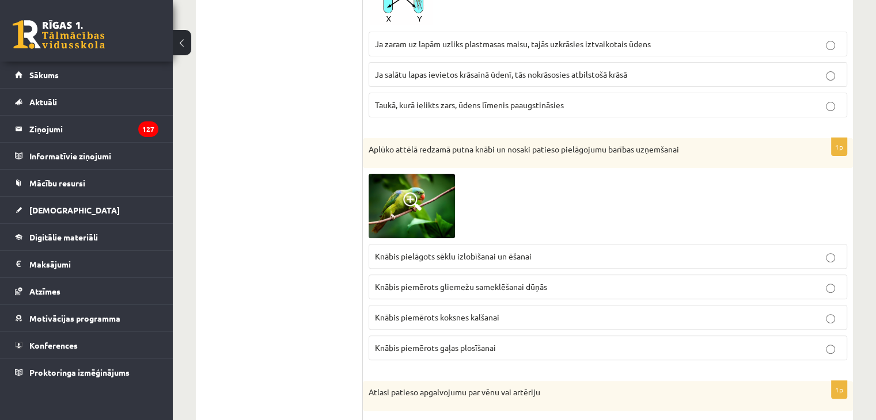
click at [435, 251] on p "Knābis pielāgots sēklu izlobīšanai un ēšanai" at bounding box center [608, 257] width 466 height 12
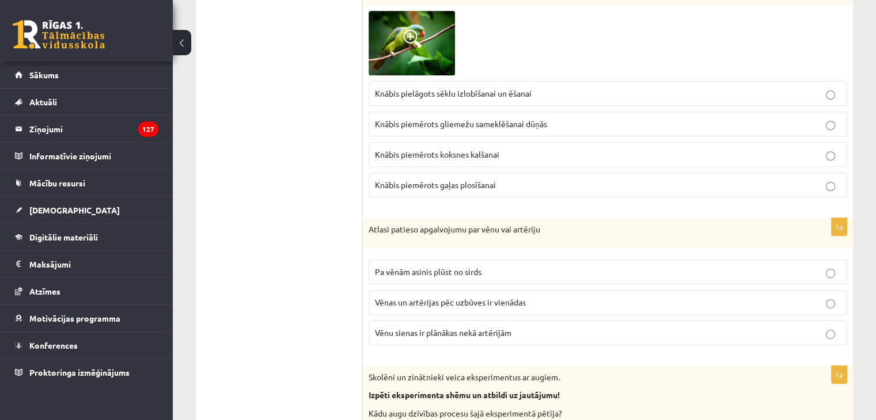
scroll to position [4896, 0]
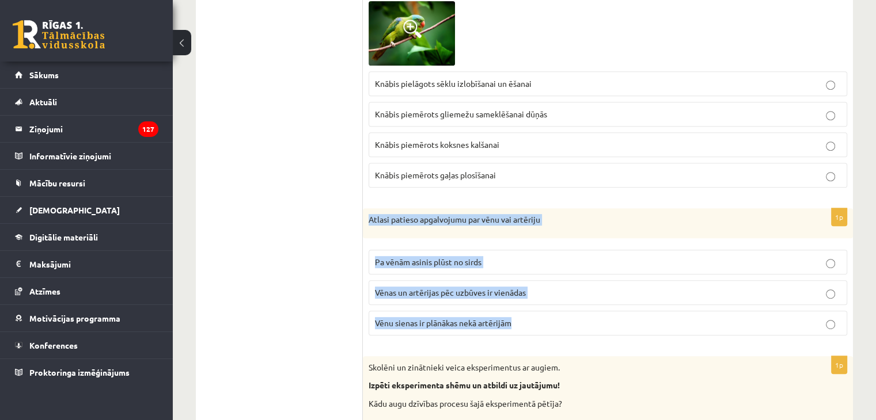
drag, startPoint x: 371, startPoint y: 200, endPoint x: 546, endPoint y: 296, distance: 199.8
click at [546, 296] on div "1p Atlasi patieso apgalvojumu par vēnu vai artēriju Pa vēnām asinis plūst no si…" at bounding box center [608, 277] width 490 height 137
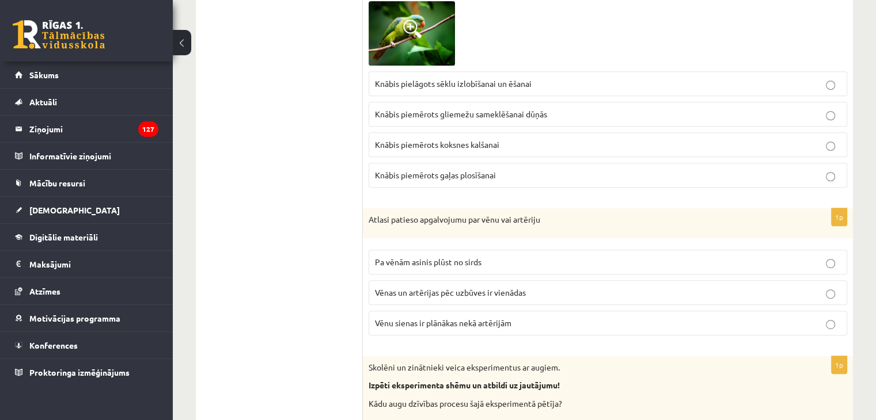
click at [420, 318] on span "Vēnu sienas ir plānākas nekā artērijām" at bounding box center [443, 323] width 137 height 10
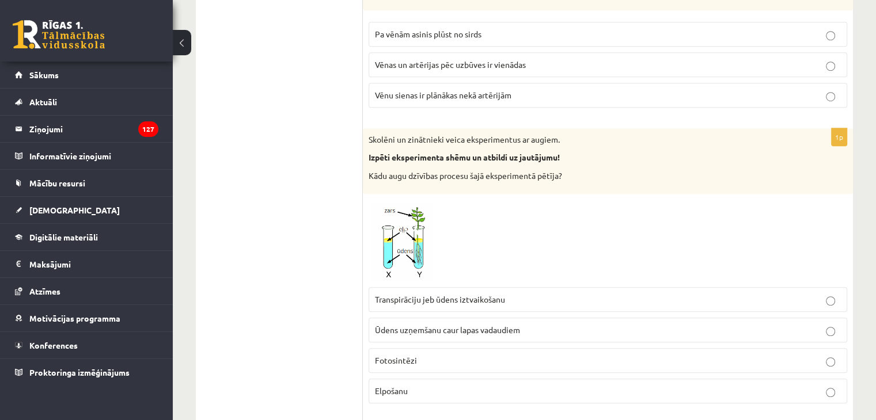
scroll to position [5127, 0]
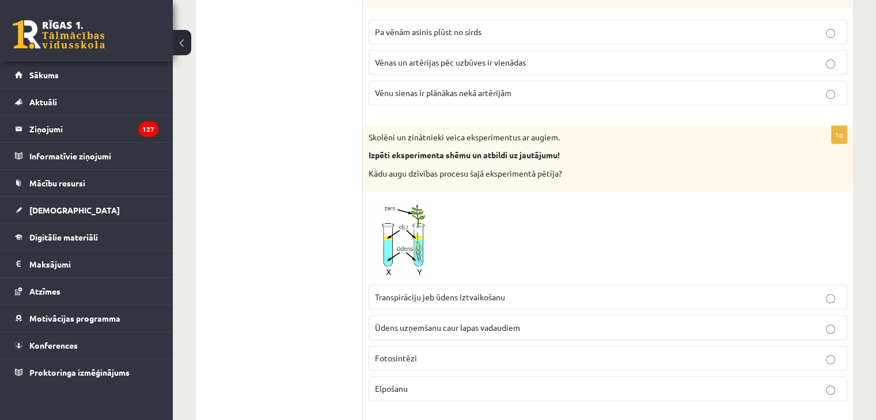
click at [403, 384] on span "Elpošanu" at bounding box center [391, 389] width 33 height 10
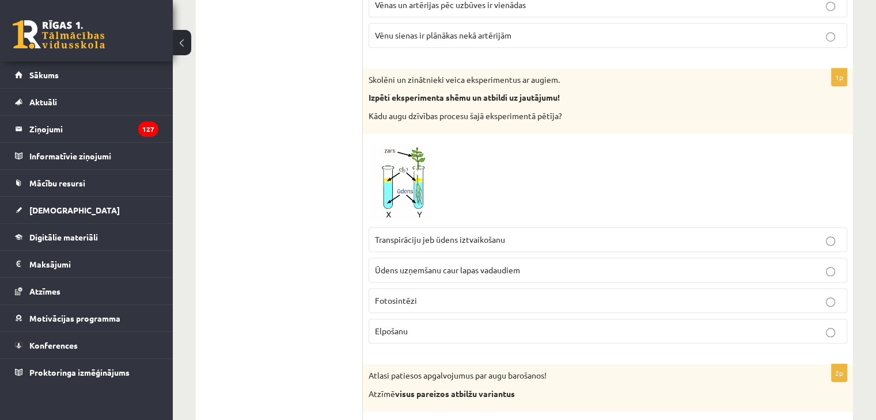
click at [385, 289] on label "Fotosintēzi" at bounding box center [608, 301] width 479 height 25
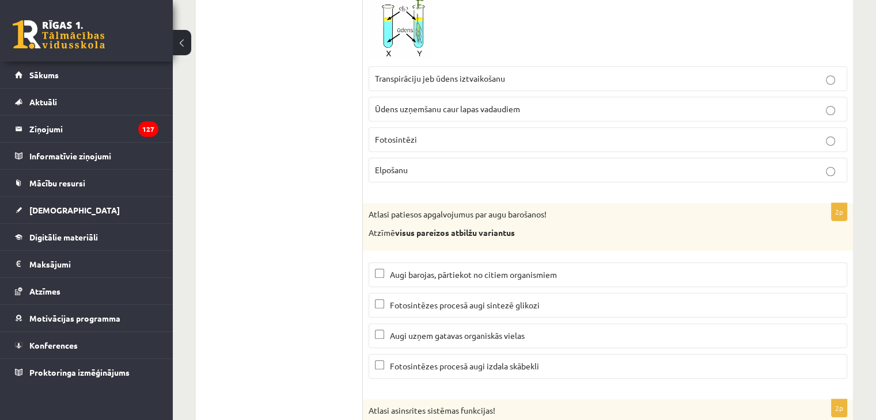
scroll to position [5415, 0]
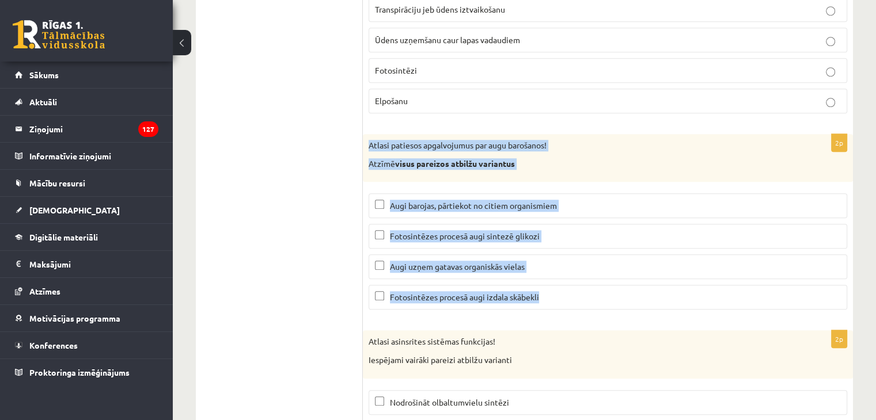
drag, startPoint x: 370, startPoint y: 120, endPoint x: 536, endPoint y: 236, distance: 201.8
click at [548, 294] on div "2p Atlasi patiesos apgalvojumus par augu barošanos! Atzīmē visus pareizos atbil…" at bounding box center [608, 226] width 490 height 185
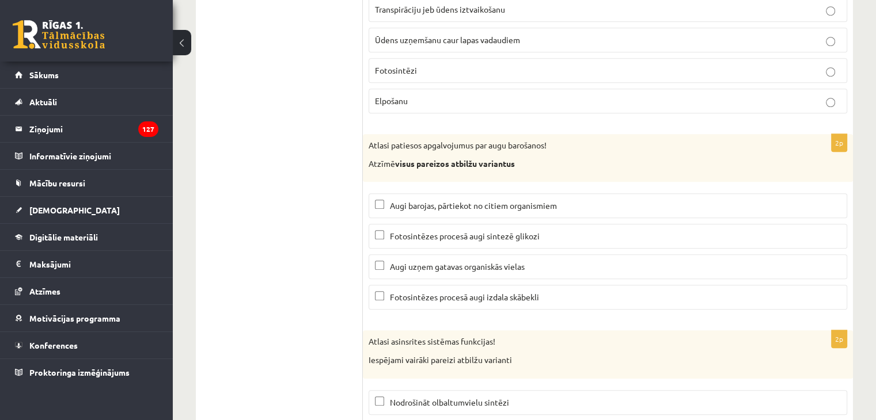
click at [425, 231] on span "Fotosintēzes procesā augi sintezē glikozi" at bounding box center [465, 236] width 150 height 10
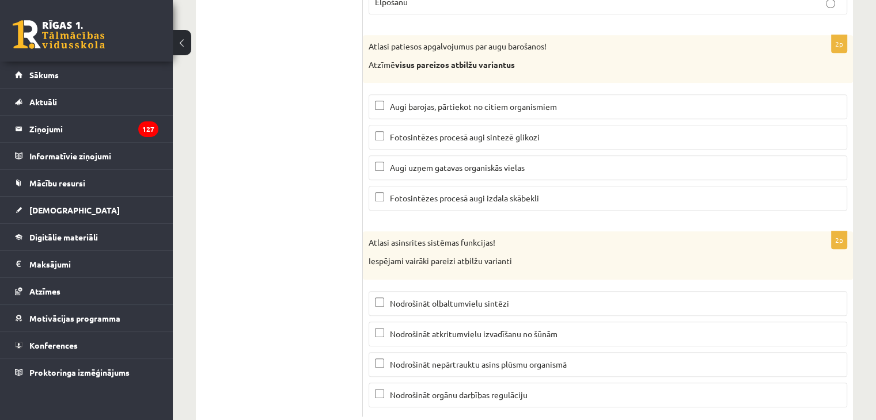
scroll to position [5521, 0]
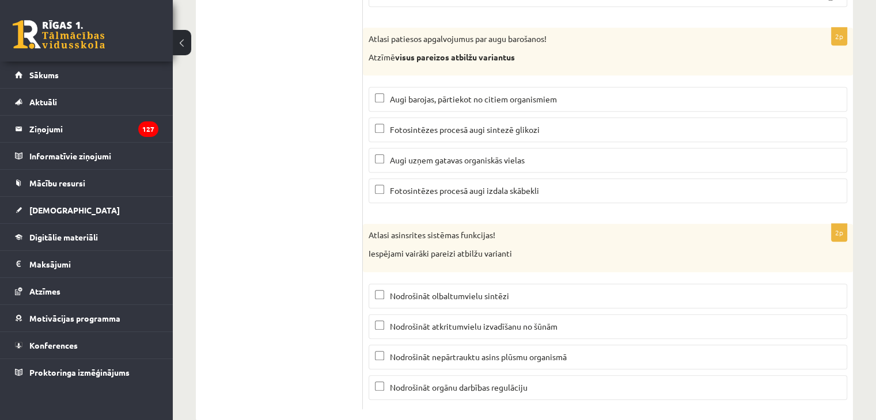
click at [398, 185] on span "Fotosintēzes procesā augi izdala skābekli" at bounding box center [464, 190] width 149 height 10
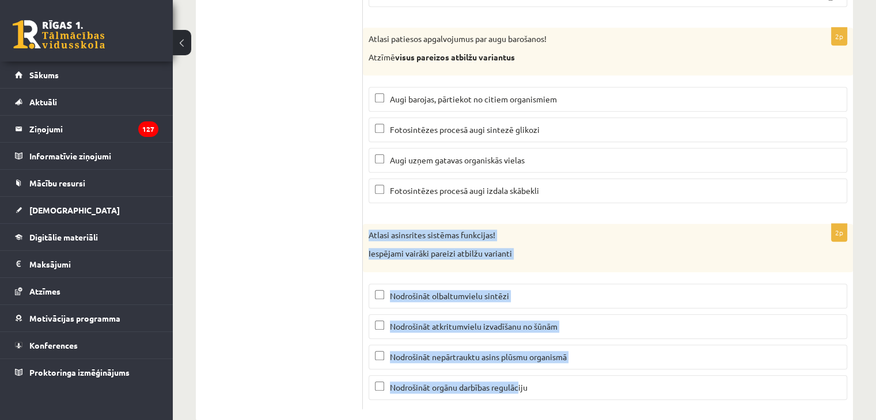
drag, startPoint x: 369, startPoint y: 211, endPoint x: 521, endPoint y: 362, distance: 215.1
click at [521, 362] on div "2p Atlasi asinsrites sistēmas funkcijas! Iespējami vairāki pareizi atbilžu vari…" at bounding box center [608, 316] width 490 height 185
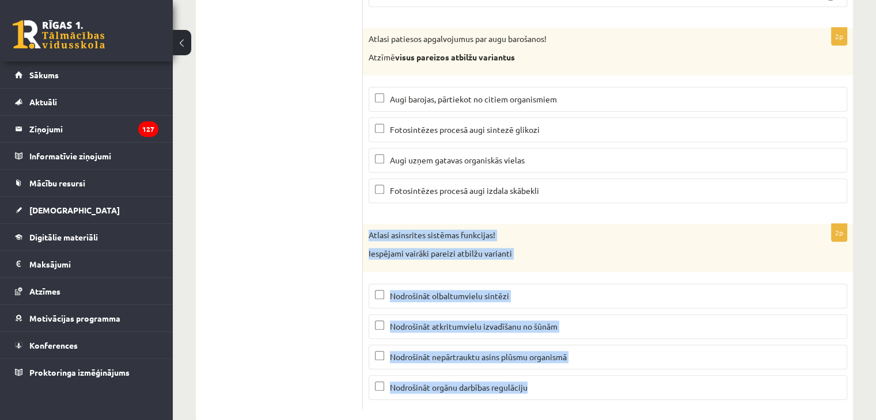
drag, startPoint x: 369, startPoint y: 212, endPoint x: 572, endPoint y: 336, distance: 237.9
click at [576, 360] on div "2p Atlasi asinsrites sistēmas funkcijas! Iespējami vairāki pareizi atbilžu vari…" at bounding box center [608, 316] width 490 height 185
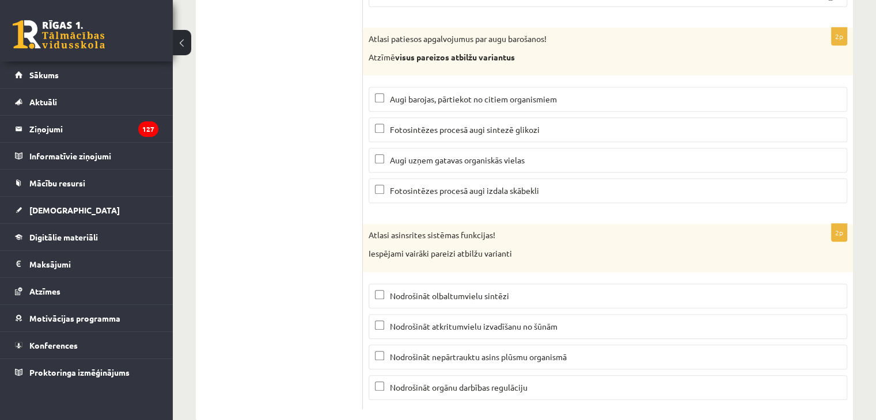
click at [410, 321] on span "Nodrošināt atkritumvielu izvadīšanu no šūnām" at bounding box center [474, 326] width 168 height 10
click at [431, 352] on span "Nodrošināt nepārtrauktu asins plūsmu organismā" at bounding box center [478, 357] width 177 height 10
click at [431, 382] on span "Nodrošināt orgānu darbības regulāciju" at bounding box center [459, 387] width 138 height 10
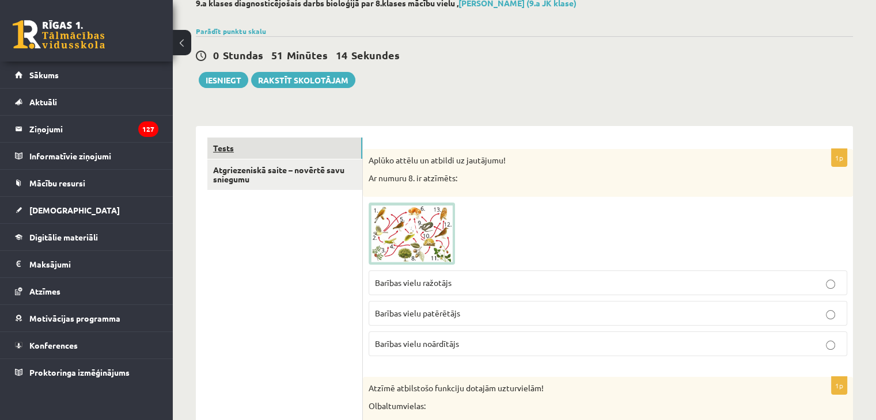
scroll to position [49, 0]
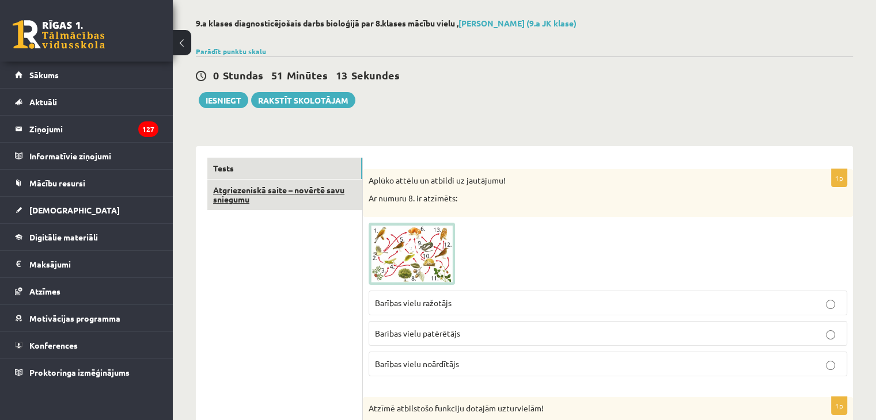
click at [295, 188] on link "Atgriezeniskā saite – novērtē savu sniegumu" at bounding box center [284, 195] width 155 height 31
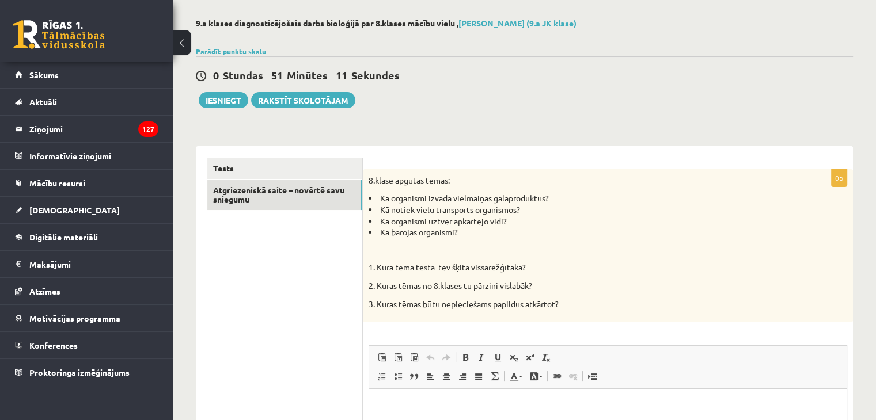
scroll to position [0, 0]
drag, startPoint x: 380, startPoint y: 199, endPoint x: 559, endPoint y: 200, distance: 179.1
click at [559, 200] on li "Kā organismi izvada vielmaiņas galaproduktus?" at bounding box center [579, 199] width 421 height 12
click at [592, 229] on li "Kā barojas organismi?" at bounding box center [579, 233] width 421 height 12
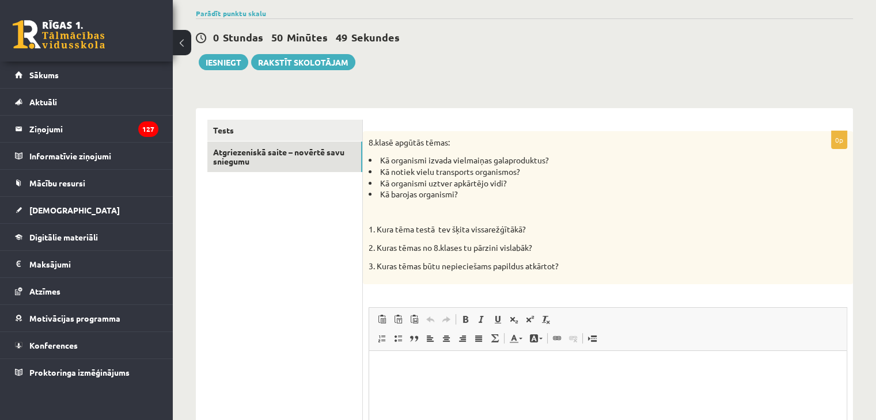
scroll to position [107, 0]
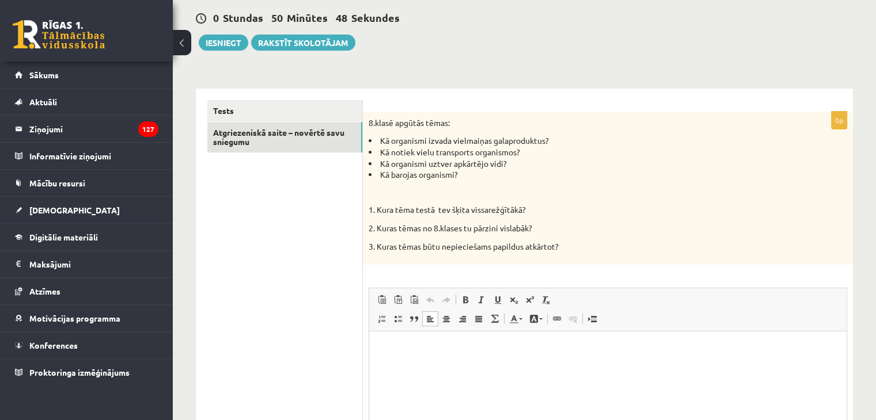
click at [403, 343] on p "Editor, wiswyg-editor-user-answer-47024774095180" at bounding box center [608, 349] width 454 height 12
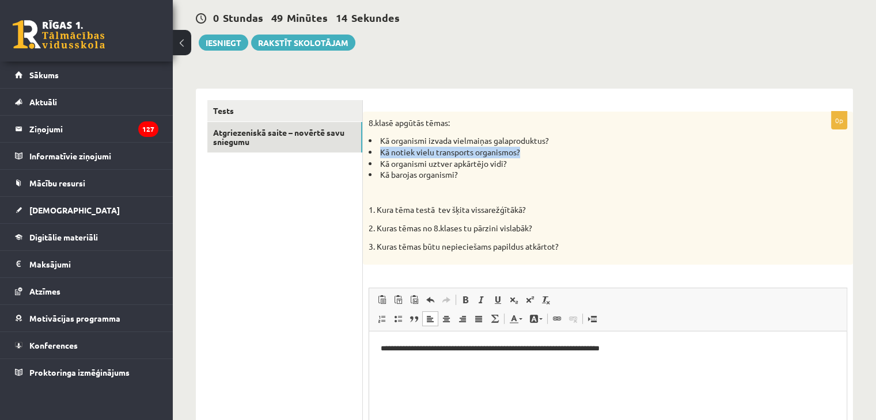
drag, startPoint x: 380, startPoint y: 151, endPoint x: 520, endPoint y: 153, distance: 140.6
click at [520, 153] on li "Kā notiek vielu transports organismos?" at bounding box center [579, 153] width 421 height 12
click at [601, 185] on div "8.klasē apgūtās tēmas: Kā organismi izvada vielmaiņas galaproduktus? Kā notiek …" at bounding box center [608, 188] width 490 height 153
click at [403, 365] on p "Editor, wiswyg-editor-user-answer-47024774095180" at bounding box center [608, 369] width 454 height 12
click at [434, 372] on p "**********" at bounding box center [608, 369] width 455 height 12
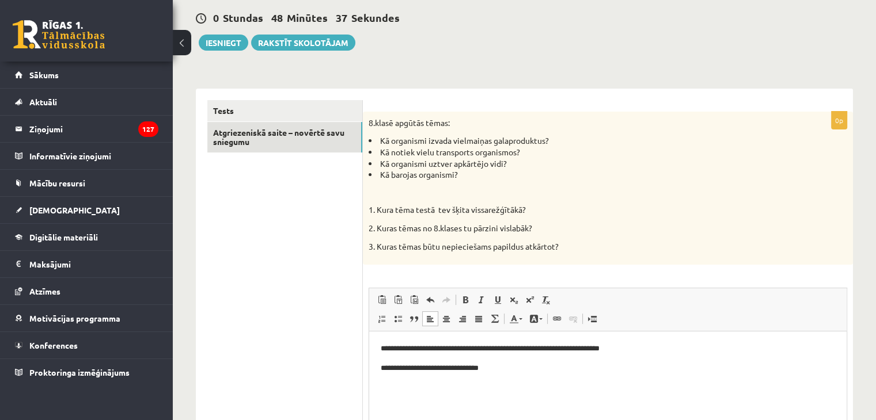
click at [499, 367] on p "**********" at bounding box center [608, 369] width 455 height 12
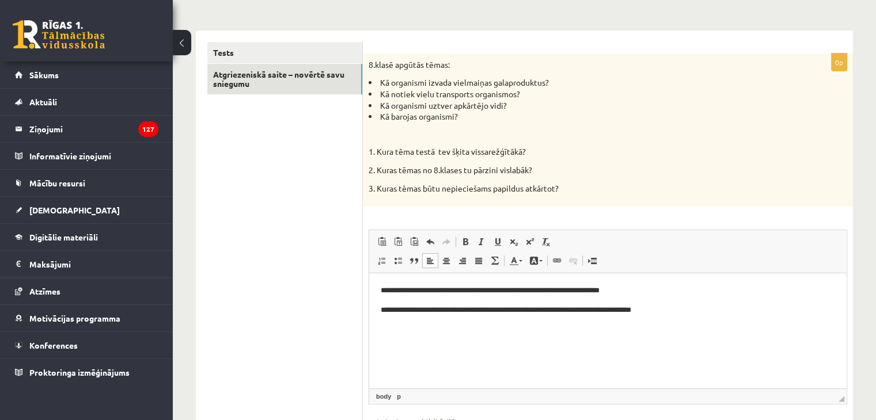
scroll to position [164, 0]
drag, startPoint x: 380, startPoint y: 107, endPoint x: 508, endPoint y: 104, distance: 127.9
click at [508, 104] on li "Kā organismi uztver apkārtējo vidi?" at bounding box center [579, 107] width 421 height 12
click at [544, 130] on p at bounding box center [579, 135] width 421 height 12
click at [415, 324] on p "Editor, wiswyg-editor-user-answer-47024774095180" at bounding box center [608, 330] width 454 height 12
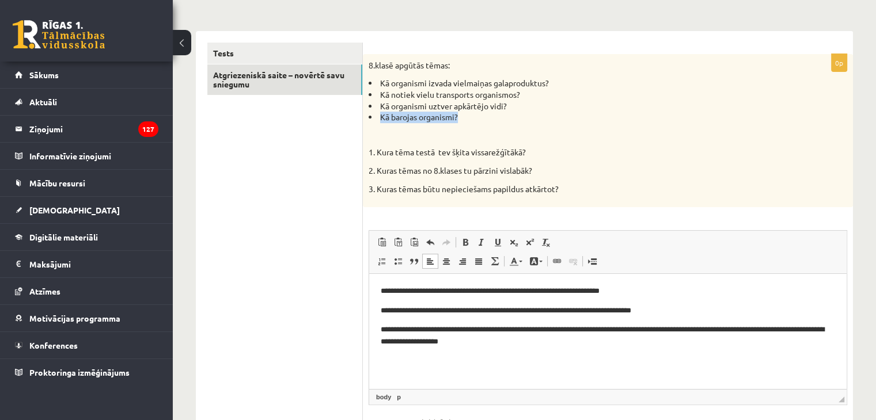
drag, startPoint x: 380, startPoint y: 118, endPoint x: 461, endPoint y: 114, distance: 80.7
click at [461, 114] on li "Kā barojas organismi?" at bounding box center [579, 118] width 421 height 12
click at [525, 143] on div "8.klasē apgūtās tēmas: Kā organismi izvada vielmaiņas galaproduktus? Kā notiek …" at bounding box center [608, 130] width 490 height 153
click at [398, 357] on p "Editor, wiswyg-editor-user-answer-47024774095180" at bounding box center [608, 362] width 454 height 12
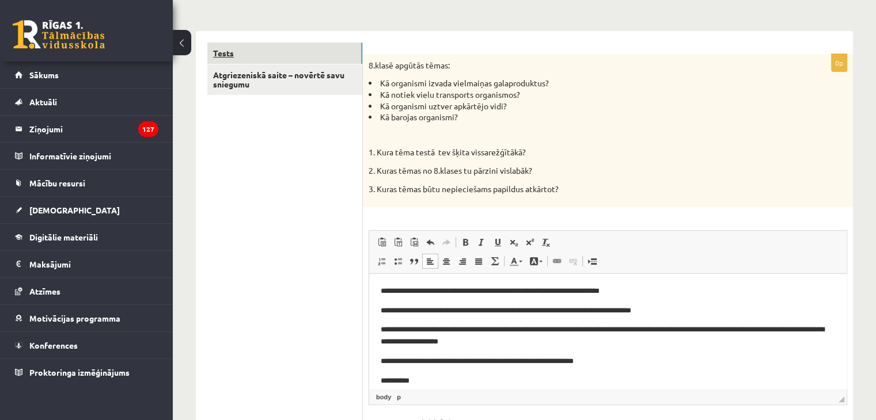
click at [244, 51] on link "Tests" at bounding box center [284, 53] width 155 height 21
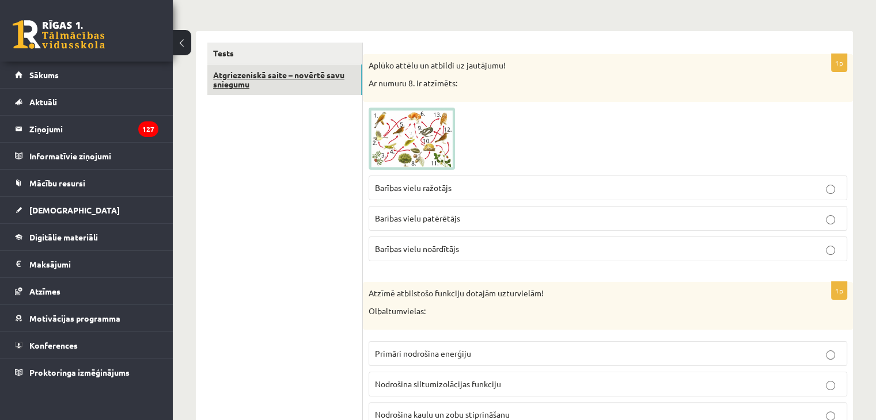
click at [242, 78] on link "Atgriezeniskā saite – novērtē savu sniegumu" at bounding box center [284, 80] width 155 height 31
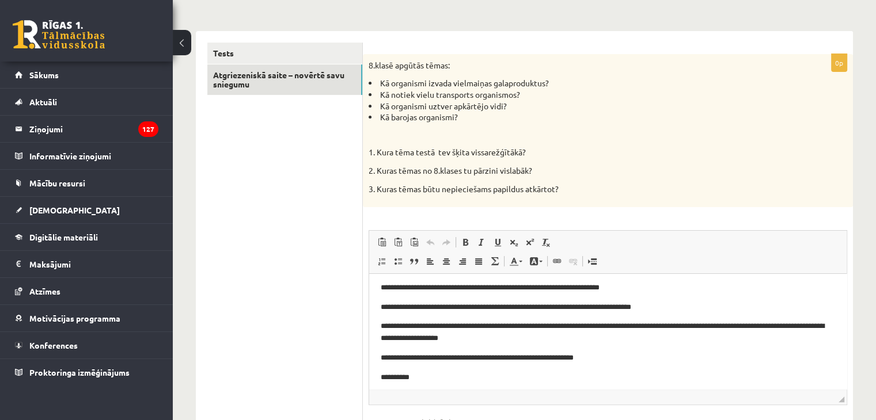
scroll to position [9, 0]
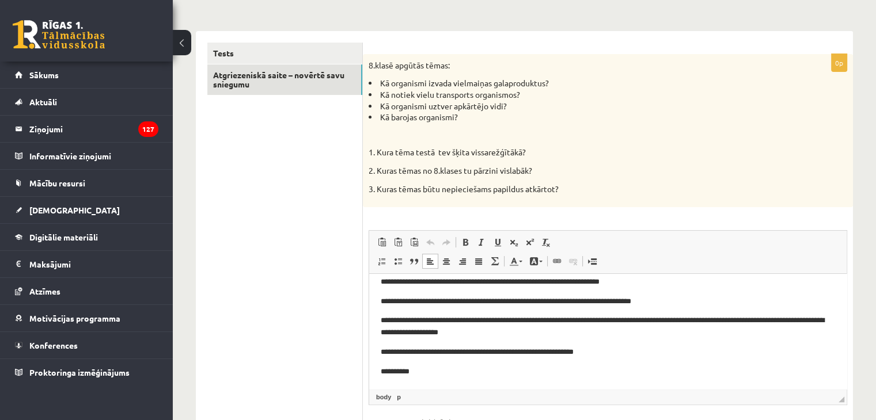
click at [425, 371] on p "**********" at bounding box center [604, 372] width 446 height 12
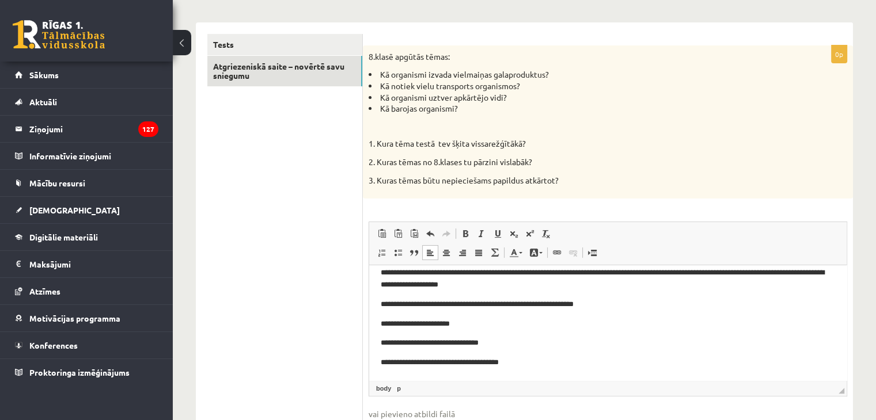
scroll to position [18, 0]
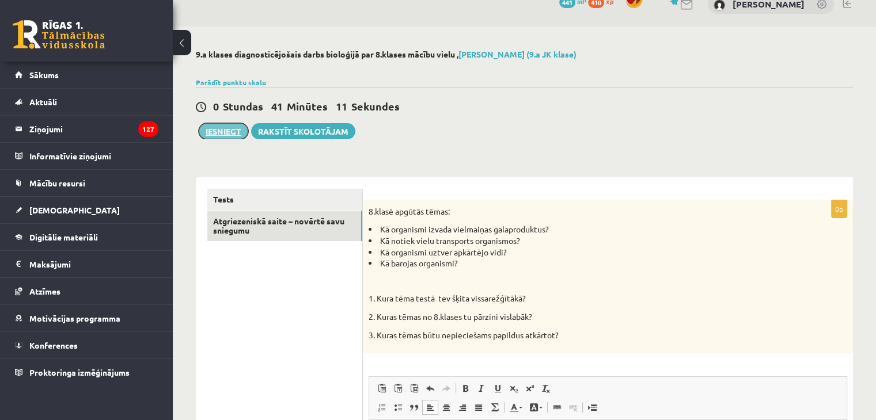
click at [225, 132] on button "Iesniegt" at bounding box center [224, 131] width 50 height 16
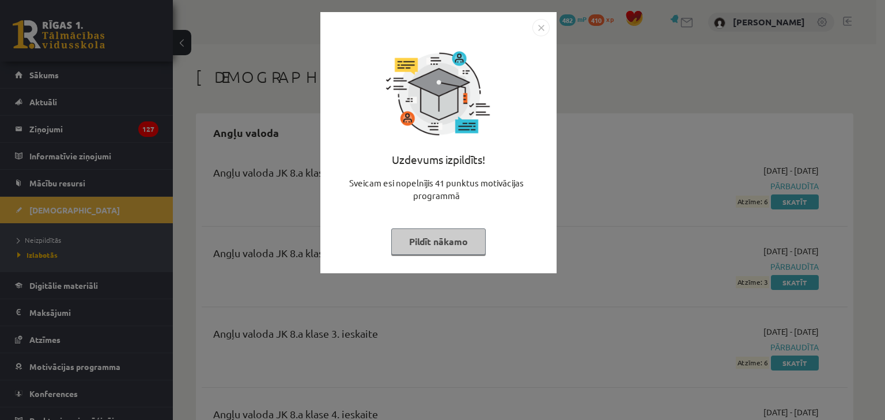
click at [541, 29] on img "Close" at bounding box center [540, 27] width 17 height 17
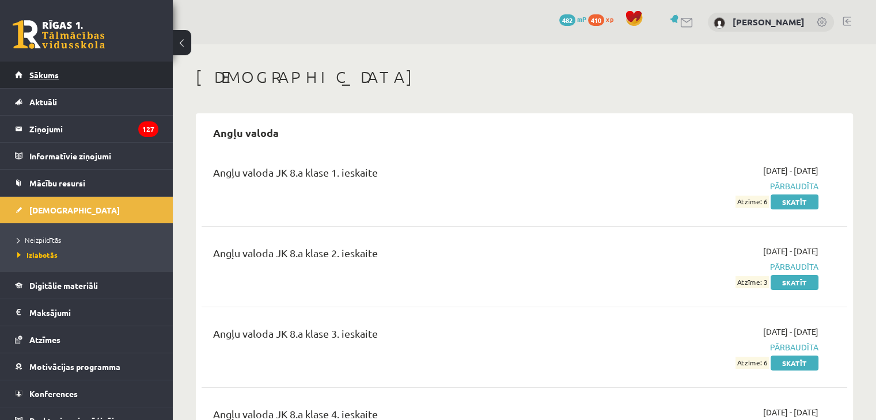
click at [83, 62] on link "Sākums" at bounding box center [86, 75] width 143 height 26
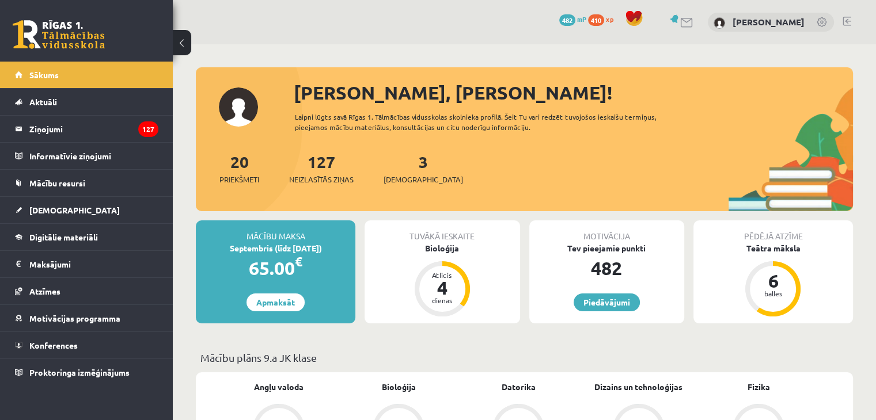
click at [461, 256] on div "Tuvākā ieskaite Bioloģija Atlicis 4 dienas" at bounding box center [442, 272] width 155 height 103
click at [452, 254] on div "Tuvākā ieskaite Bioloģija Atlicis 4 dienas" at bounding box center [442, 272] width 155 height 103
click at [448, 248] on div "Bioloģija" at bounding box center [442, 249] width 155 height 12
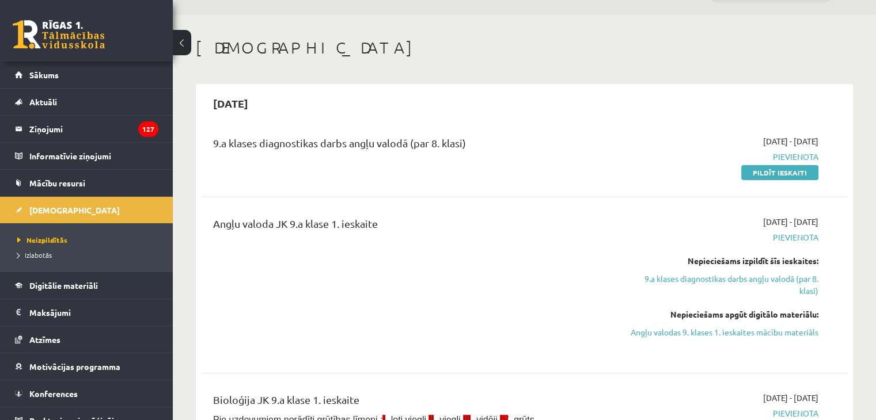
scroll to position [58, 0]
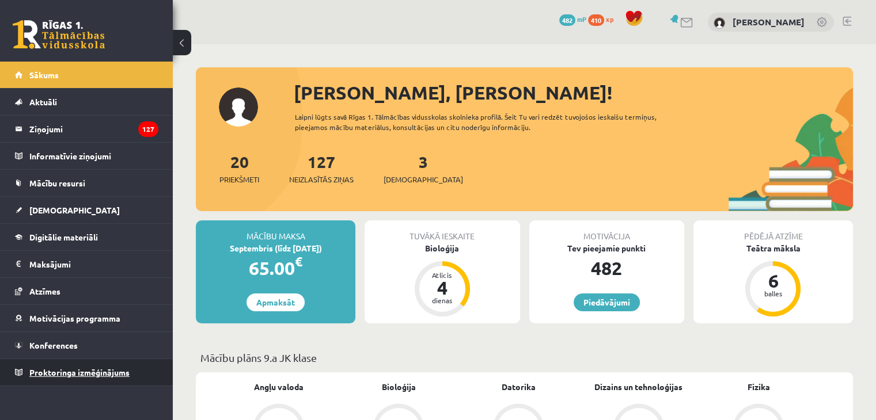
click at [97, 372] on span "Proktoringa izmēģinājums" at bounding box center [79, 372] width 100 height 10
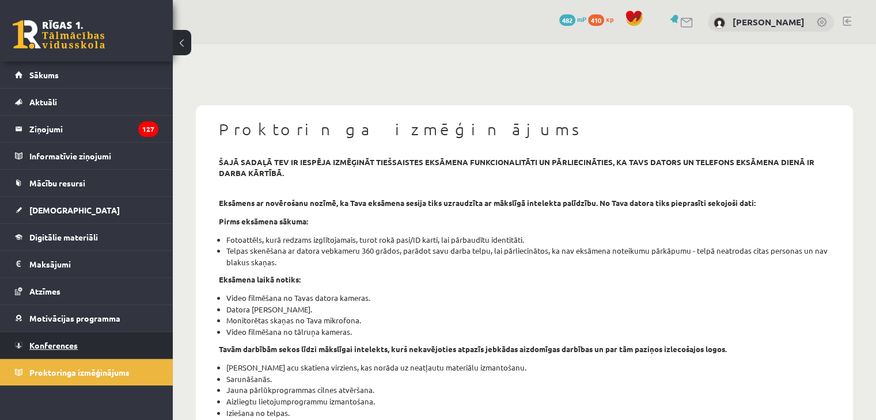
click at [119, 333] on link "Konferences" at bounding box center [86, 345] width 143 height 26
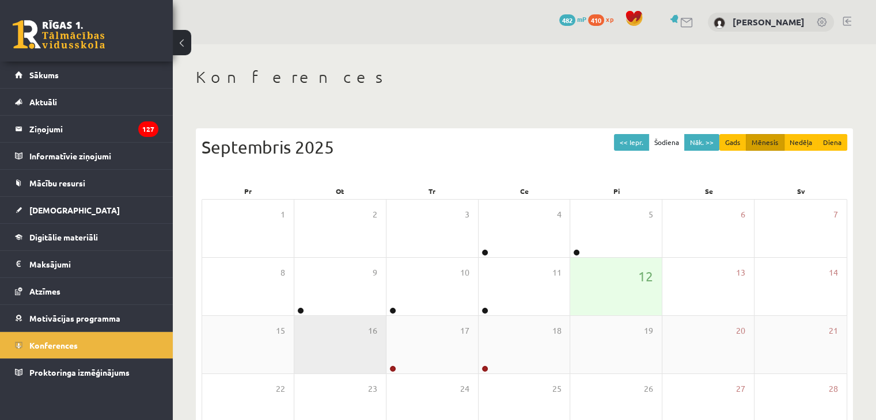
scroll to position [115, 0]
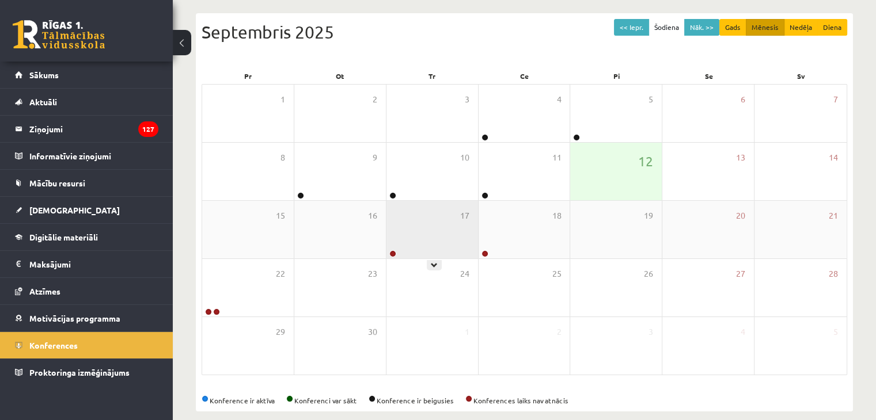
click at [400, 236] on div "17" at bounding box center [433, 230] width 92 height 58
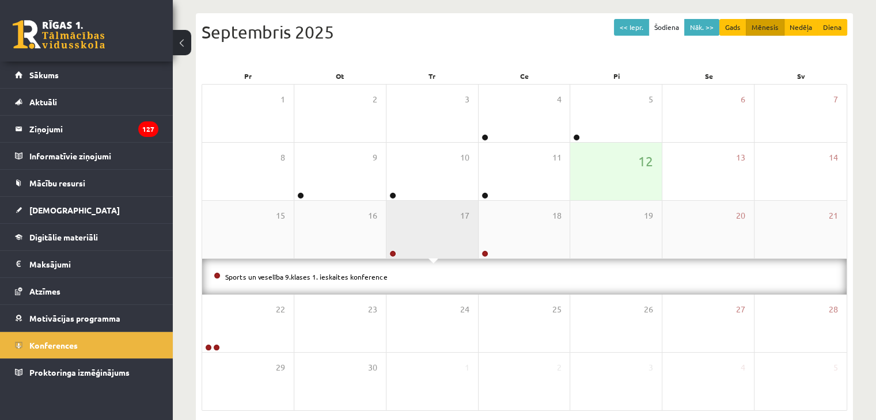
click at [417, 226] on div "17" at bounding box center [433, 230] width 92 height 58
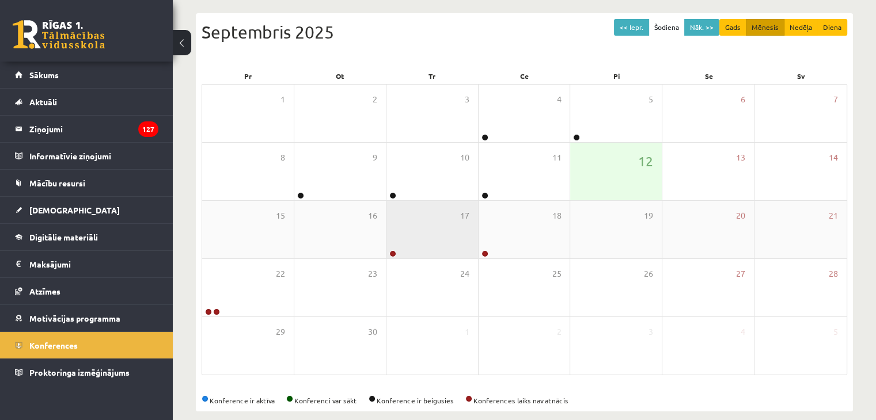
click at [417, 226] on div "17" at bounding box center [433, 230] width 92 height 58
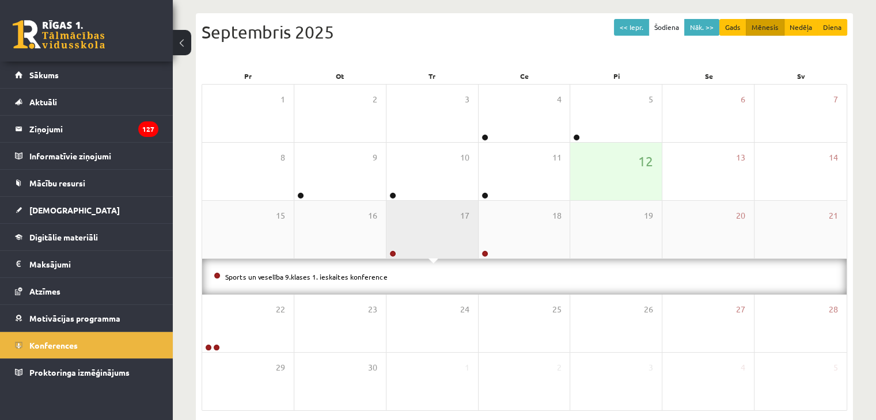
click at [417, 226] on div "17" at bounding box center [433, 230] width 92 height 58
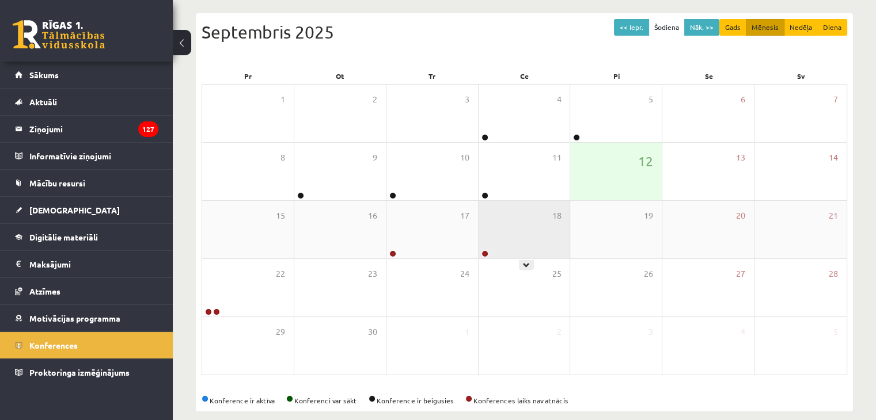
click at [500, 223] on div "18" at bounding box center [525, 230] width 92 height 58
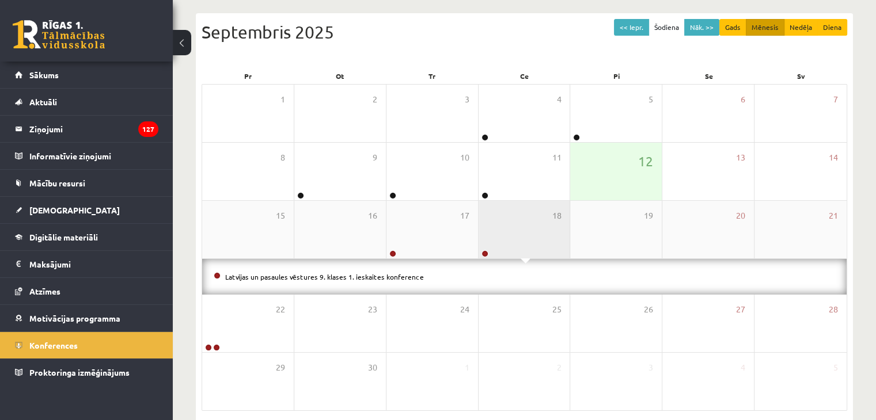
click at [500, 223] on div "18" at bounding box center [525, 230] width 92 height 58
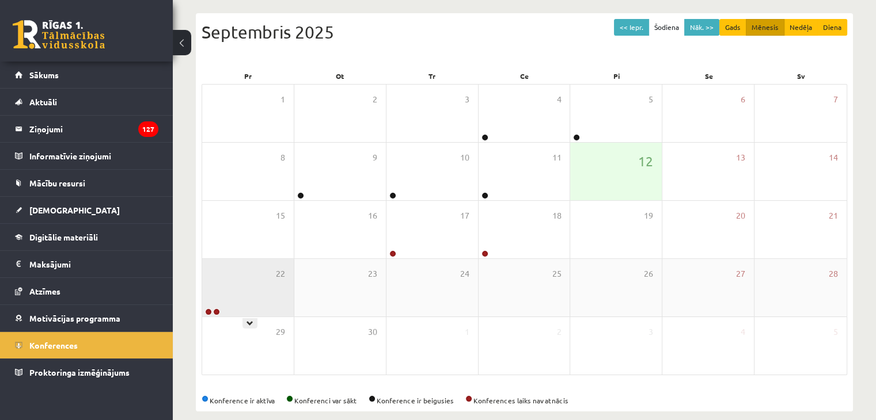
click at [278, 300] on div "22" at bounding box center [248, 288] width 92 height 58
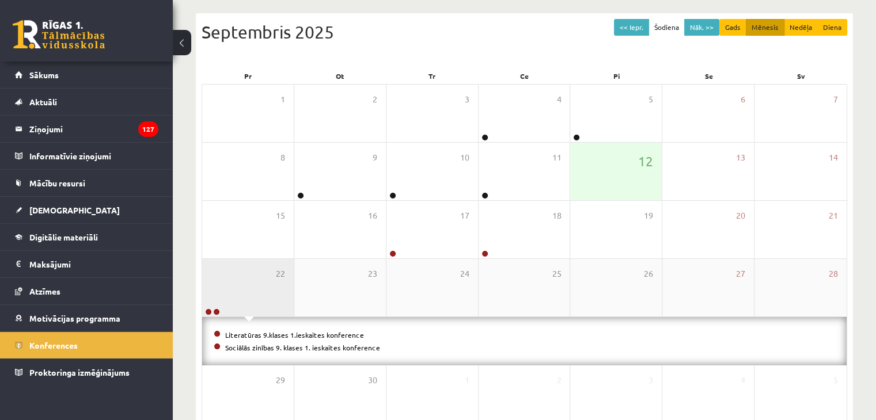
click at [270, 308] on div "22" at bounding box center [248, 288] width 92 height 58
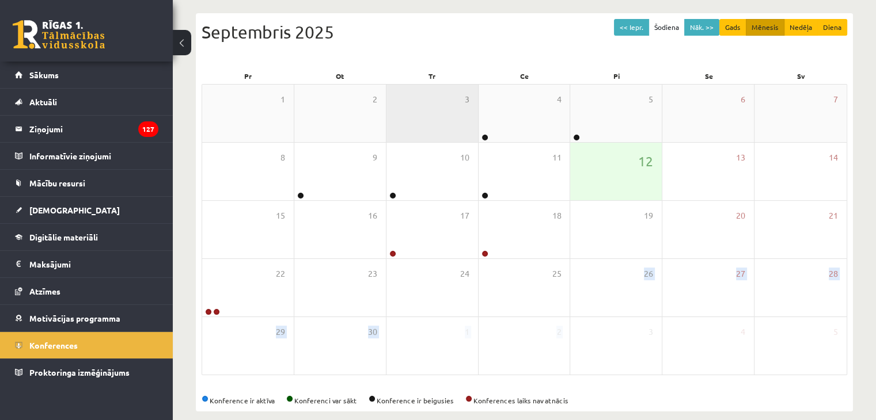
drag, startPoint x: 739, startPoint y: 354, endPoint x: 454, endPoint y: 135, distance: 359.5
click at [497, 172] on div "1 2 3 4 5 6 7 8 9 10 11 12 13 14 15 16 17 18 19 20 21 22 23 24 25 26 27 28 Lite…" at bounding box center [525, 229] width 646 height 291
click at [454, 135] on div "3" at bounding box center [433, 114] width 92 height 58
